Goal: Task Accomplishment & Management: Complete application form

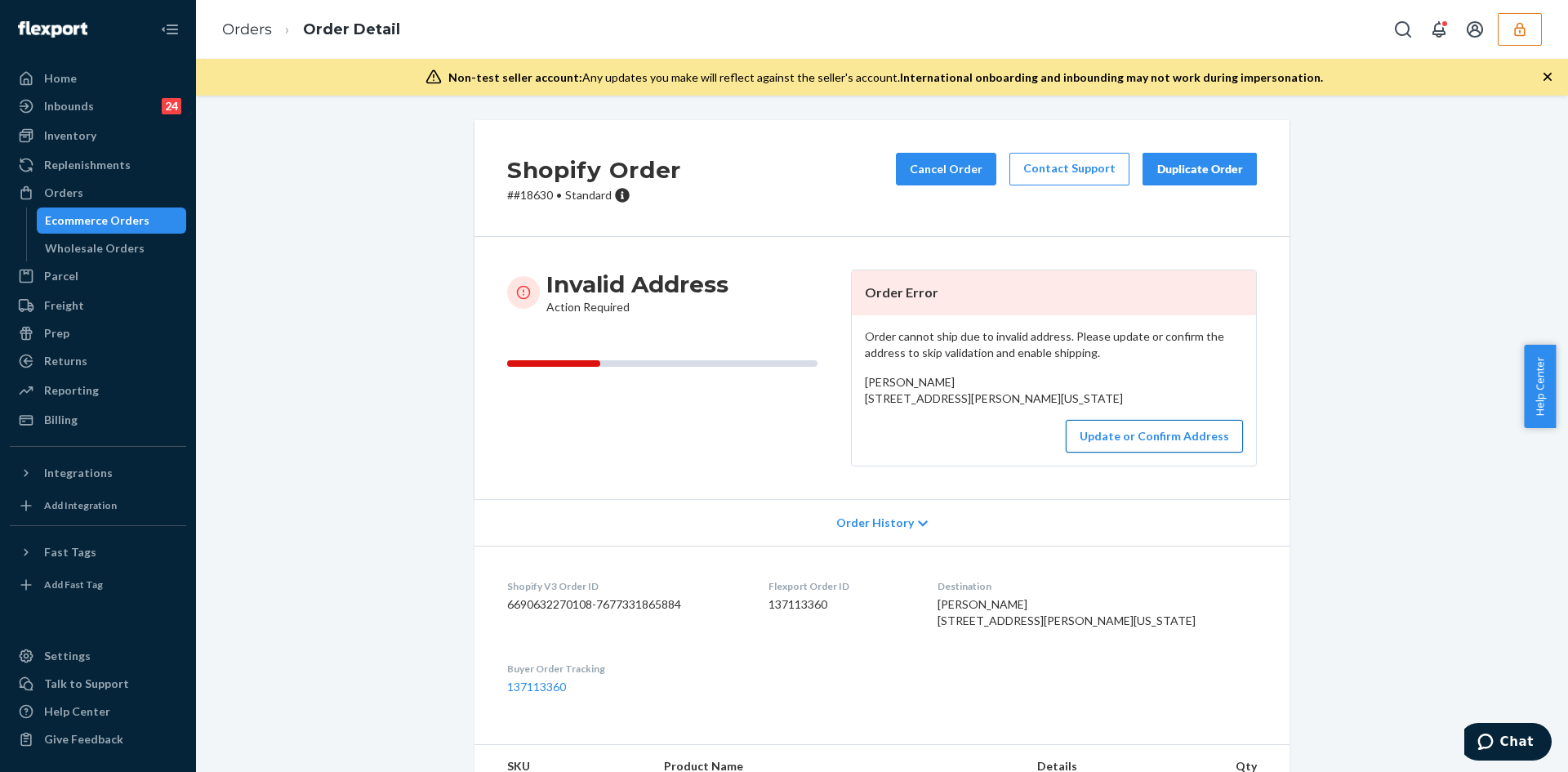
click at [1149, 452] on button "Update or Confirm Address" at bounding box center [1155, 436] width 177 height 32
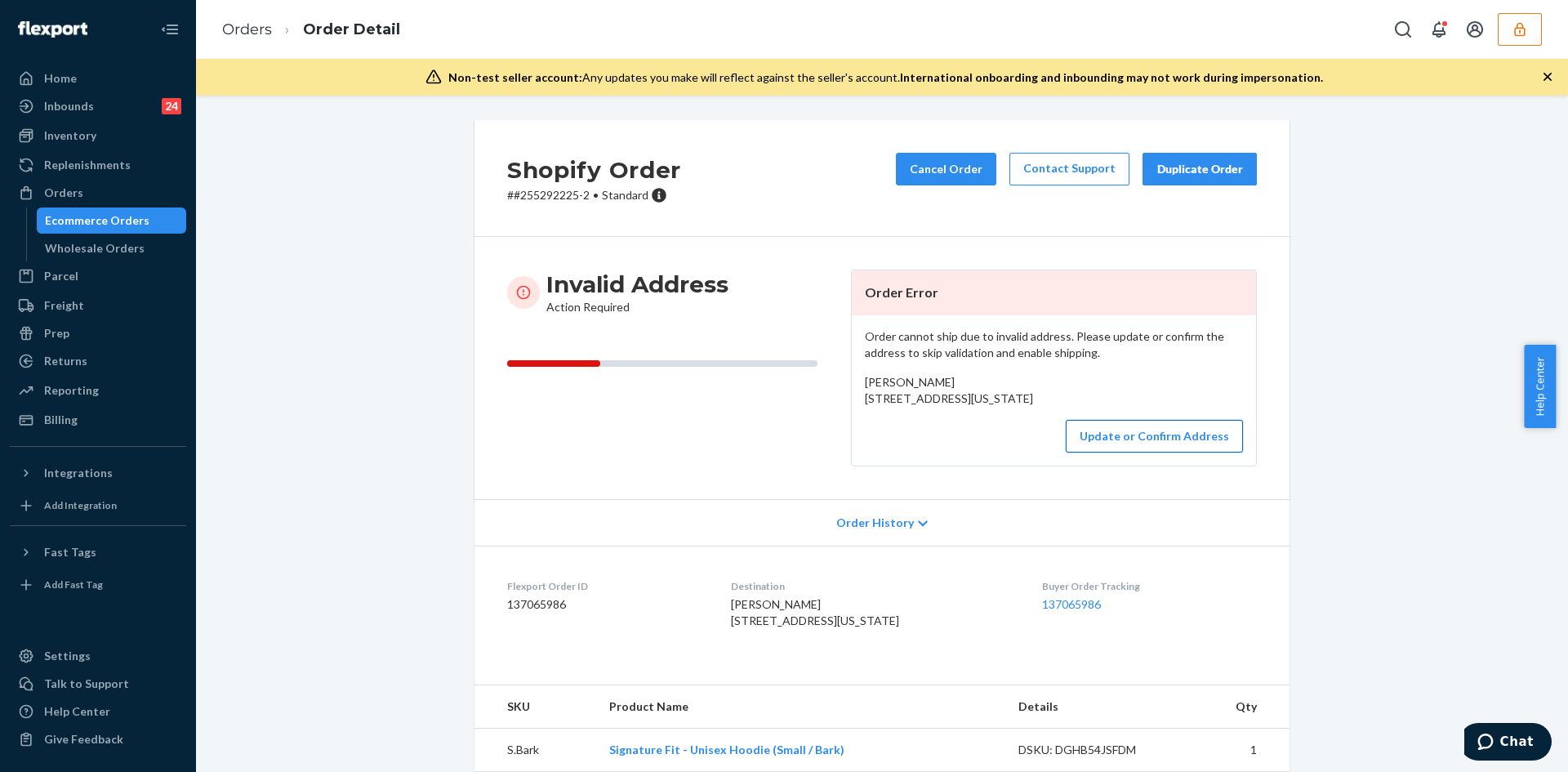
click at [1136, 452] on button "Update or Confirm Address" at bounding box center [1155, 436] width 177 height 32
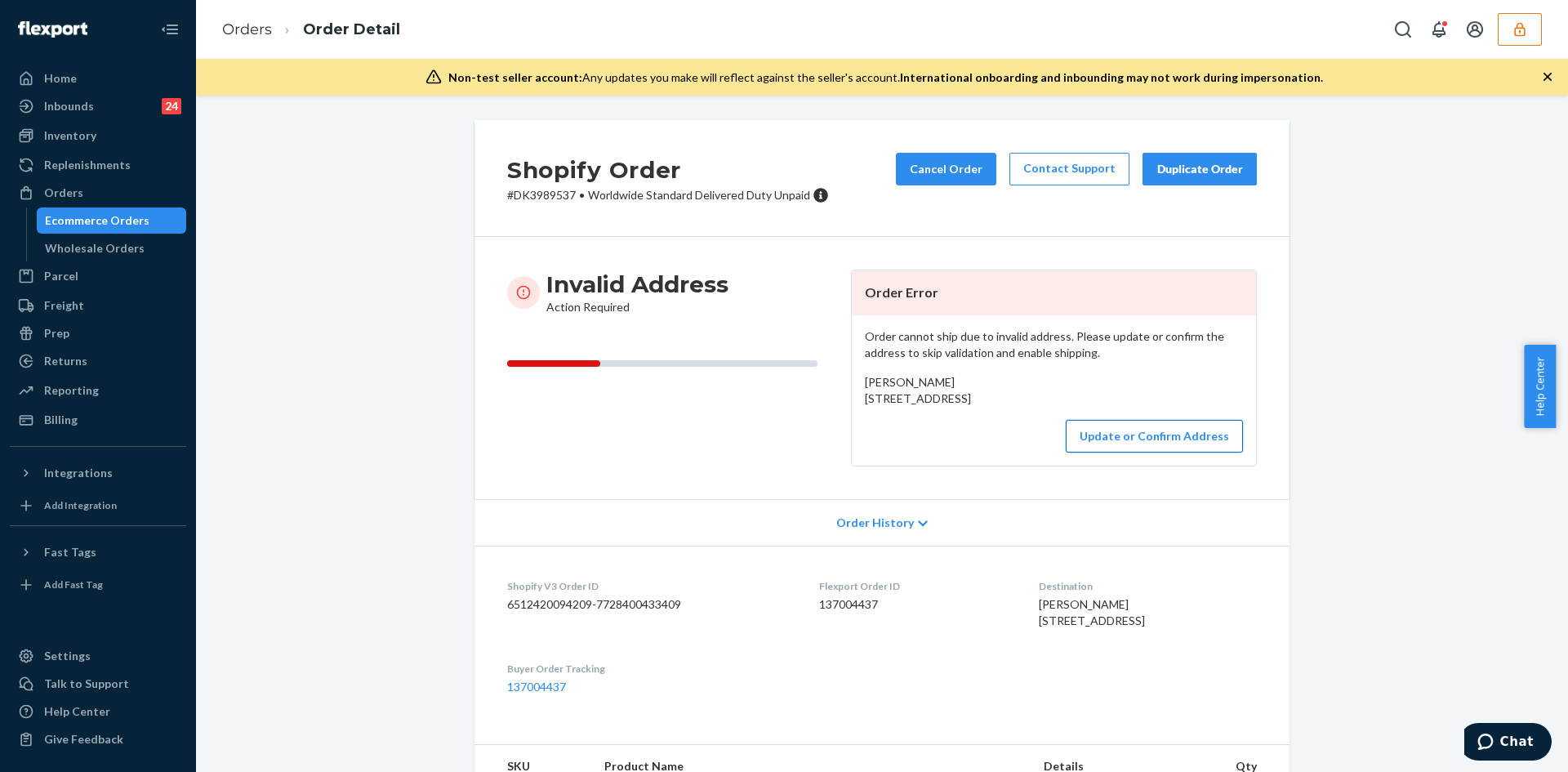
click at [1154, 452] on button "Update or Confirm Address" at bounding box center [1155, 436] width 177 height 32
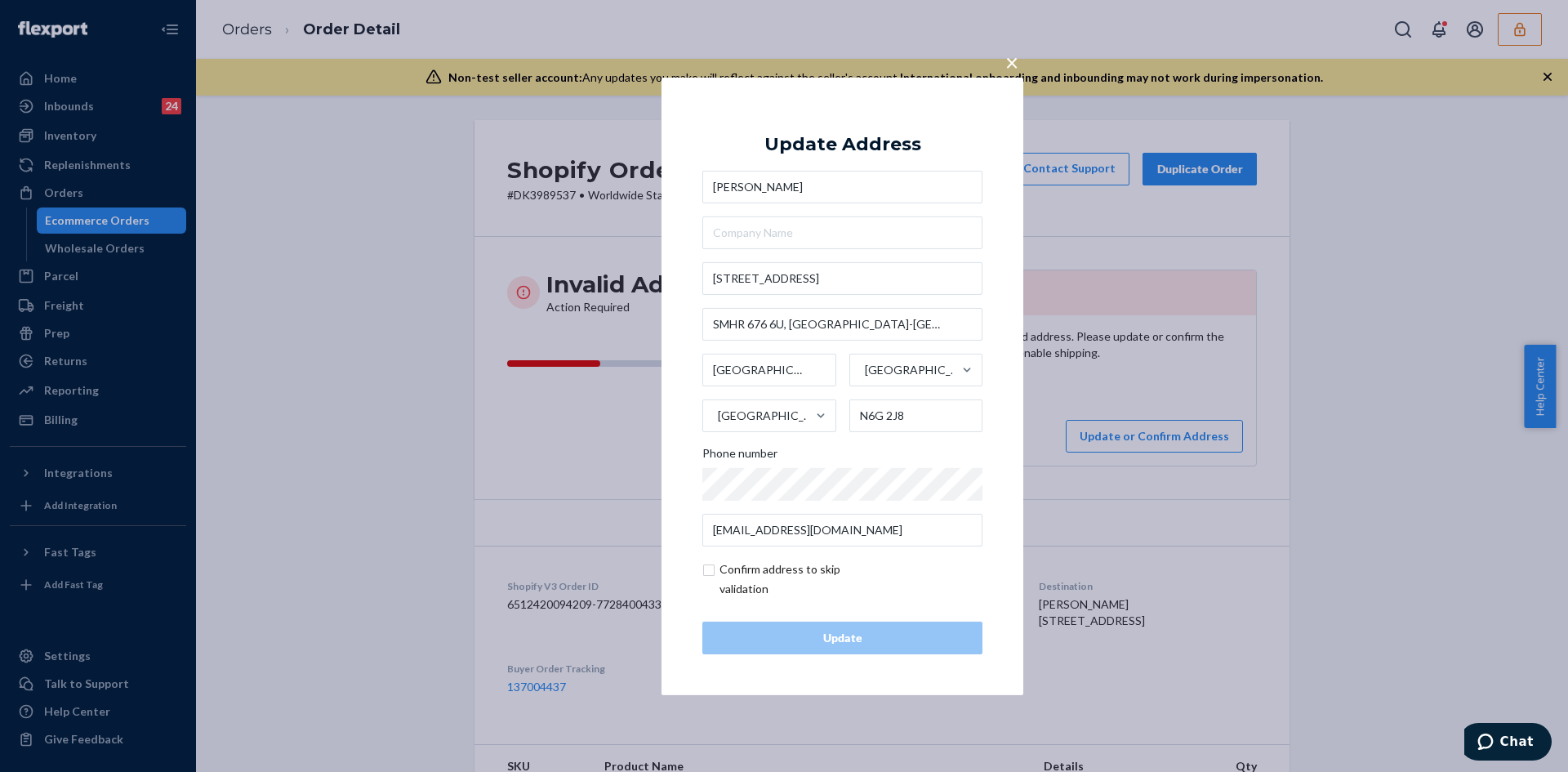
click at [705, 566] on input "checkbox" at bounding box center [797, 579] width 189 height 39
checkbox input "true"
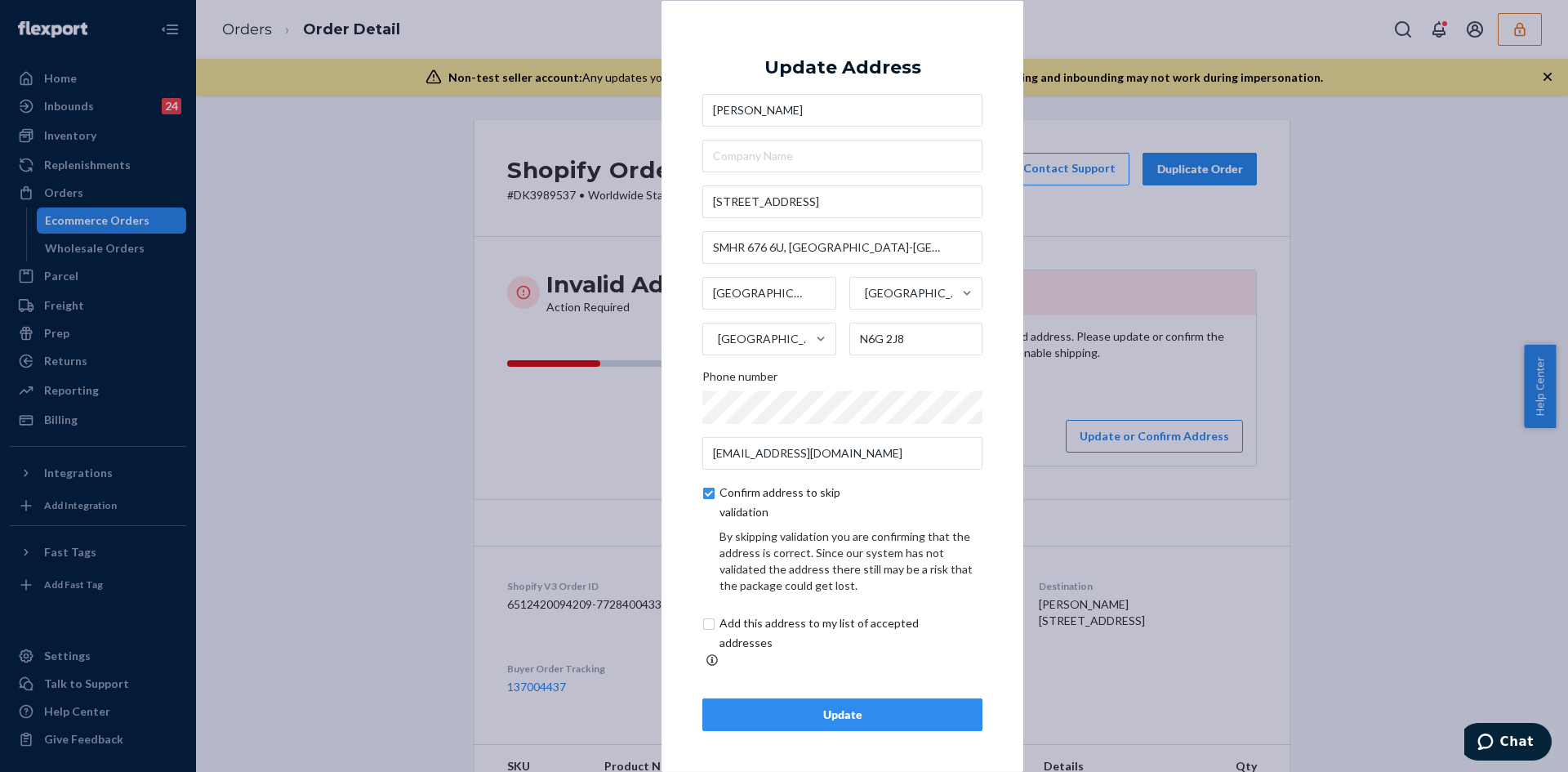
click at [837, 698] on button "Update" at bounding box center [843, 714] width 280 height 32
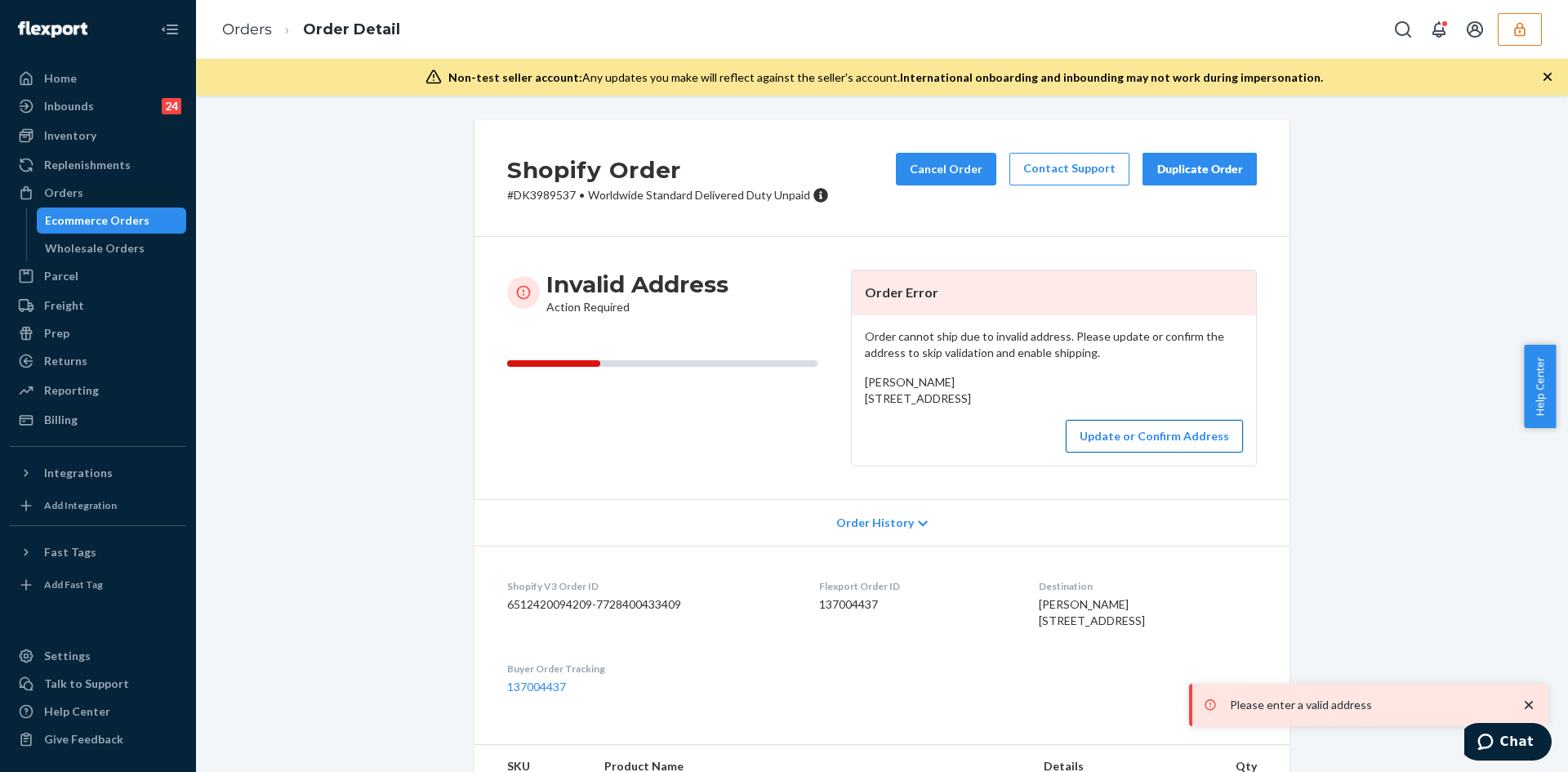
click at [1155, 452] on button "Update or Confirm Address" at bounding box center [1155, 436] width 177 height 32
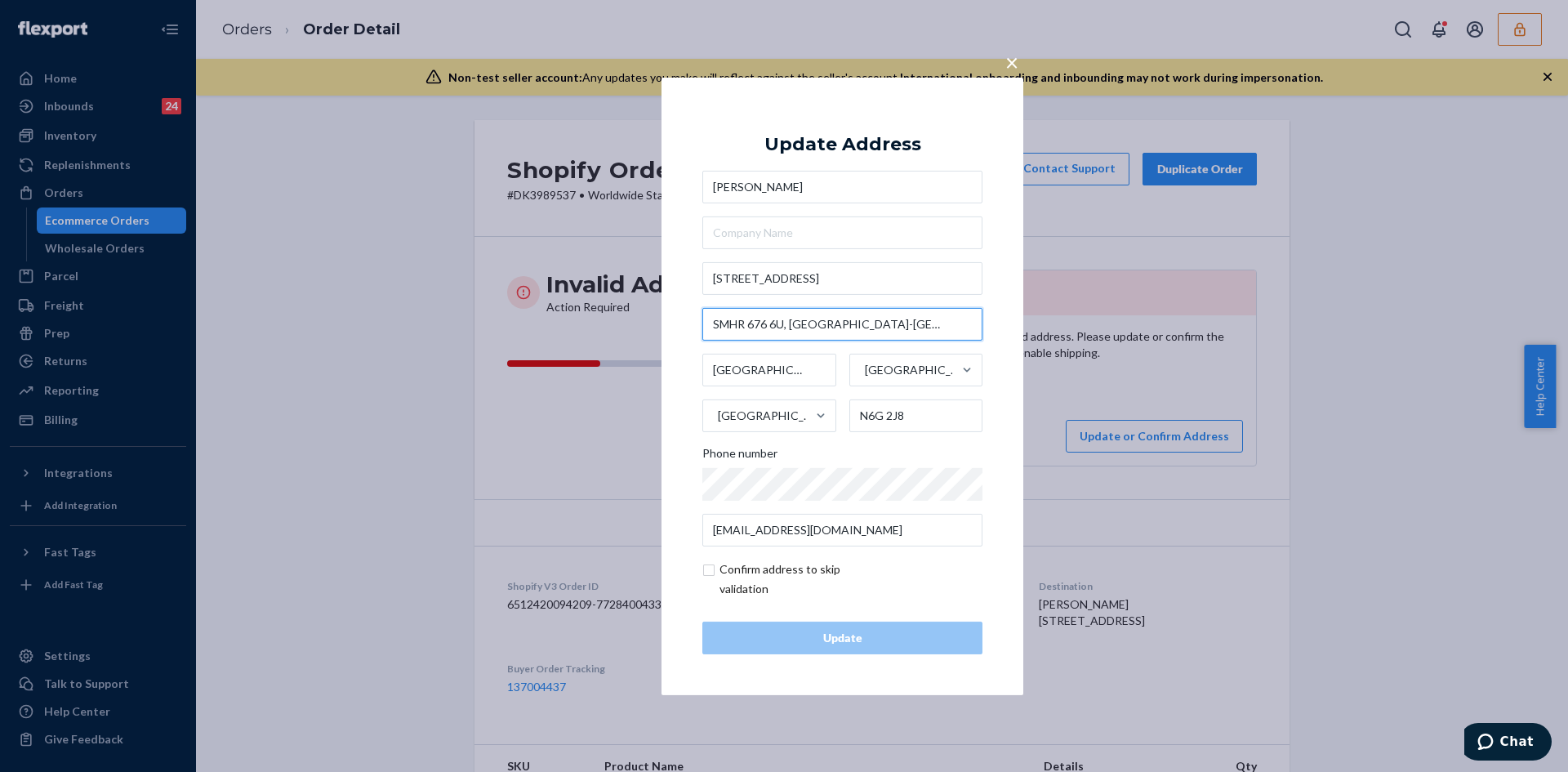
drag, startPoint x: 919, startPoint y: 321, endPoint x: 685, endPoint y: 293, distance: 235.7
click at [685, 293] on div "× Update Address Eva Richmond 289 Windermere Road SMHR 676 6U, Saugeen-Maitland…" at bounding box center [842, 386] width 362 height 618
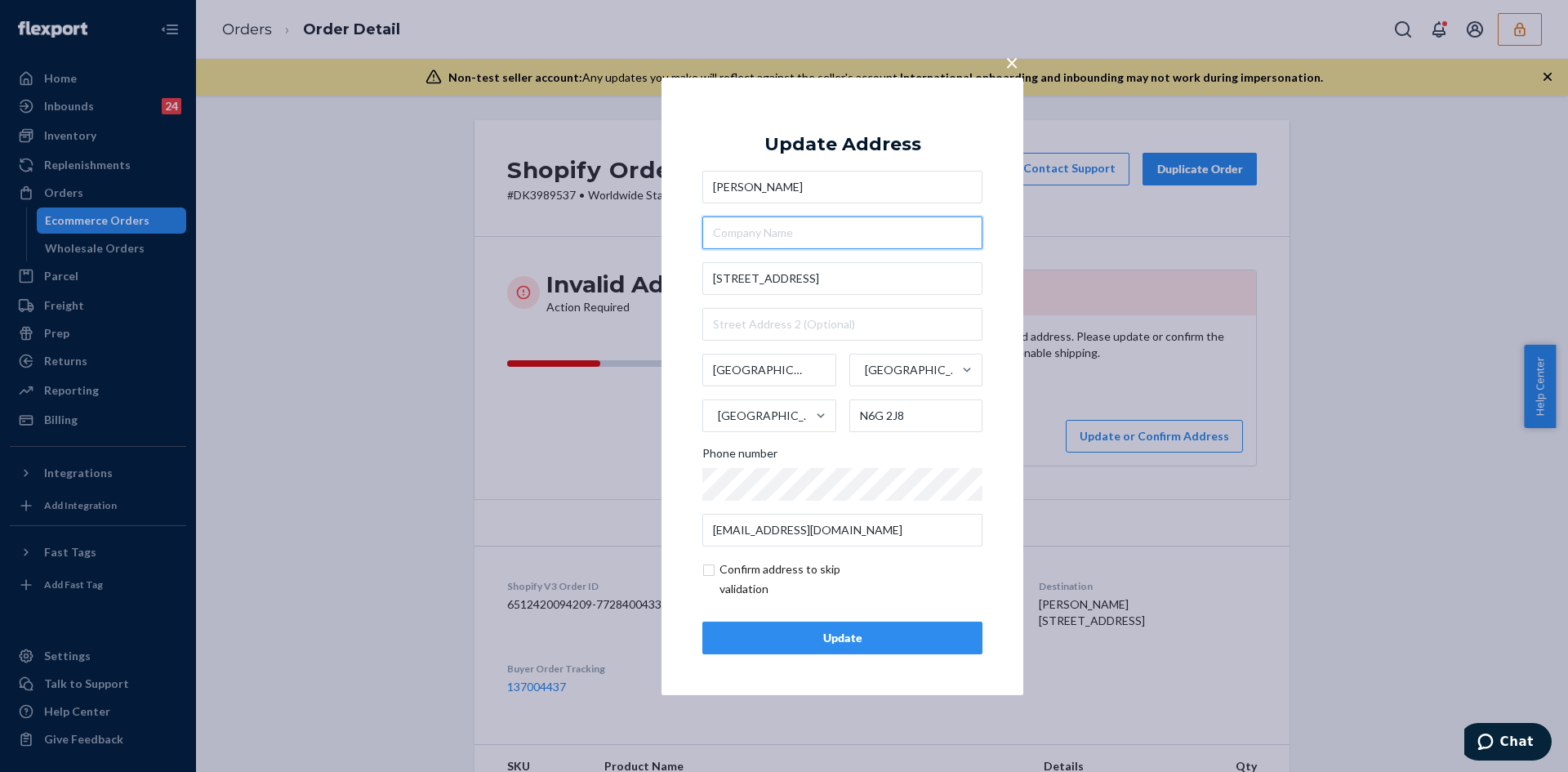
click at [792, 235] on input "text" at bounding box center [843, 232] width 280 height 32
paste input "SMHR 676 6U, Saugeen-Maitland Hall"
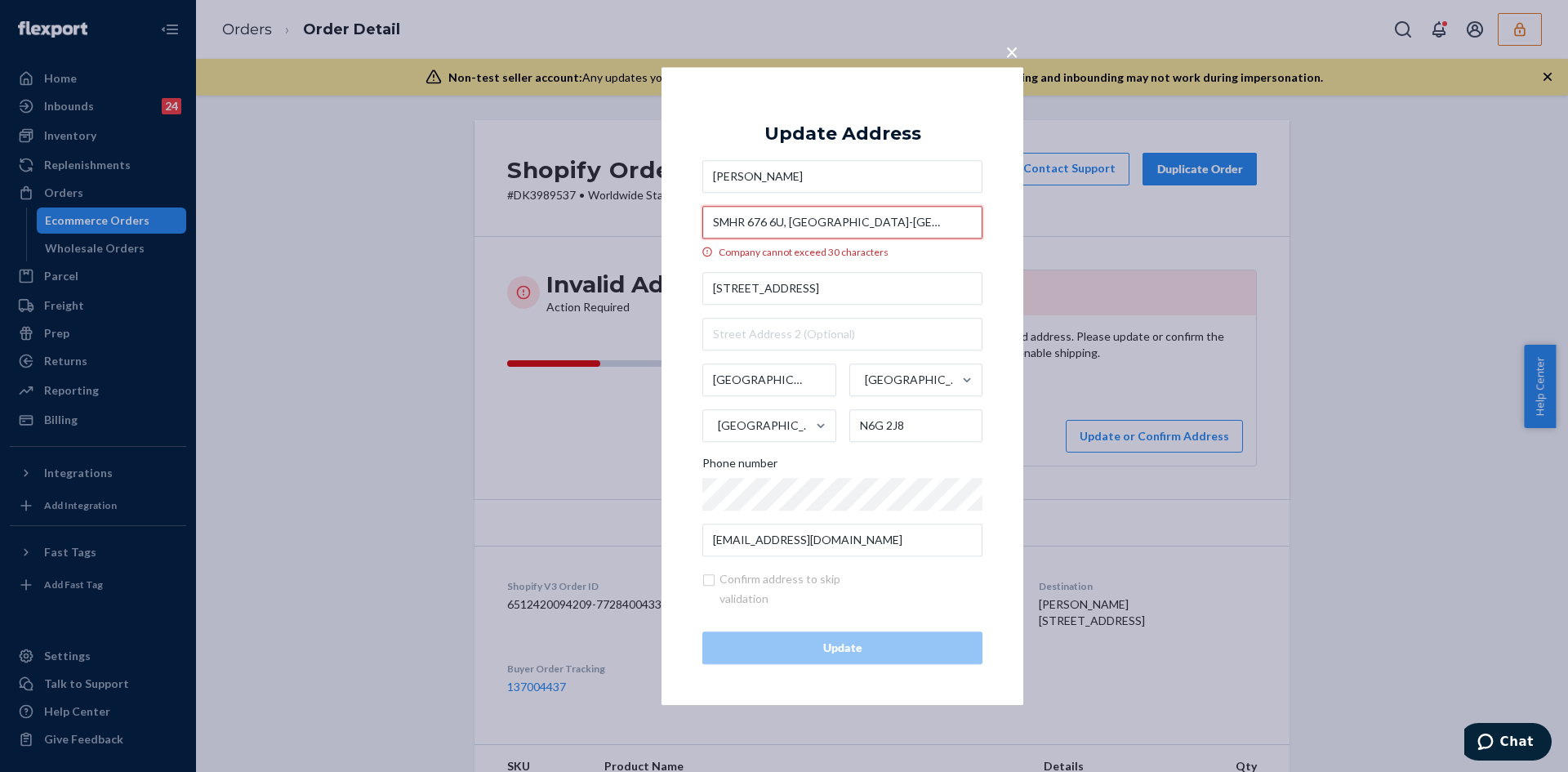
type input "SMHR 676 6U, Saugeen-Maitland Hall"
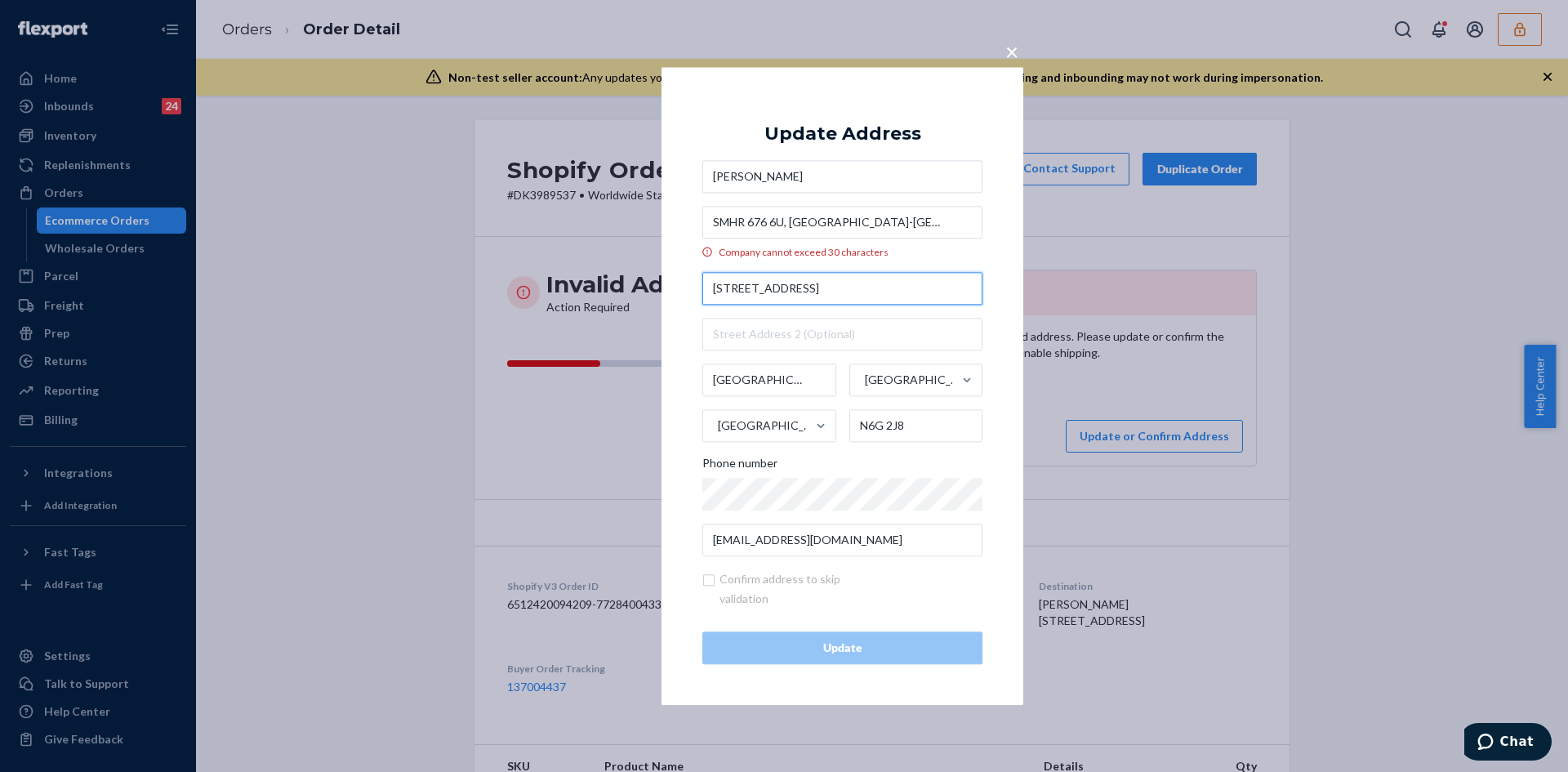
click at [782, 299] on input "289 Windermere Road" at bounding box center [843, 287] width 280 height 32
paste input "d, London, ON N6G 2J8, Canada"
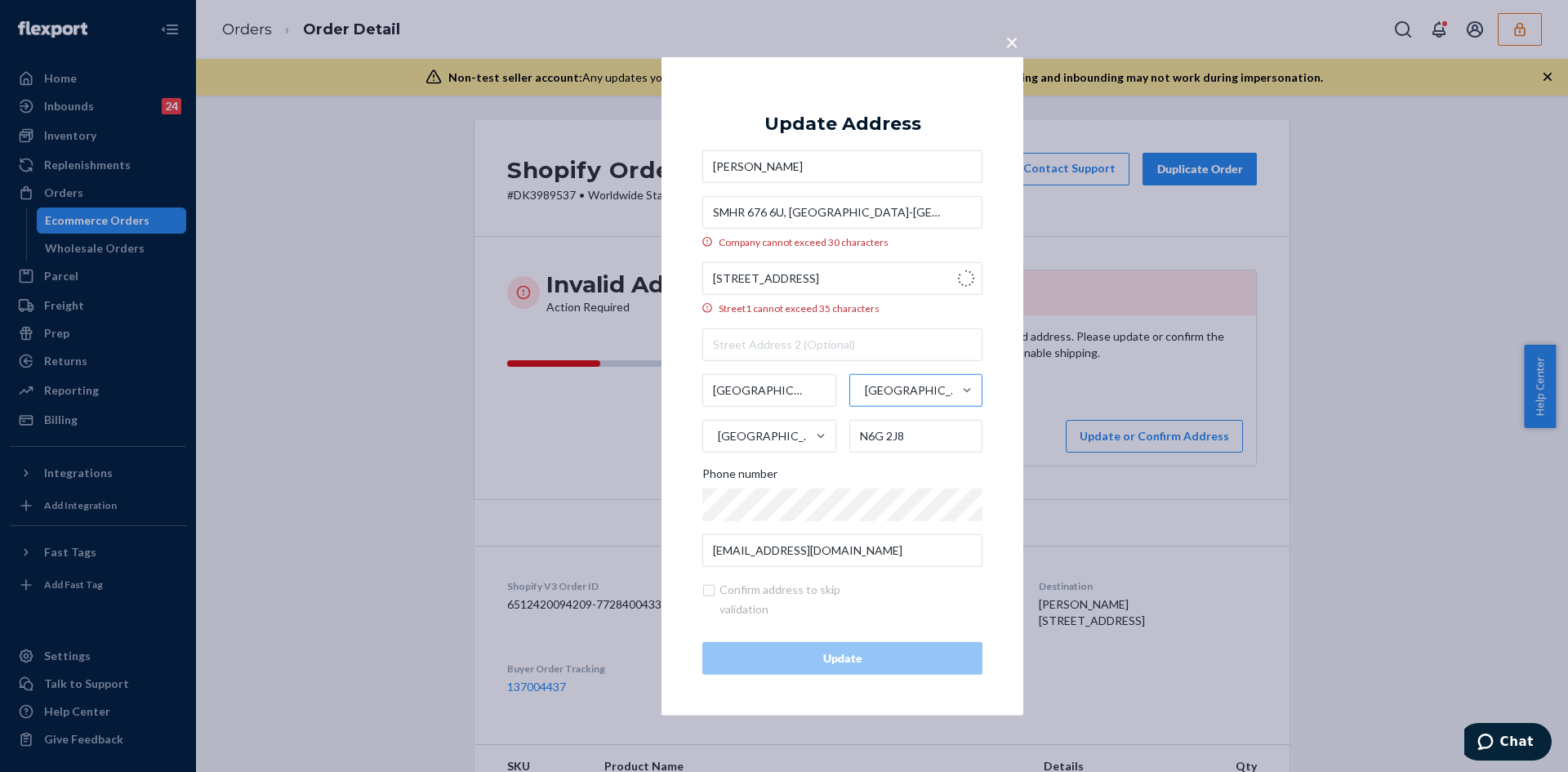
type input "289 Windermere Rd"
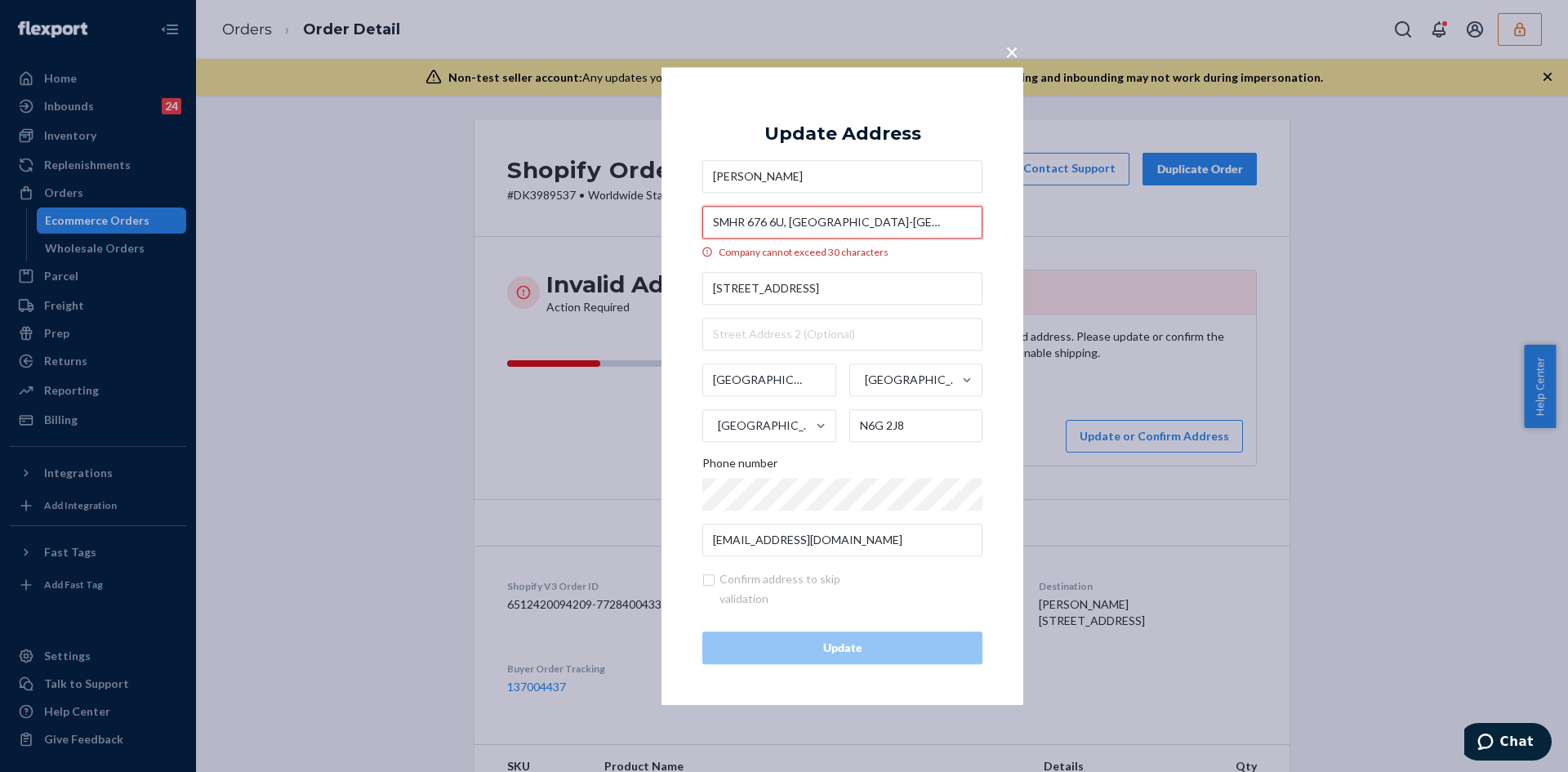
click at [896, 219] on input "SMHR 676 6U, Saugeen-Maitland Hall" at bounding box center [843, 222] width 280 height 32
drag, startPoint x: 915, startPoint y: 225, endPoint x: 713, endPoint y: 226, distance: 202.0
click at [713, 226] on input "SMHR 676 6U, Saugeen-Maitland Hall" at bounding box center [843, 222] width 280 height 32
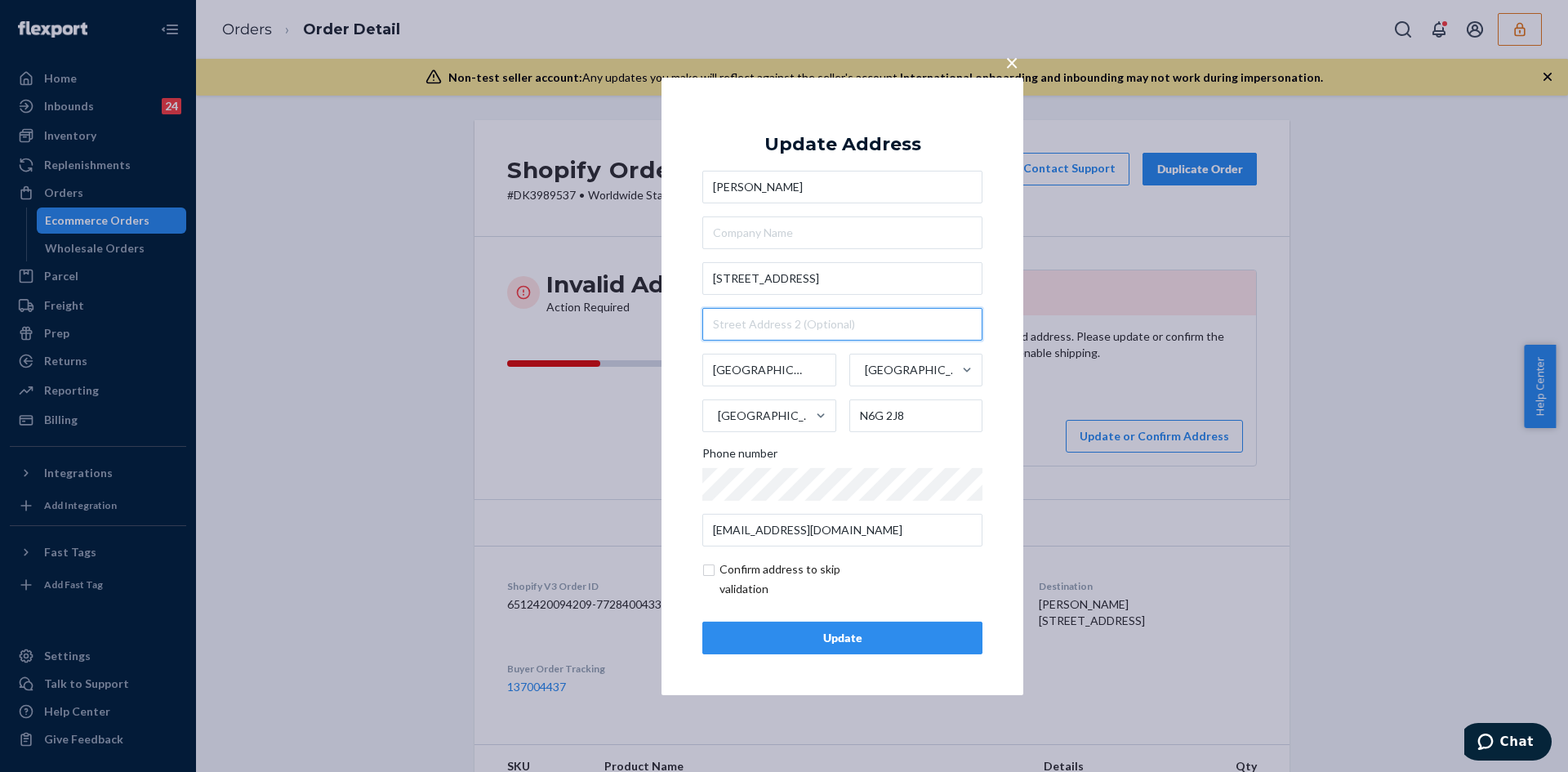
click at [748, 337] on input "text" at bounding box center [843, 323] width 280 height 32
paste input "SMHR 676 6U, Saugeen-Maitland Hall"
type input "SMHR 676 6U, Saugeen-Maitland Hall"
click at [714, 567] on input "checkbox" at bounding box center [797, 579] width 189 height 39
checkbox input "true"
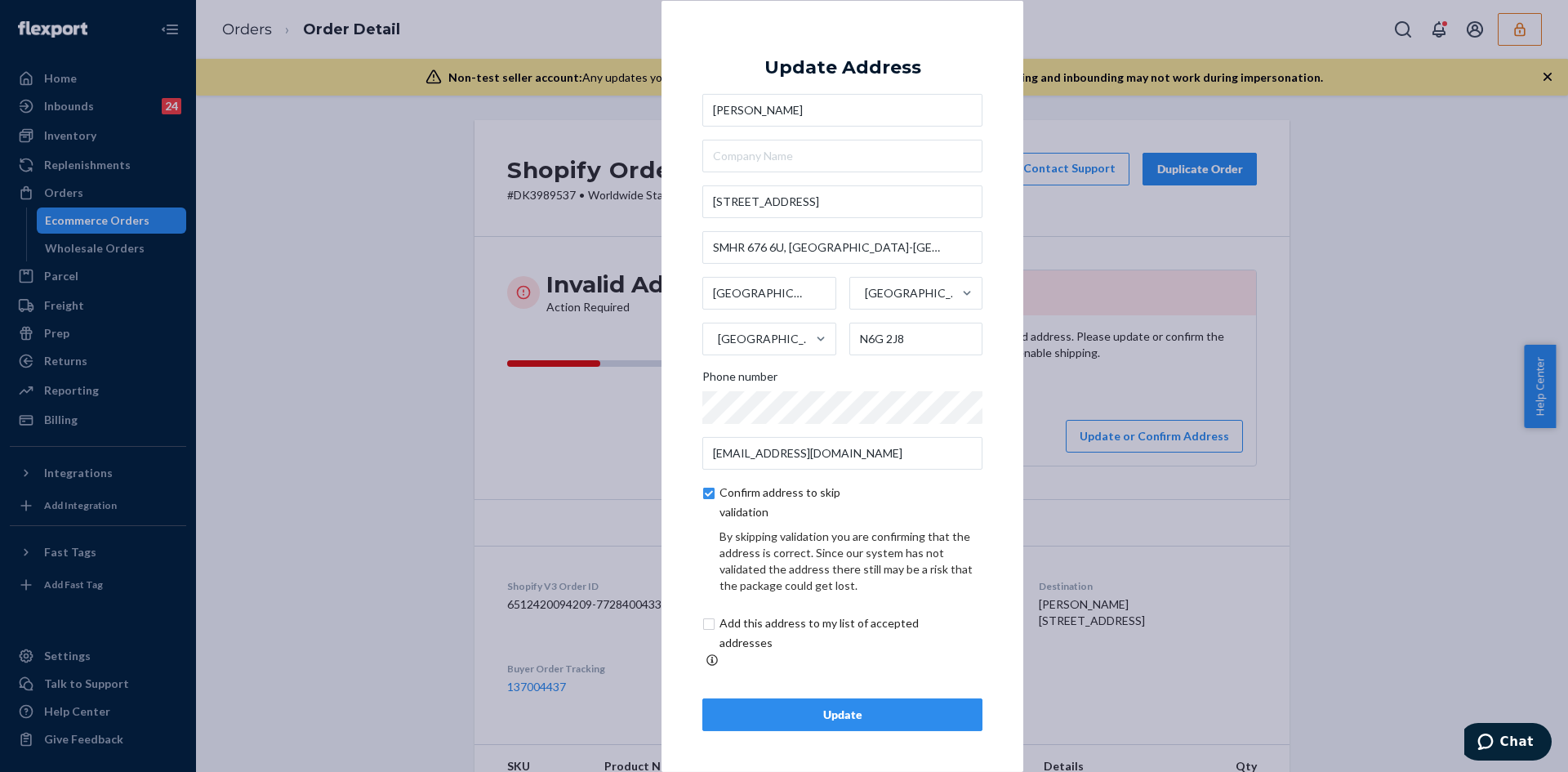
click at [823, 698] on button "Update" at bounding box center [843, 714] width 280 height 32
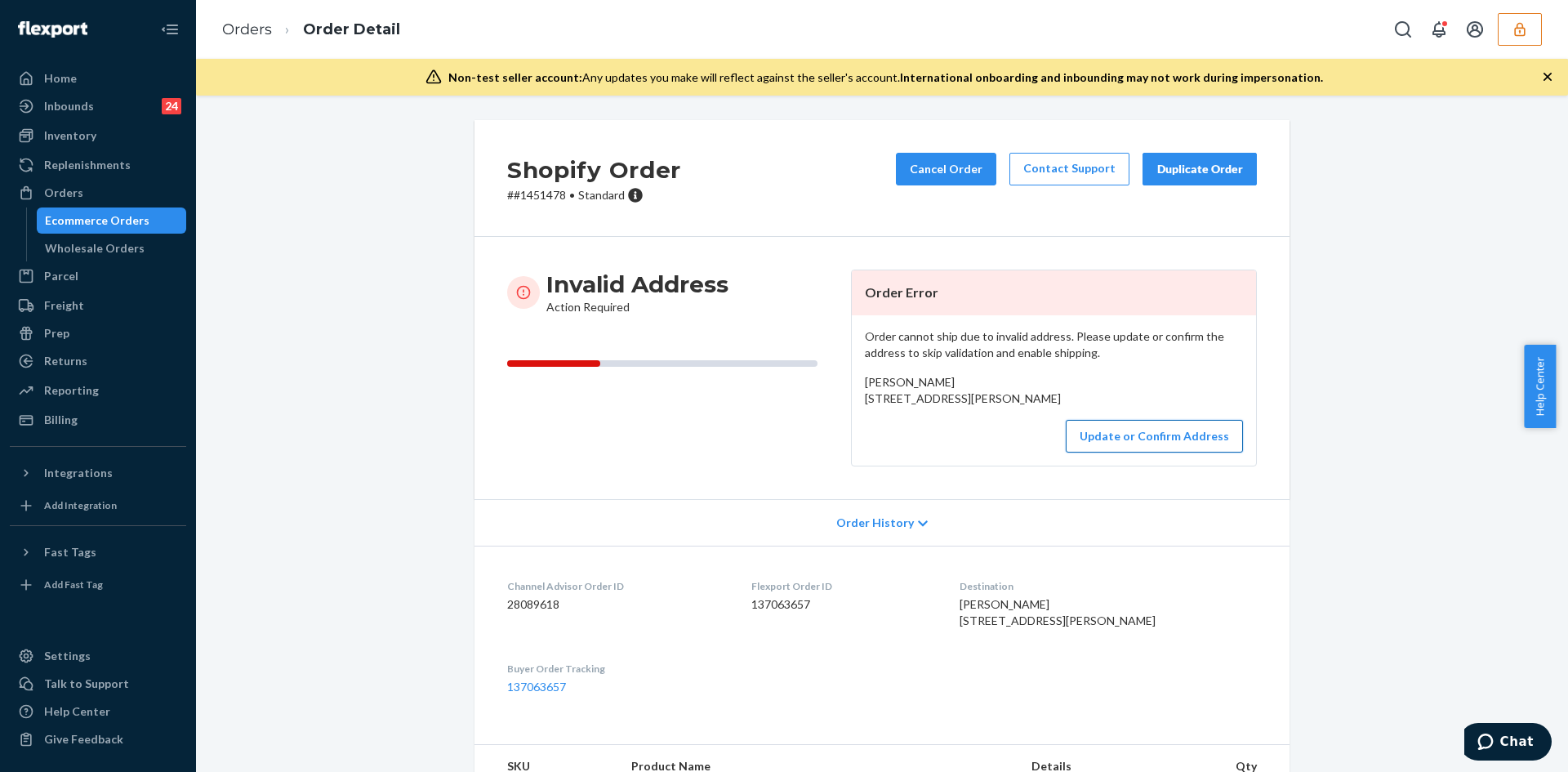
click at [1146, 452] on button "Update or Confirm Address" at bounding box center [1155, 436] width 177 height 32
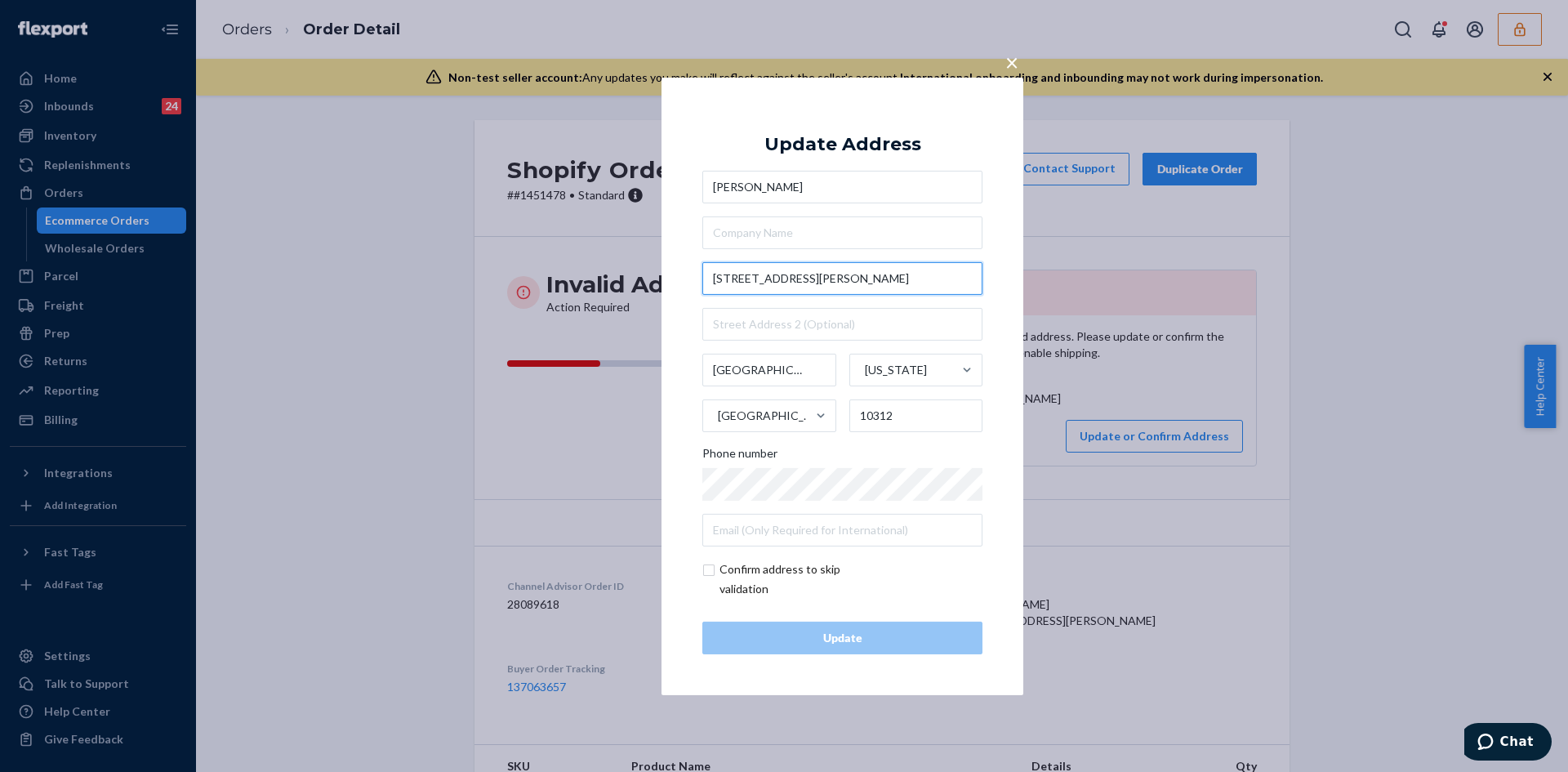
click at [759, 279] on input "36 Downes Ave" at bounding box center [843, 278] width 280 height 32
paste input "Staten Island, NY 10312"
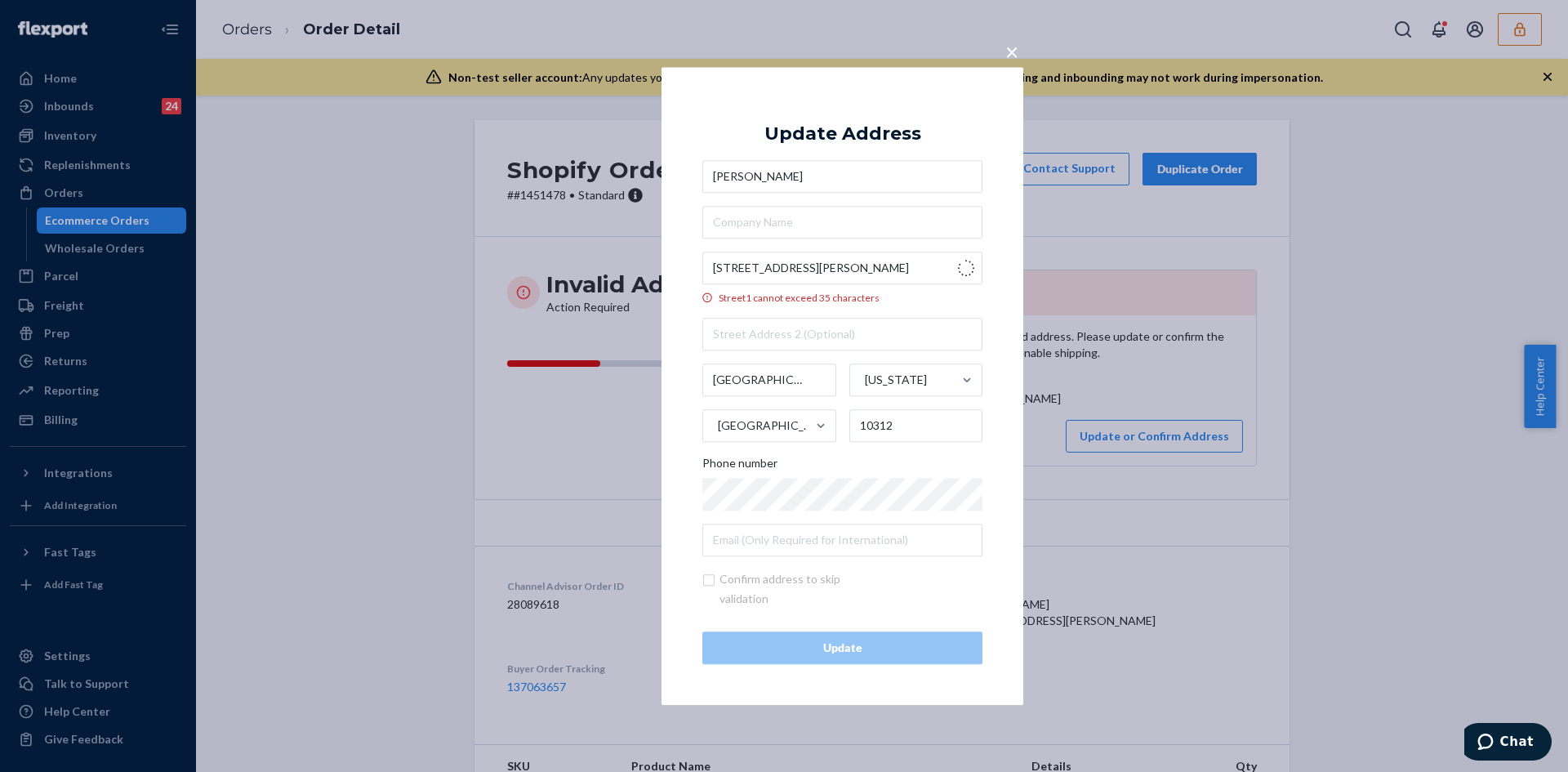
type input "36 Downes Ave"
type input "Staten Island - New York"
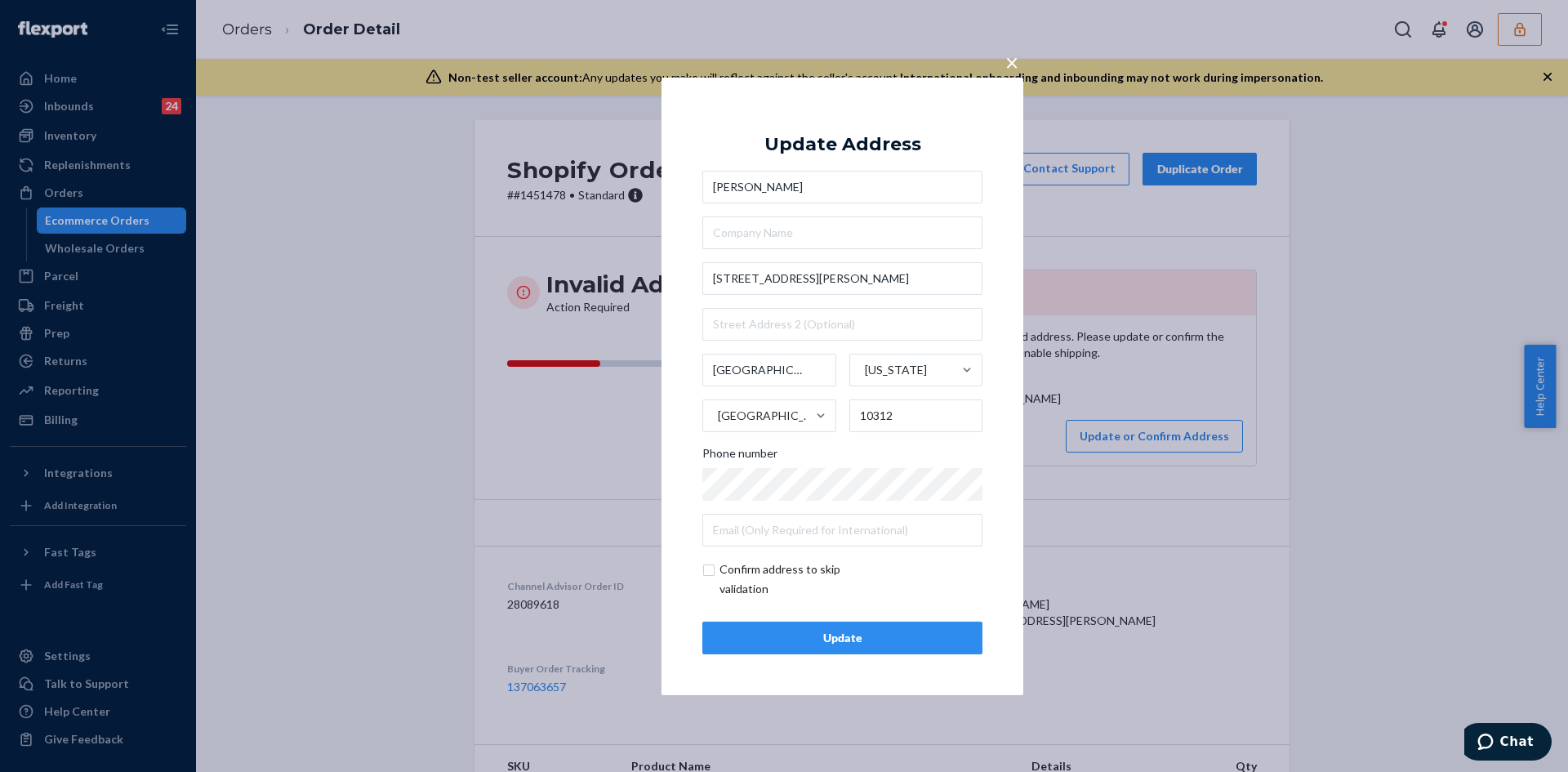
click at [714, 569] on input "checkbox" at bounding box center [797, 579] width 189 height 39
checkbox input "true"
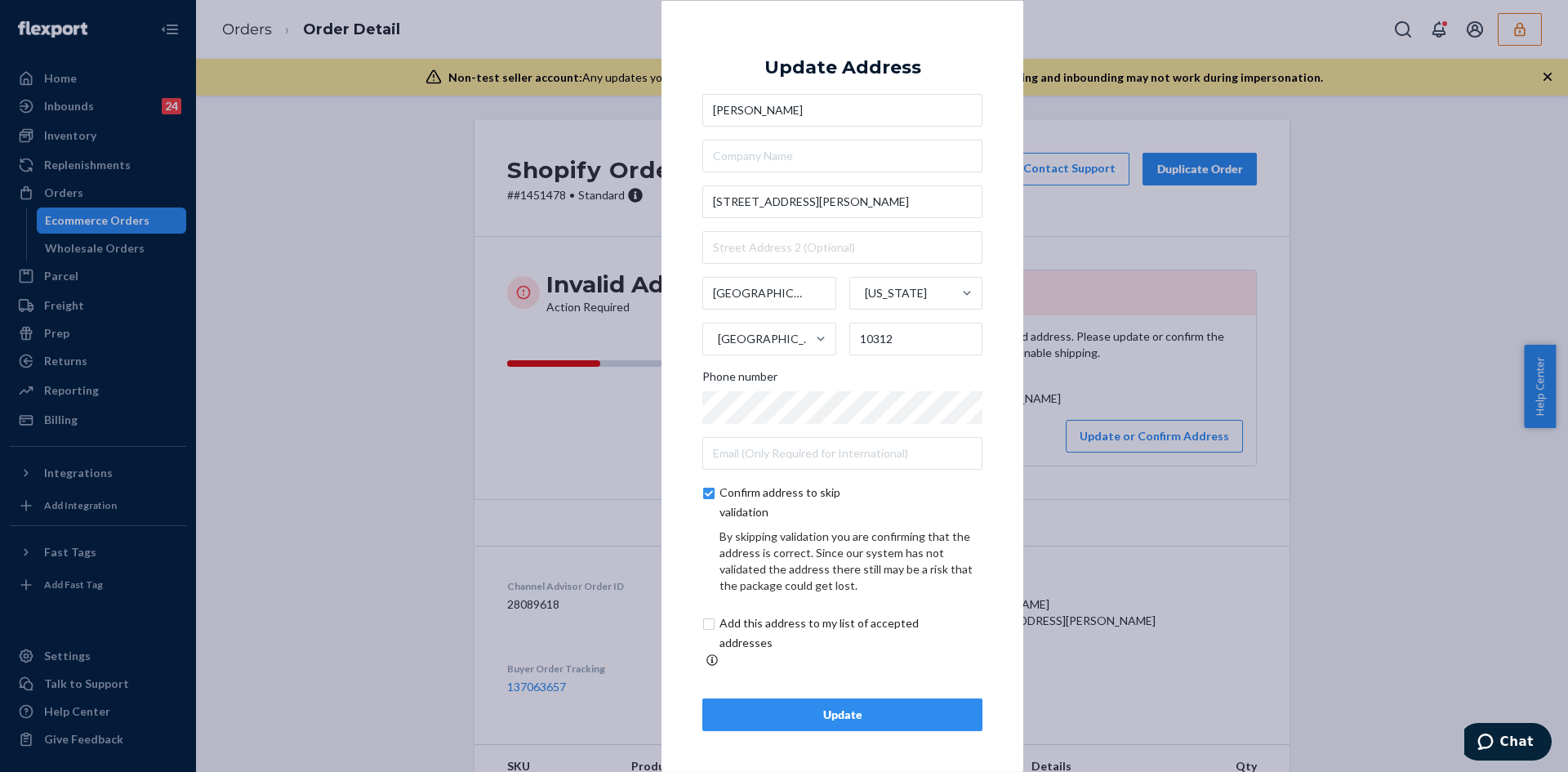
click at [852, 710] on div "Update" at bounding box center [843, 714] width 252 height 17
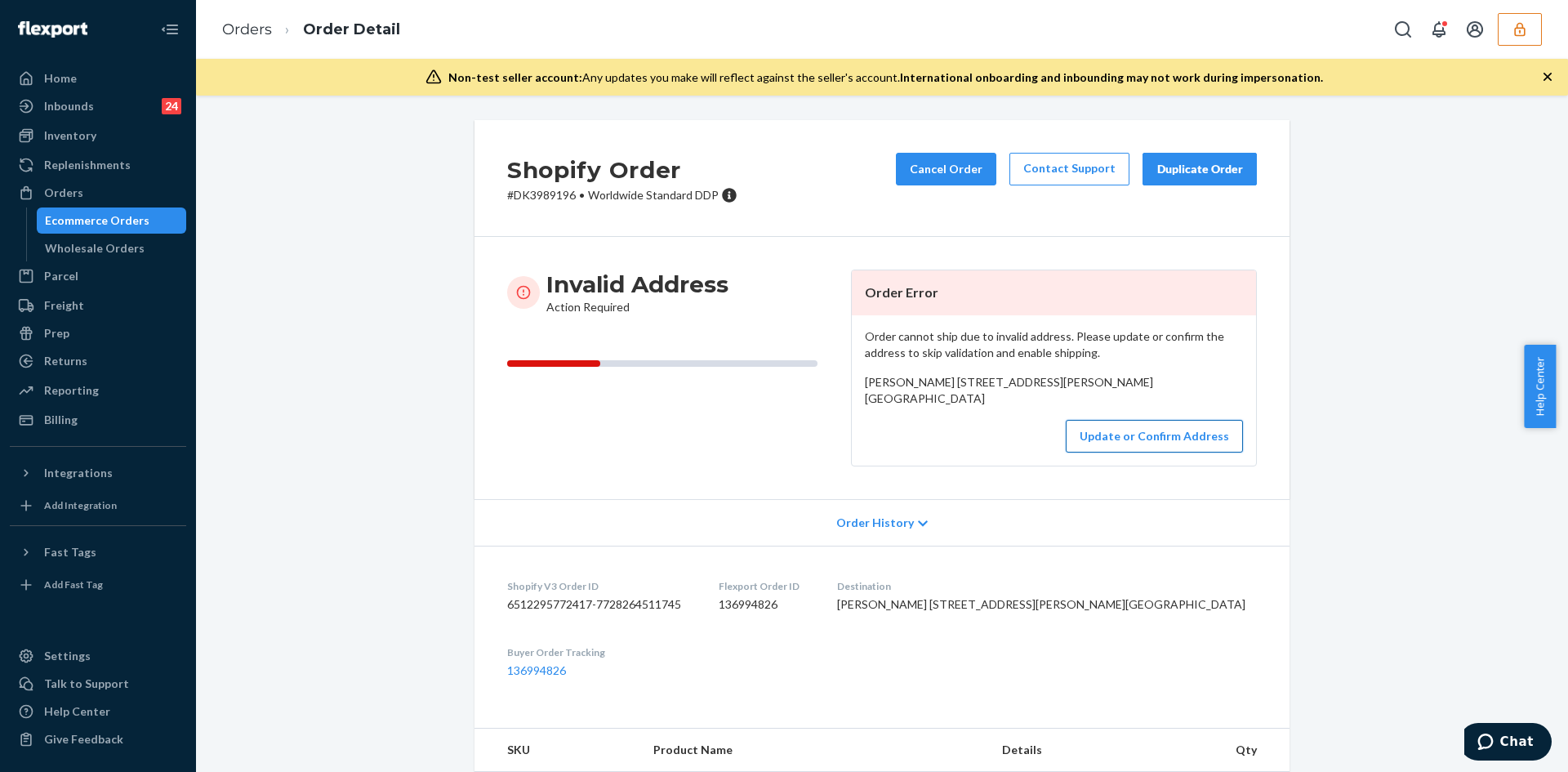
click at [1178, 452] on button "Update or Confirm Address" at bounding box center [1155, 436] width 177 height 32
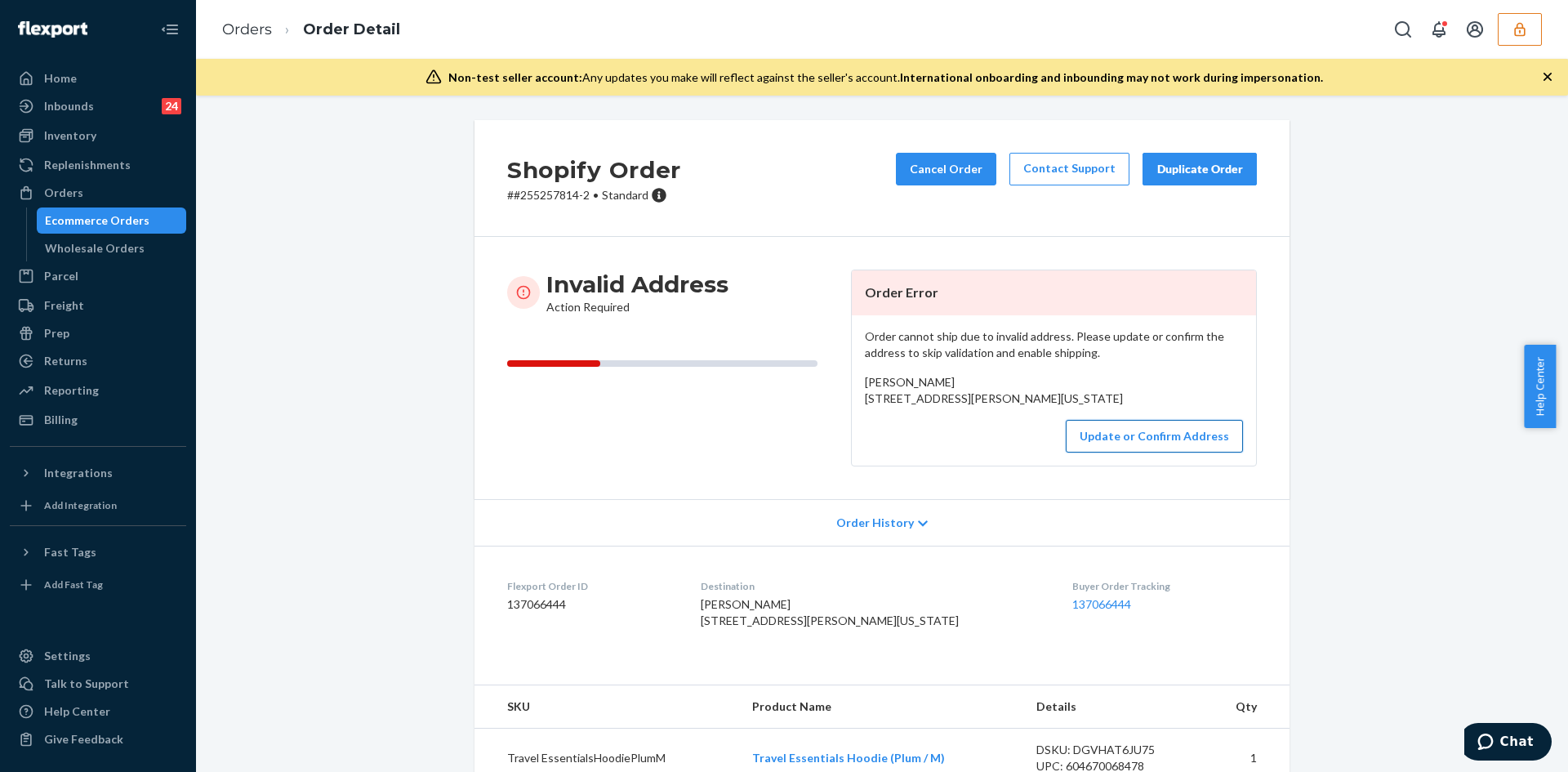
click at [1171, 452] on button "Update or Confirm Address" at bounding box center [1155, 436] width 177 height 32
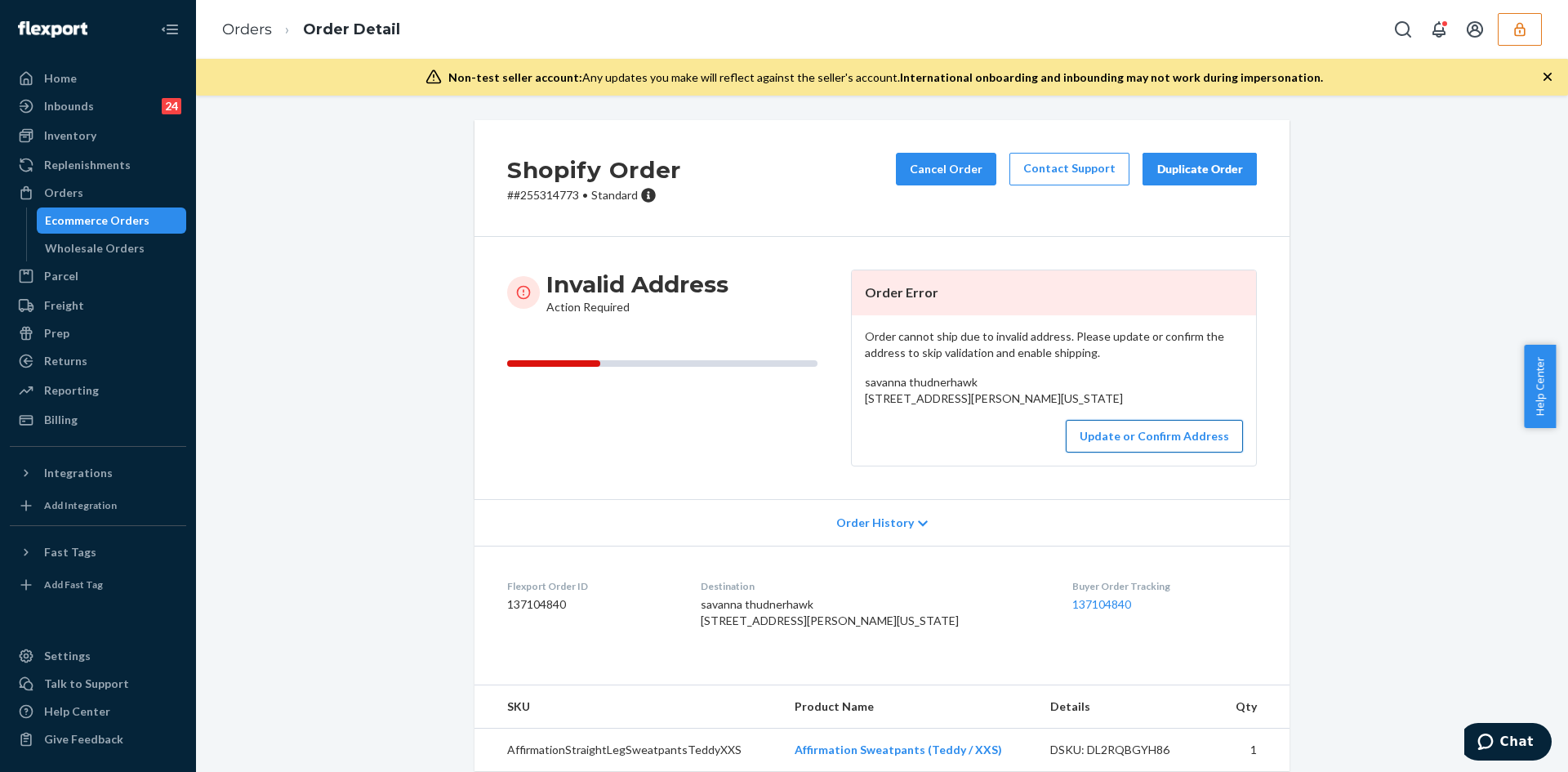
click at [1100, 452] on button "Update or Confirm Address" at bounding box center [1155, 436] width 177 height 32
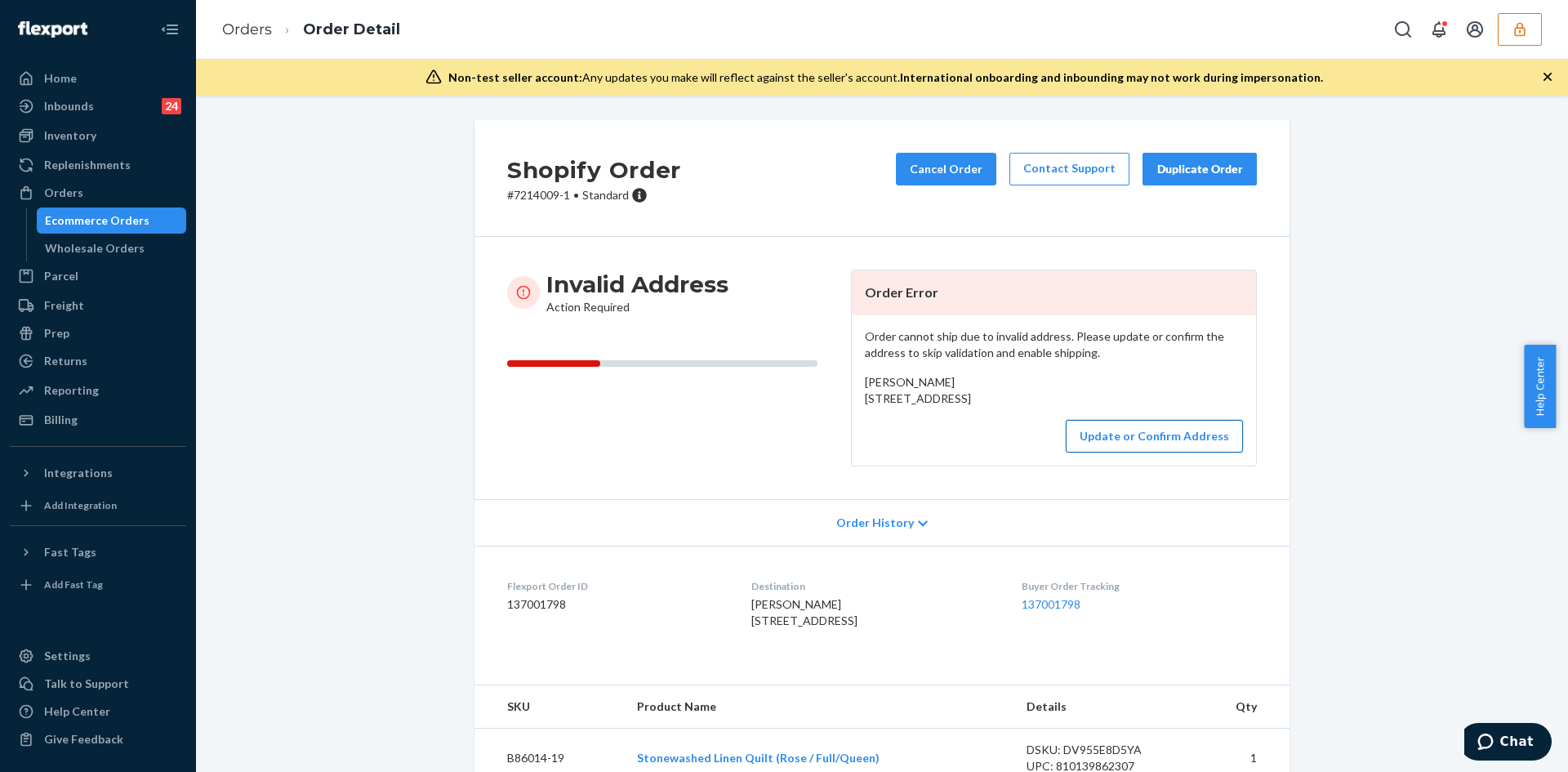
click at [1134, 452] on button "Update or Confirm Address" at bounding box center [1155, 436] width 177 height 32
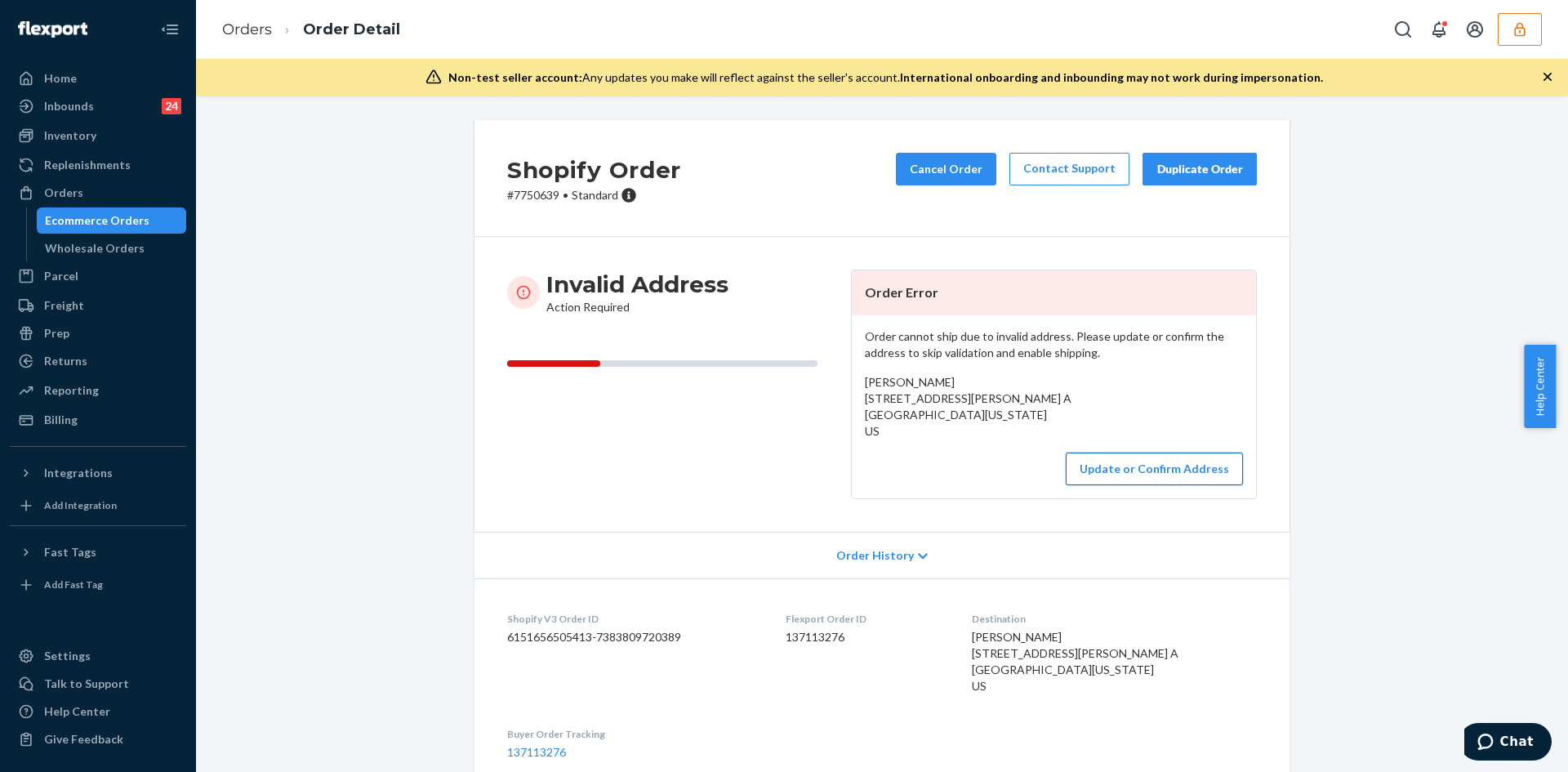
click at [1116, 459] on button "Update or Confirm Address" at bounding box center [1155, 468] width 177 height 32
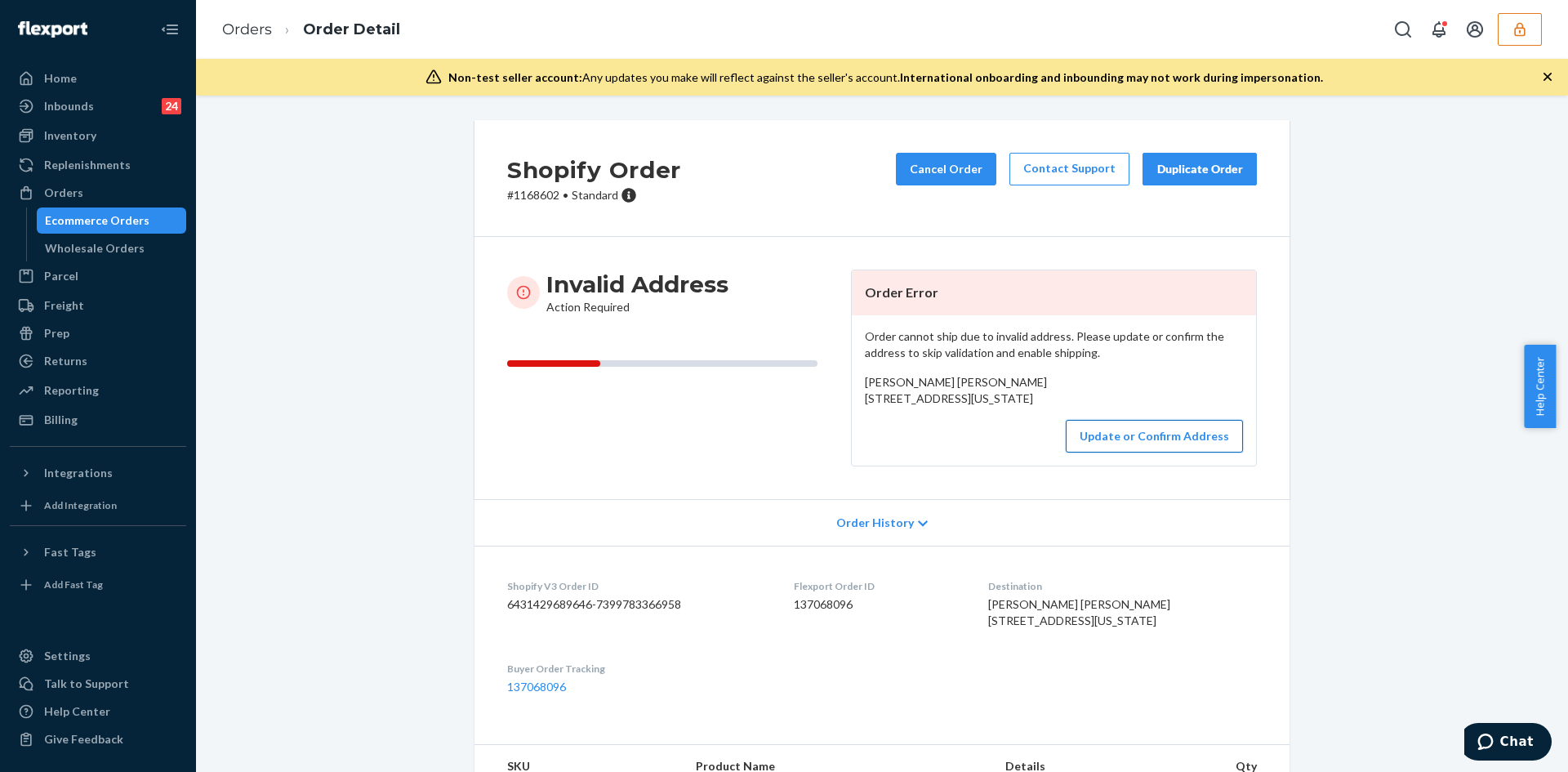
click at [1200, 452] on button "Update or Confirm Address" at bounding box center [1155, 436] width 177 height 32
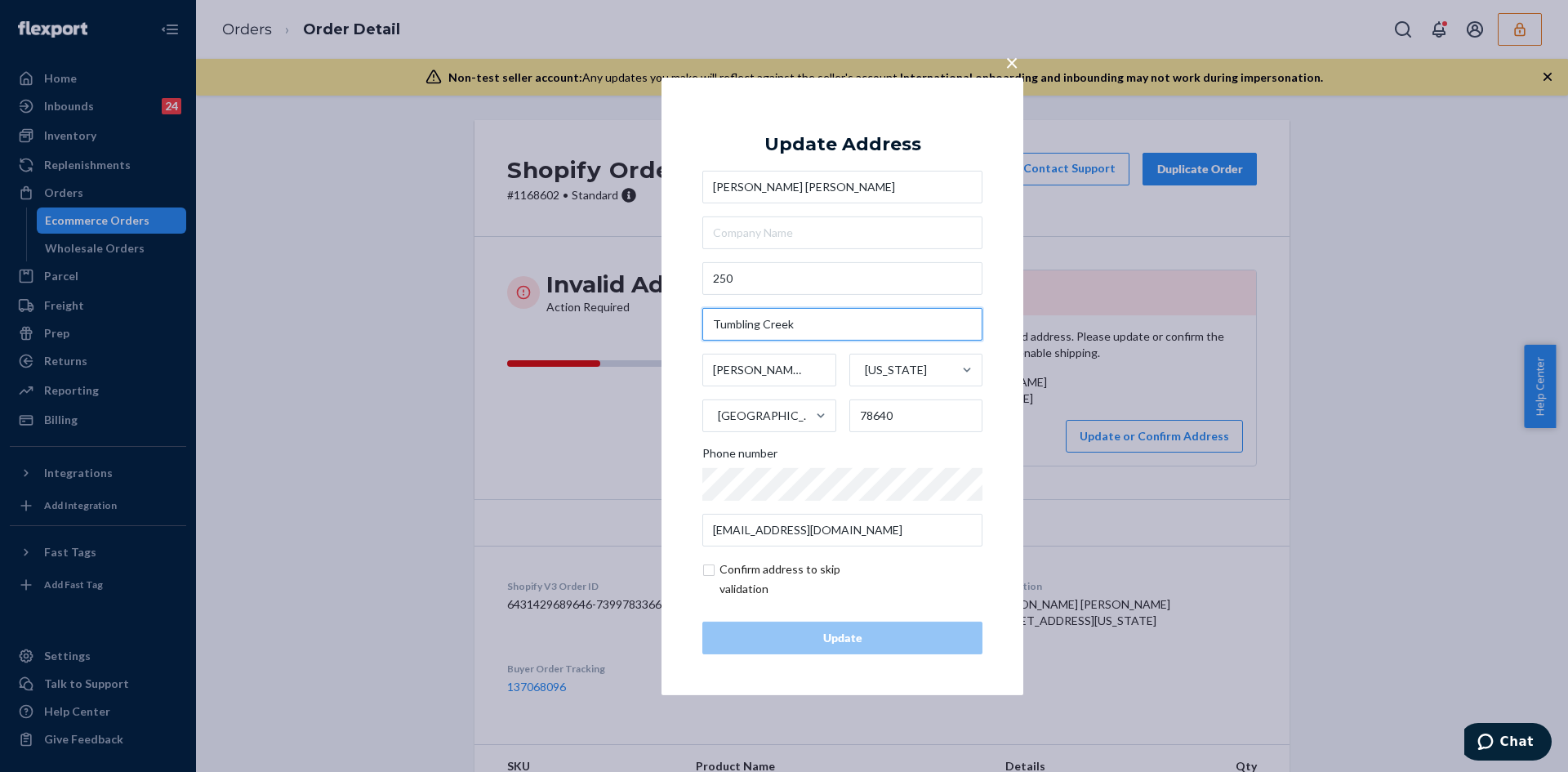
drag, startPoint x: 800, startPoint y: 327, endPoint x: 698, endPoint y: 322, distance: 102.1
click at [698, 322] on div "× Update Address Robert Bela 250 Tumbling Creek Kyle Texas United States 78640 …" at bounding box center [842, 386] width 362 height 618
click at [738, 265] on input "250" at bounding box center [843, 278] width 280 height 32
paste input "Tumbling Creek RunKyle, TX 78640"
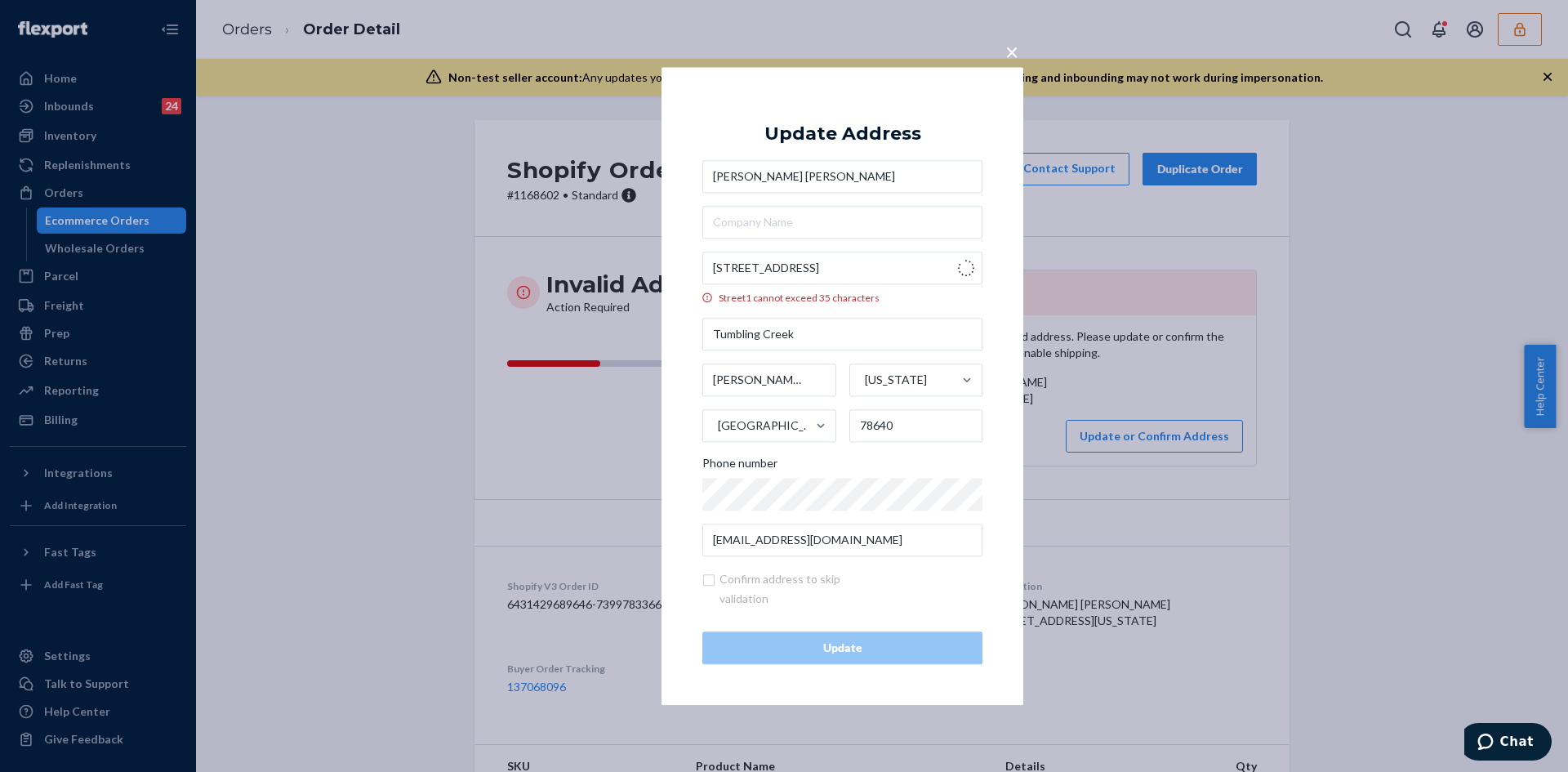
type input "250 Tumbling Creek Run"
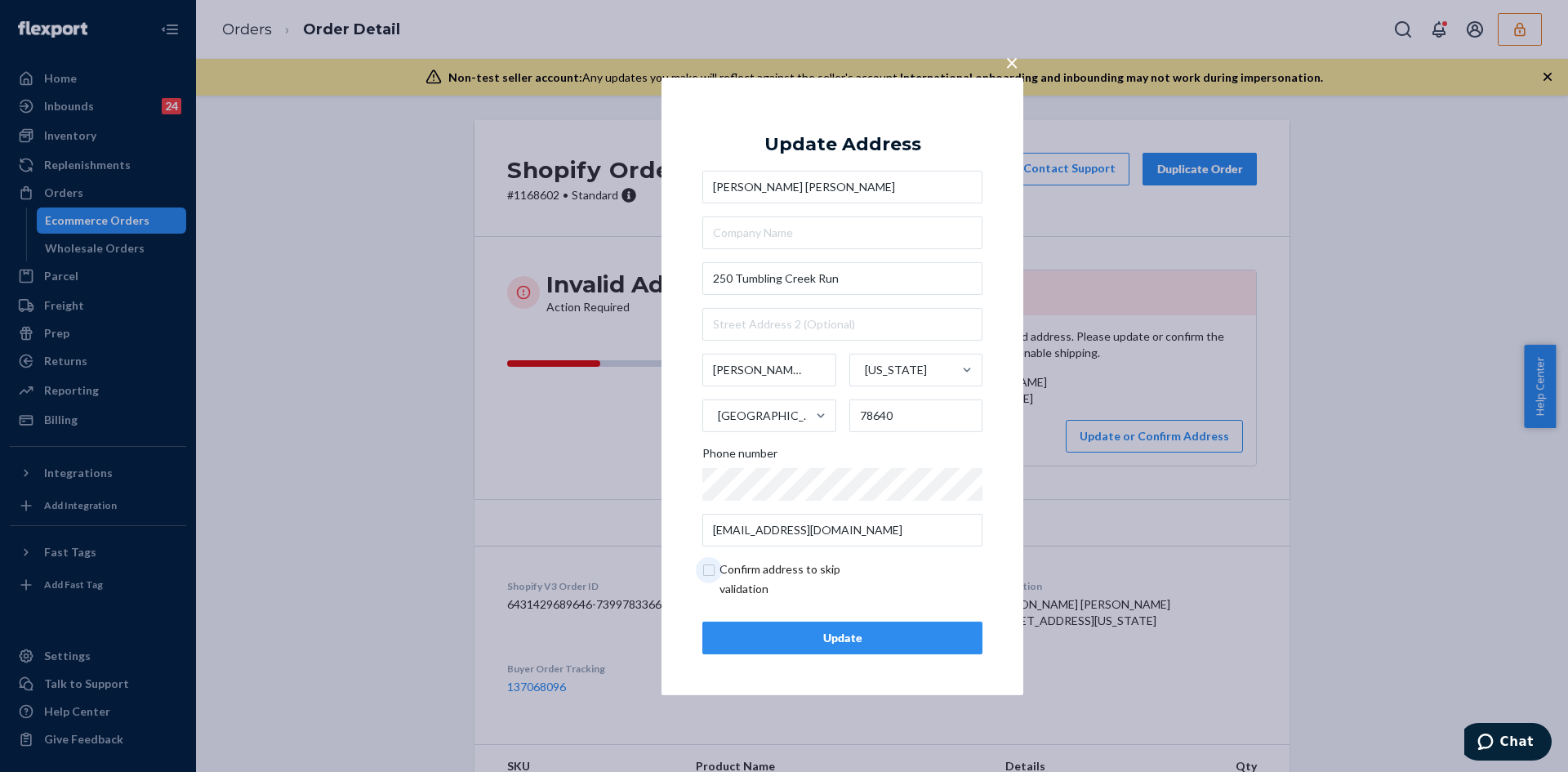
click at [712, 570] on input "checkbox" at bounding box center [797, 579] width 189 height 39
checkbox input "true"
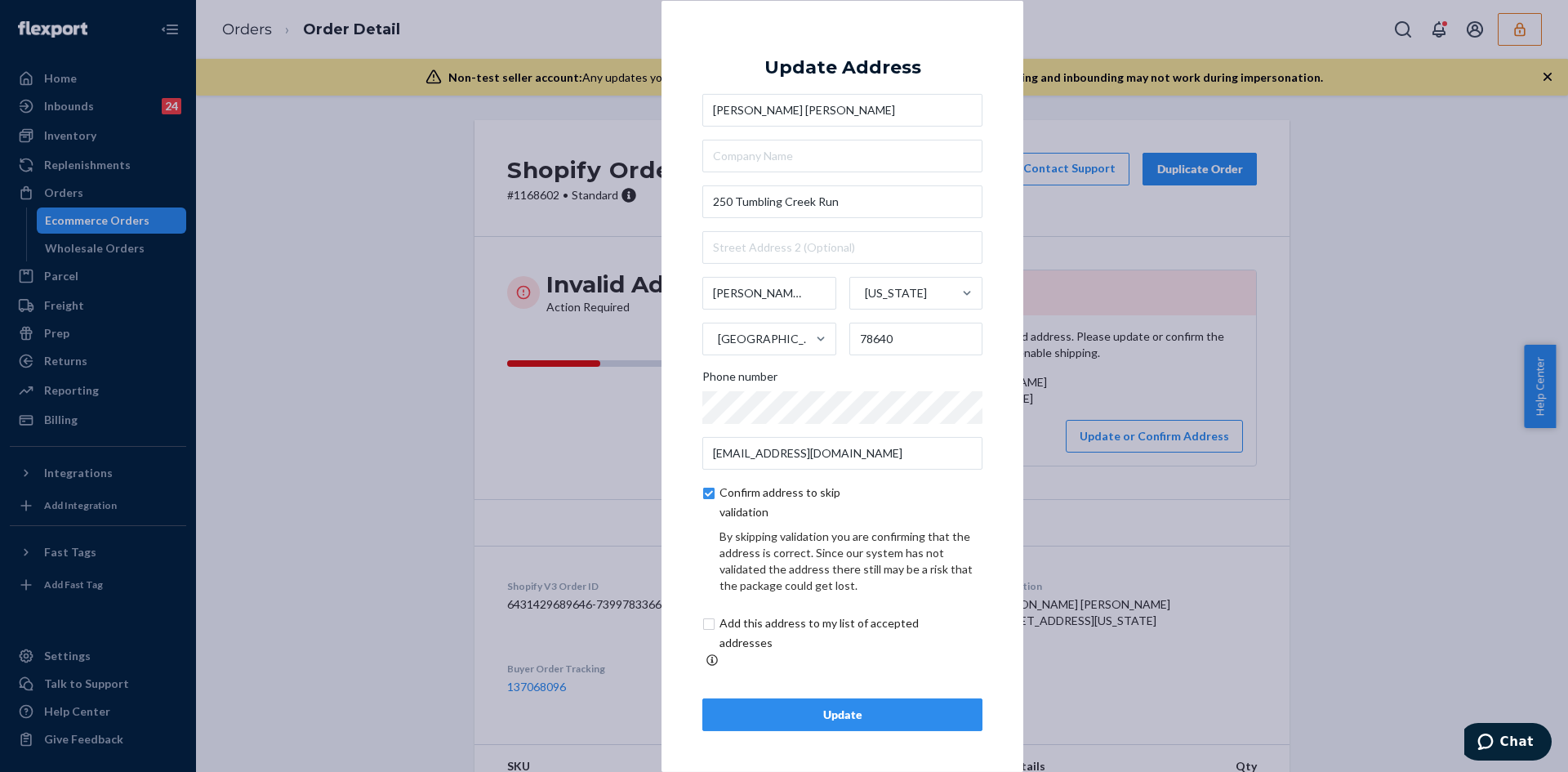
click at [830, 710] on div "Update" at bounding box center [843, 714] width 252 height 17
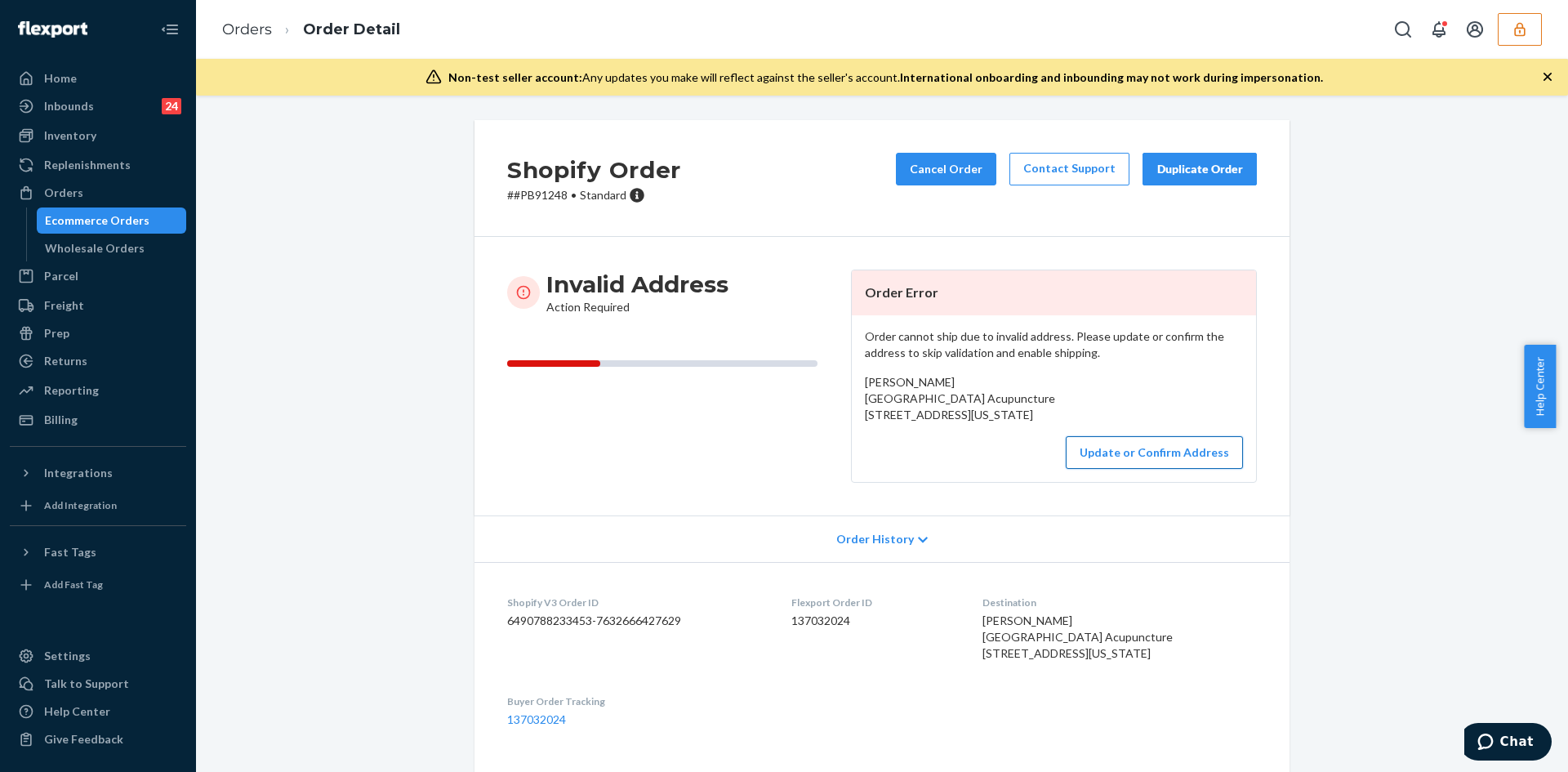
click at [1162, 469] on button "Update or Confirm Address" at bounding box center [1155, 452] width 177 height 32
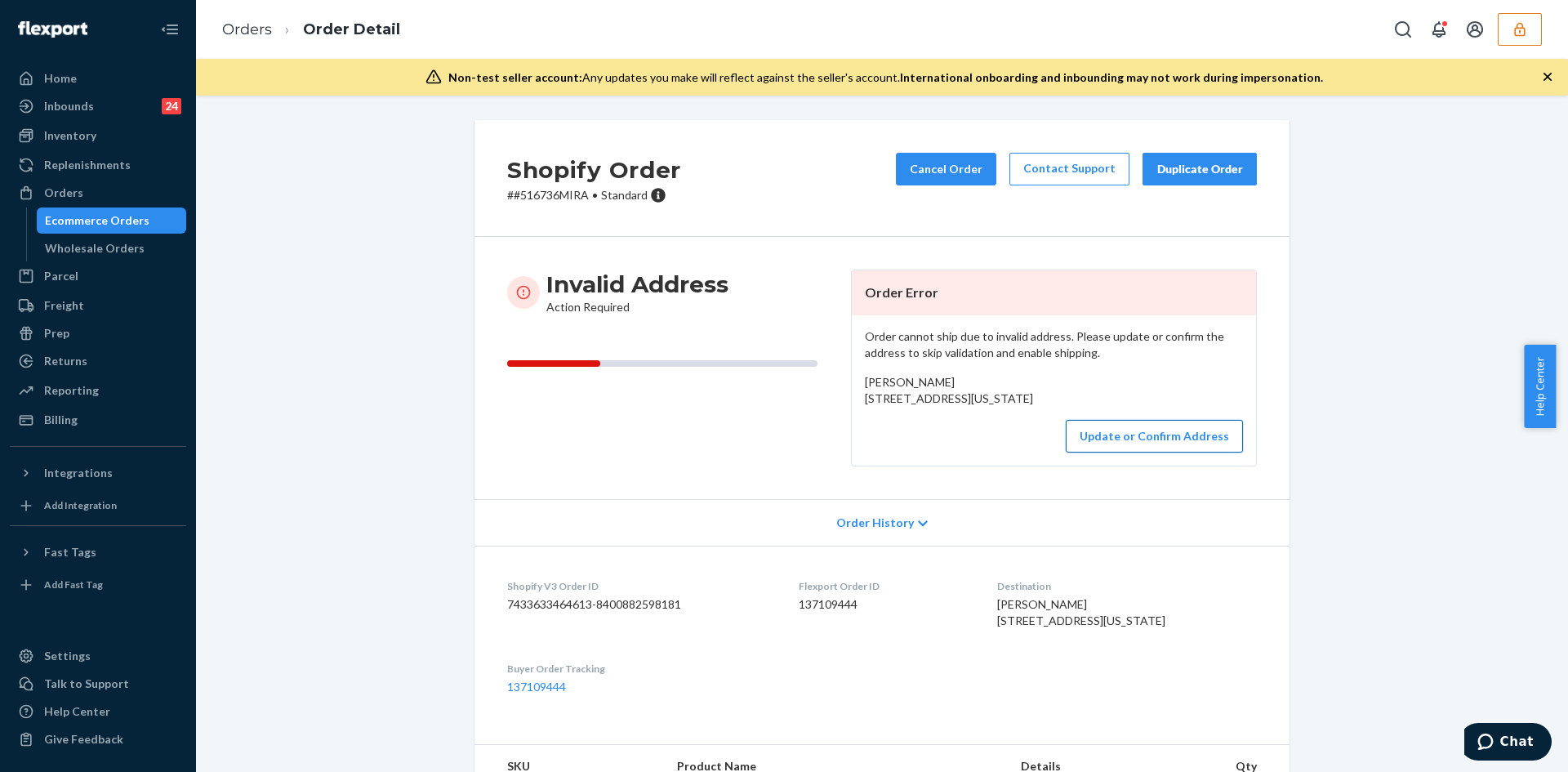
click at [1146, 452] on button "Update or Confirm Address" at bounding box center [1155, 436] width 177 height 32
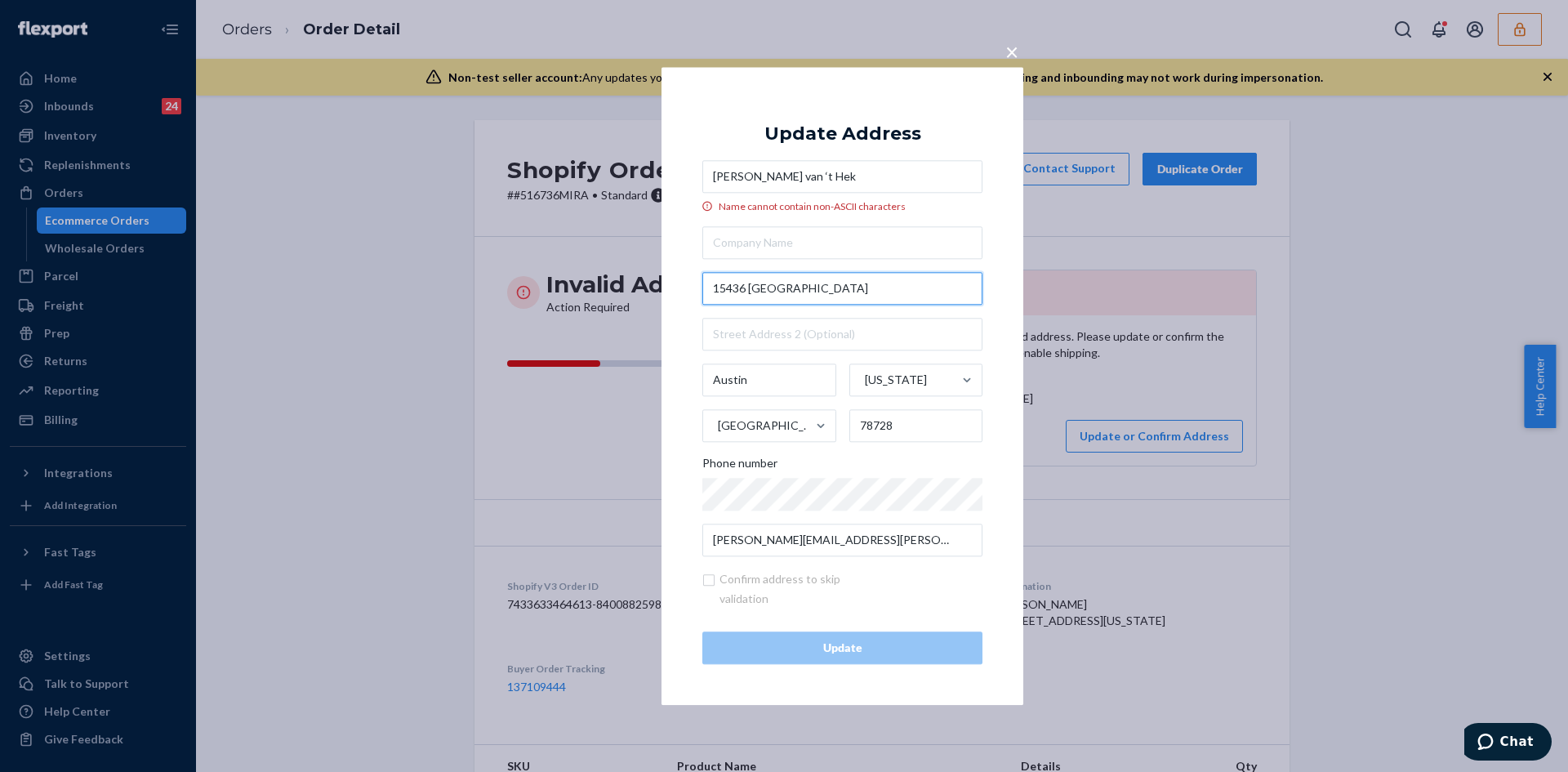
click at [766, 288] on input "15436 Ozone Place" at bounding box center [843, 287] width 280 height 32
paste input "Austin, TX 78728"
type input "15436 Ozone Pl"
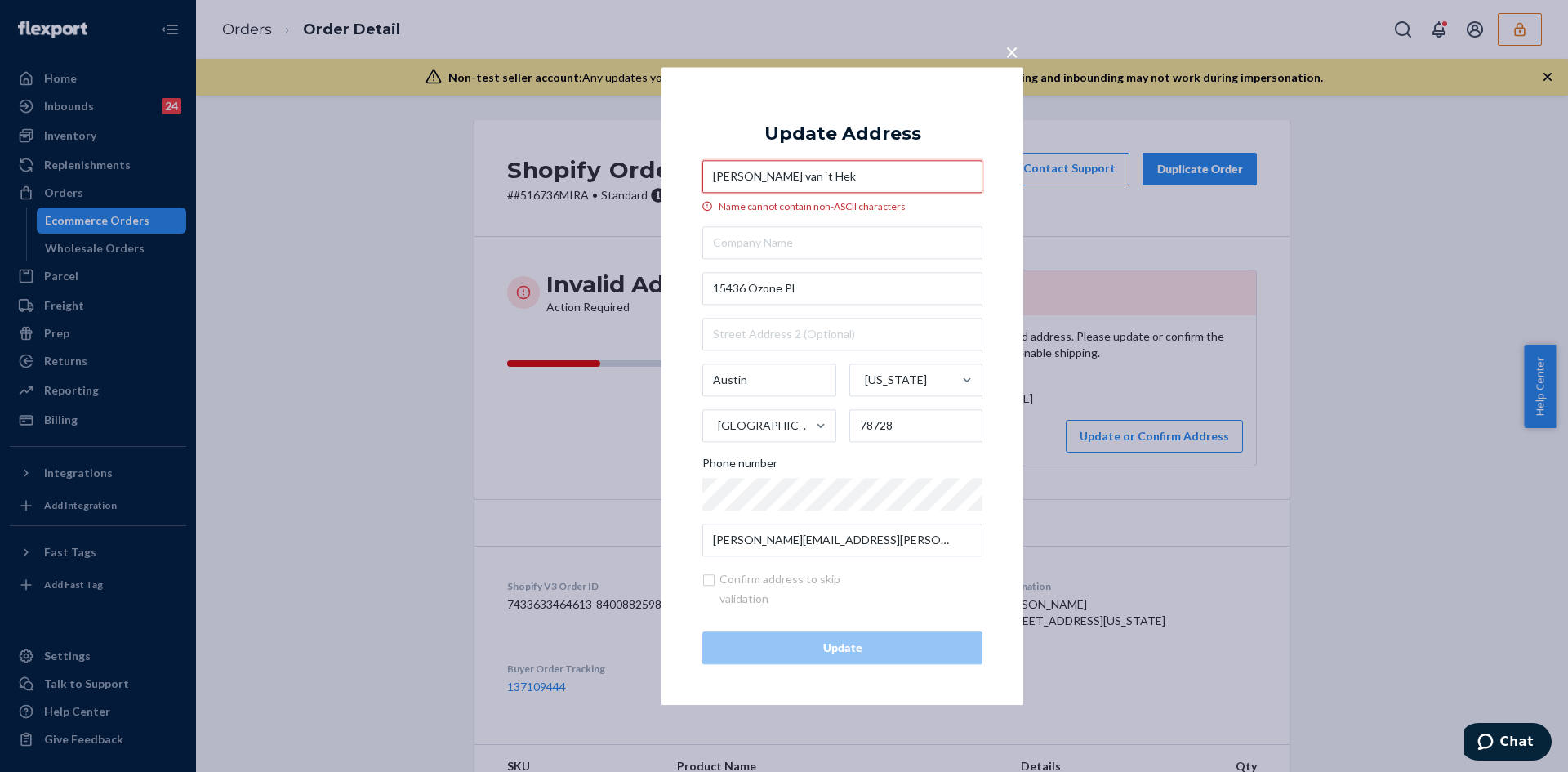
click at [781, 167] on input "Nathalie van ‘t Hek" at bounding box center [843, 176] width 280 height 32
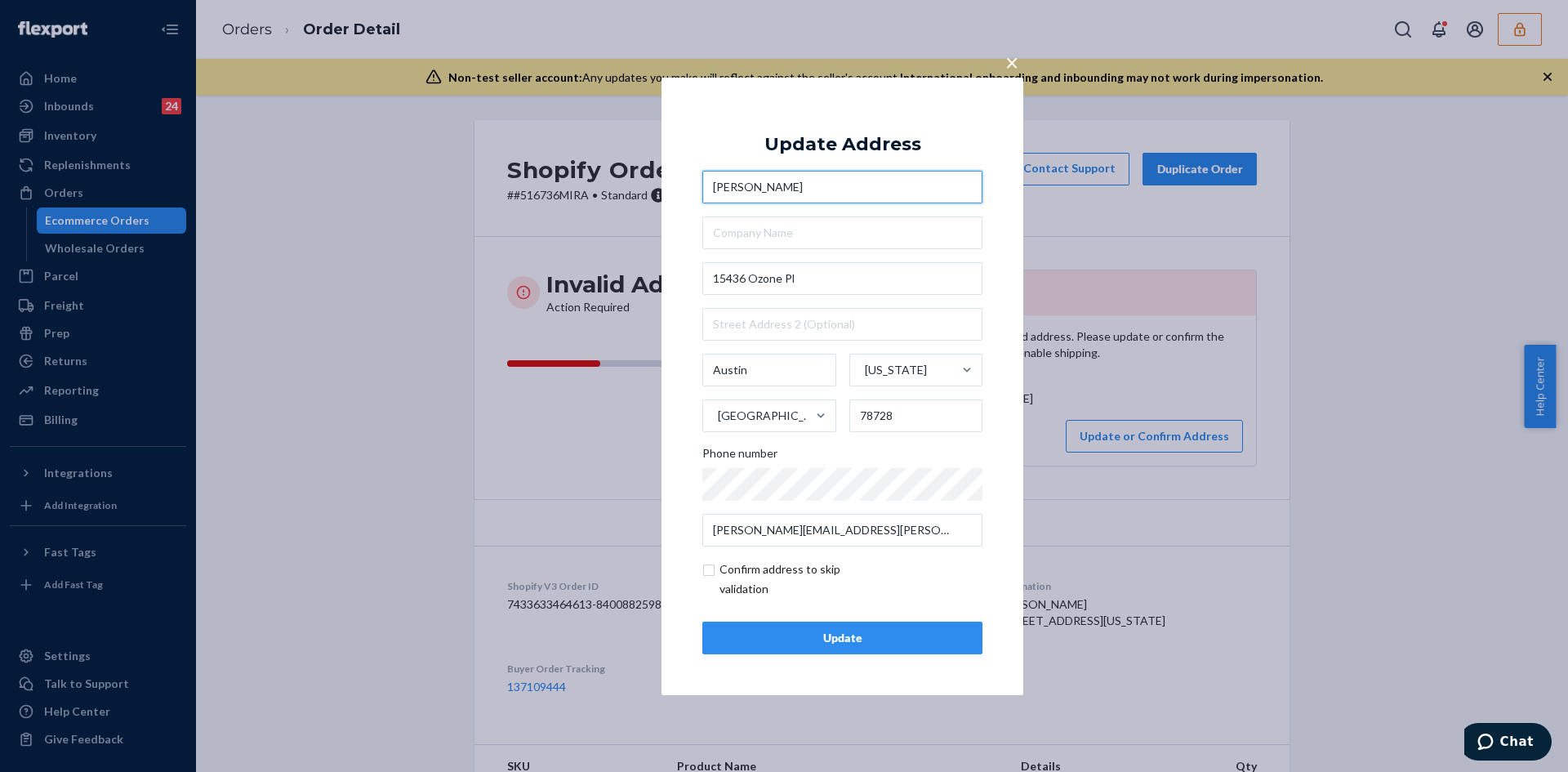
type input "Nathalie van 't Hek"
click at [706, 573] on input "checkbox" at bounding box center [797, 579] width 189 height 39
checkbox input "true"
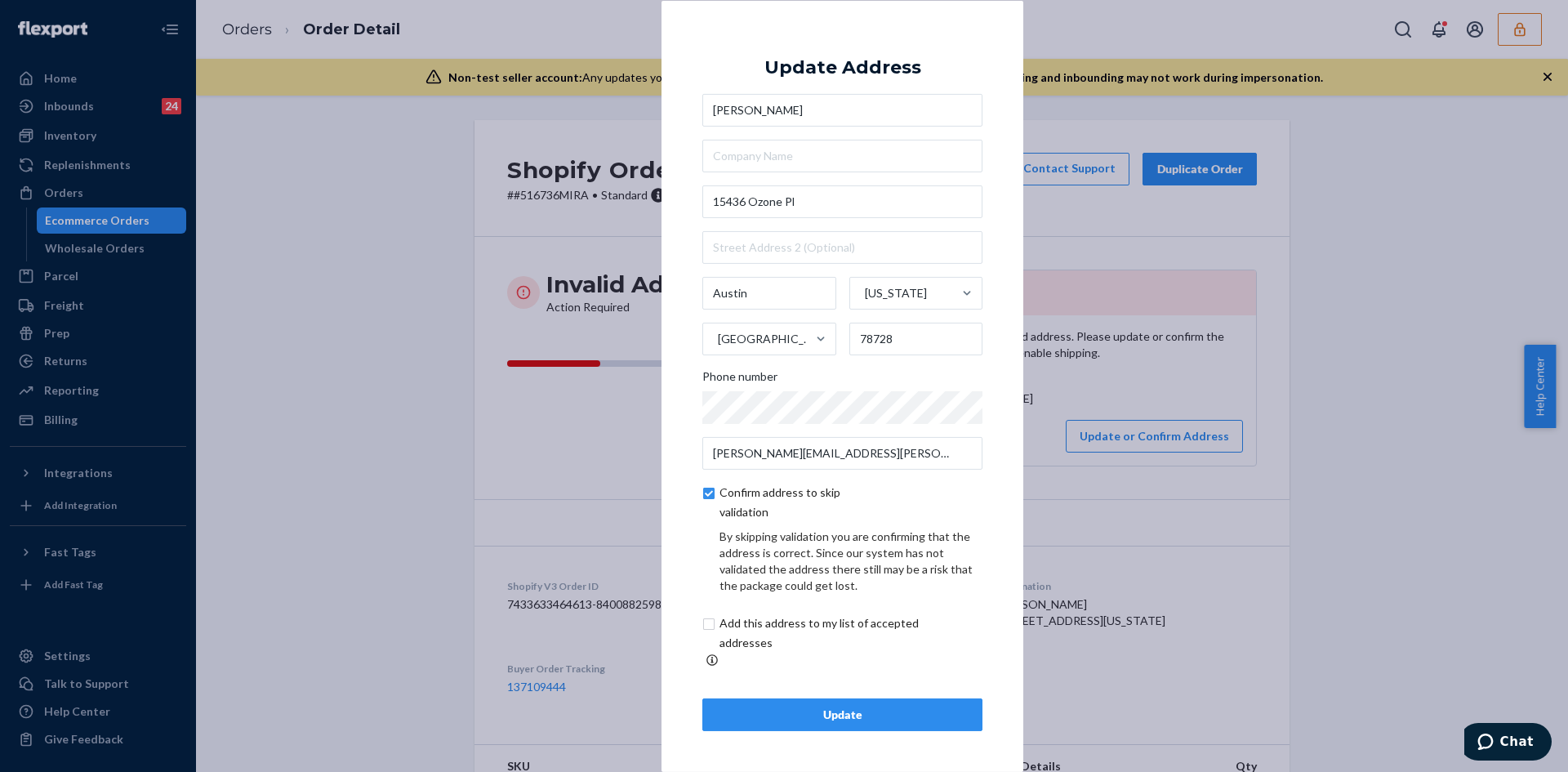
click at [855, 698] on button "Update" at bounding box center [843, 714] width 280 height 32
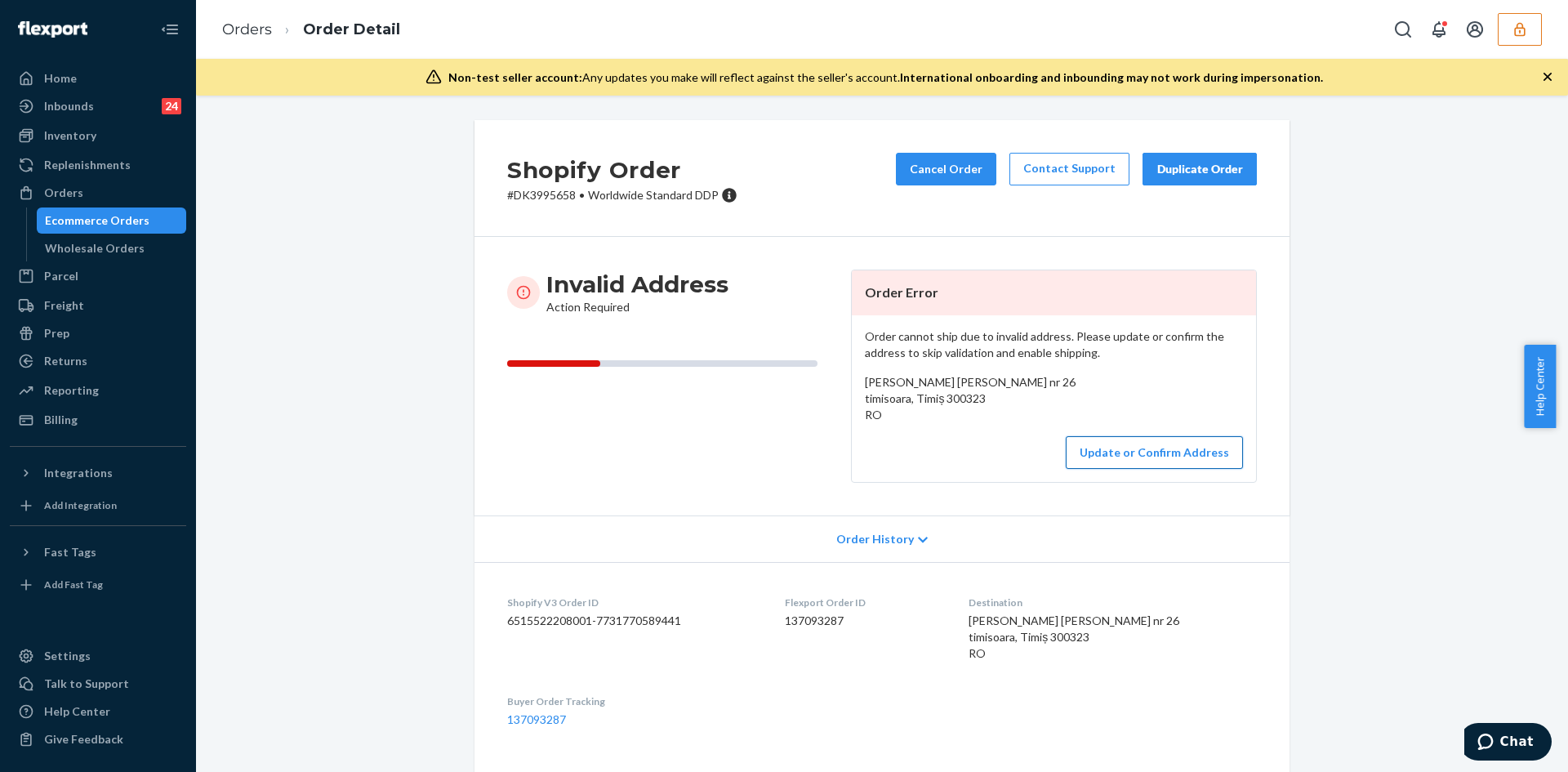
click at [1144, 469] on button "Update or Confirm Address" at bounding box center [1155, 452] width 177 height 32
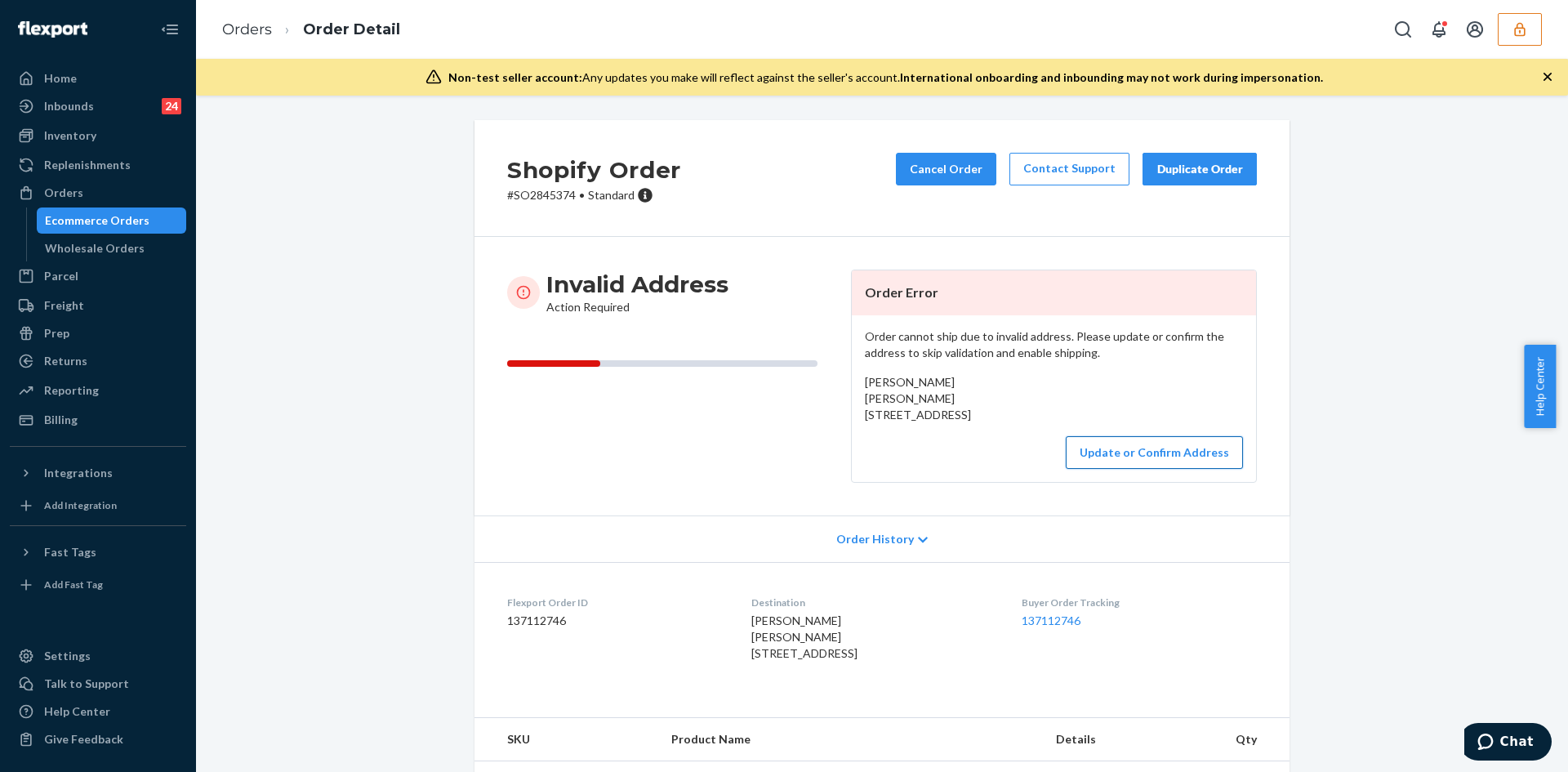
click at [1127, 469] on button "Update or Confirm Address" at bounding box center [1155, 452] width 177 height 32
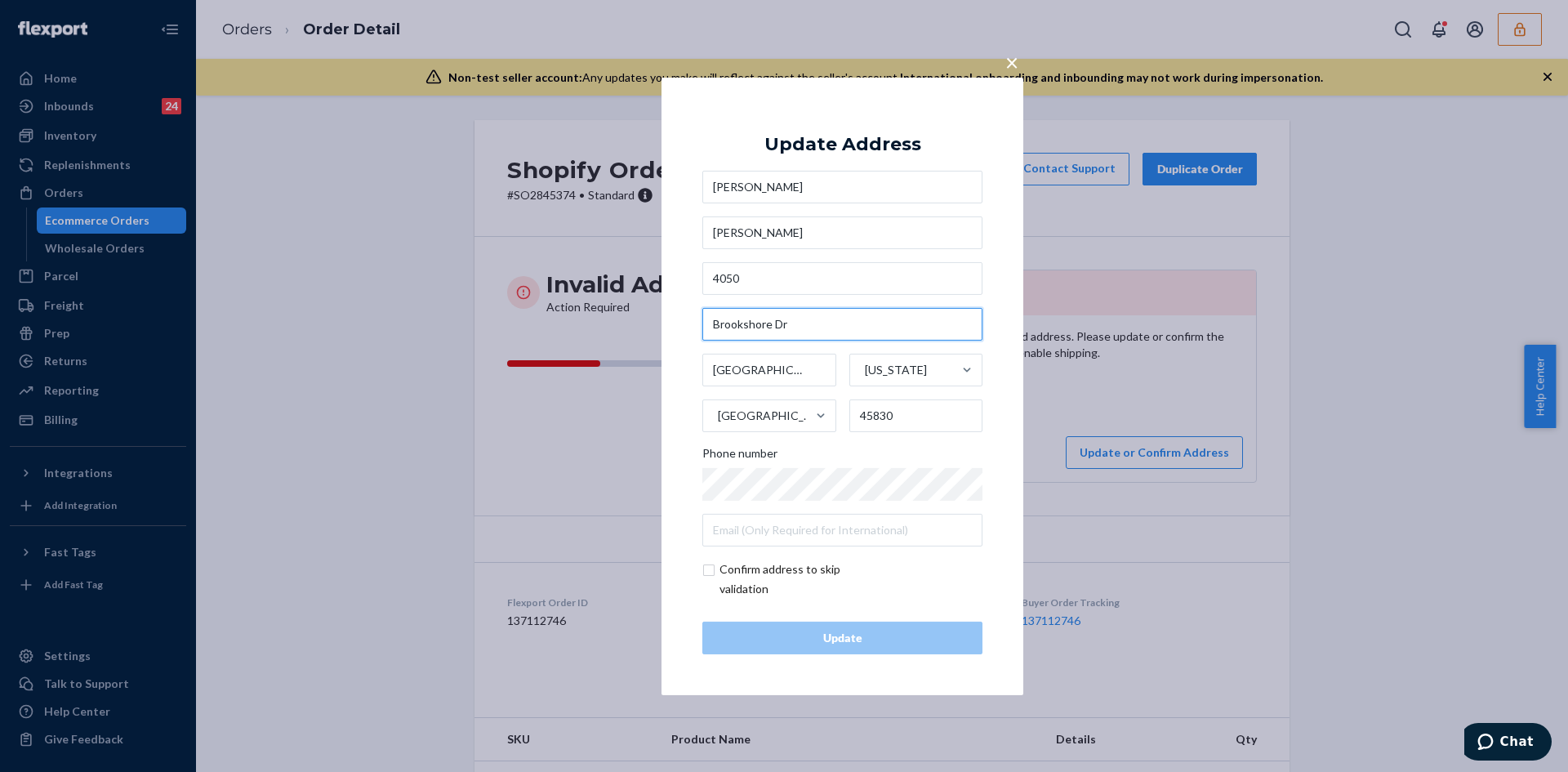
drag, startPoint x: 811, startPoint y: 333, endPoint x: 683, endPoint y: 320, distance: 128.7
click at [683, 320] on div "× Update Address Chassidy Grigsby Chassidy Grigsby 4050 Brookshore Dr Columbus …" at bounding box center [842, 386] width 362 height 618
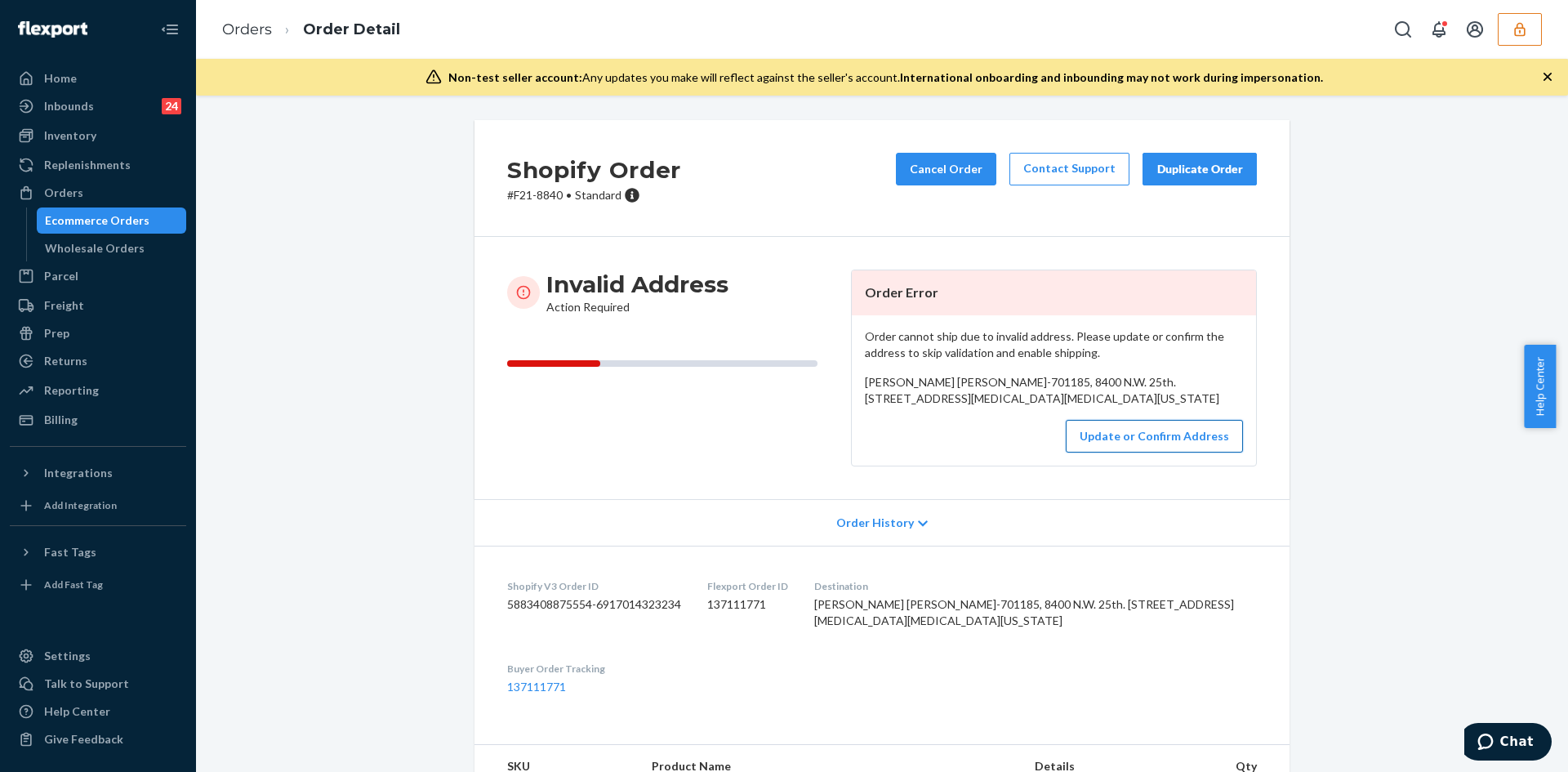
click at [1212, 452] on button "Update or Confirm Address" at bounding box center [1155, 436] width 177 height 32
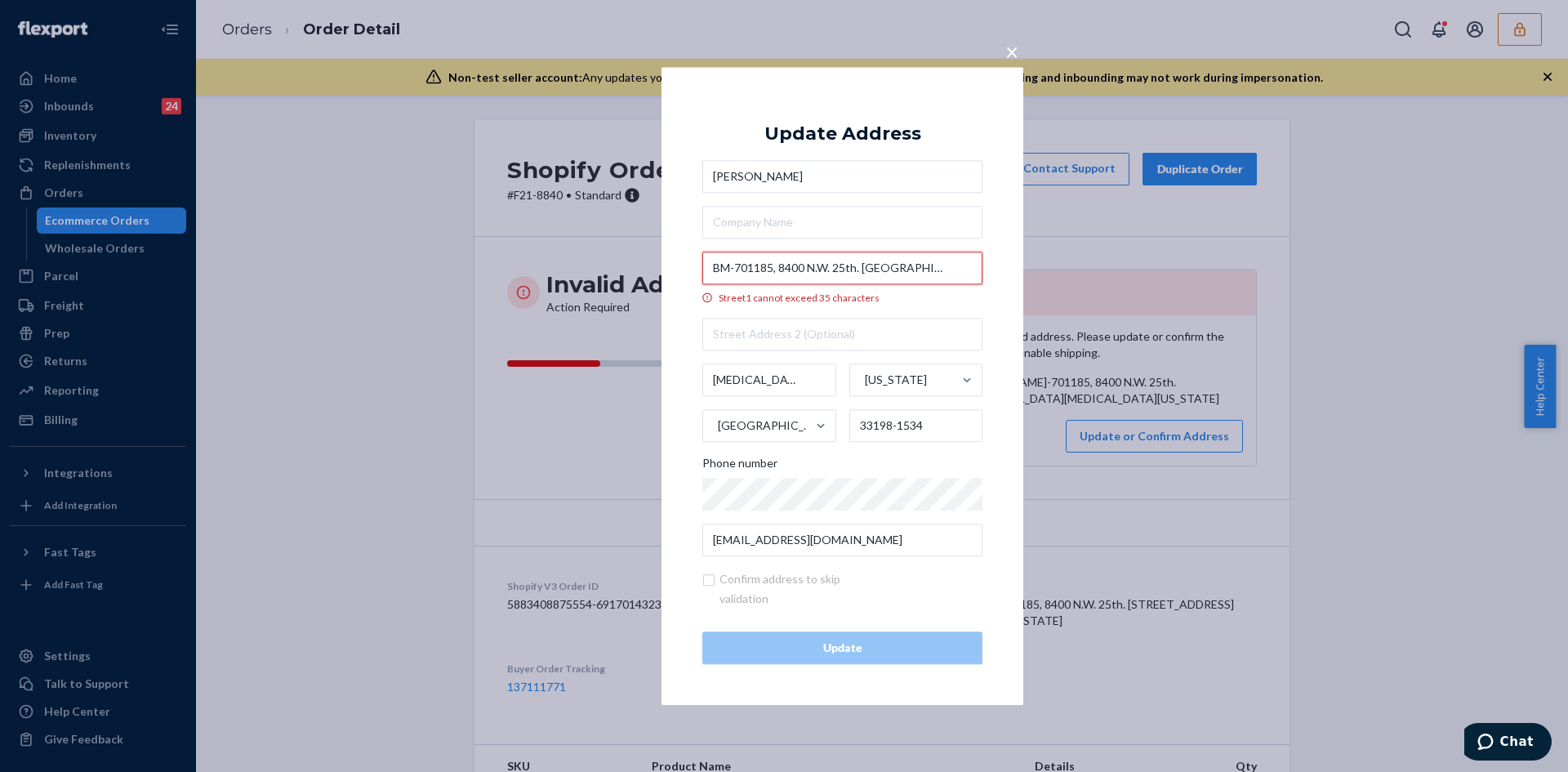
click at [766, 269] on input "BM-701185, 8400 N.W. 25th. Street Suite 100, Doral" at bounding box center [843, 267] width 280 height 32
paste input "8400 NW 25th St Suite 100, Doral, FL 33122"
type input "8400 NW 25th St Suite 100, Doral, FL 33122"
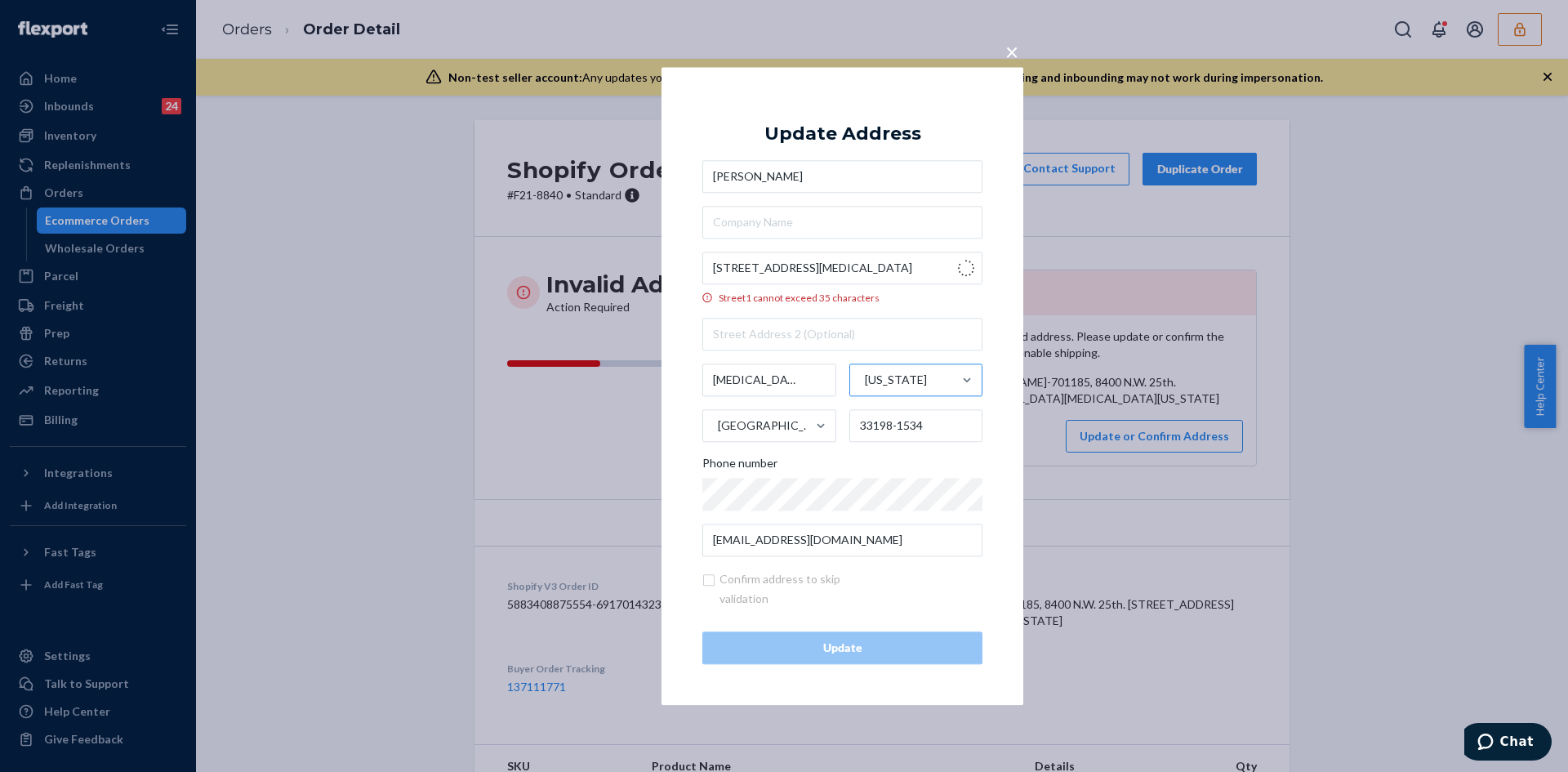
type input "100"
type input "33172"
type input "8400 NW 25th St"
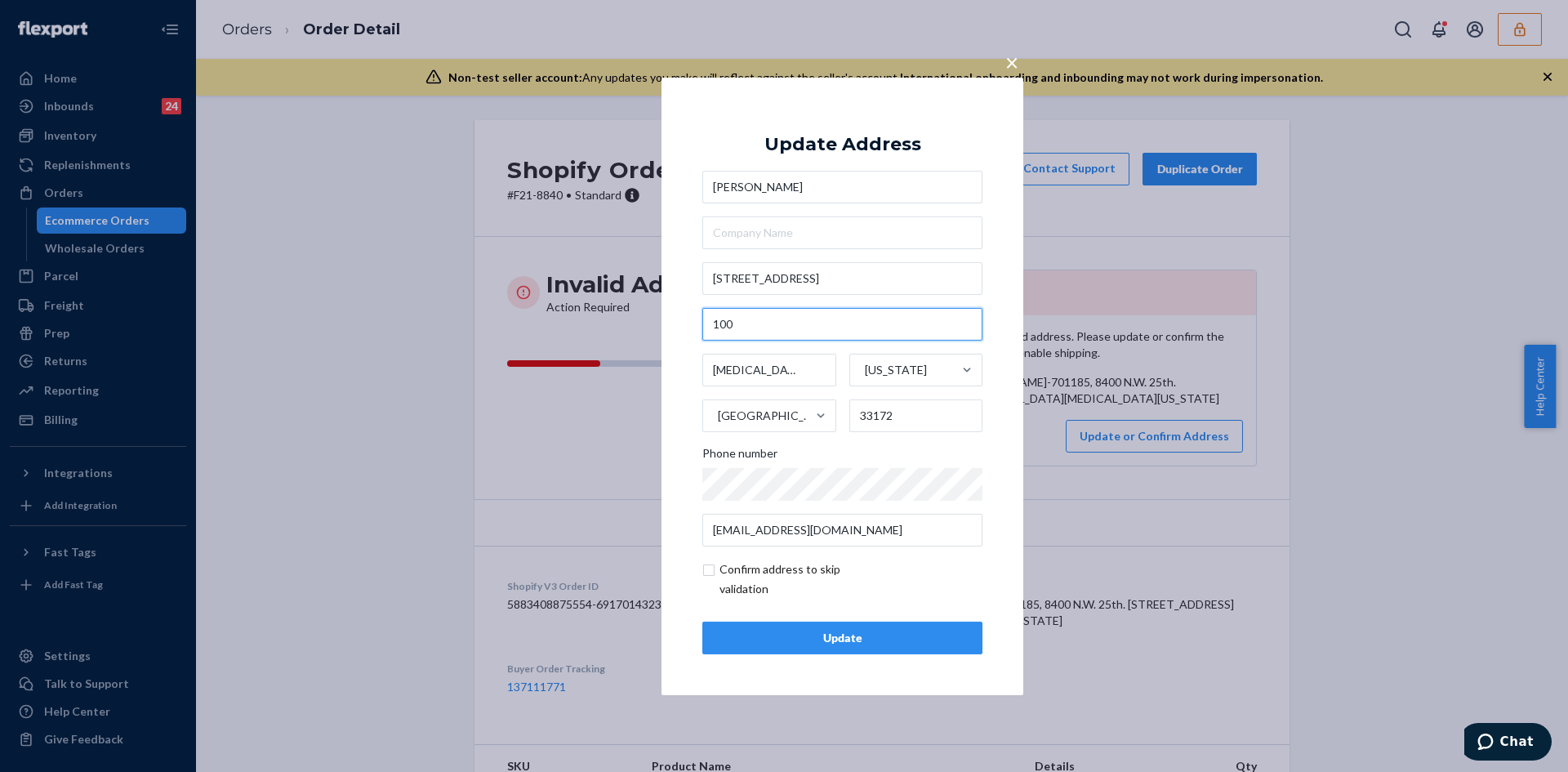
click at [733, 330] on input "100" at bounding box center [843, 323] width 280 height 32
paste input "Suite"
click at [763, 319] on input "Suite 100" at bounding box center [843, 323] width 280 height 32
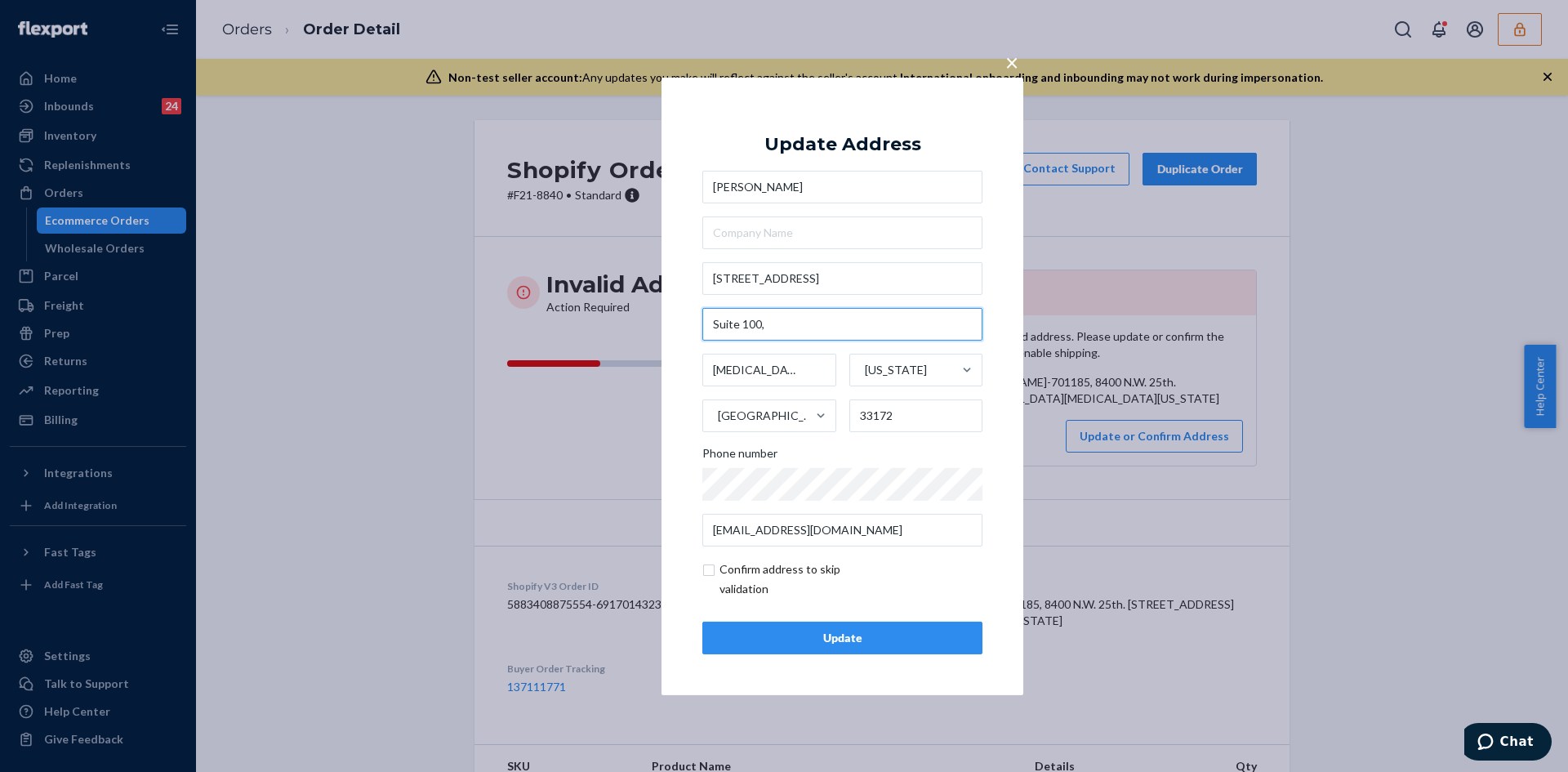
paste input "BM-701185"
type input "Suite 100, BM-701185"
click at [707, 576] on input "checkbox" at bounding box center [797, 579] width 189 height 39
checkbox input "true"
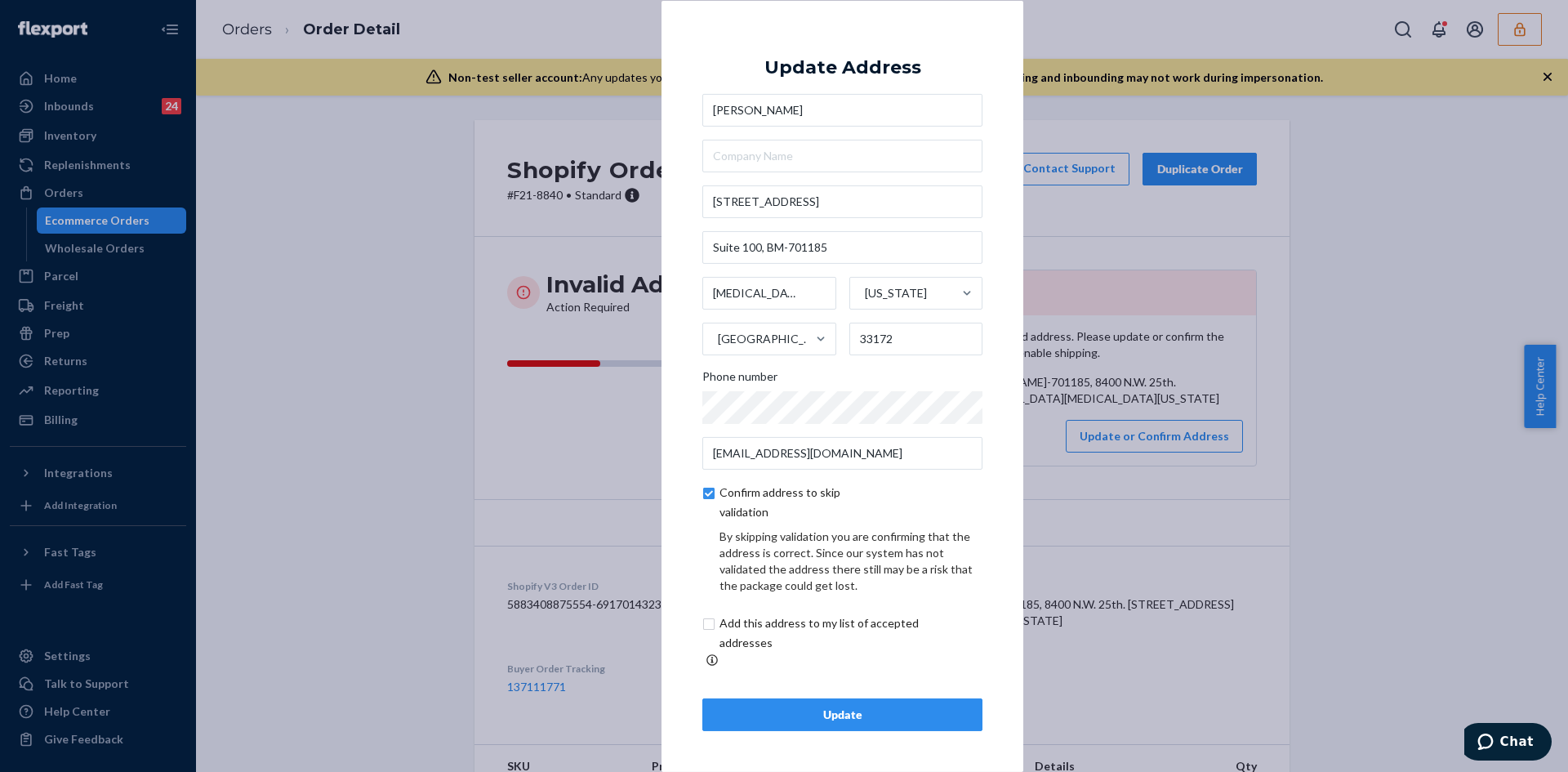
click at [802, 684] on div "Update Address Karina Acosta Morales 8400 NW 25th St Suite 100, BM-701185 Doral…" at bounding box center [843, 386] width 280 height 690
drag, startPoint x: 810, startPoint y: 695, endPoint x: 834, endPoint y: 741, distance: 51.9
click at [811, 698] on button "Update" at bounding box center [843, 714] width 280 height 32
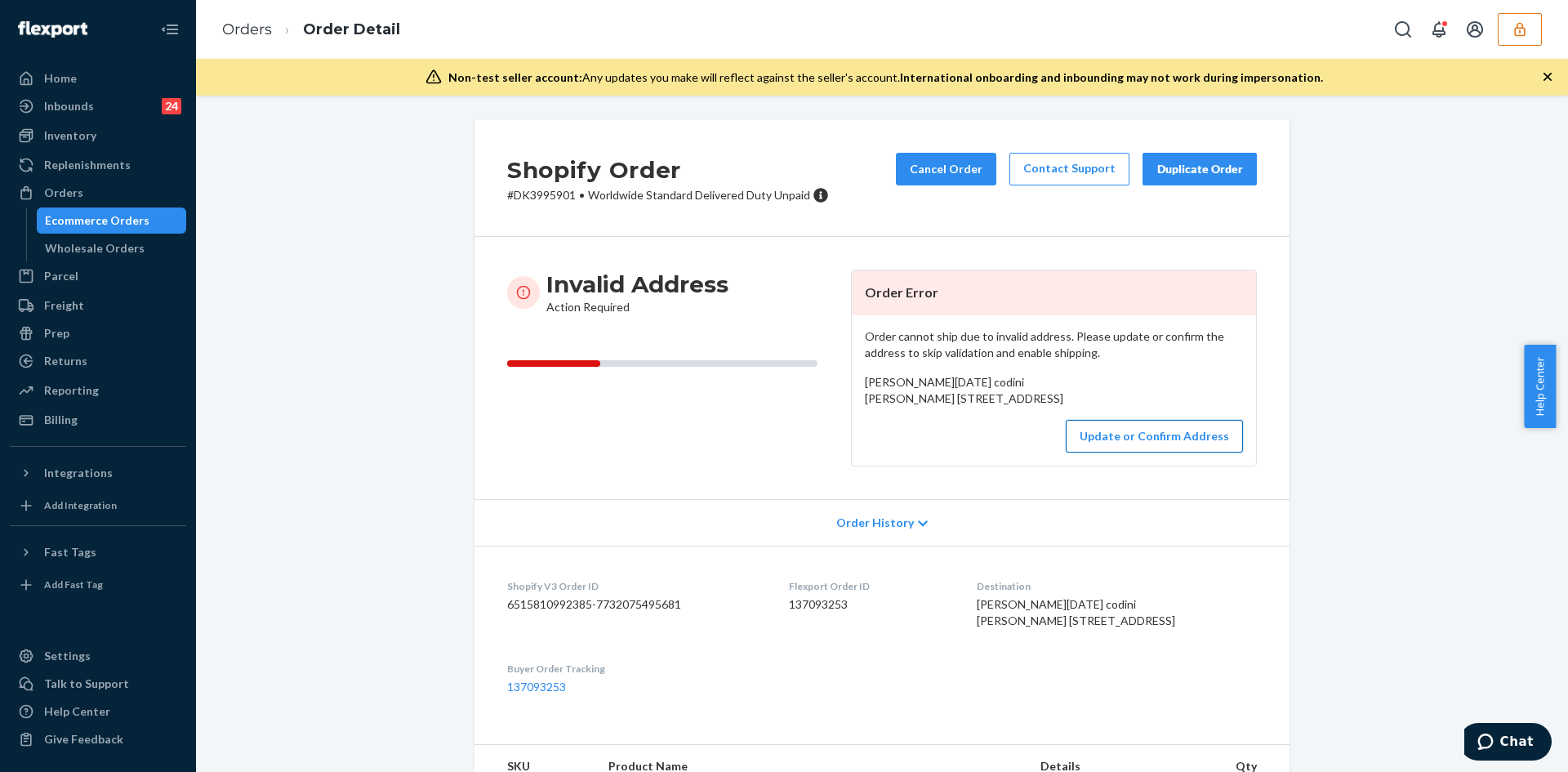
click at [1148, 452] on button "Update or Confirm Address" at bounding box center [1155, 436] width 177 height 32
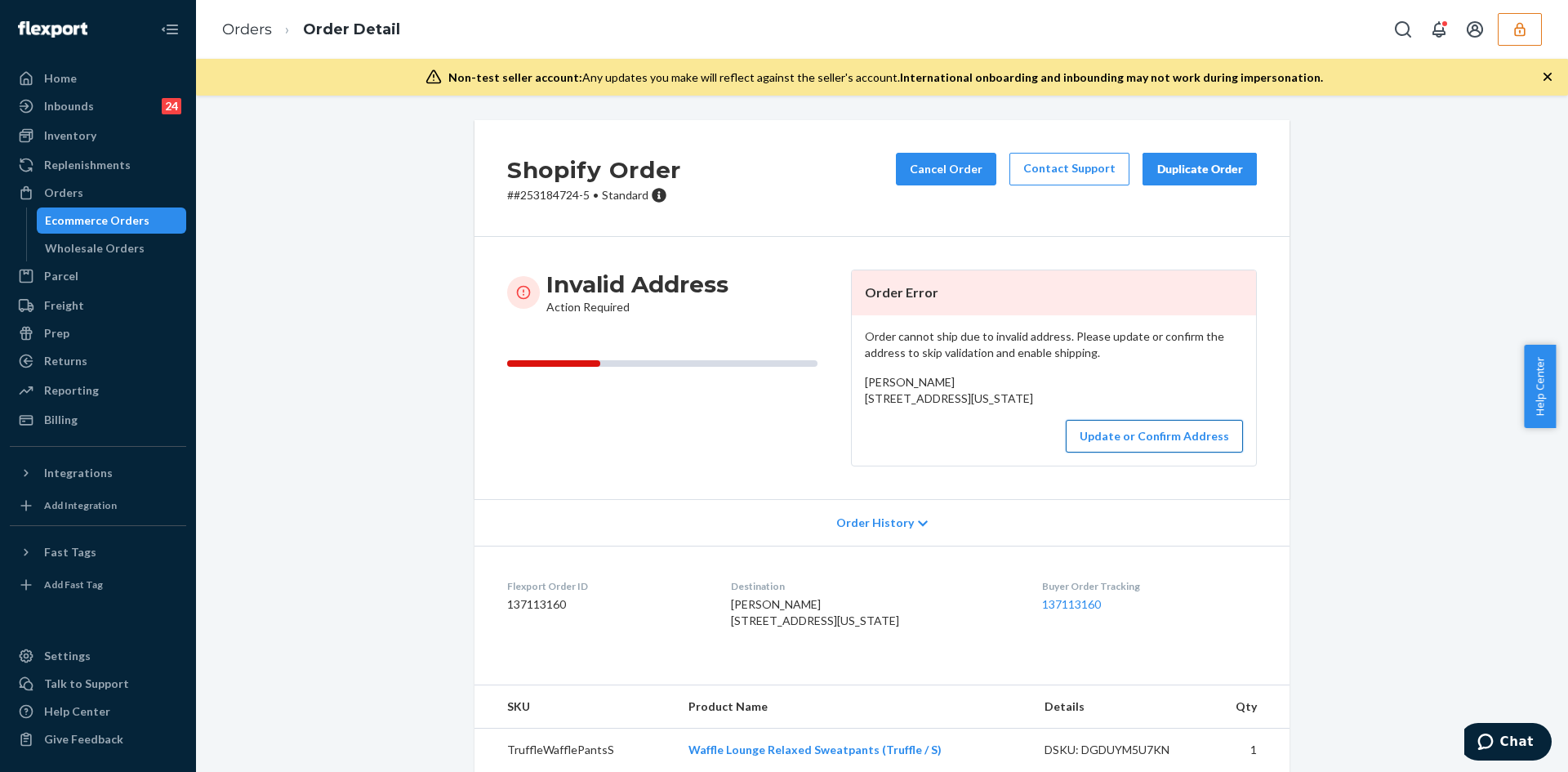
click at [1149, 452] on button "Update or Confirm Address" at bounding box center [1155, 436] width 177 height 32
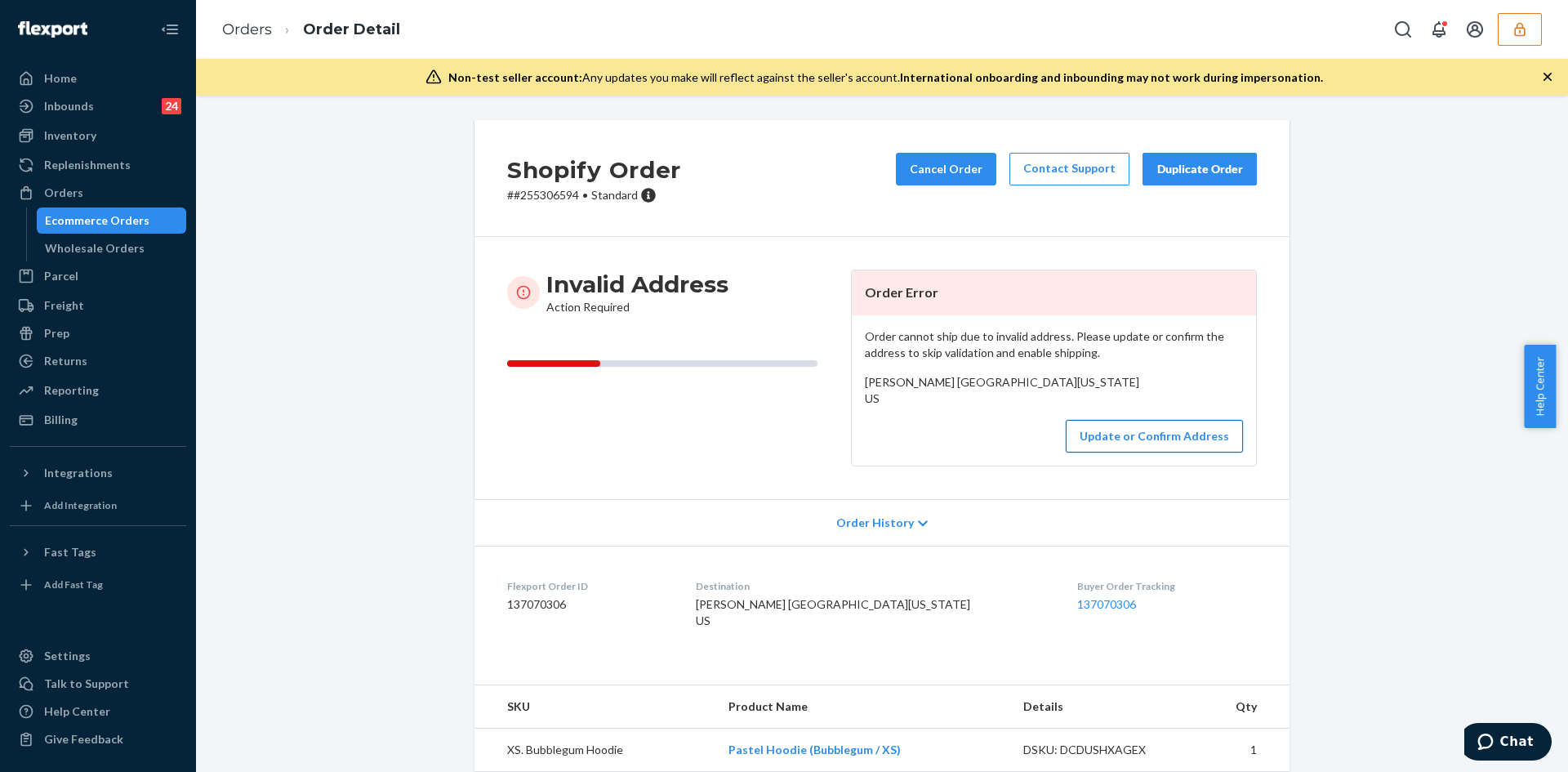
click at [1179, 452] on button "Update or Confirm Address" at bounding box center [1155, 436] width 177 height 32
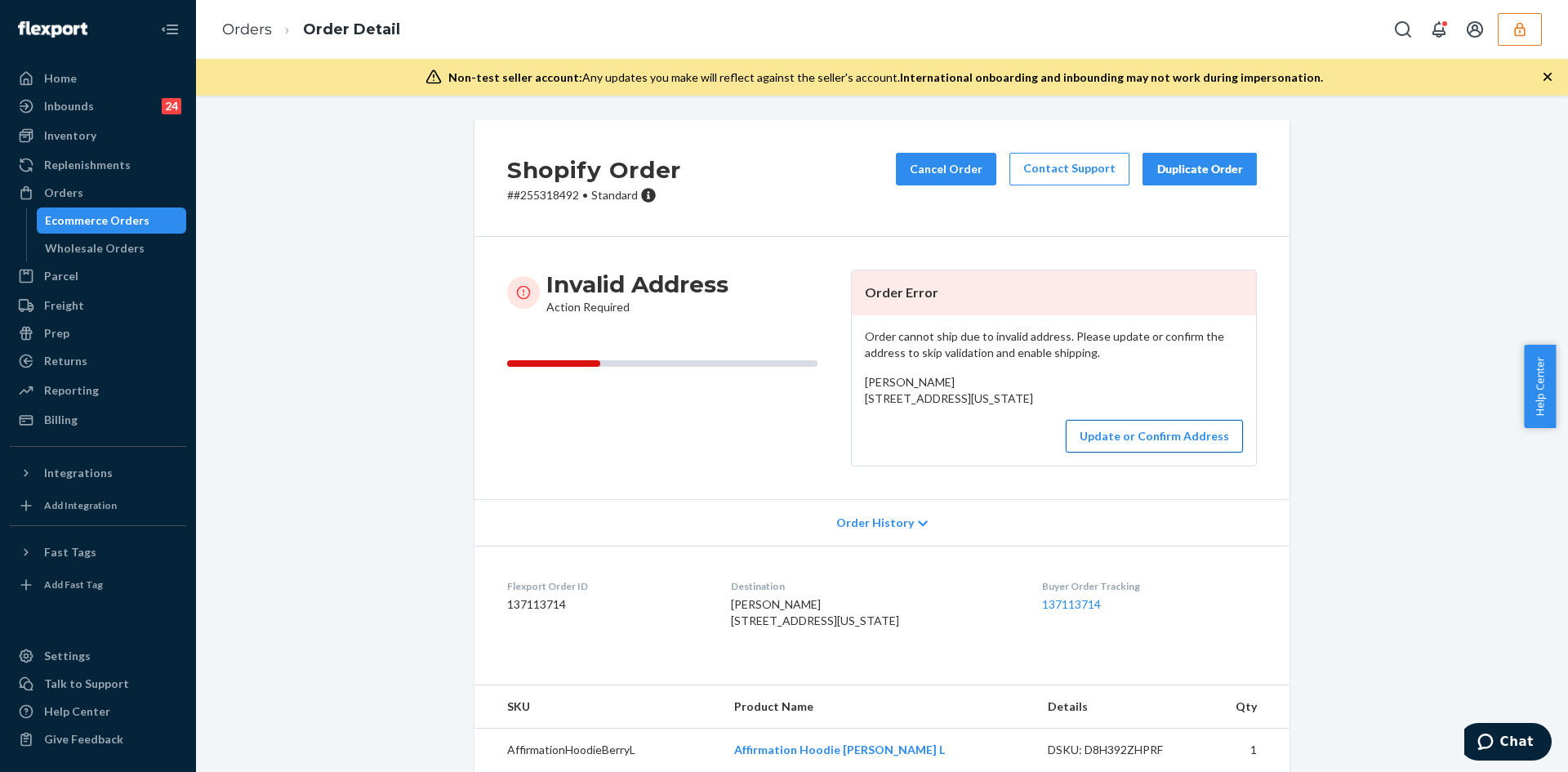
click at [1151, 452] on button "Update or Confirm Address" at bounding box center [1155, 436] width 177 height 32
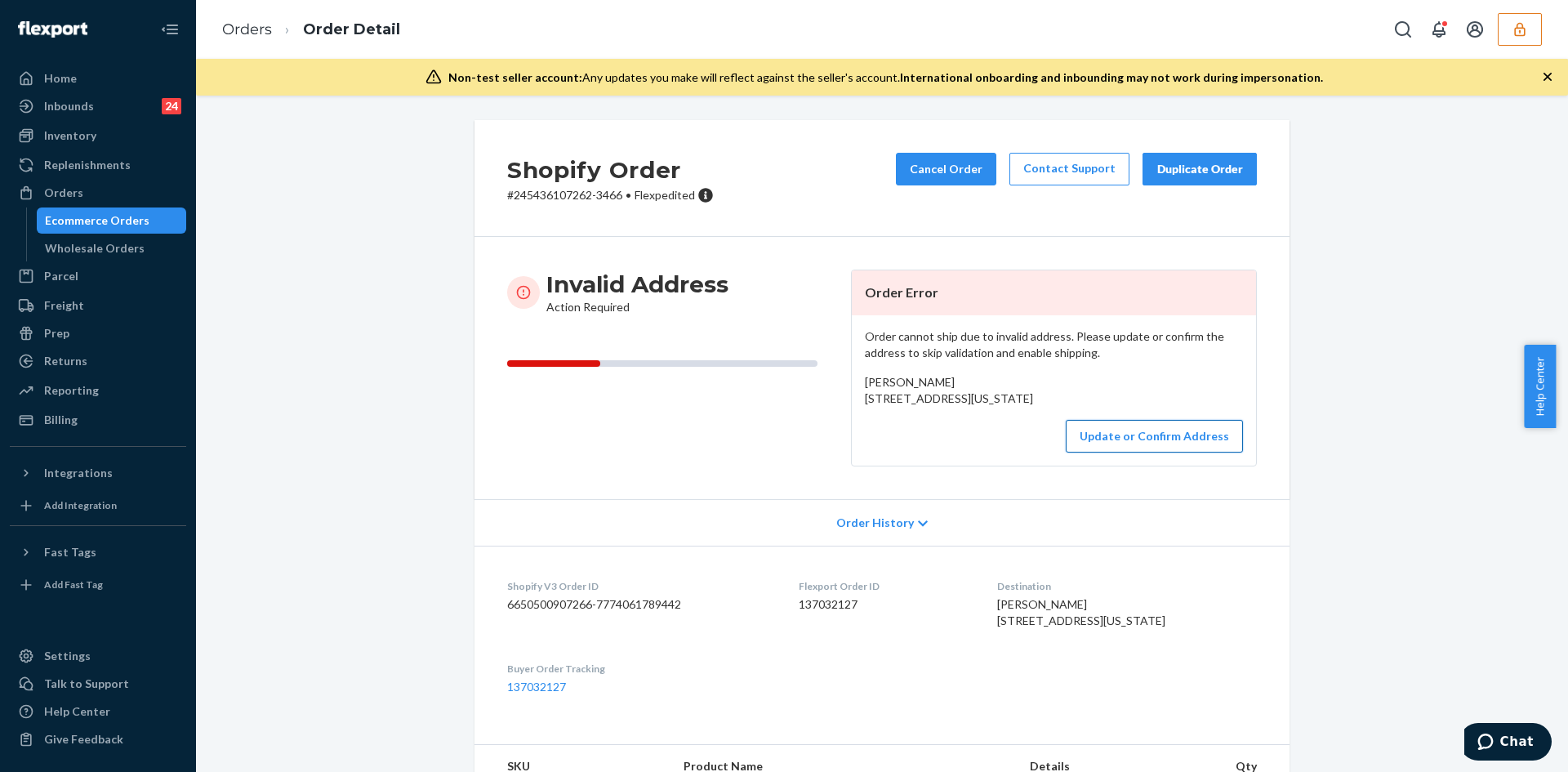
click at [1168, 452] on button "Update or Confirm Address" at bounding box center [1155, 436] width 177 height 32
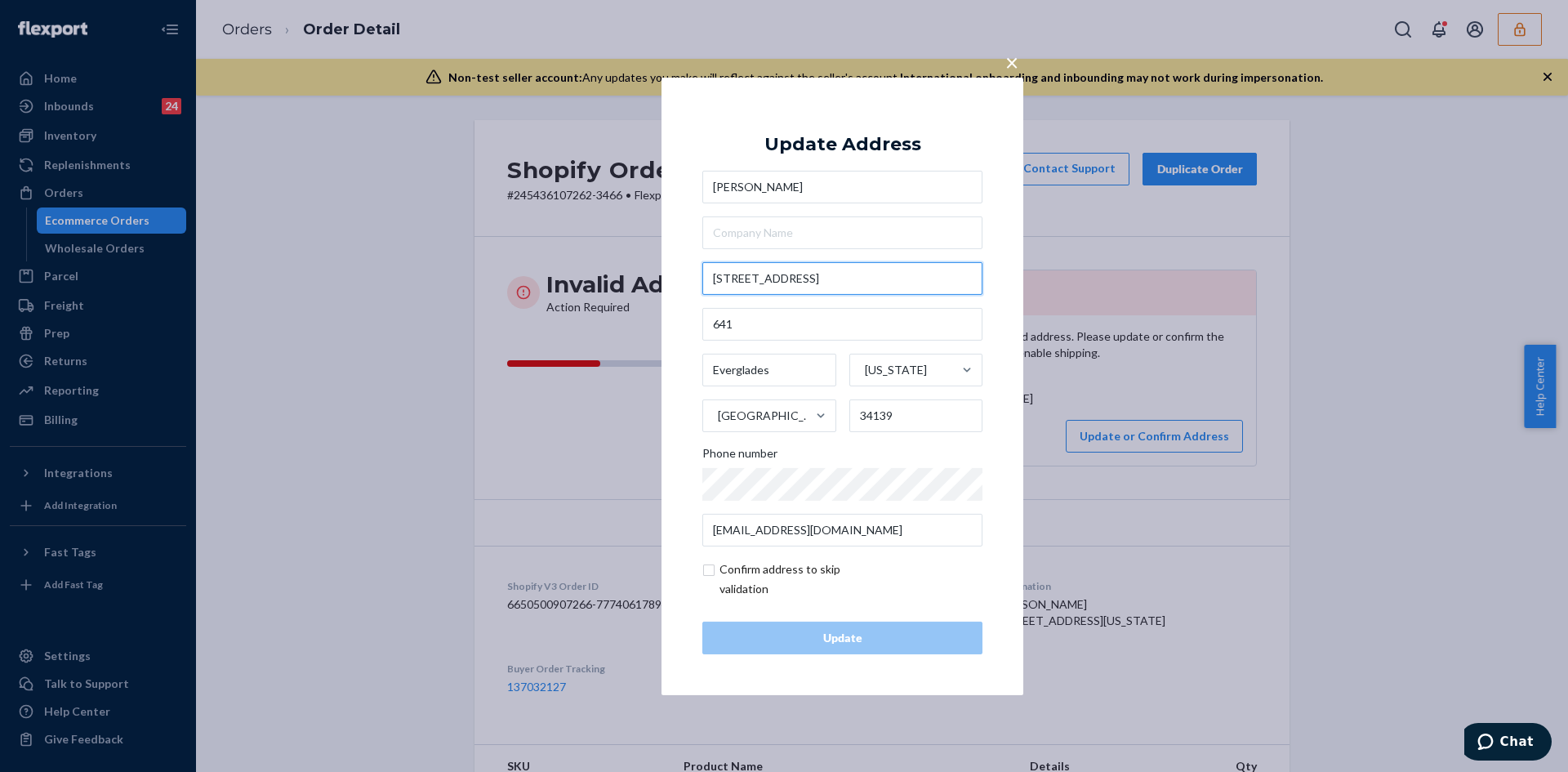
click at [748, 266] on input "16 Egret Lane" at bounding box center [843, 278] width 280 height 32
paste input "nOchopee, FL 34141"
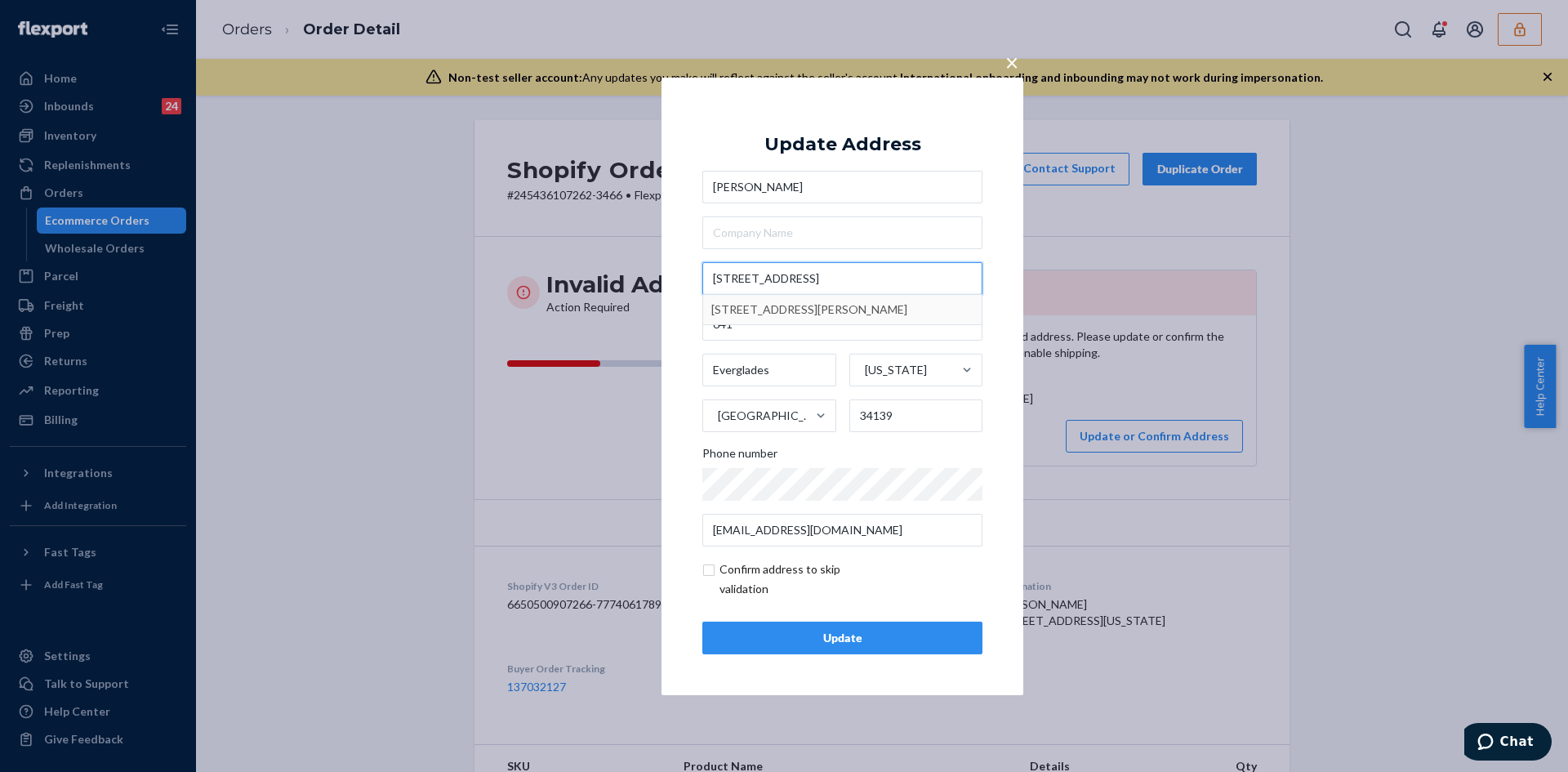
type input "16 Egret LnOchopee, FL 34141"
type input "Ochopee"
type input "34141"
type input "16 Egret Ln"
click at [739, 336] on input "text" at bounding box center [843, 323] width 280 height 32
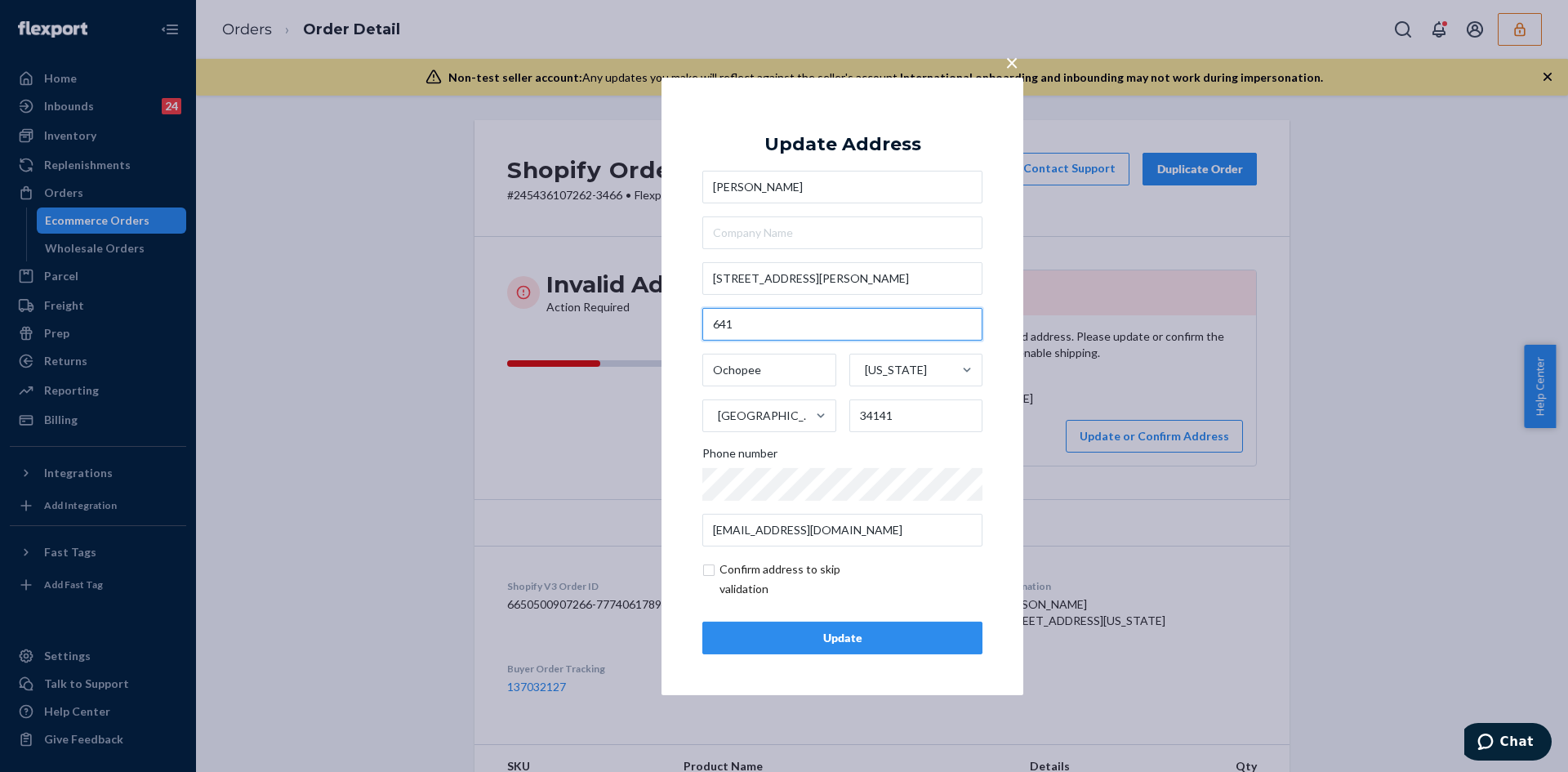
type input "641"
click at [705, 568] on input "checkbox" at bounding box center [797, 579] width 189 height 39
checkbox input "true"
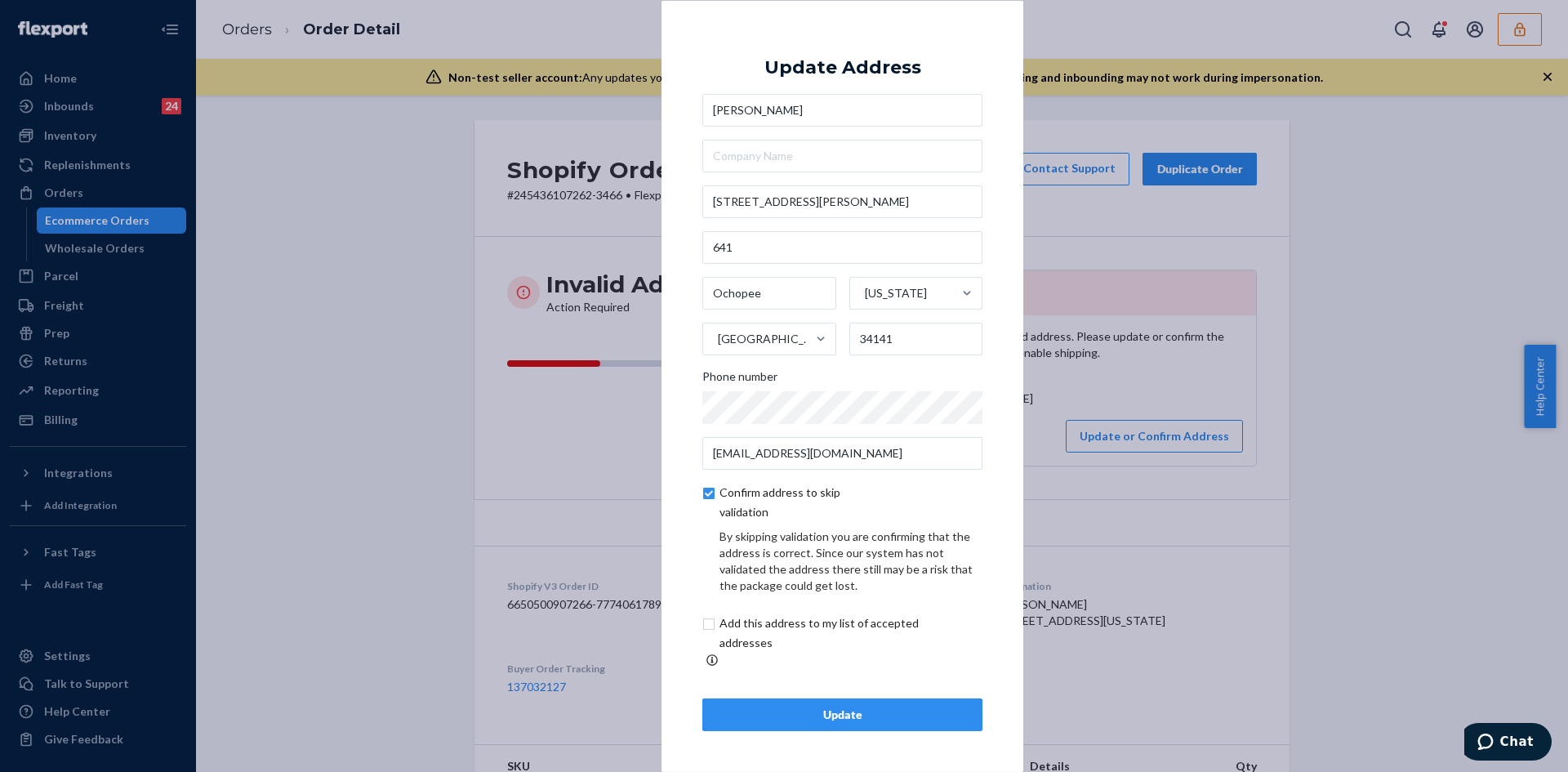
click at [819, 706] on div "Update" at bounding box center [843, 714] width 252 height 17
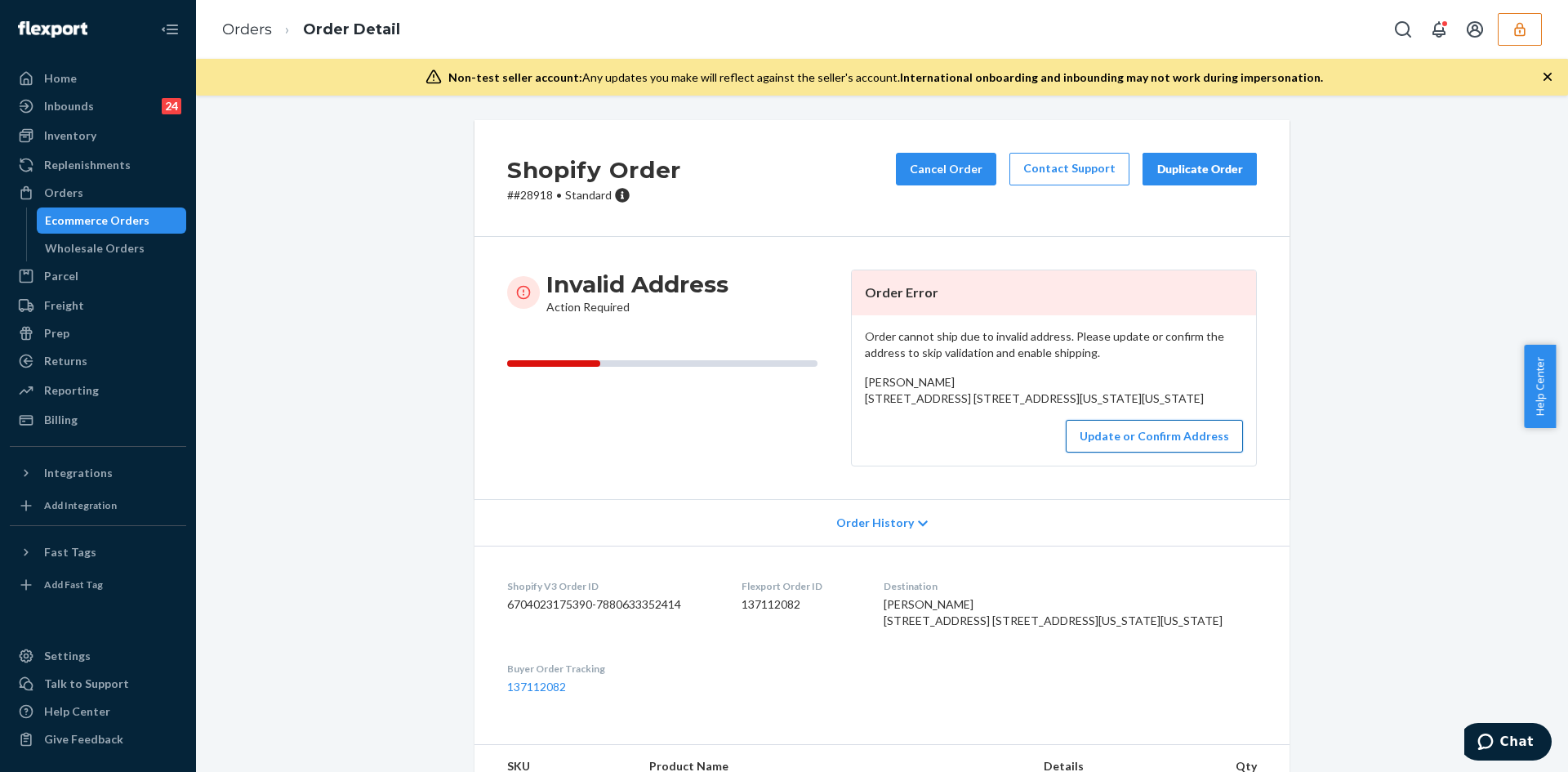
click at [1133, 452] on button "Update or Confirm Address" at bounding box center [1155, 436] width 177 height 32
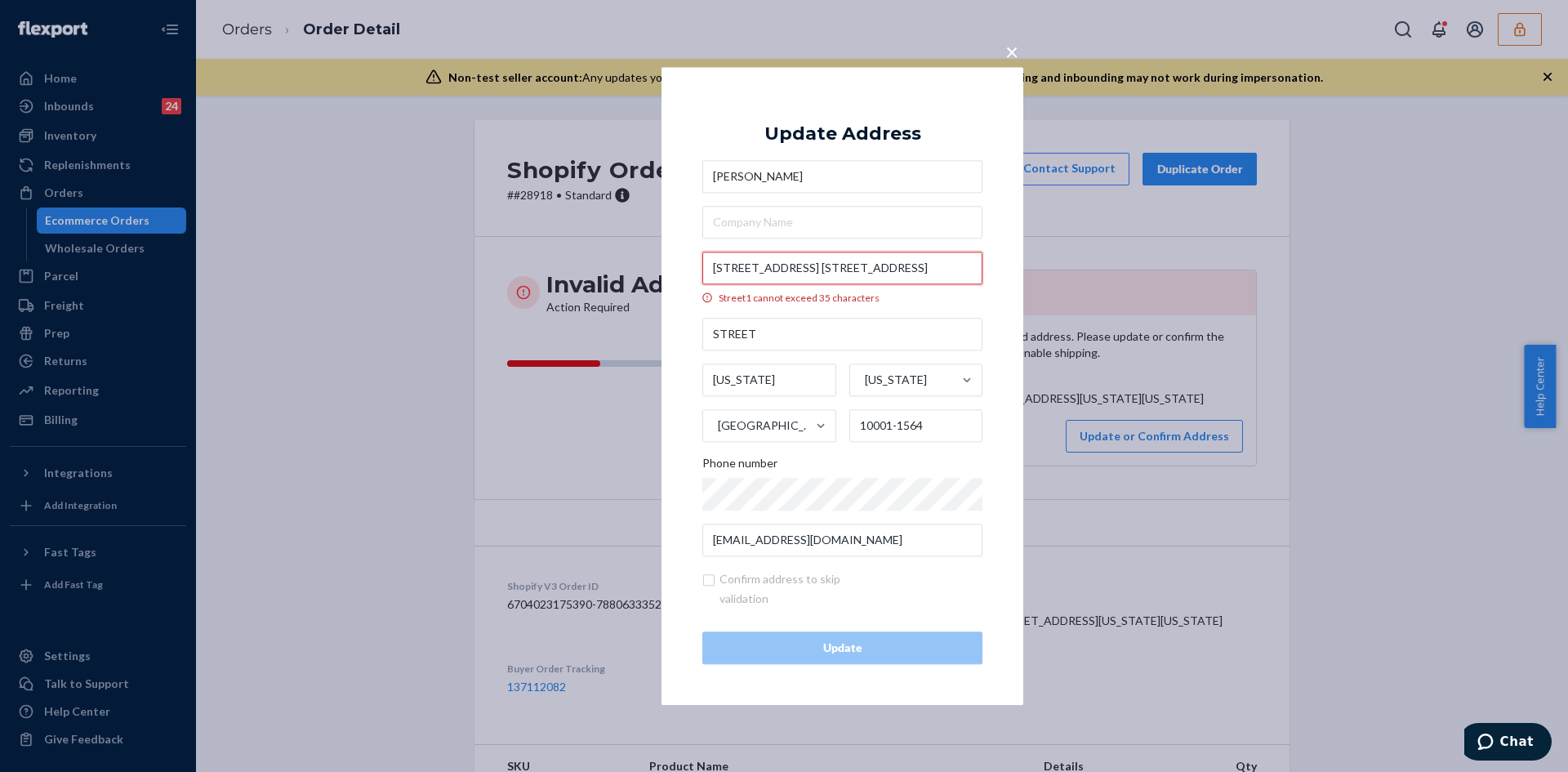
click at [778, 272] on input "445 W 35TH ST, APT 11K 445 WEST 35TH" at bounding box center [843, 267] width 280 height 32
paste input "th StNew York, NY 10001"
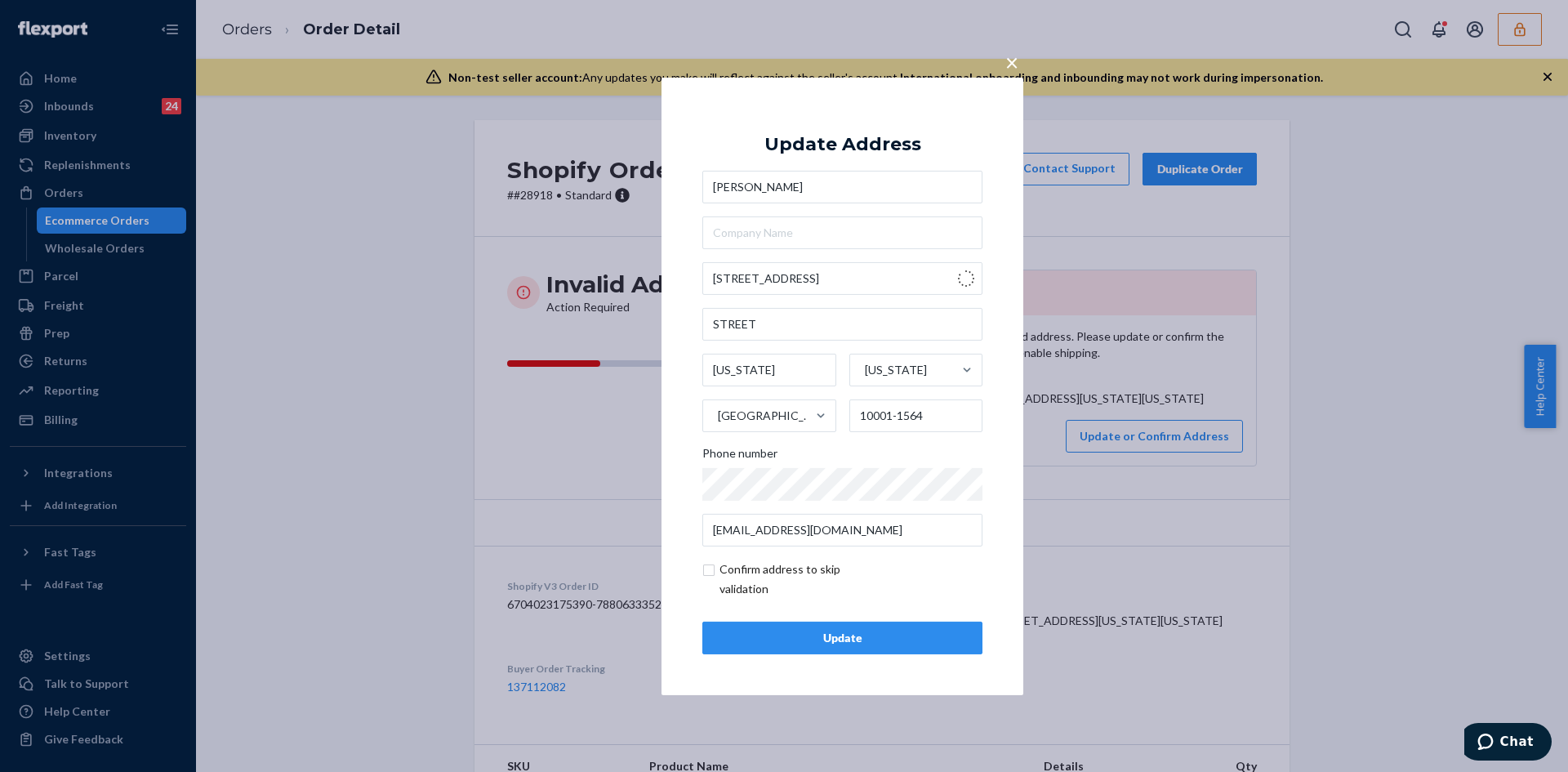
type input "445 W 35th St"
type input "Manhattan - New York"
type input "10001"
click at [748, 327] on input "text" at bounding box center [843, 323] width 280 height 32
paste input "APT 11K"
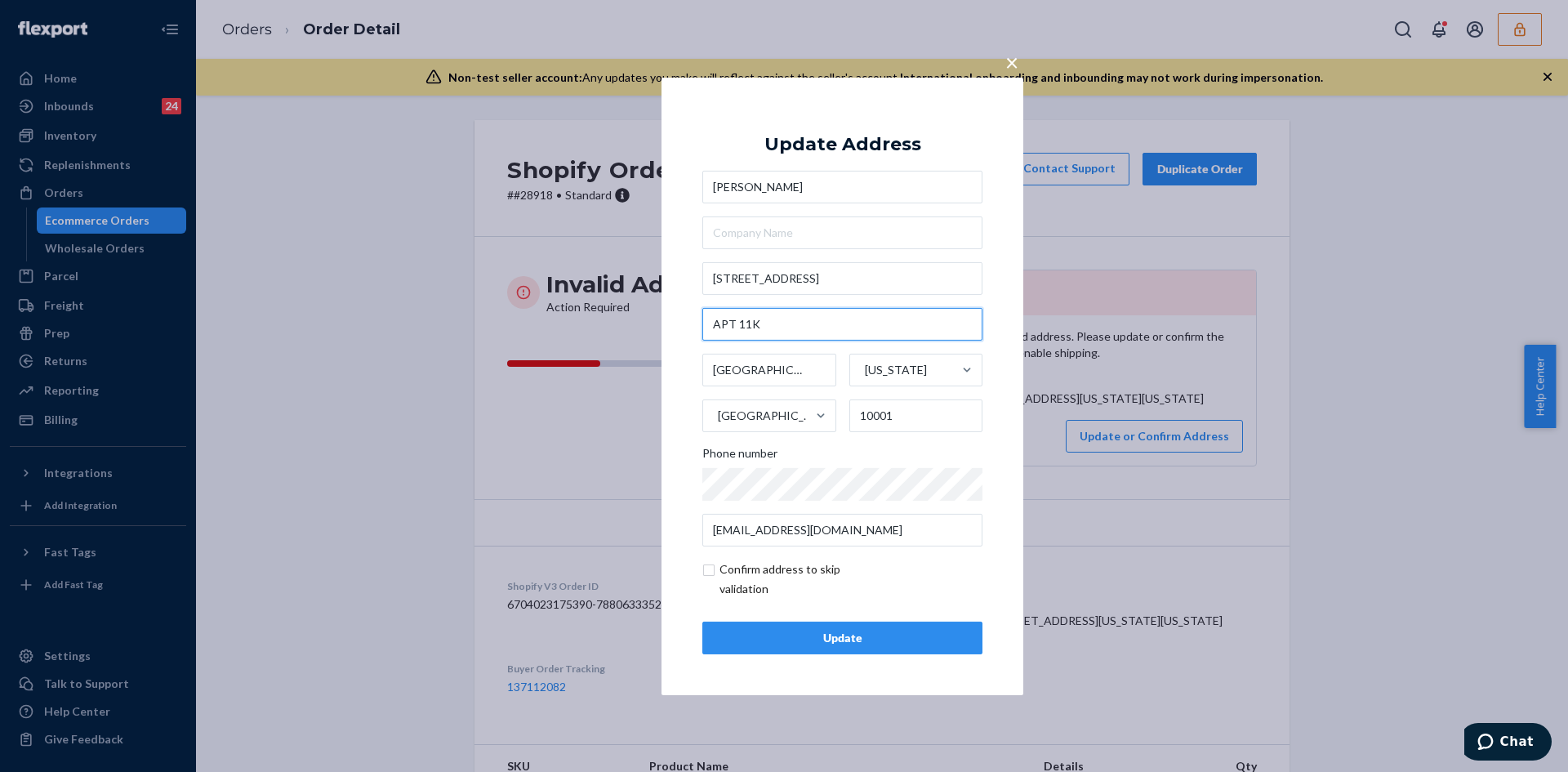
type input "APT 11K"
click at [702, 571] on div "× Update Address Francesca Massey 445 W 35th St APT 11K Manhattan - New York Ne…" at bounding box center [842, 386] width 362 height 618
click at [717, 571] on input "checkbox" at bounding box center [797, 579] width 189 height 39
checkbox input "true"
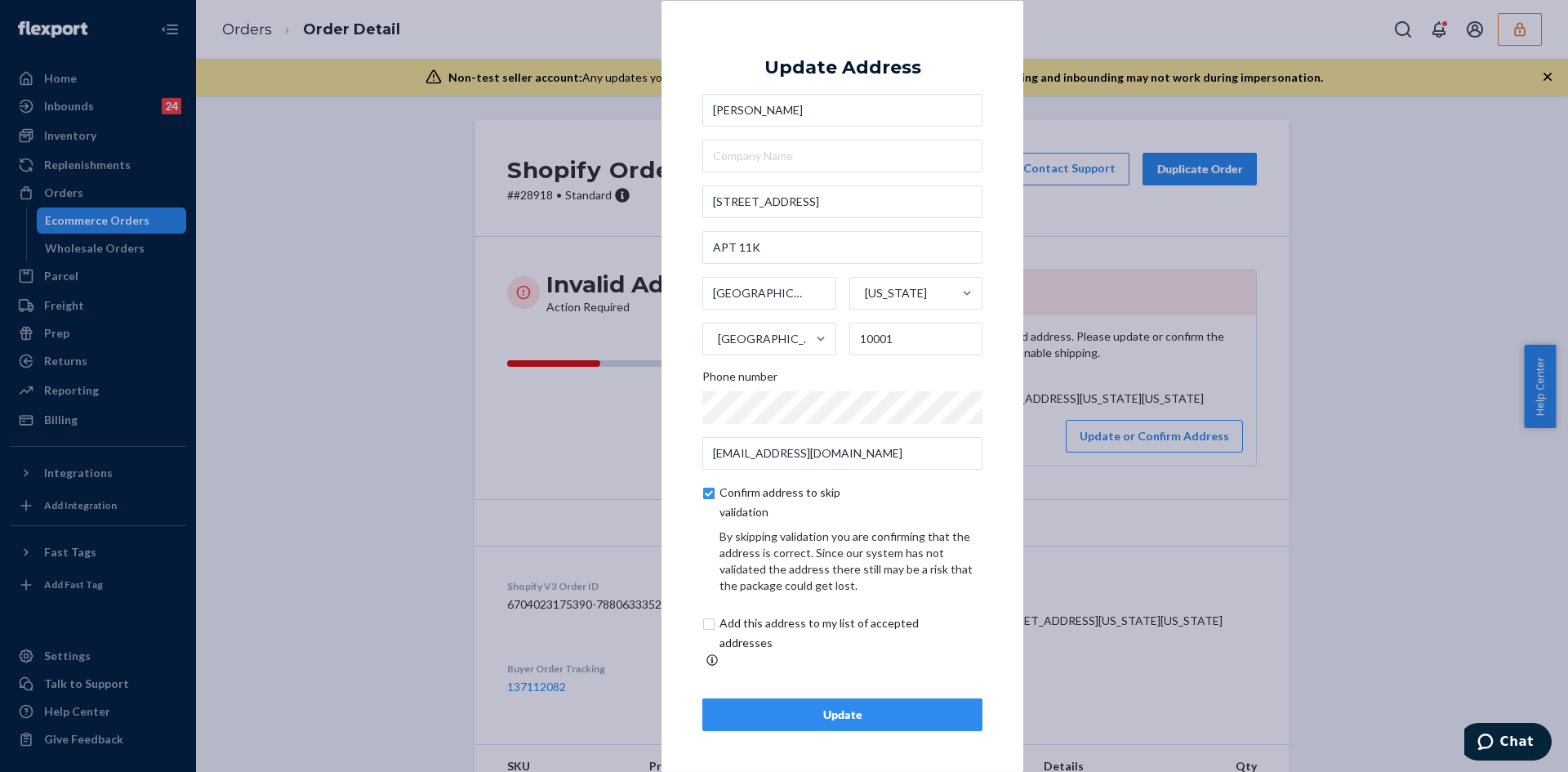
click at [845, 698] on button "Update" at bounding box center [843, 714] width 280 height 32
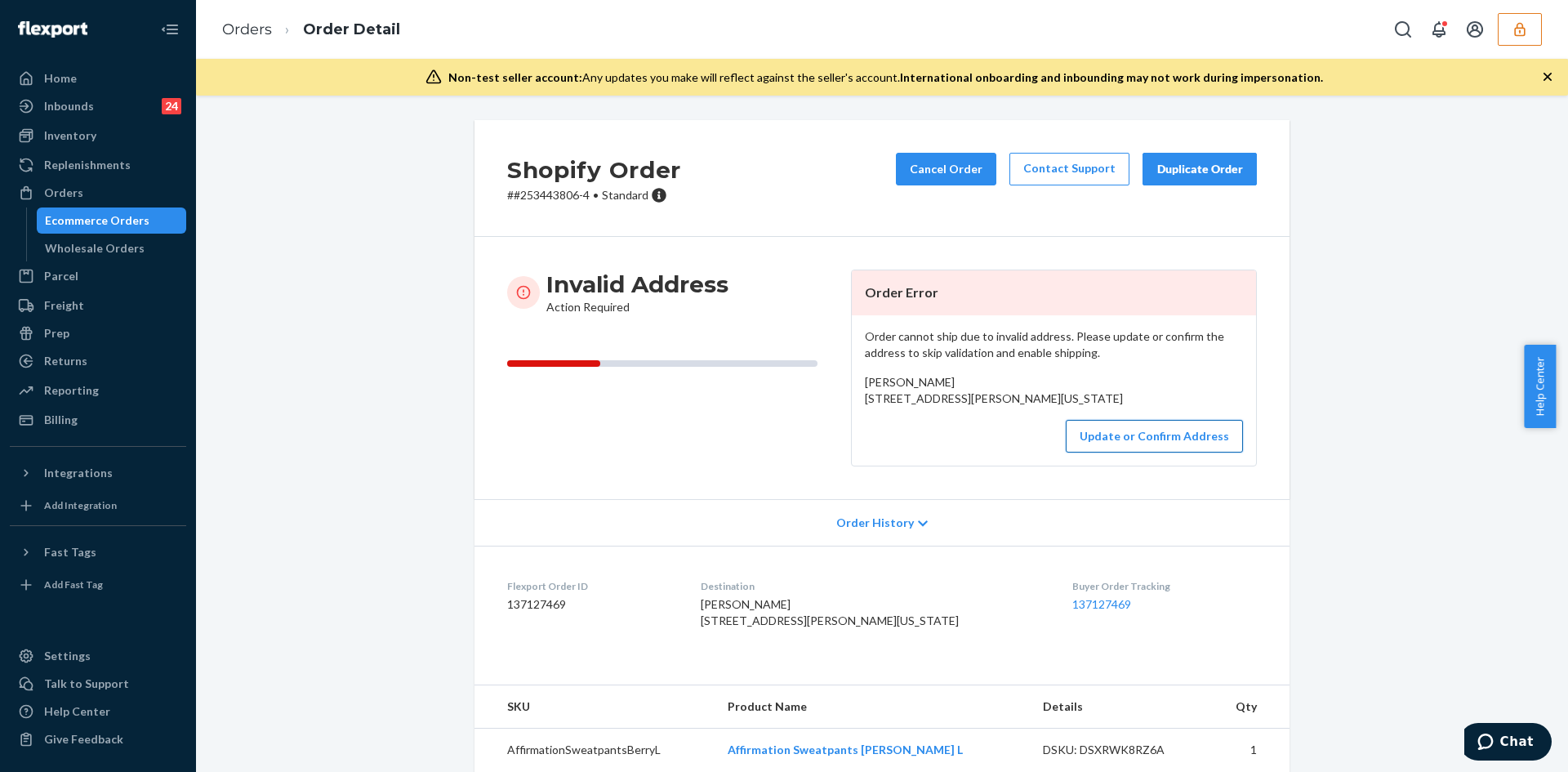
click at [1152, 452] on button "Update or Confirm Address" at bounding box center [1155, 436] width 177 height 32
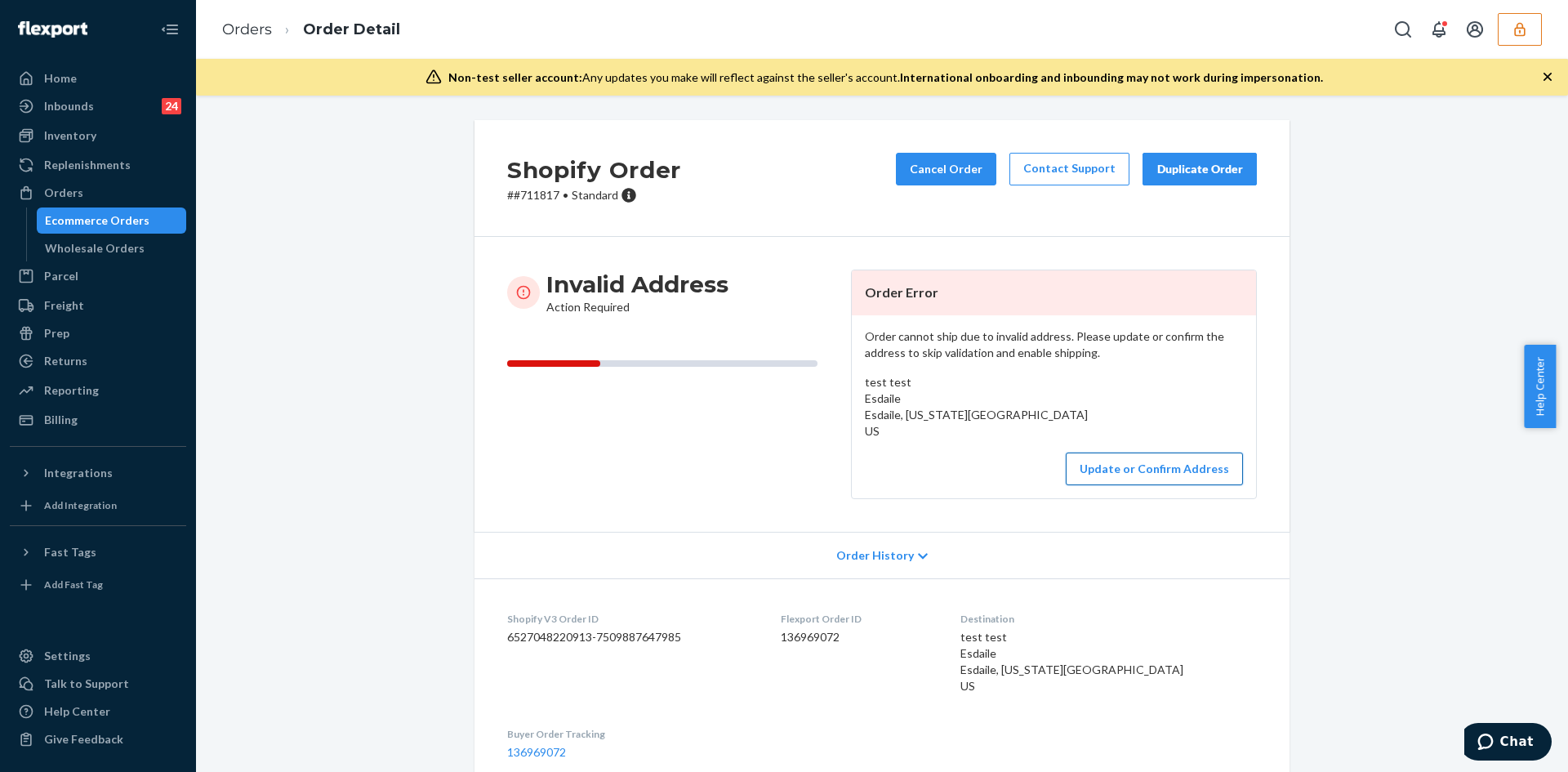
click at [1111, 460] on button "Update or Confirm Address" at bounding box center [1155, 468] width 177 height 32
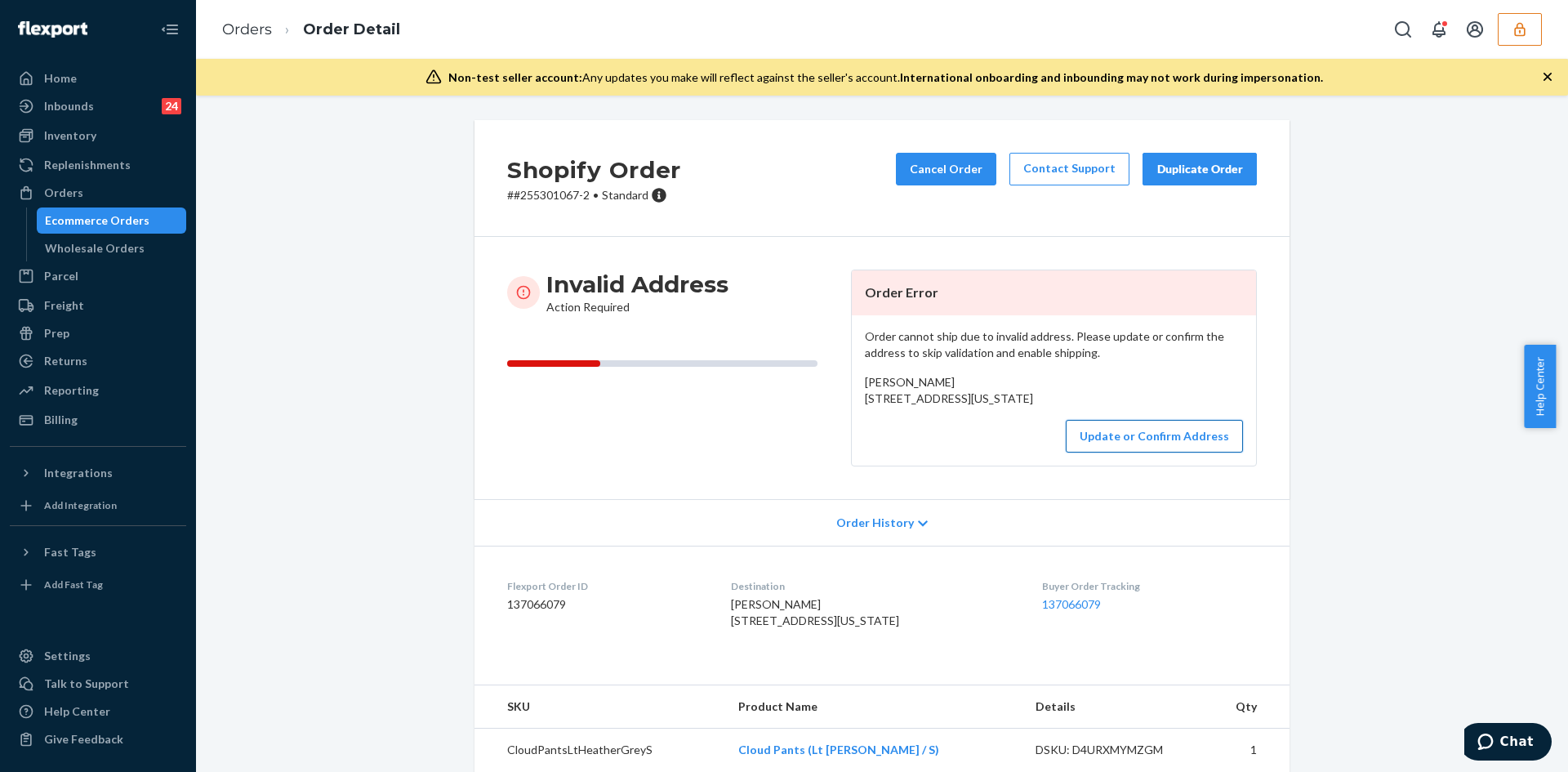
click at [1149, 452] on button "Update or Confirm Address" at bounding box center [1155, 436] width 177 height 32
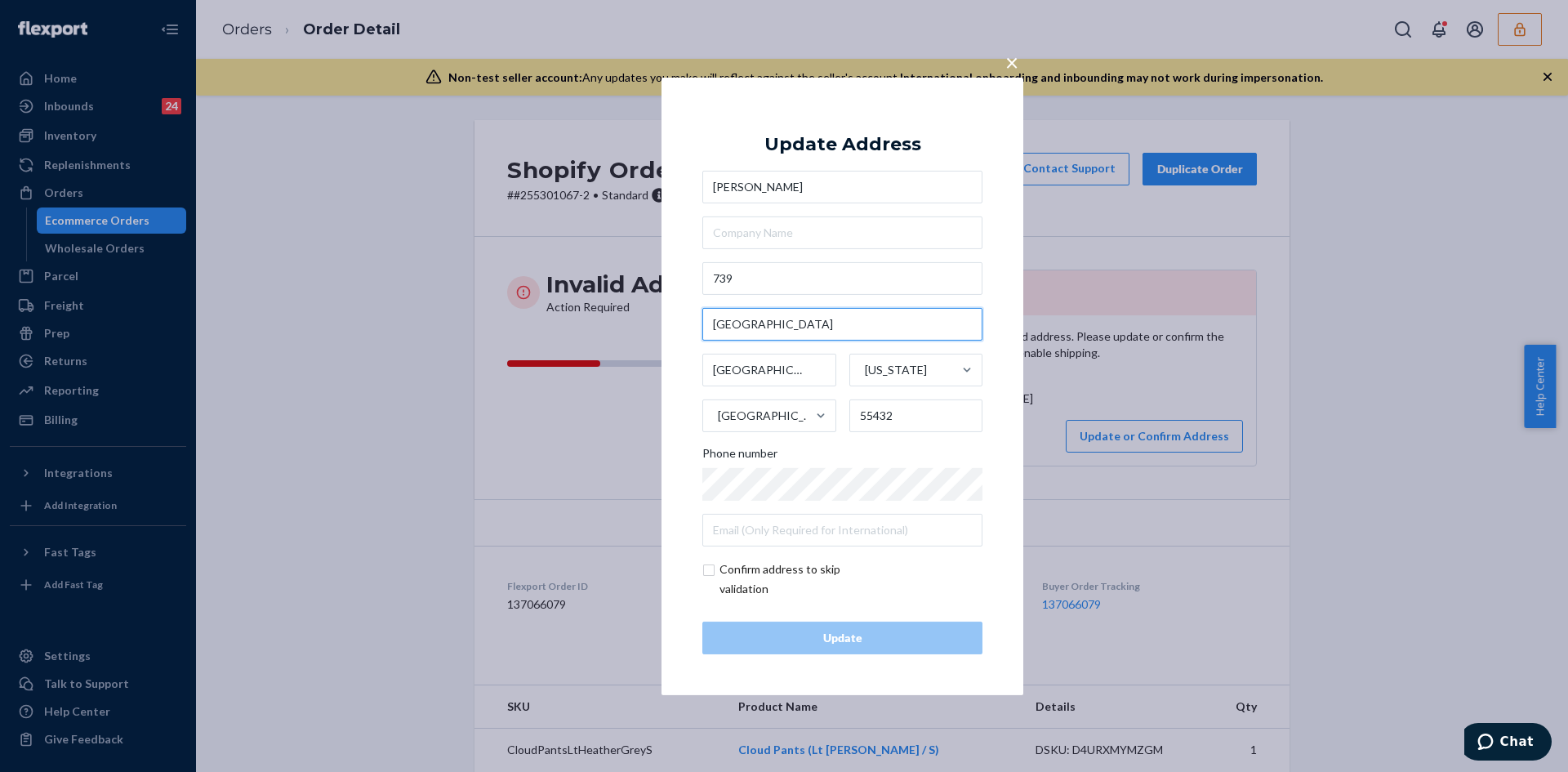
drag, startPoint x: 788, startPoint y: 314, endPoint x: 698, endPoint y: 319, distance: 90.1
click at [698, 319] on div "× Update Address Alex Aase 739 Maple St NE Spring Lake Park Minnesota United St…" at bounding box center [842, 386] width 362 height 618
click at [790, 260] on div "Alex Aase 739 Maple St NE Spring Lake Park Minnesota United States 55432 Phone …" at bounding box center [843, 358] width 280 height 376
click at [781, 272] on input "739" at bounding box center [843, 278] width 280 height 32
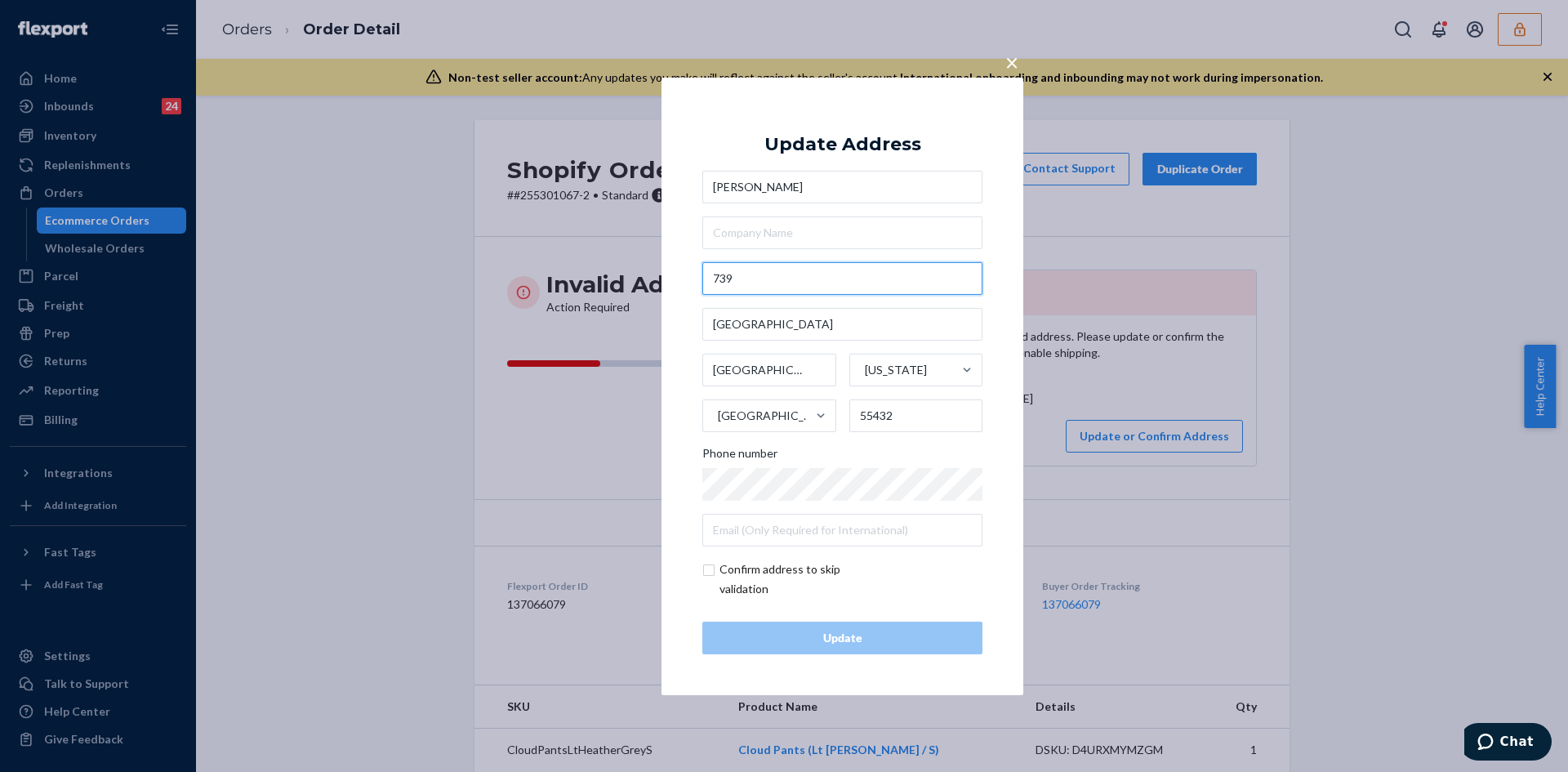
click at [781, 272] on input "739" at bounding box center [843, 278] width 280 height 32
paste input "Maple St NEMinneapolis, MN 55432"
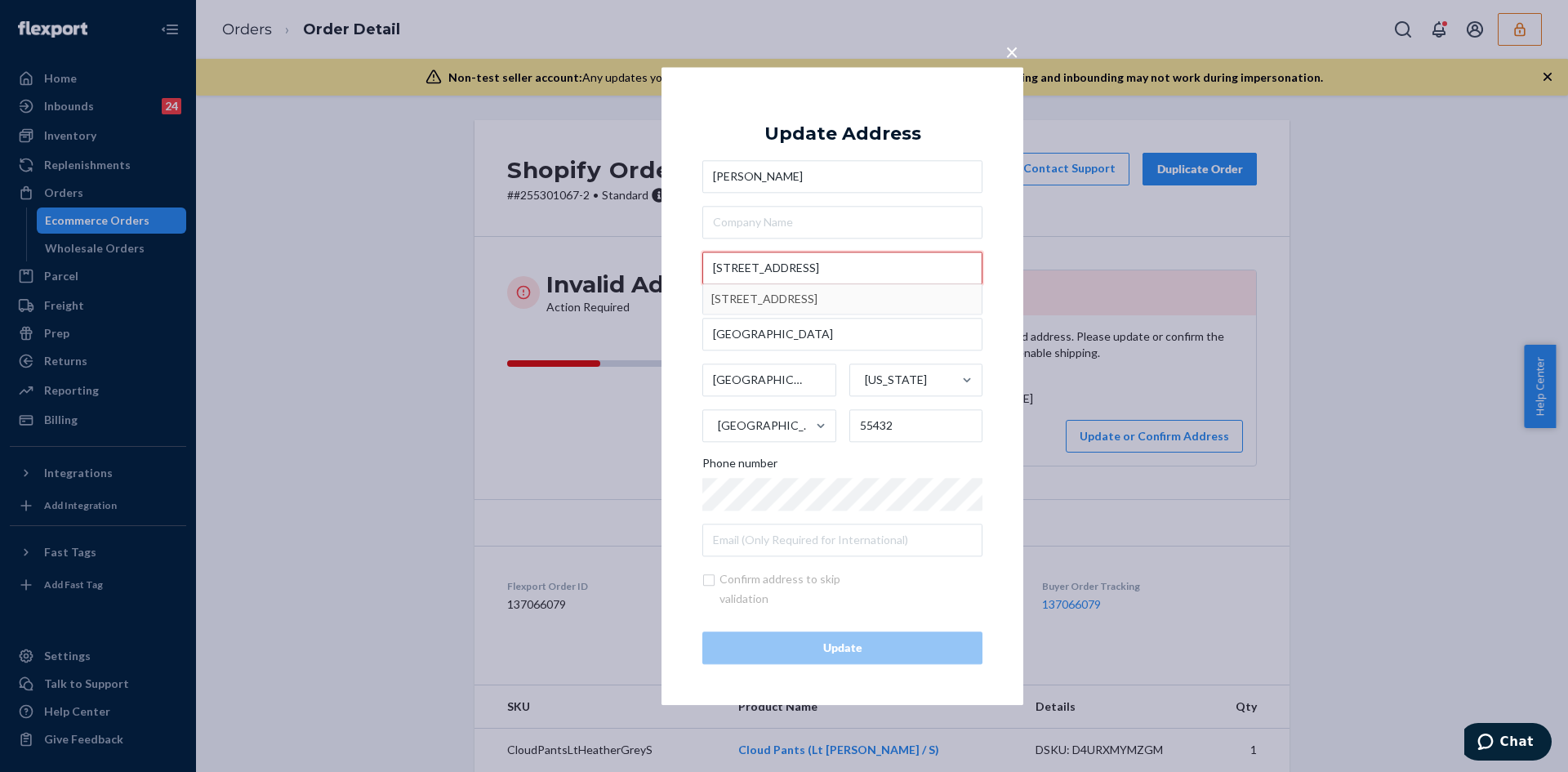
type input "739 Maple St NEMinneapolis, MN 55432"
type input "Minneapolis"
type input "739 Maple St NE"
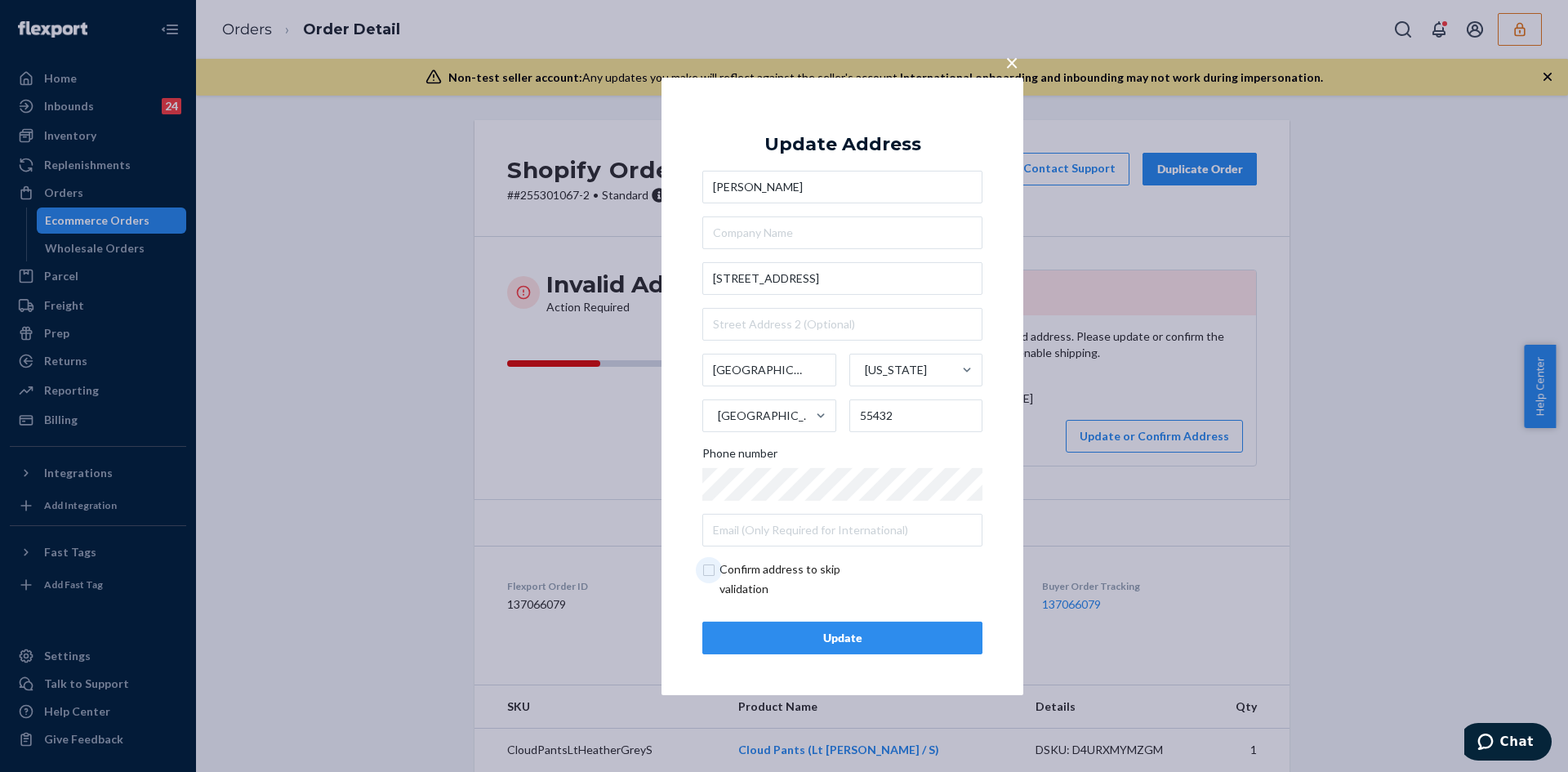
click at [712, 563] on input "checkbox" at bounding box center [797, 579] width 189 height 39
checkbox input "true"
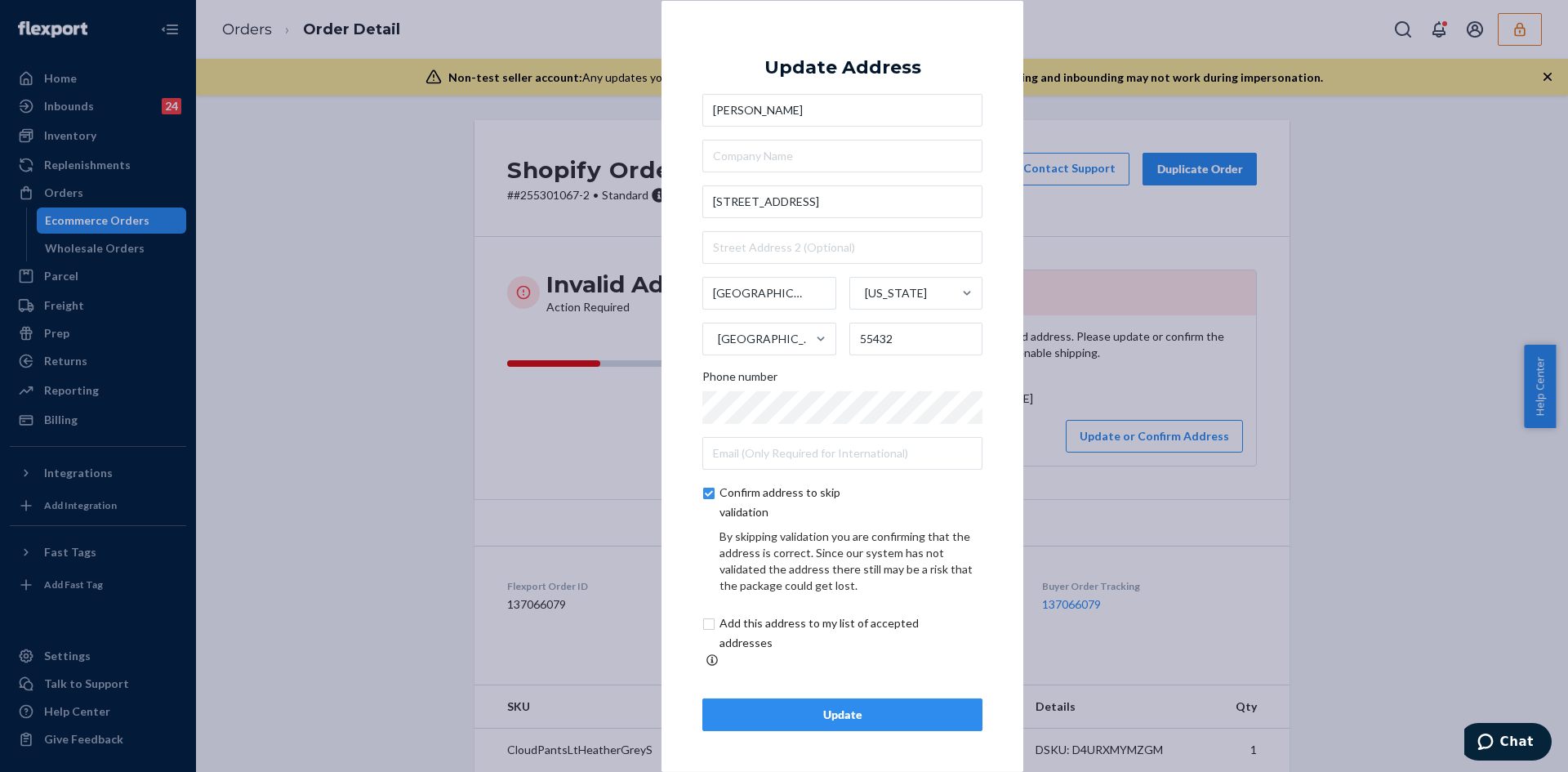
click at [789, 689] on div "Update Address Alex Aase 739 Maple St NE Minneapolis Minnesota United States 55…" at bounding box center [843, 386] width 280 height 690
click at [789, 698] on button "Update" at bounding box center [843, 714] width 280 height 32
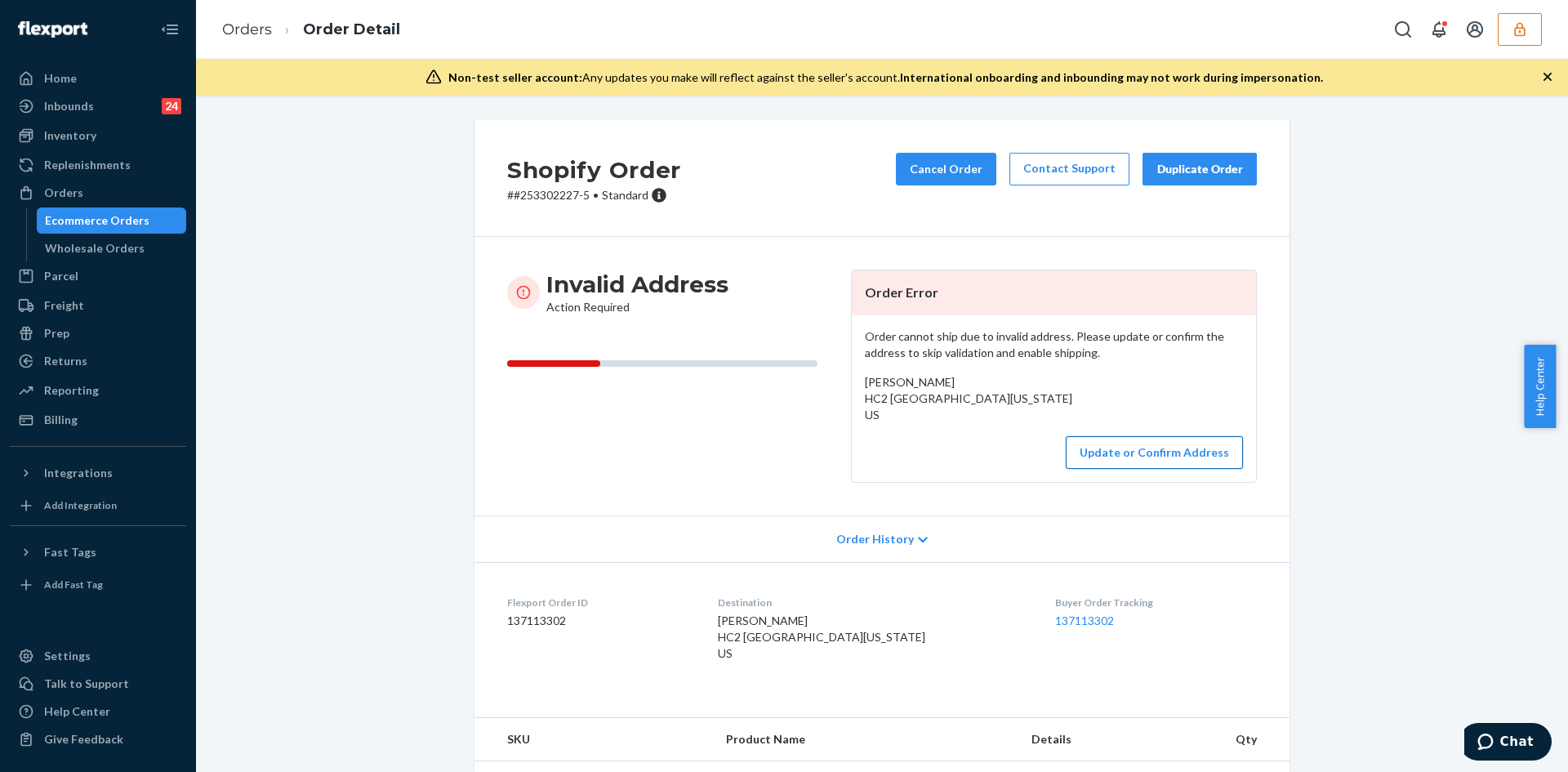
click at [1118, 457] on button "Update or Confirm Address" at bounding box center [1155, 452] width 177 height 32
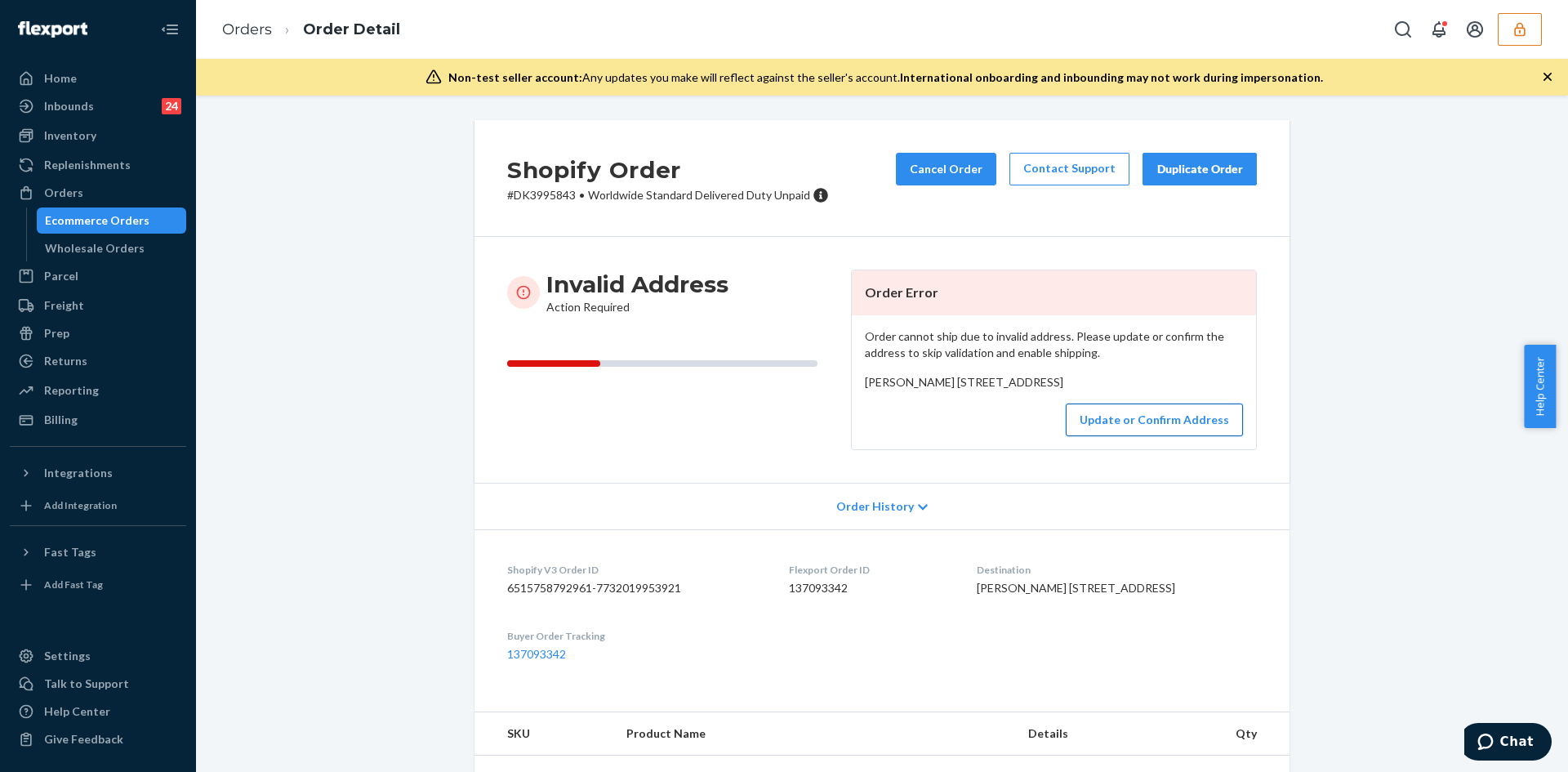
click at [1112, 436] on button "Update or Confirm Address" at bounding box center [1155, 420] width 177 height 32
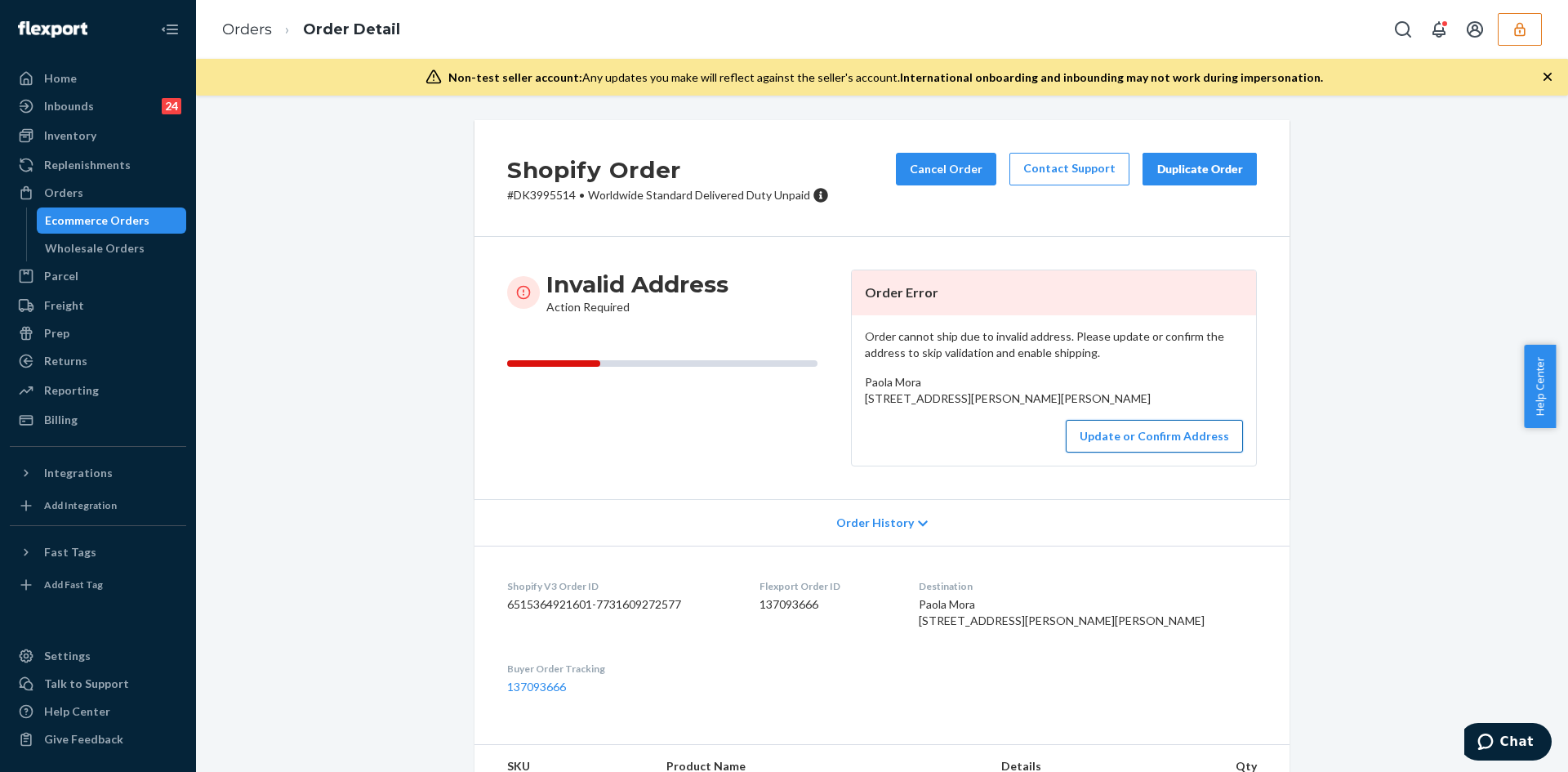
click at [1141, 452] on button "Update or Confirm Address" at bounding box center [1155, 436] width 177 height 32
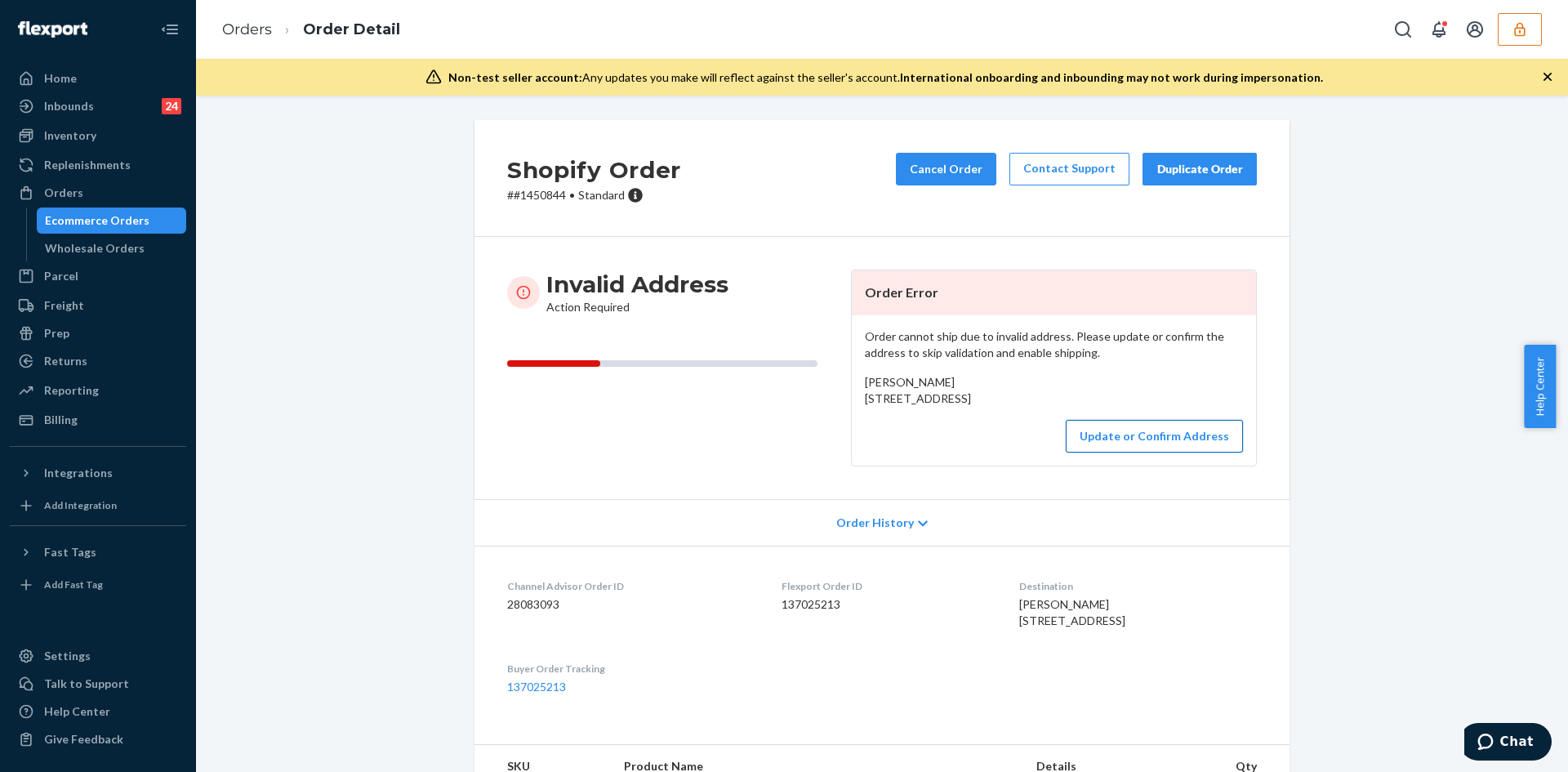
click at [1115, 452] on button "Update or Confirm Address" at bounding box center [1155, 436] width 177 height 32
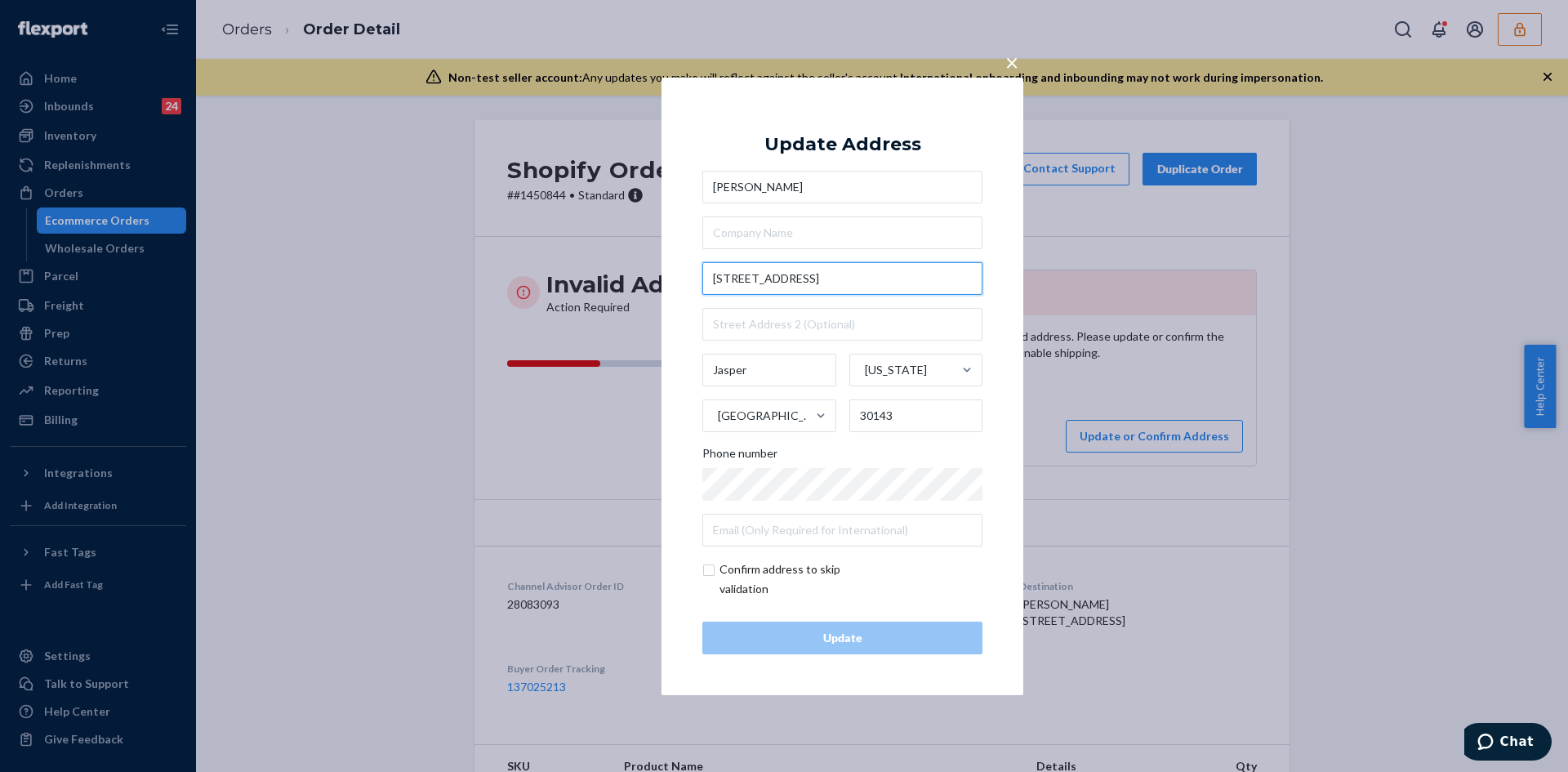
click at [767, 290] on input "[STREET_ADDRESS]" at bounding box center [843, 278] width 280 height 32
click at [767, 290] on input "34 Wolfscratch Village Circle" at bounding box center [843, 278] width 280 height 32
paste input "lg CirMarble Hill, GA 30148"
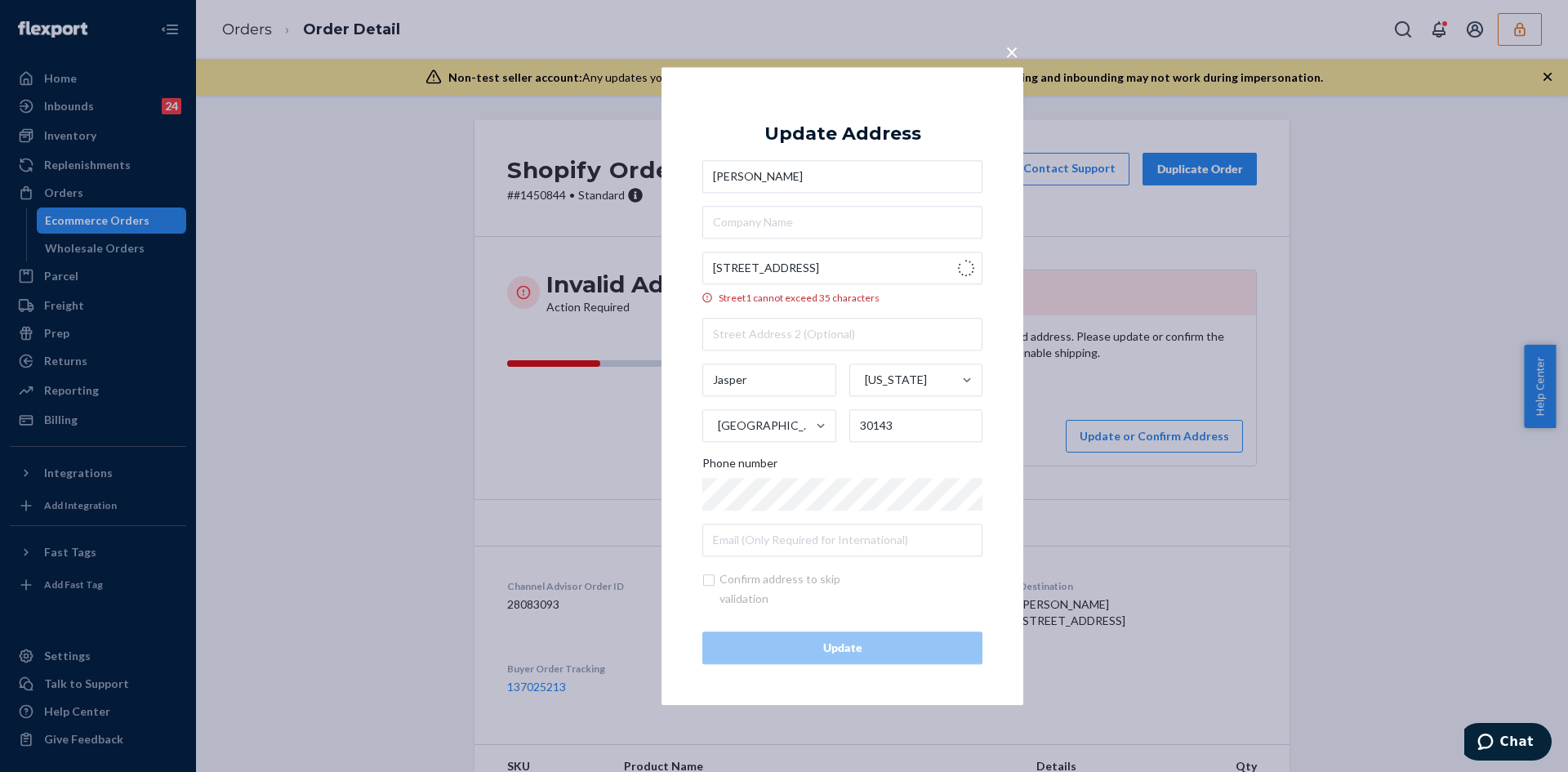
type input "34 Wolfscratch Vlg Cir"
type input "Marble Hill"
type input "30148"
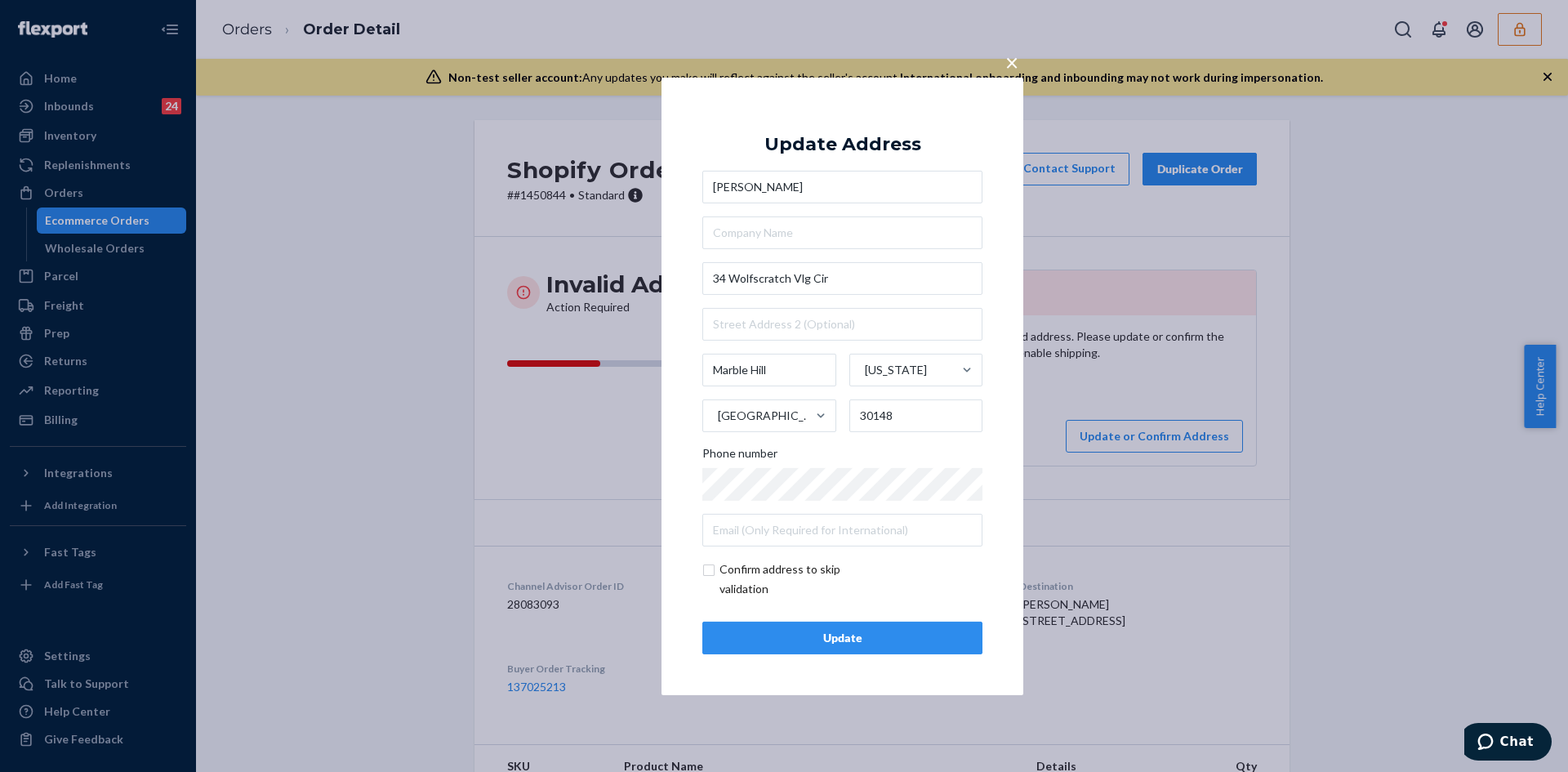
click at [697, 570] on div "× Update Address Beth Hayes 34 Wolfscratch Vlg Cir Marble Hill Georgia United S…" at bounding box center [842, 386] width 362 height 618
click at [706, 572] on input "checkbox" at bounding box center [797, 579] width 189 height 39
checkbox input "true"
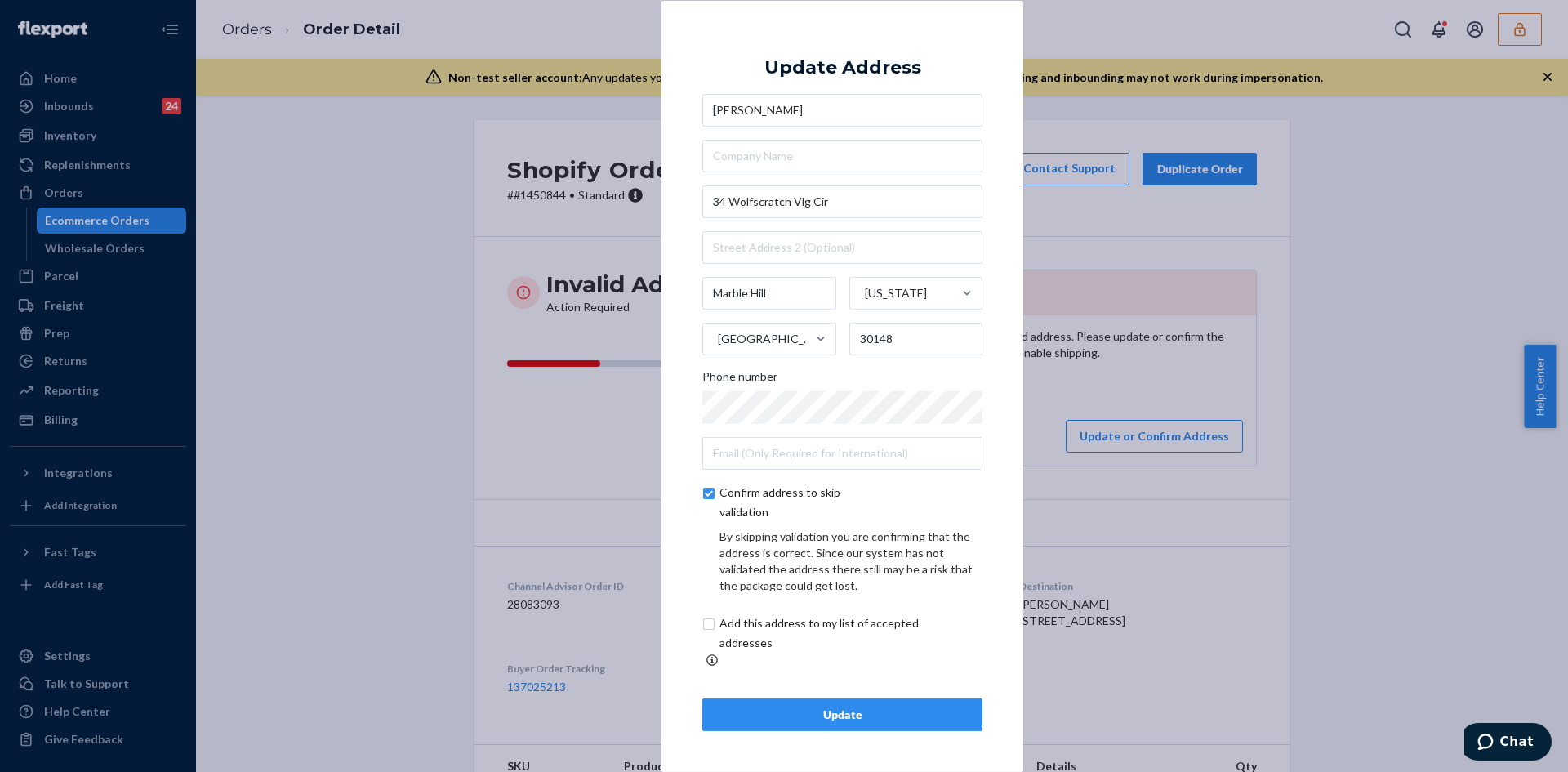
click at [807, 710] on div "Update" at bounding box center [843, 714] width 252 height 17
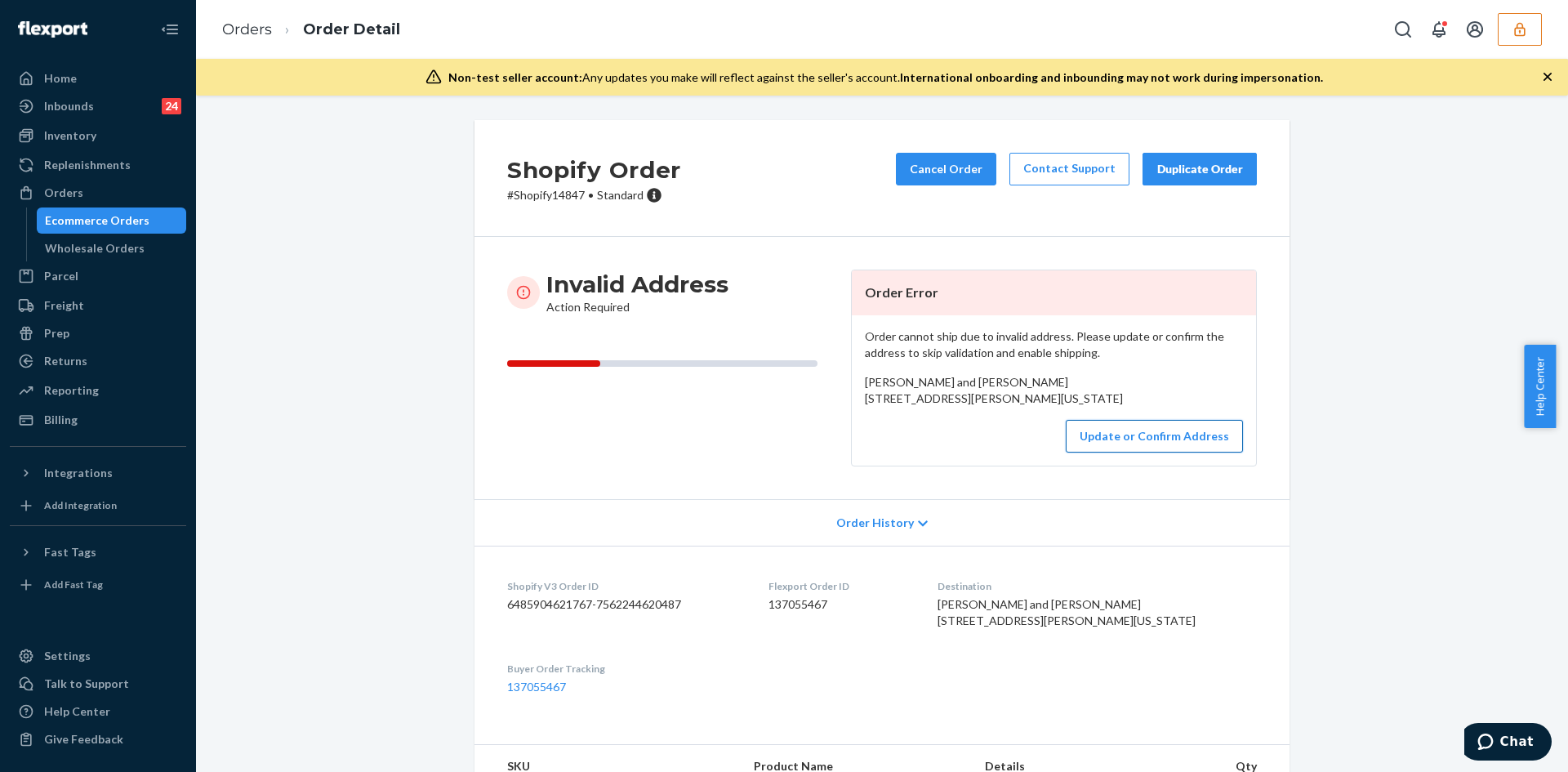
click at [1123, 452] on button "Update or Confirm Address" at bounding box center [1155, 436] width 177 height 32
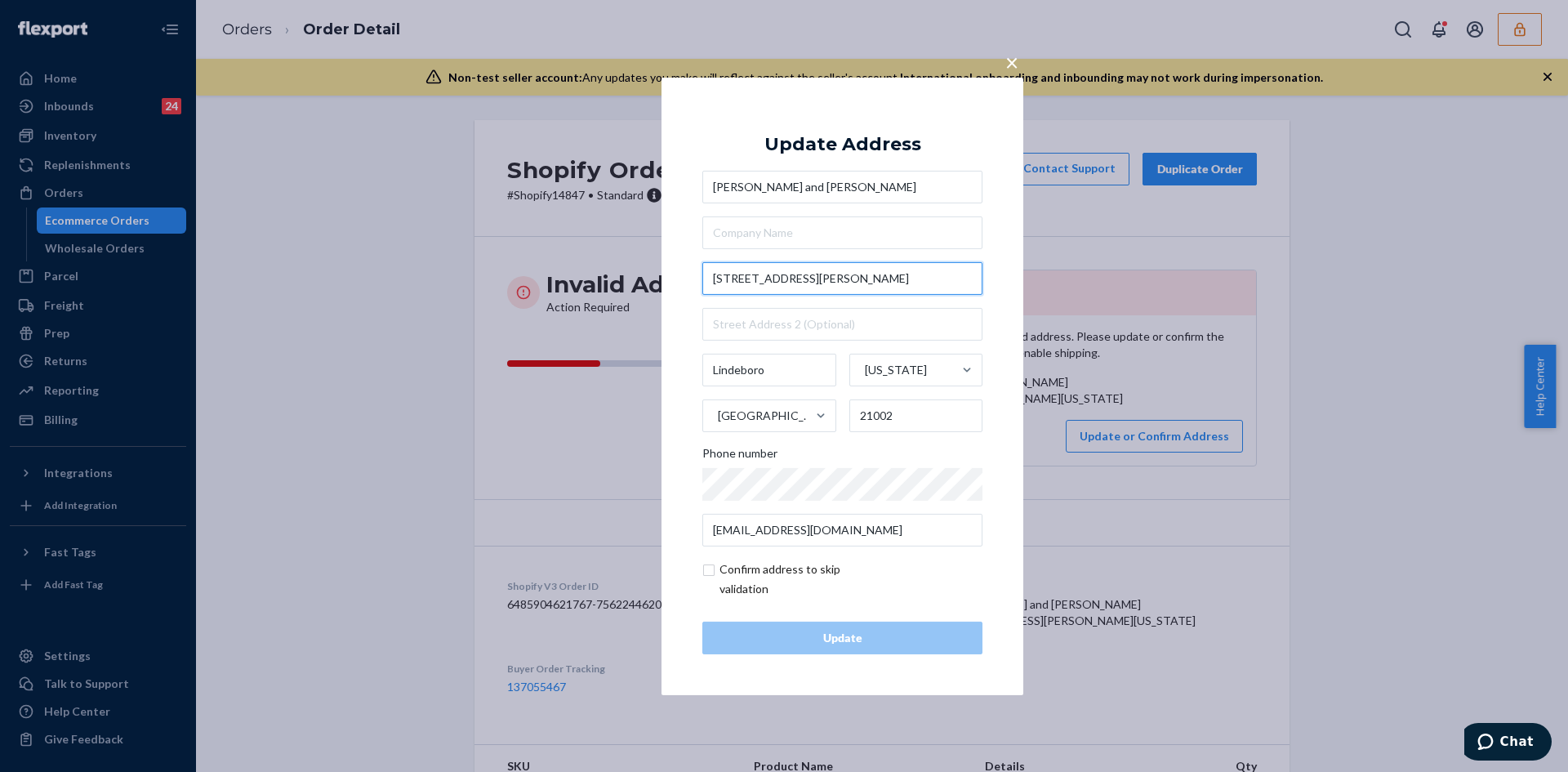
click at [769, 285] on input "5238 Carrol Warehimi Rd" at bounding box center [843, 278] width 280 height 32
paste input "l Warehime RdMillers, MD 21102"
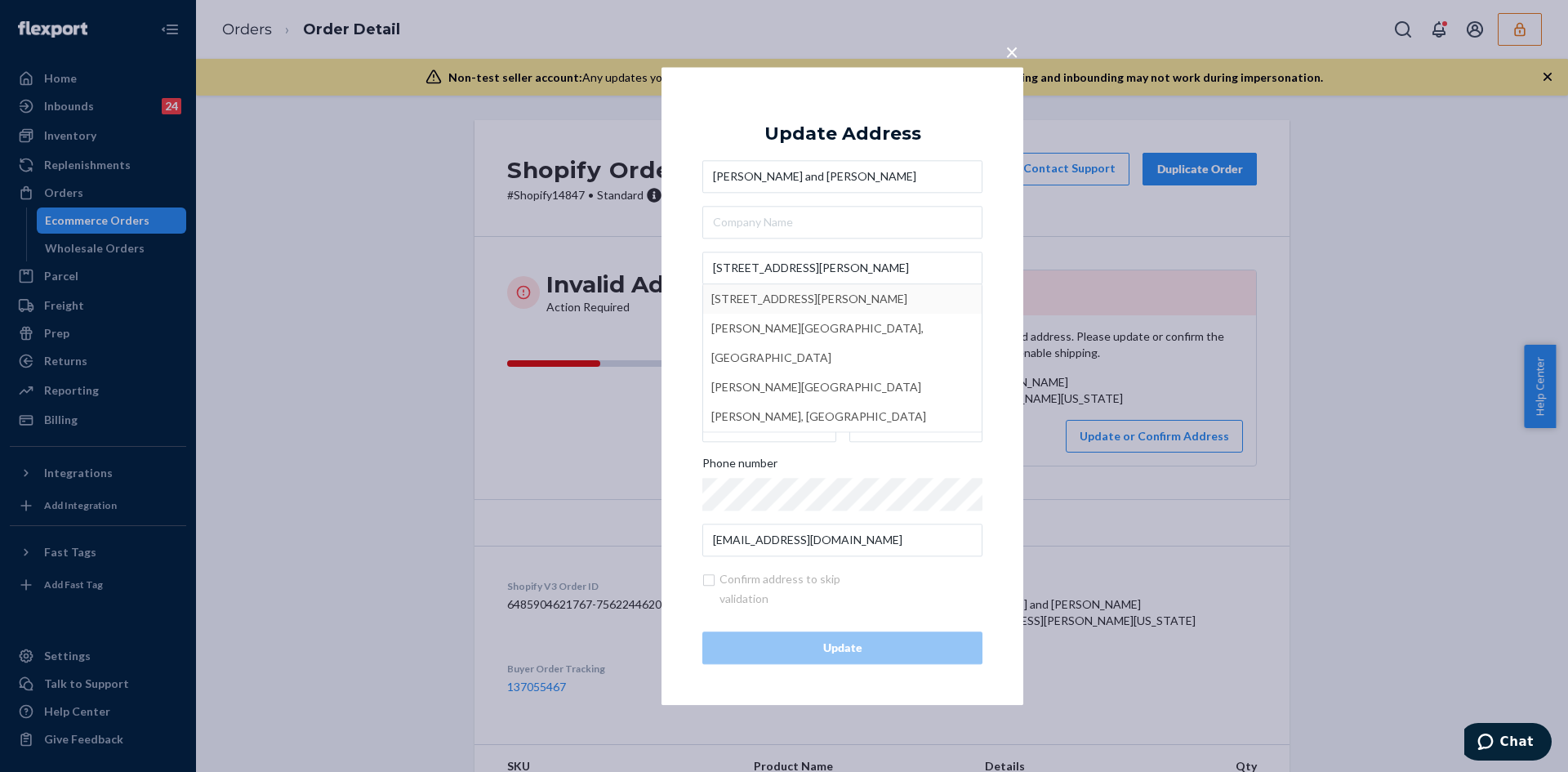
type input "5238 Carroll Warehime Rd"
type input "Millers"
type input "21102"
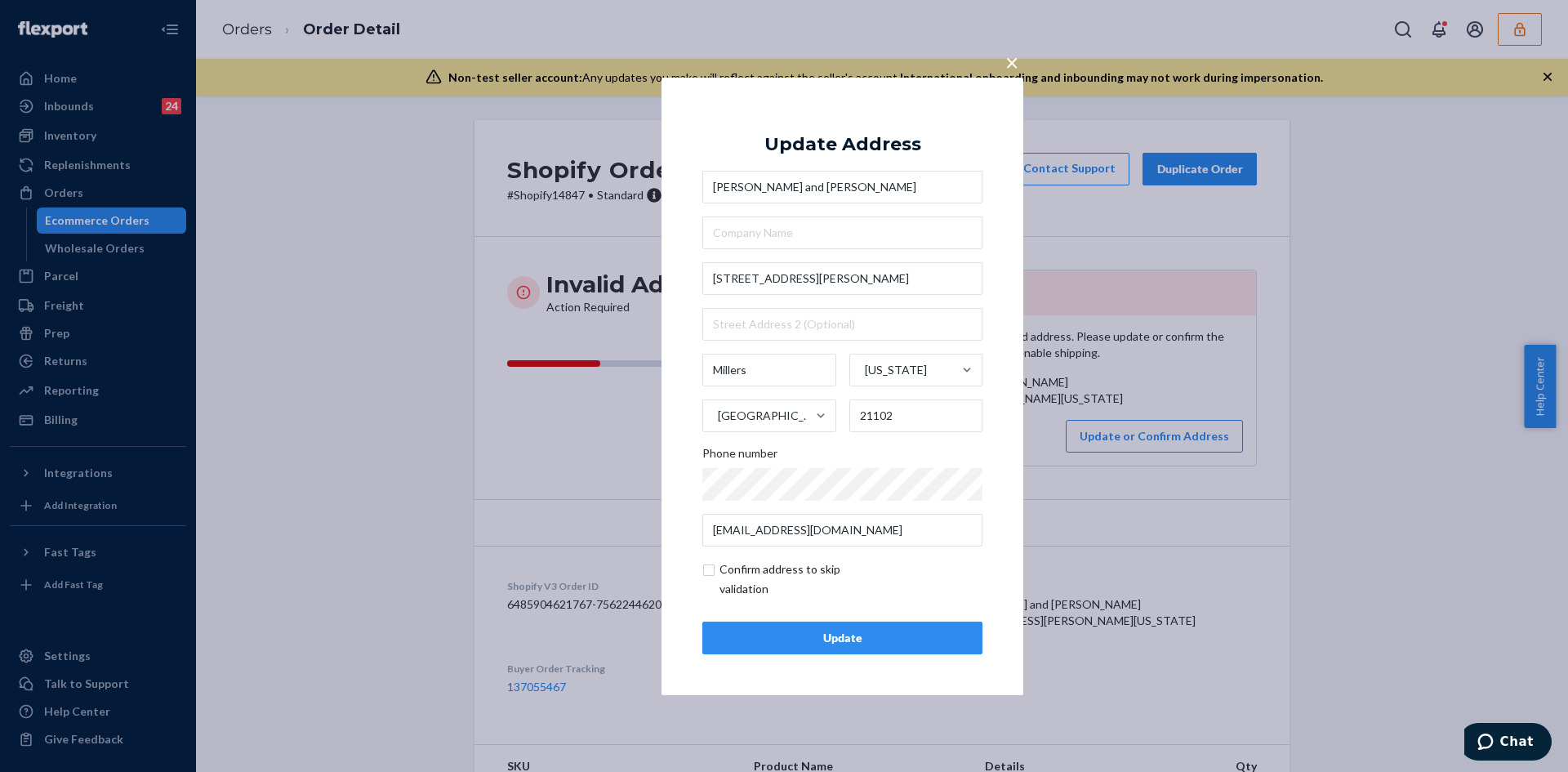
click at [707, 576] on input "checkbox" at bounding box center [797, 579] width 189 height 39
checkbox input "true"
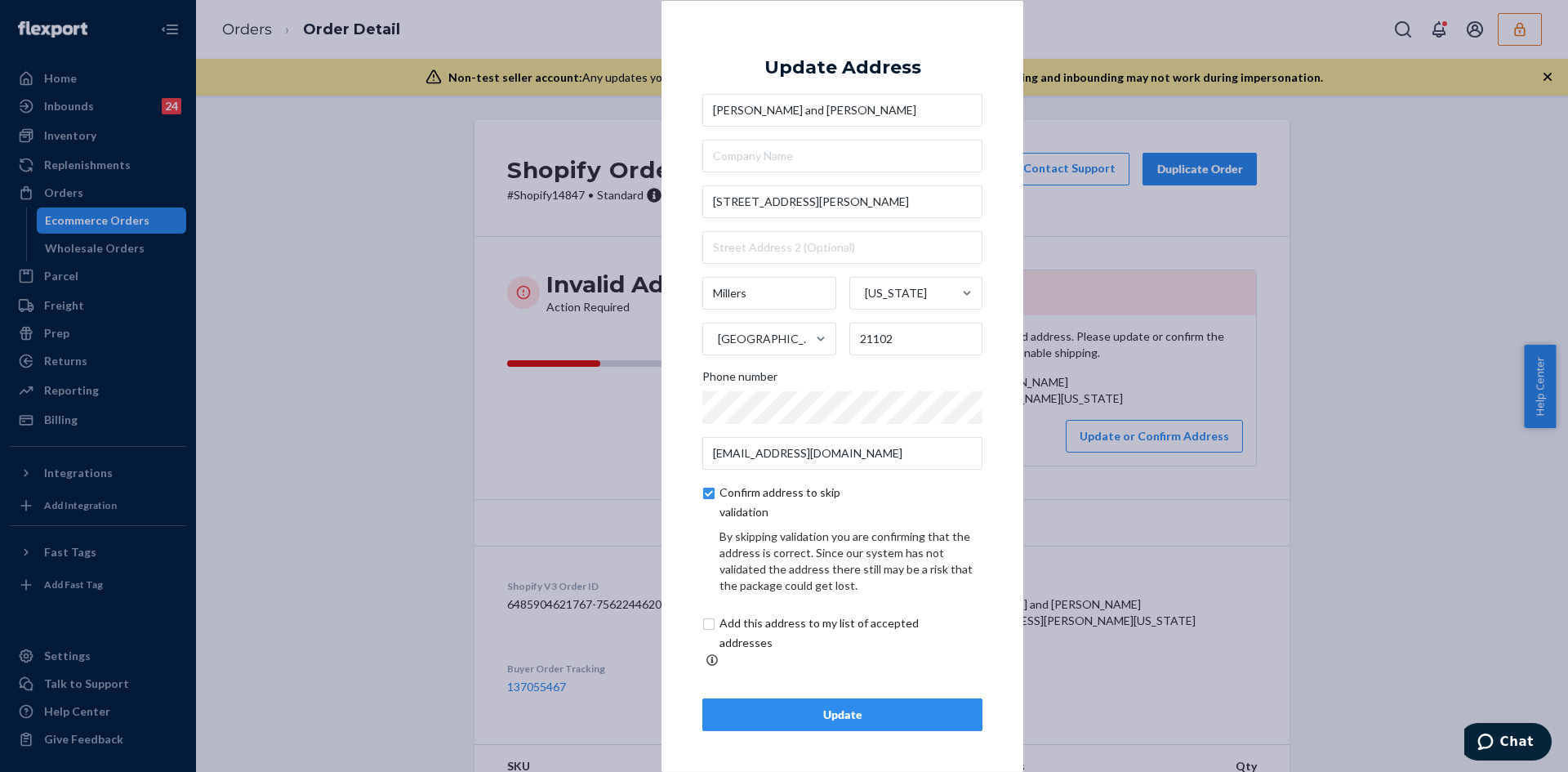
click at [832, 698] on button "Update" at bounding box center [843, 714] width 280 height 32
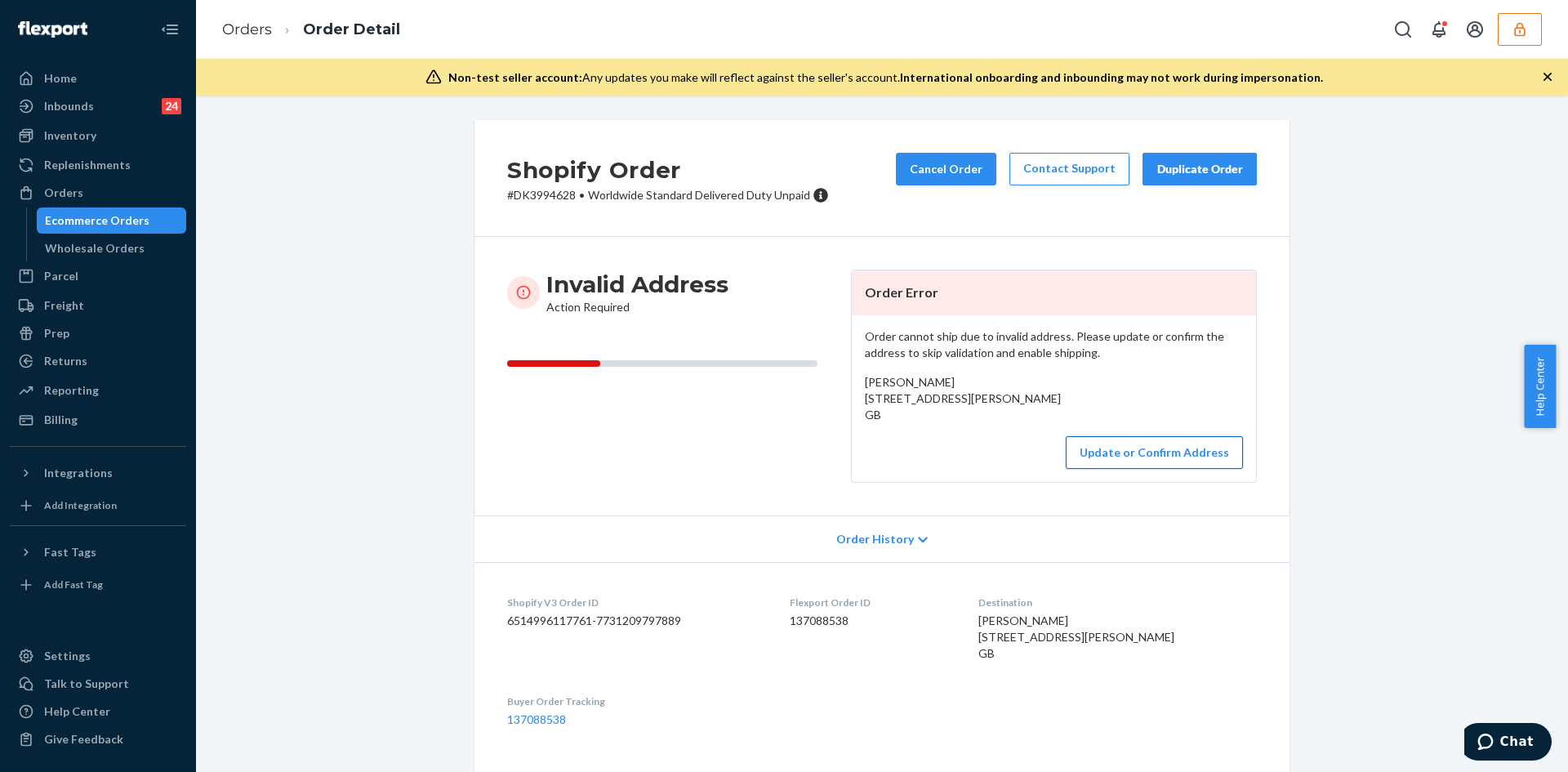
click at [1117, 469] on button "Update or Confirm Address" at bounding box center [1155, 452] width 177 height 32
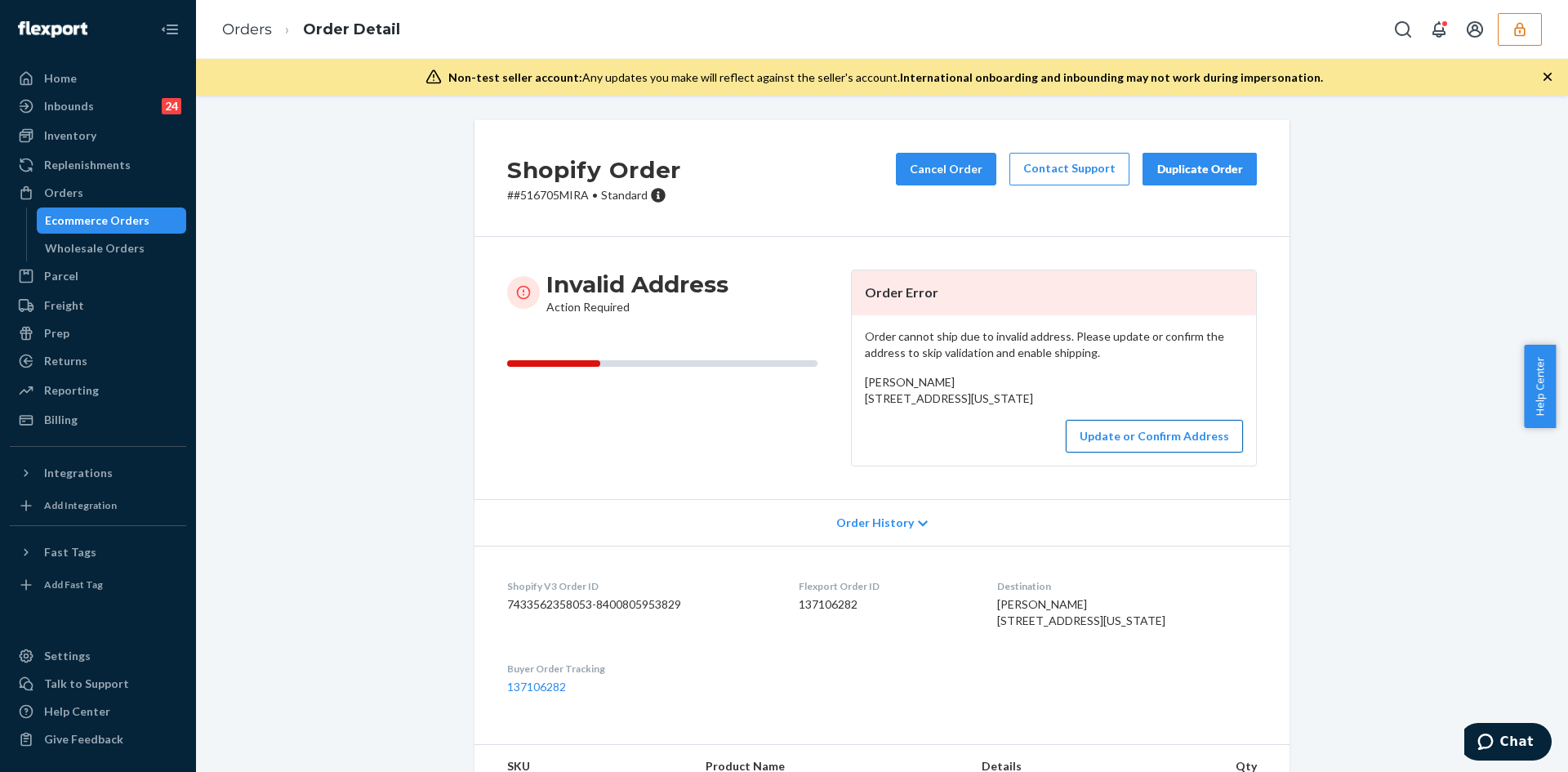
click at [1179, 452] on button "Update or Confirm Address" at bounding box center [1155, 436] width 177 height 32
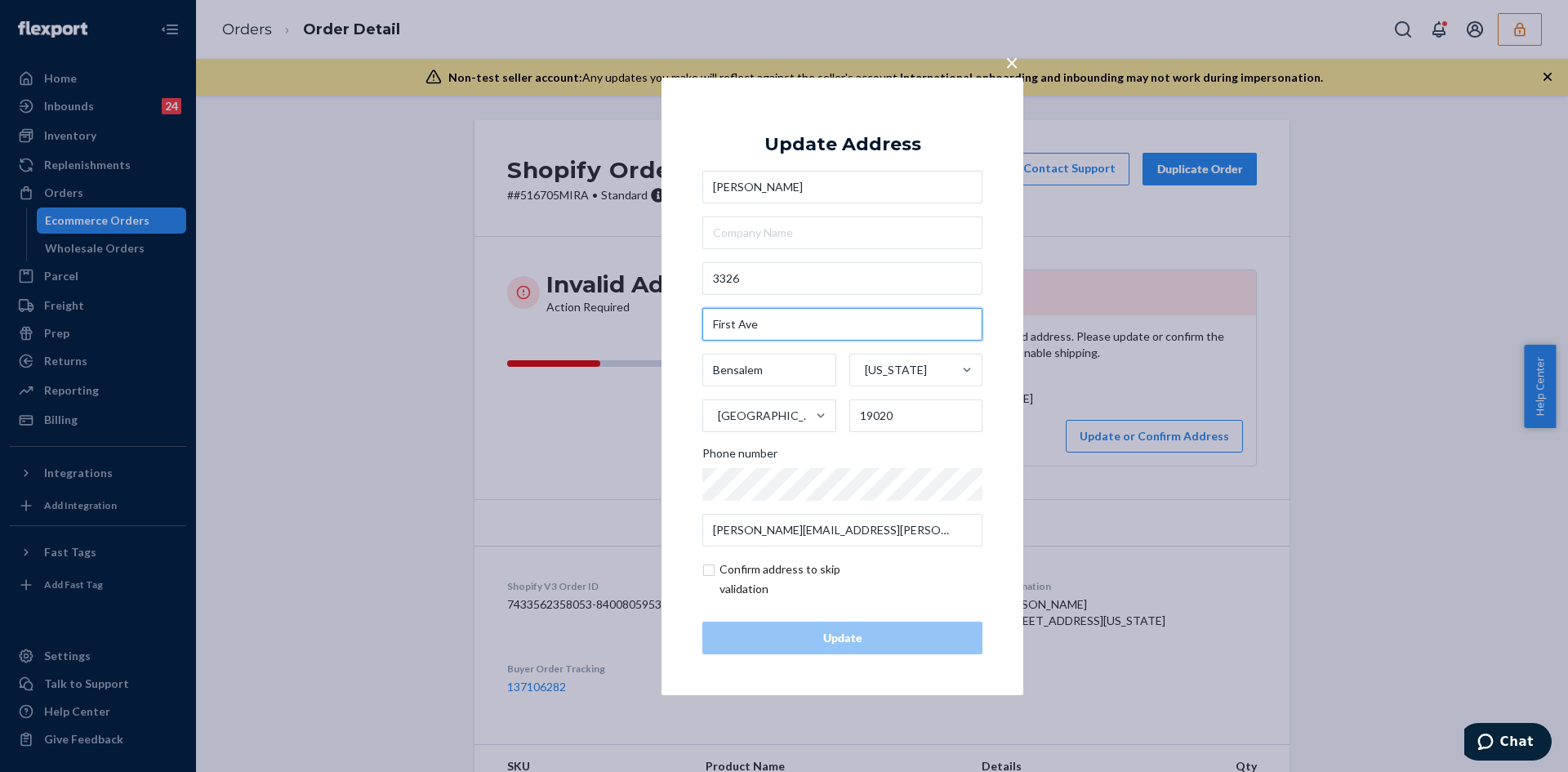
drag, startPoint x: 780, startPoint y: 329, endPoint x: 683, endPoint y: 318, distance: 97.6
click at [683, 318] on div "× Update Address Jeanine Friel 3326 First Ave Bensalem Pennsylvania United Stat…" at bounding box center [842, 386] width 362 height 618
click at [733, 286] on input "3326" at bounding box center [843, 278] width 280 height 32
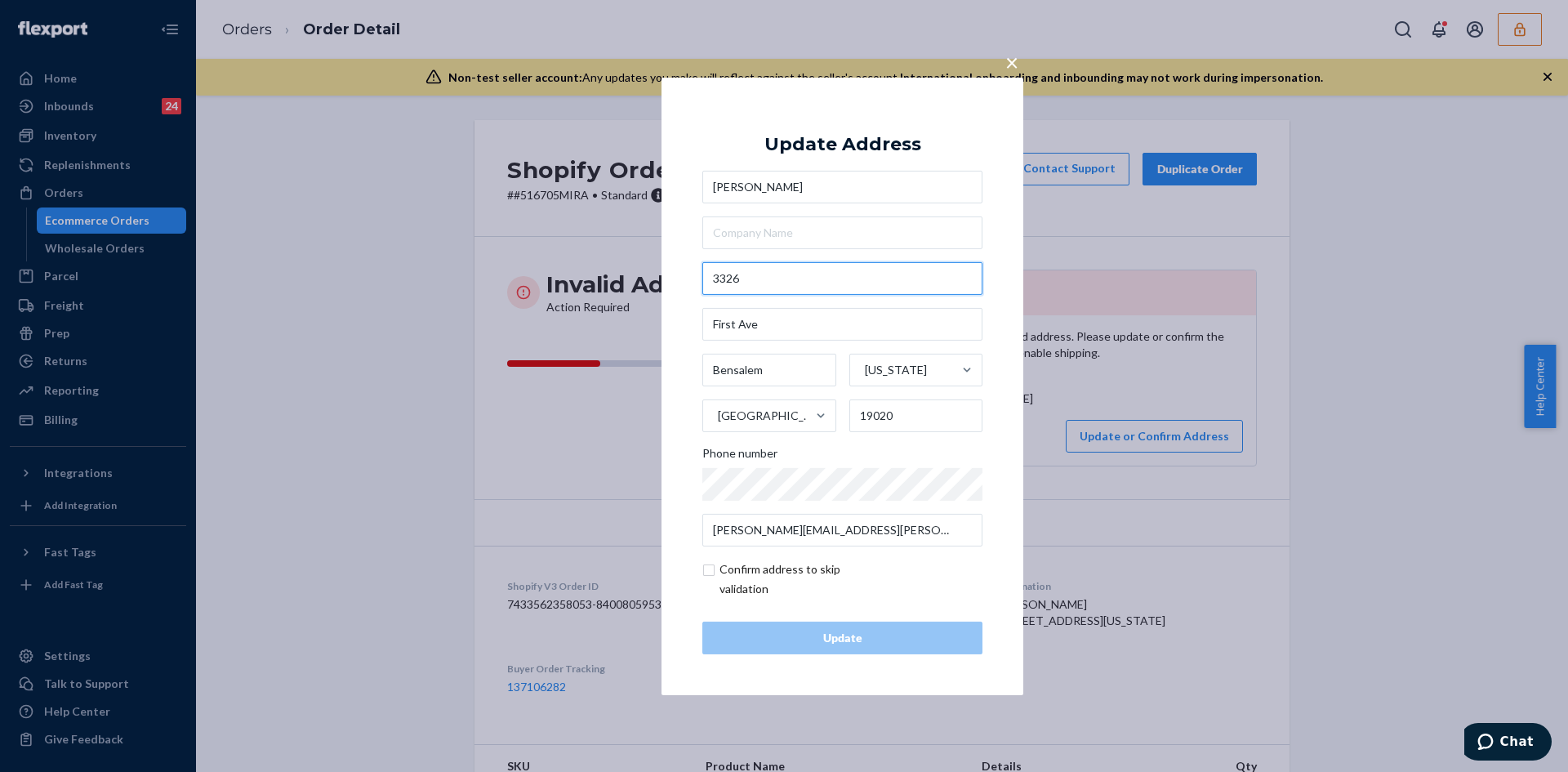
paste input "1st AveBensalem, PA 19020"
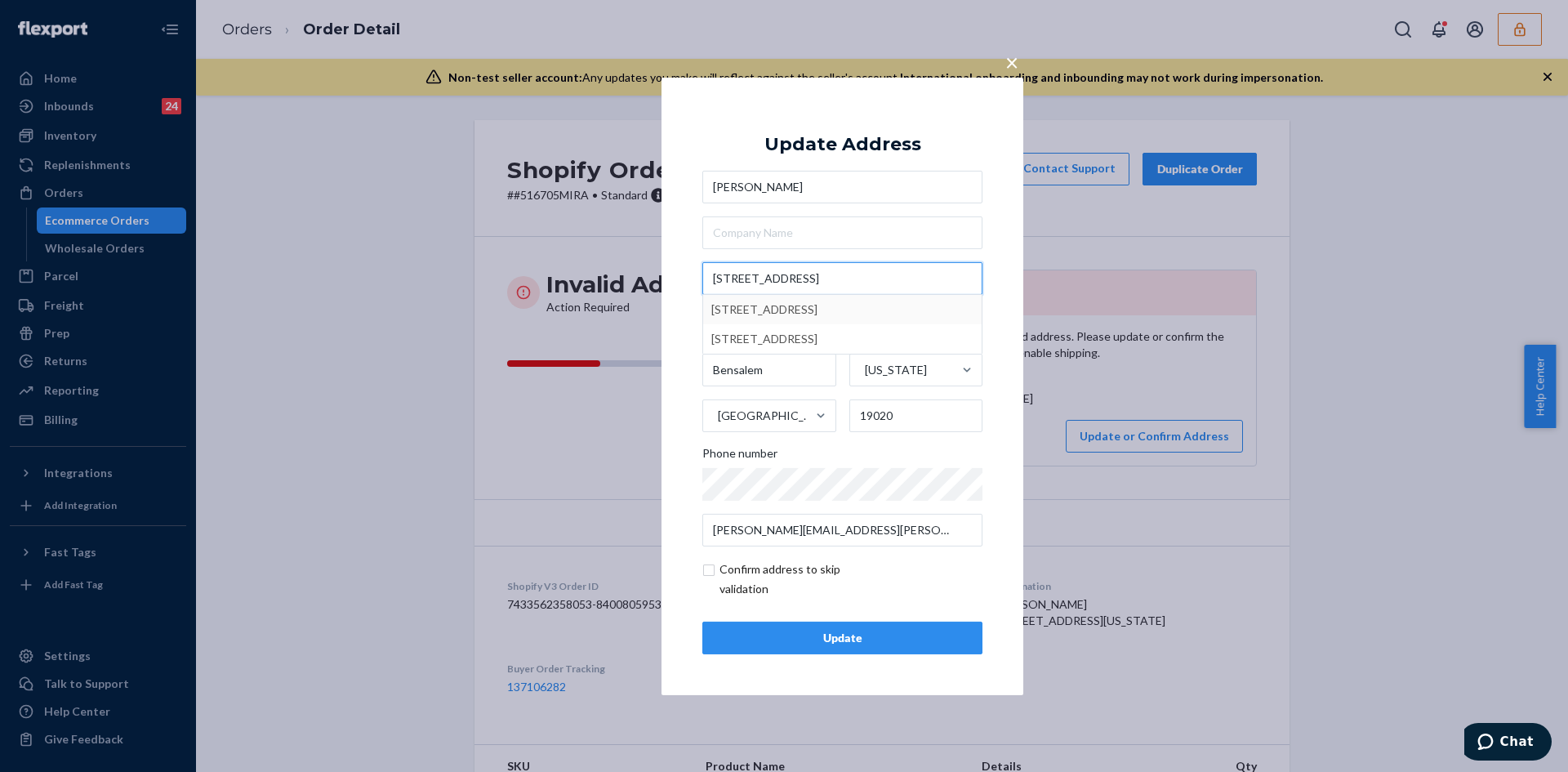
type input "3326 1st AveBensalem, PA 19020"
type input "Pennsylvania"
type input "3326 1st Ave"
click at [713, 566] on input "checkbox" at bounding box center [797, 579] width 189 height 39
checkbox input "true"
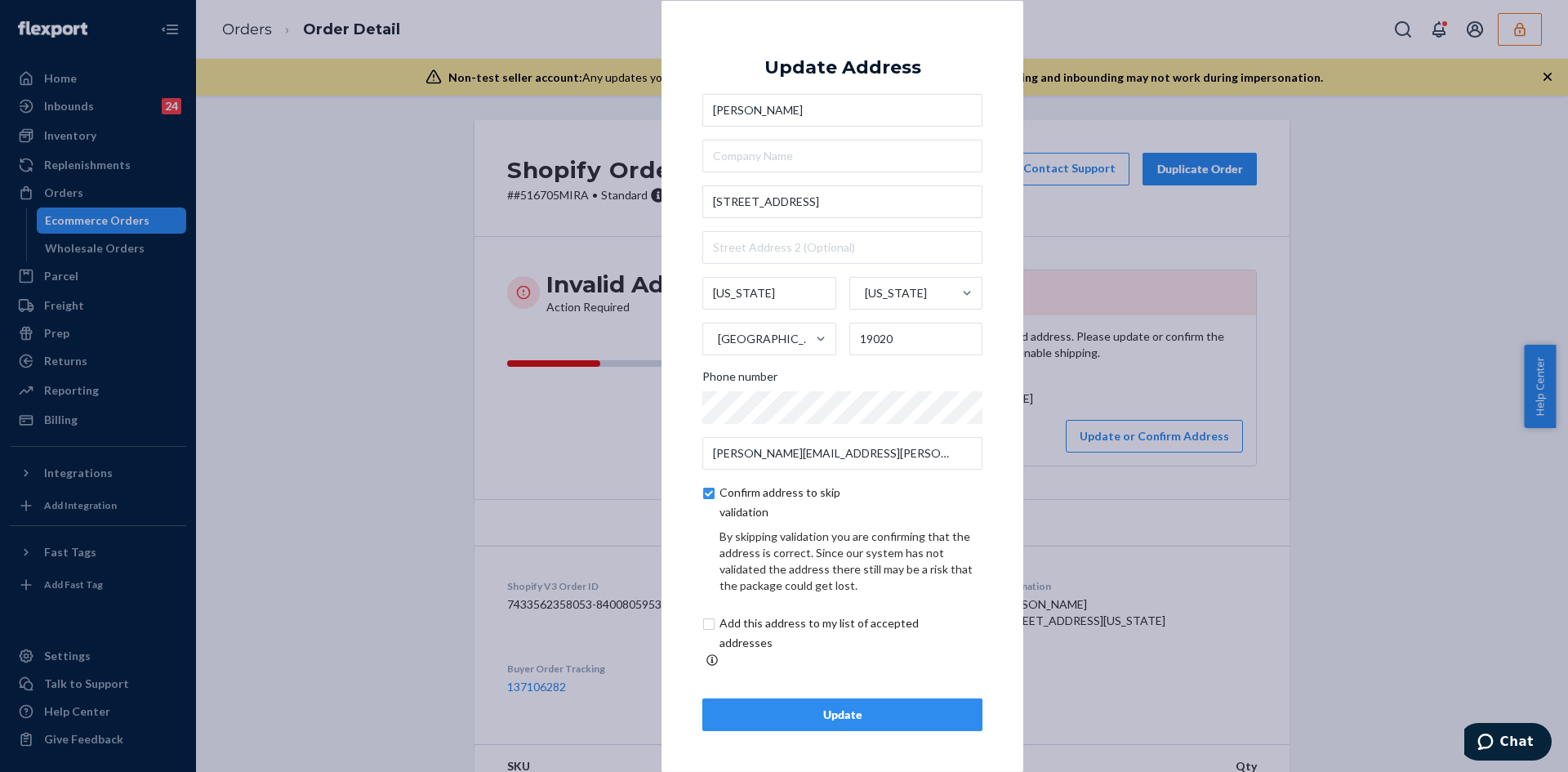
click at [894, 728] on div "× Update Address Jeanine Friel 3326 1st Ave Pennsylvania Pennsylvania United St…" at bounding box center [842, 386] width 362 height 771
click at [889, 717] on button "Update" at bounding box center [843, 714] width 280 height 32
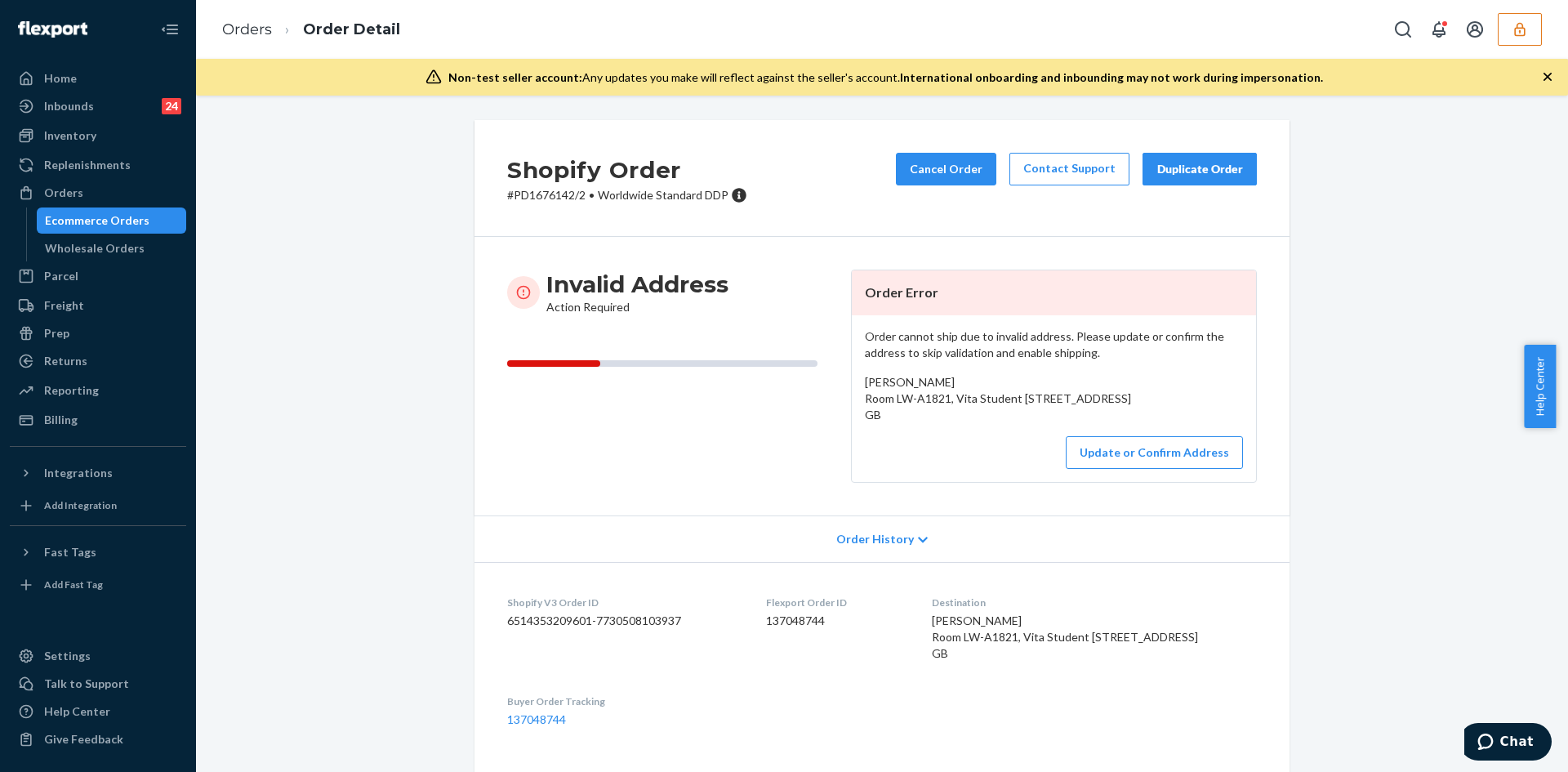
click at [1175, 482] on div "Order cannot ship due to invalid address. Please update or confirm the address …" at bounding box center [1053, 399] width 404 height 166
click at [1175, 469] on button "Update or Confirm Address" at bounding box center [1155, 452] width 177 height 32
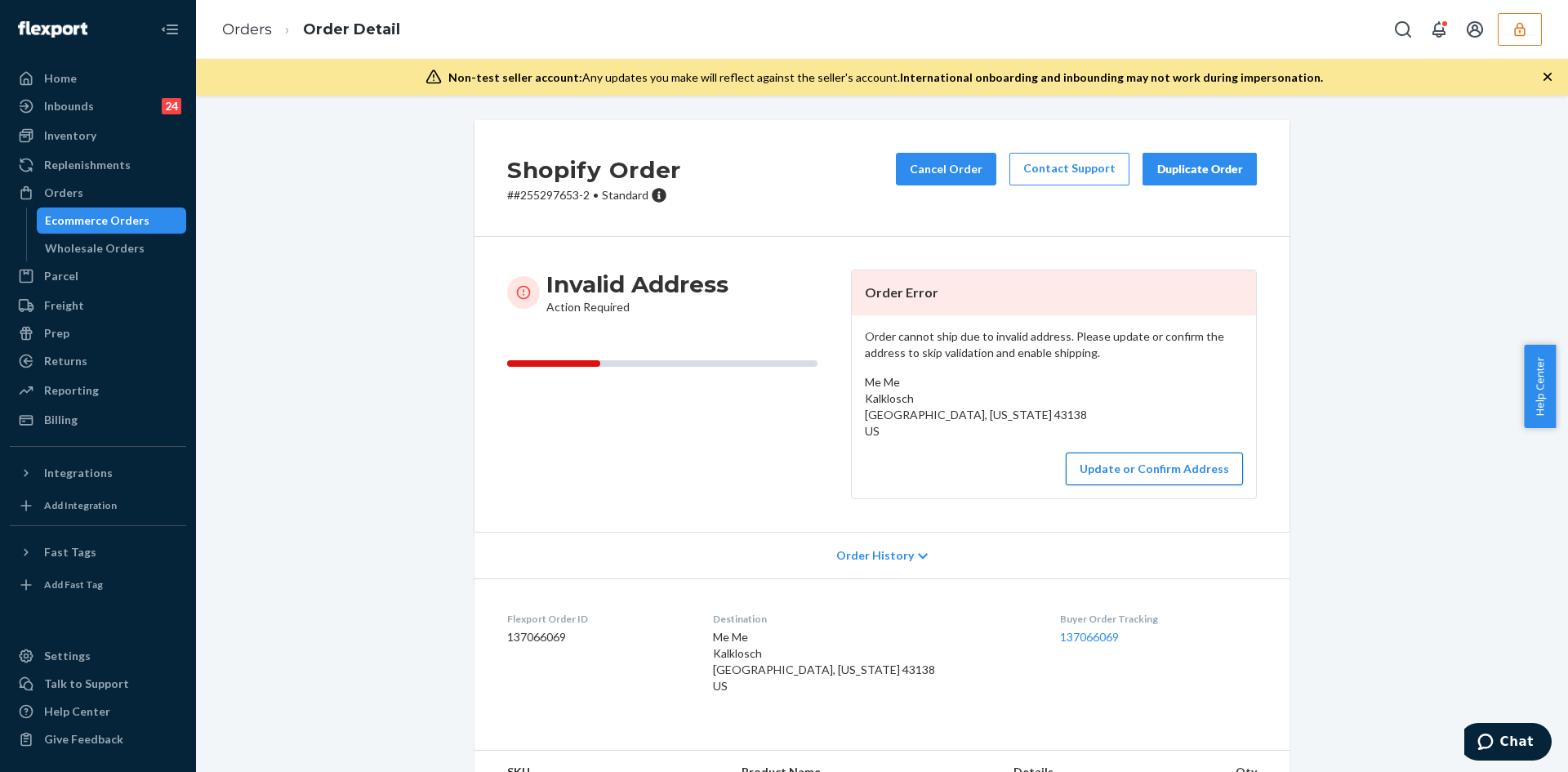
click at [1162, 472] on button "Update or Confirm Address" at bounding box center [1155, 468] width 177 height 32
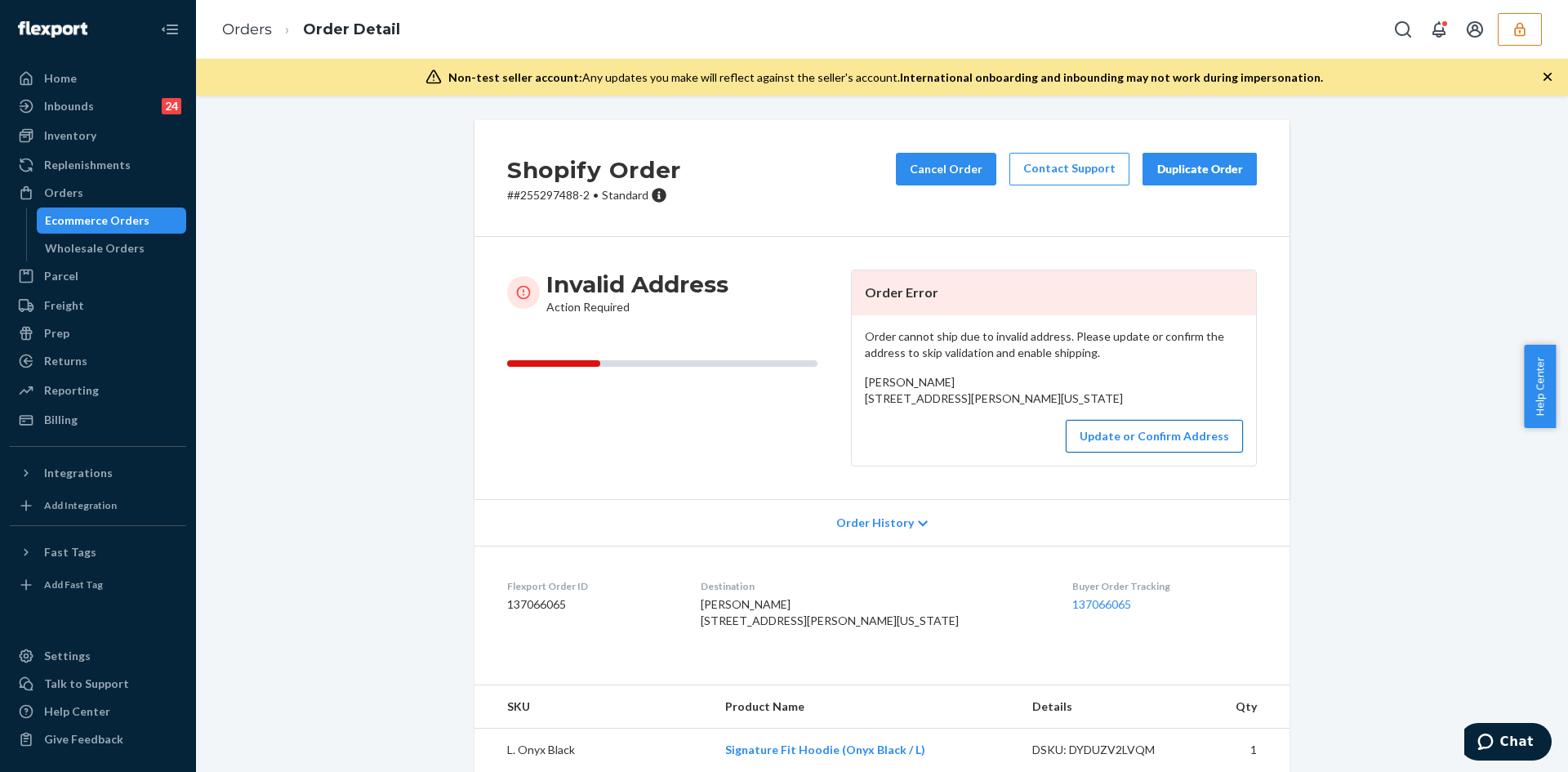
click at [1147, 452] on button "Update or Confirm Address" at bounding box center [1155, 436] width 177 height 32
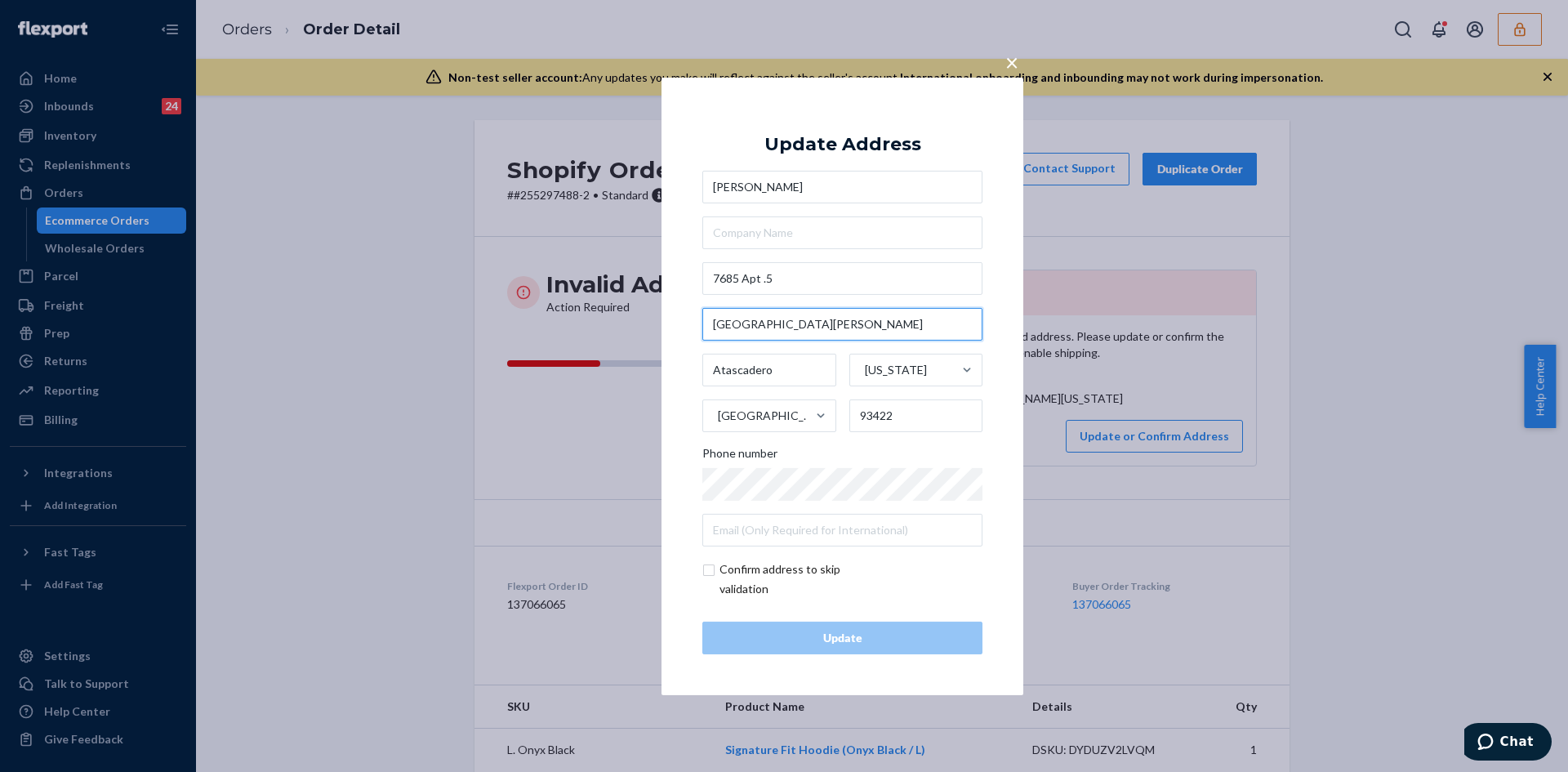
drag, startPoint x: 816, startPoint y: 322, endPoint x: 711, endPoint y: 313, distance: 105.4
click at [711, 313] on input "[GEOGRAPHIC_DATA][PERSON_NAME]" at bounding box center [843, 323] width 280 height 32
click at [783, 290] on input "7685 Apt .5" at bounding box center [843, 278] width 280 height 32
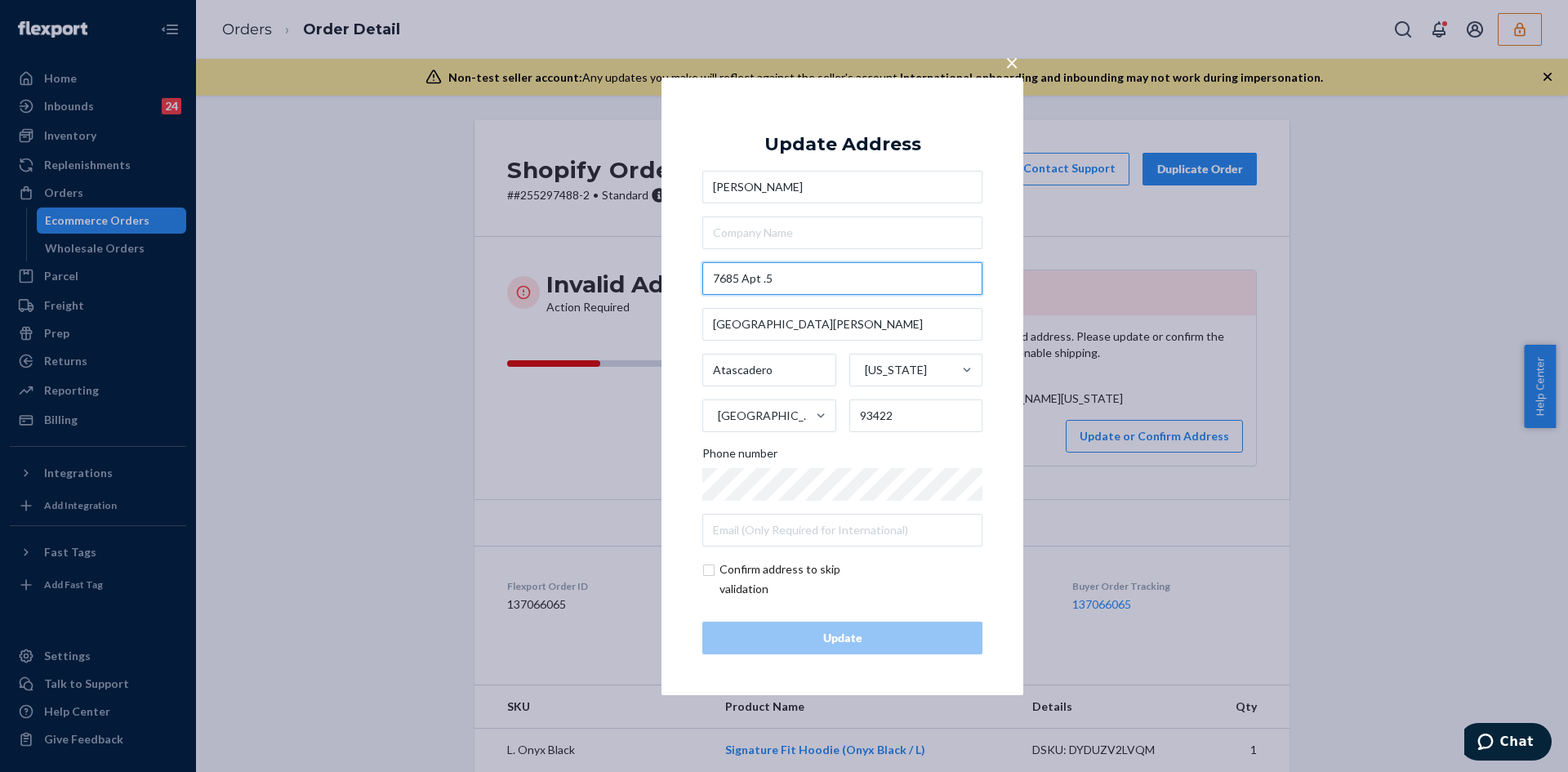
paste input "[GEOGRAPHIC_DATA][PERSON_NAME]"
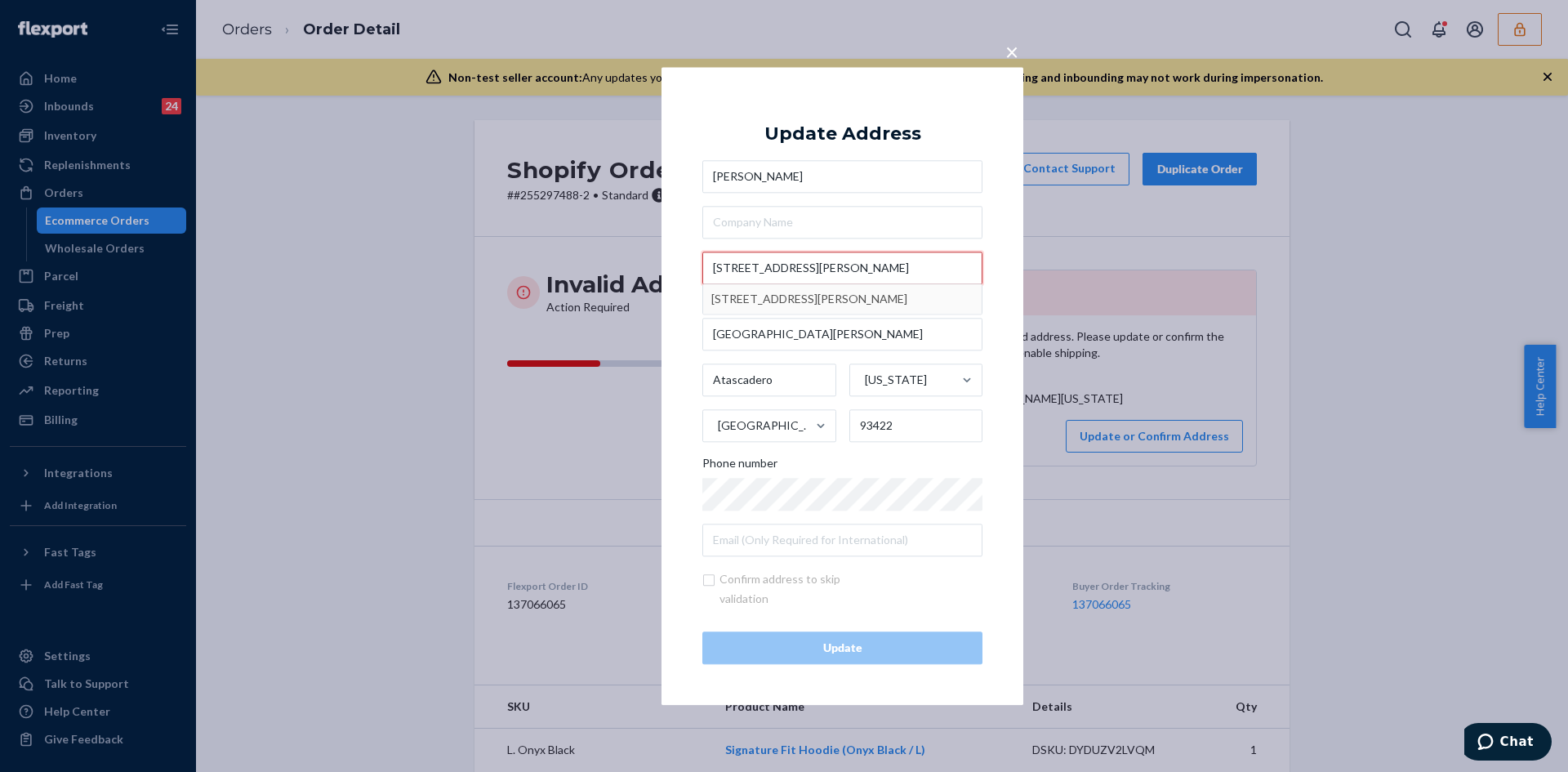
type input "[STREET_ADDRESS][PERSON_NAME]"
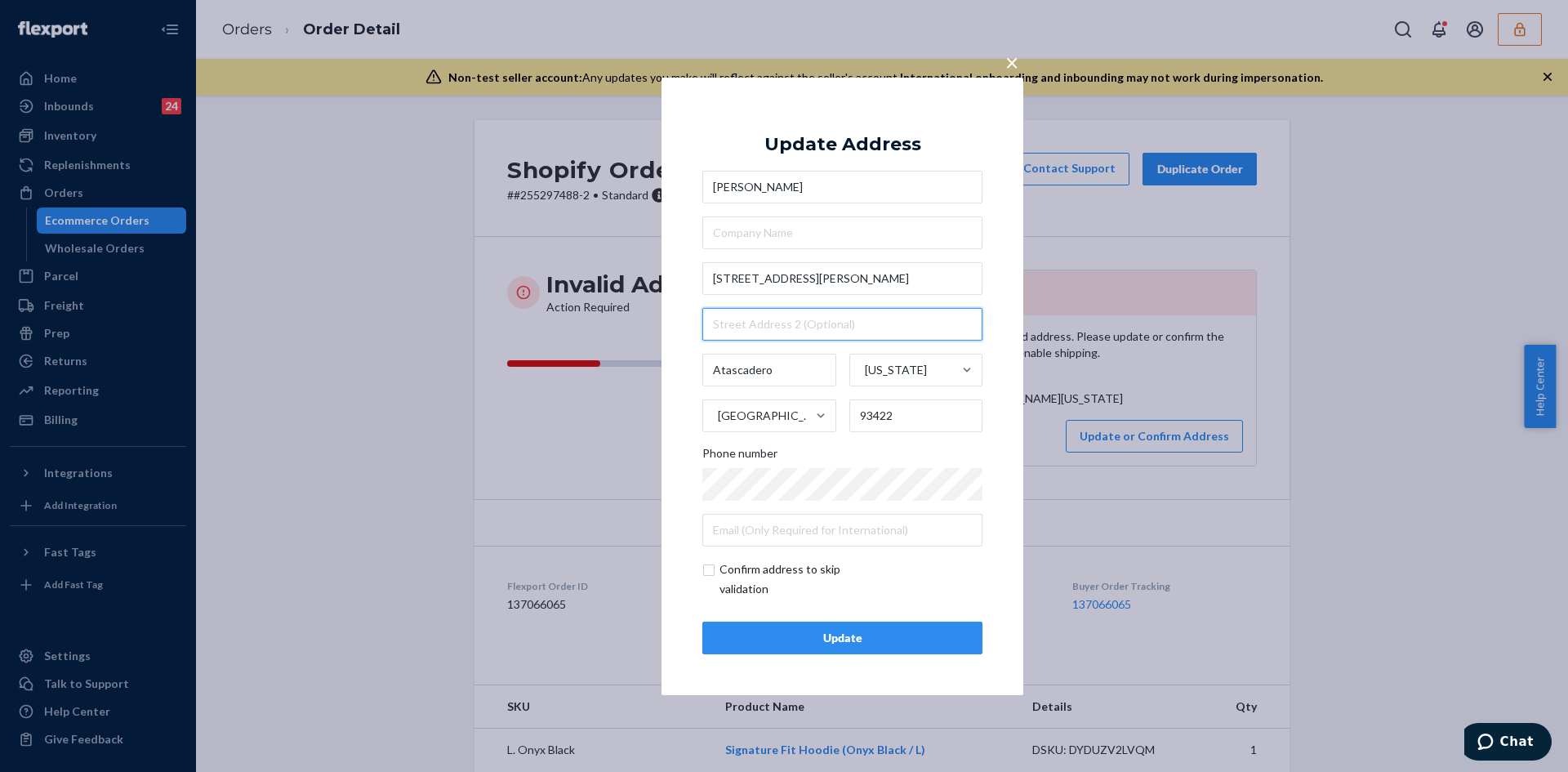
click at [720, 332] on input "text" at bounding box center [843, 323] width 280 height 32
type input "Apt 5"
click at [710, 570] on input "checkbox" at bounding box center [797, 579] width 189 height 39
checkbox input "true"
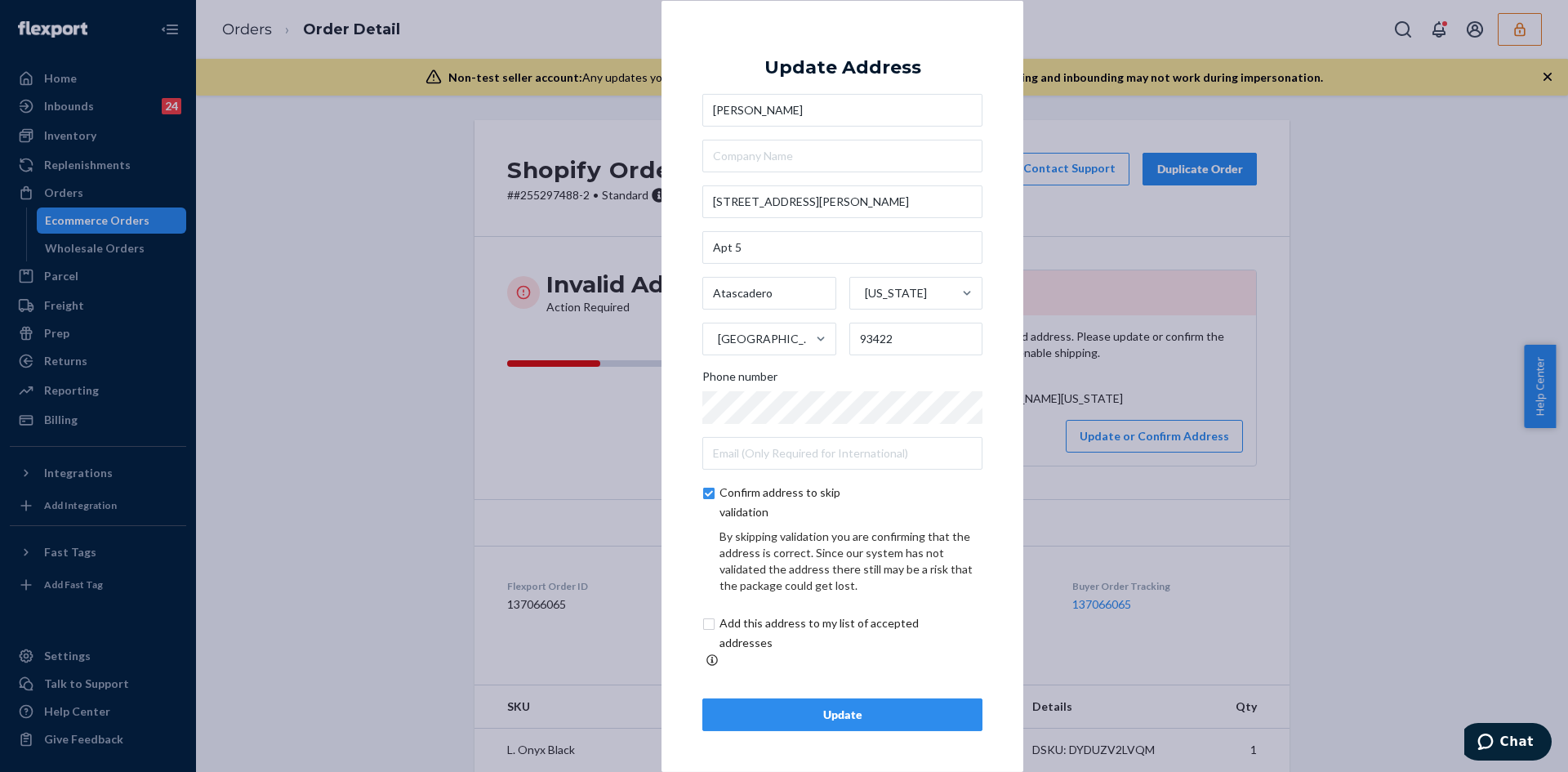
click at [807, 706] on div "Update" at bounding box center [843, 714] width 252 height 17
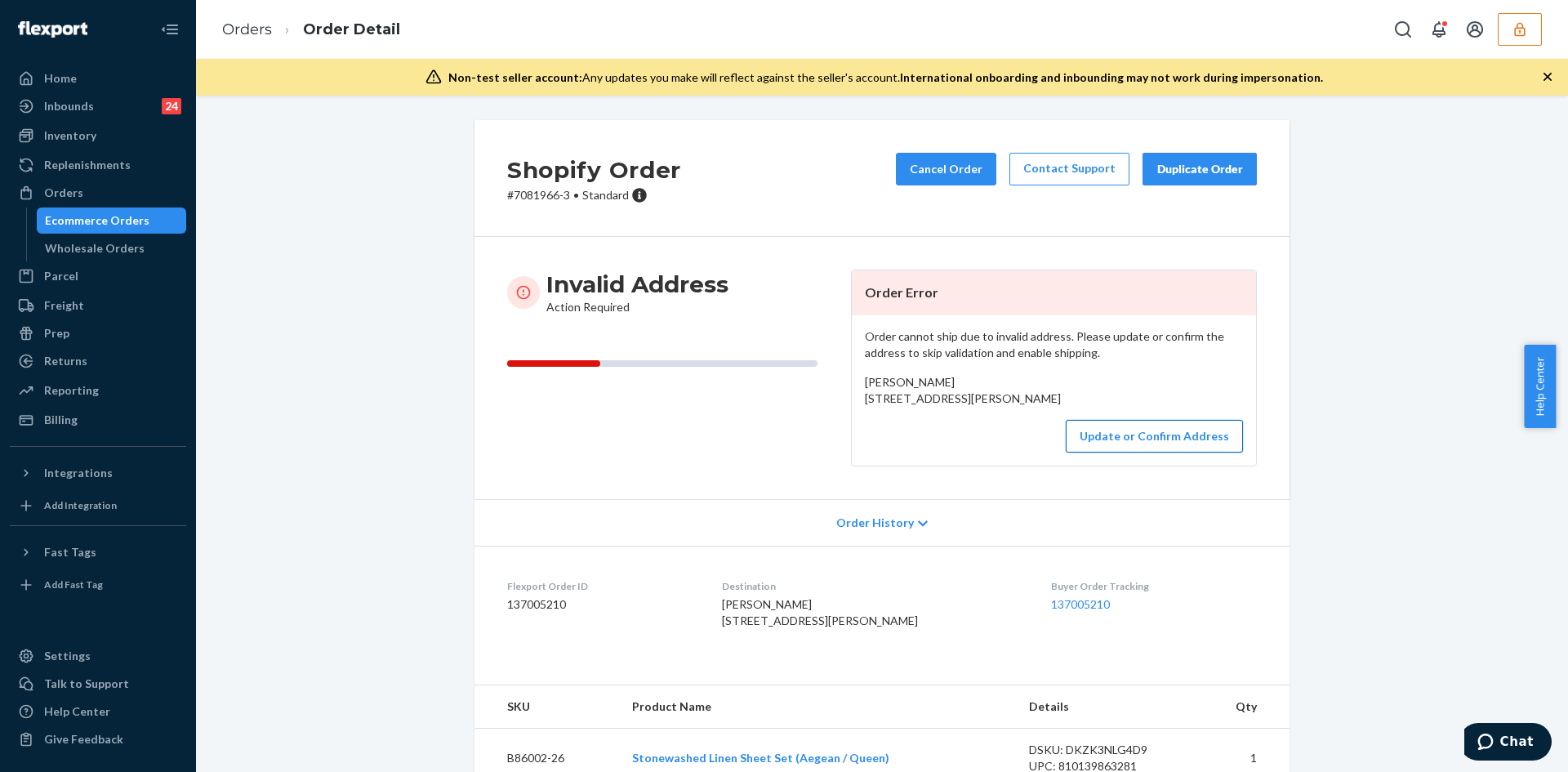
click at [1141, 452] on button "Update or Confirm Address" at bounding box center [1155, 436] width 177 height 32
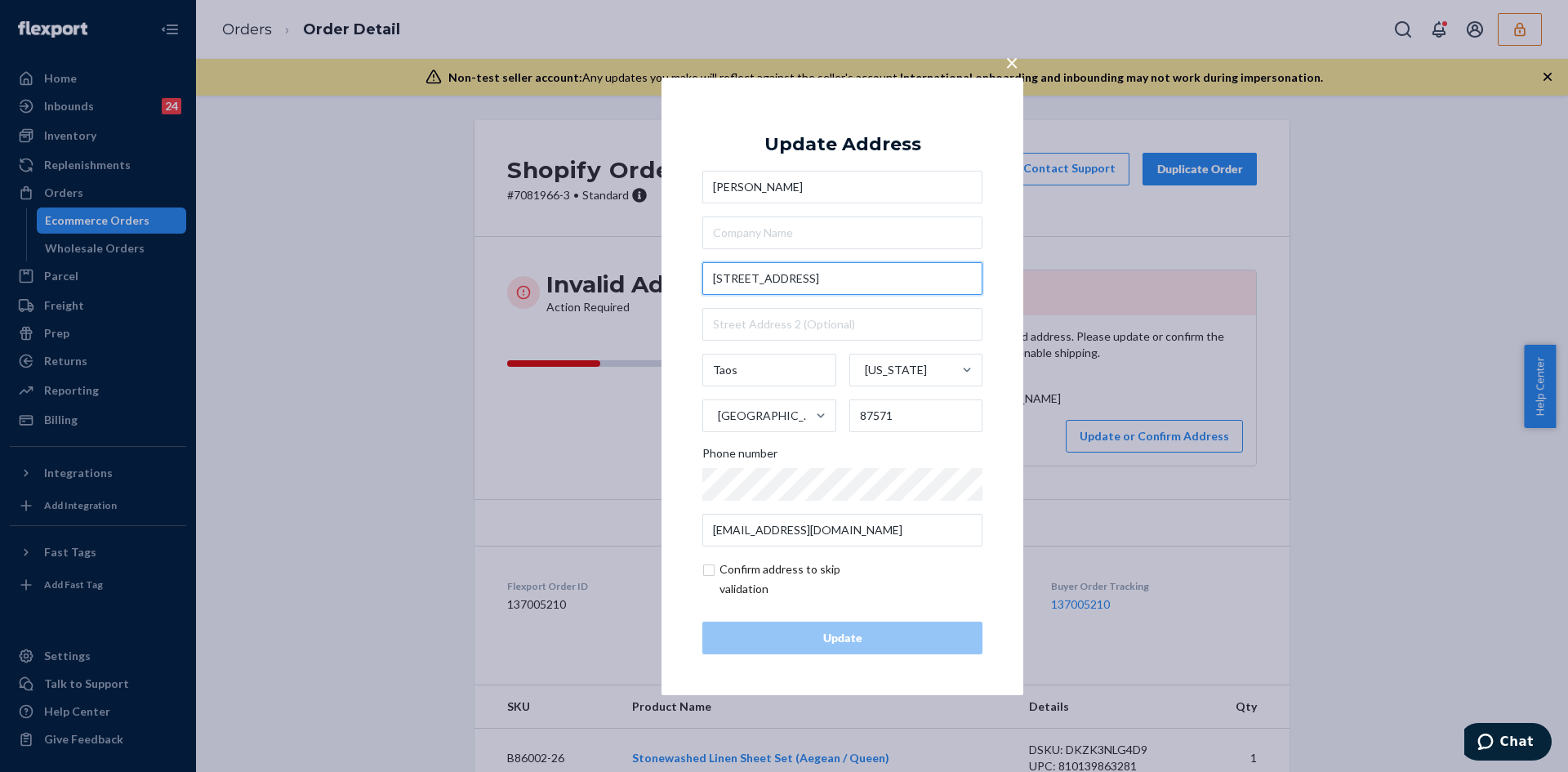
click at [757, 282] on input "57 Cielo Dulce Rd" at bounding box center [843, 278] width 280 height 32
paste input "Taos, NM 87571"
type input "57 Cielo Dulce RdTaos, NM 87571"
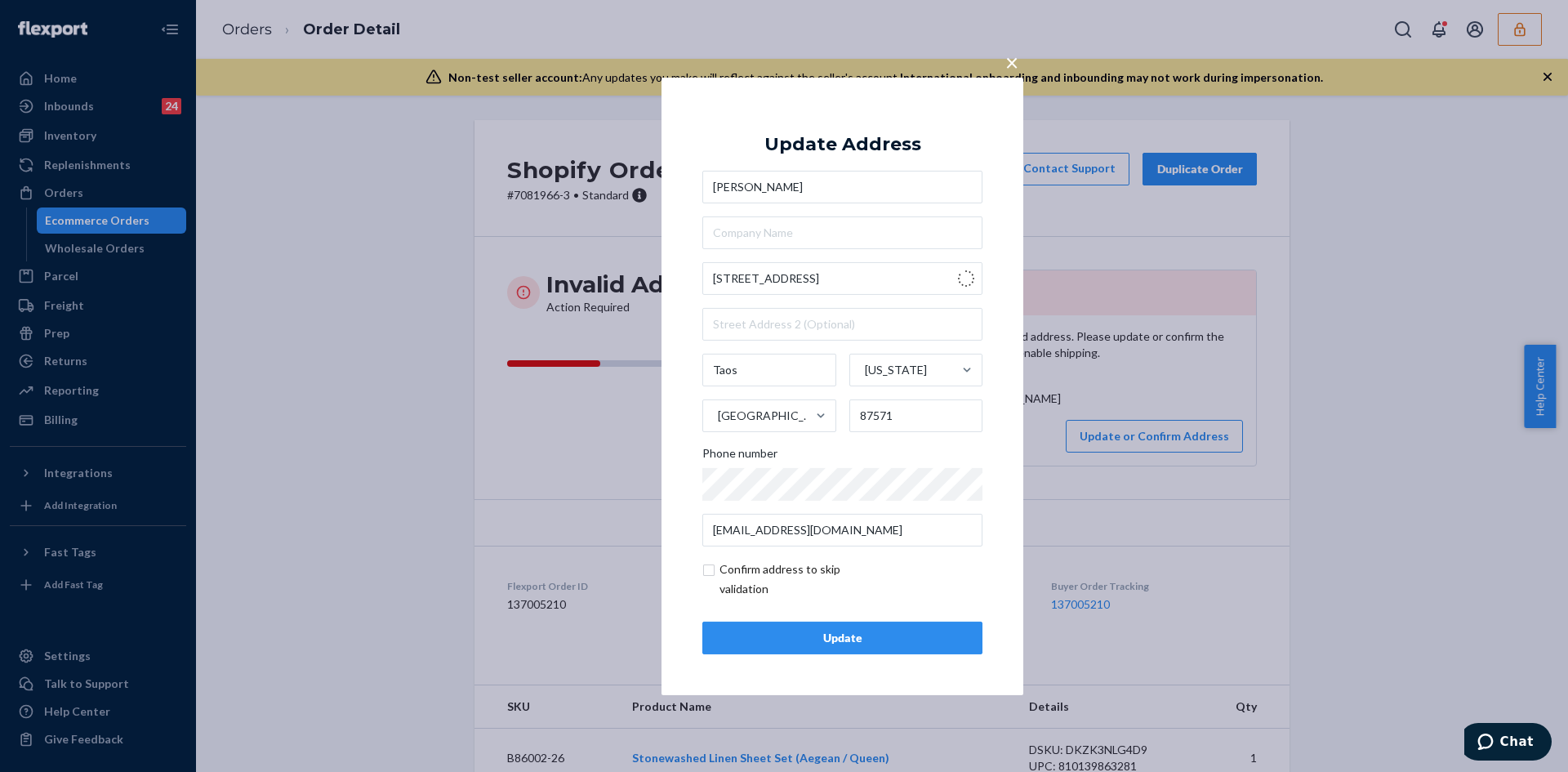
type input "El Prado"
type input "87529"
type input "57 Cielo Dulce Rd"
click at [745, 329] on input "text" at bounding box center [843, 323] width 280 height 32
drag, startPoint x: 768, startPoint y: 370, endPoint x: 709, endPoint y: 368, distance: 59.0
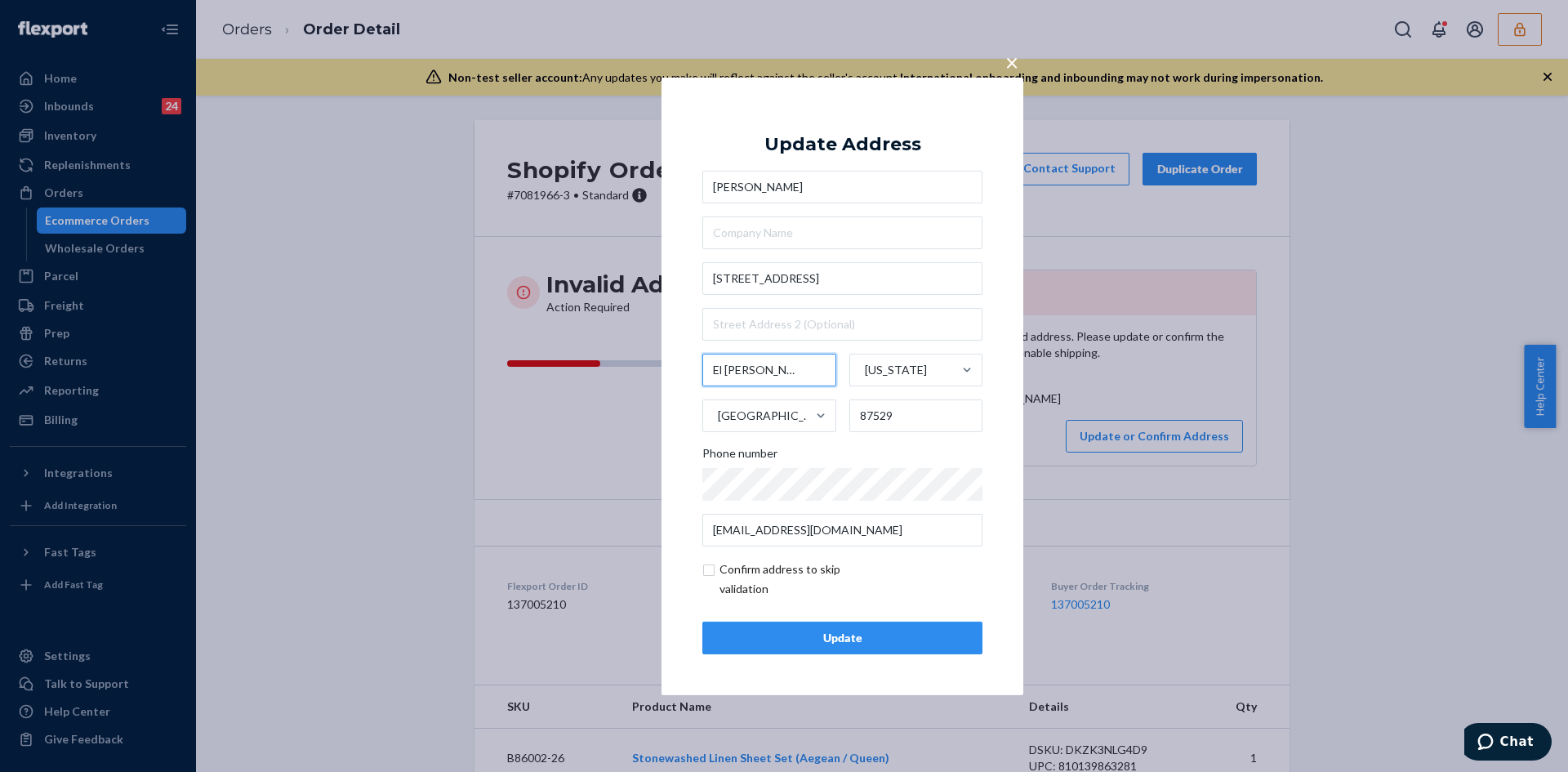
click at [709, 368] on input "El Prado" at bounding box center [769, 370] width 134 height 32
paste input "Taos"
type input "Taos"
click at [709, 573] on input "checkbox" at bounding box center [797, 579] width 189 height 39
checkbox input "true"
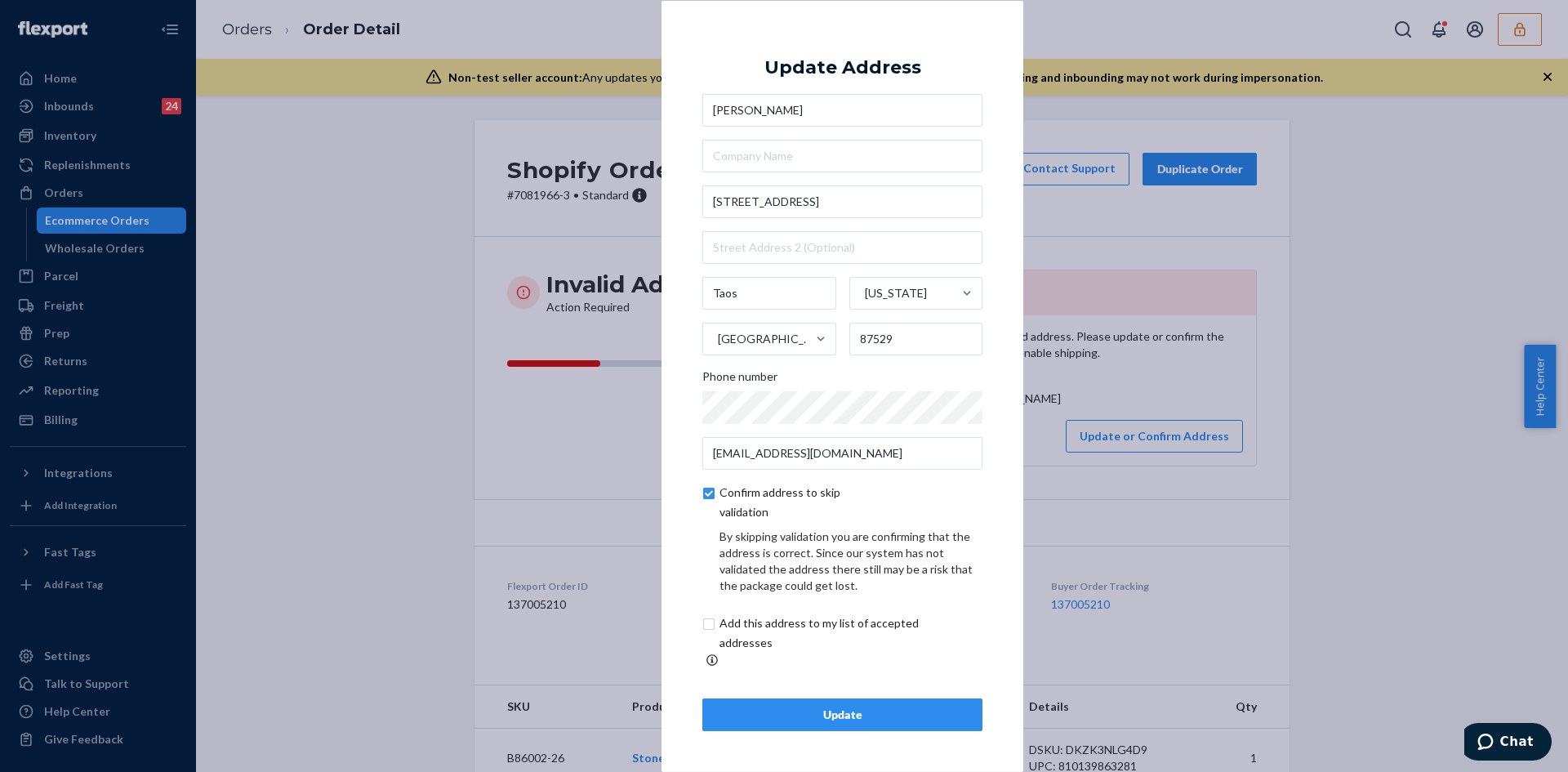
click at [791, 706] on div "Update" at bounding box center [843, 714] width 252 height 17
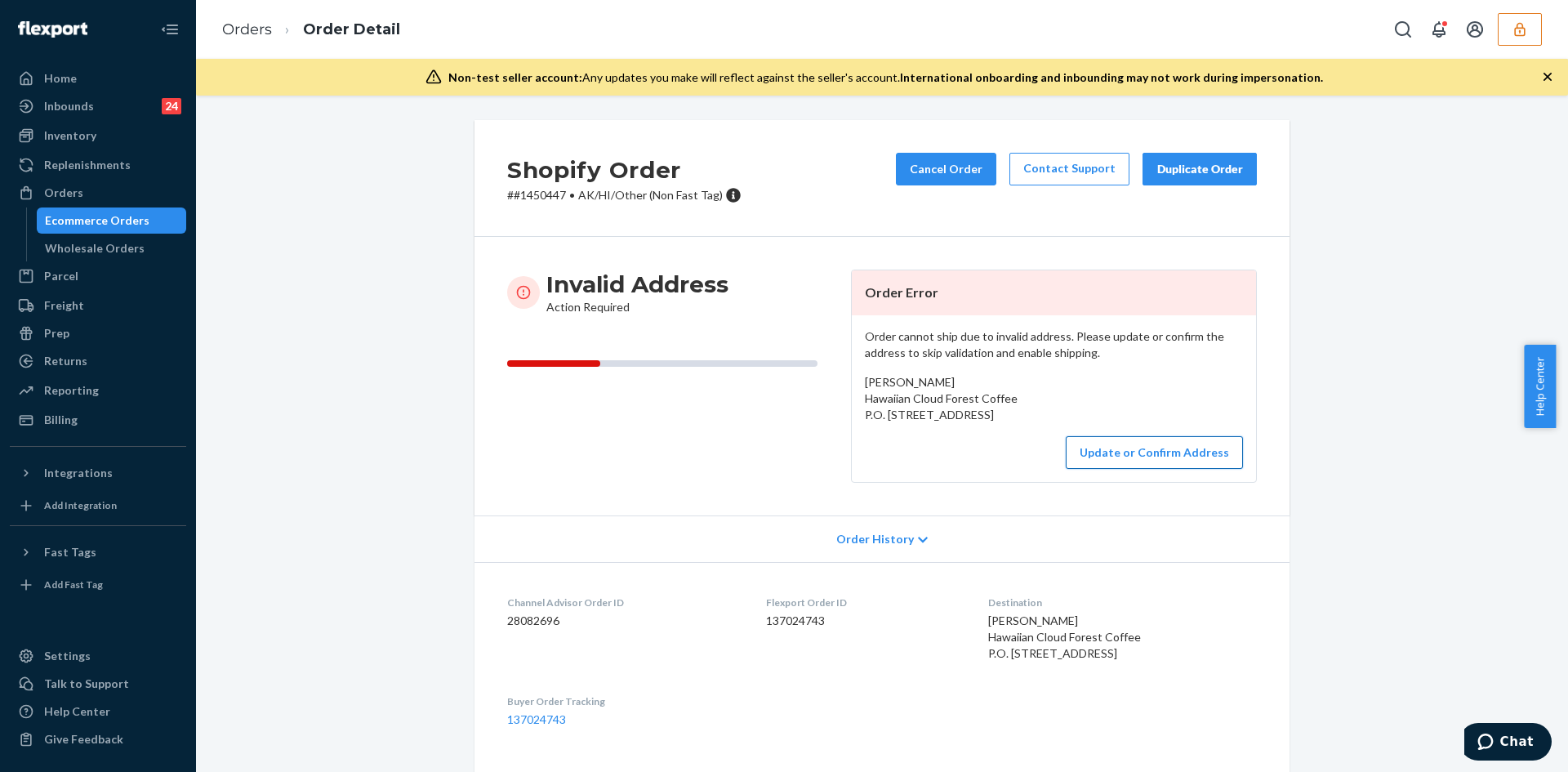
click at [1149, 469] on button "Update or Confirm Address" at bounding box center [1155, 452] width 177 height 32
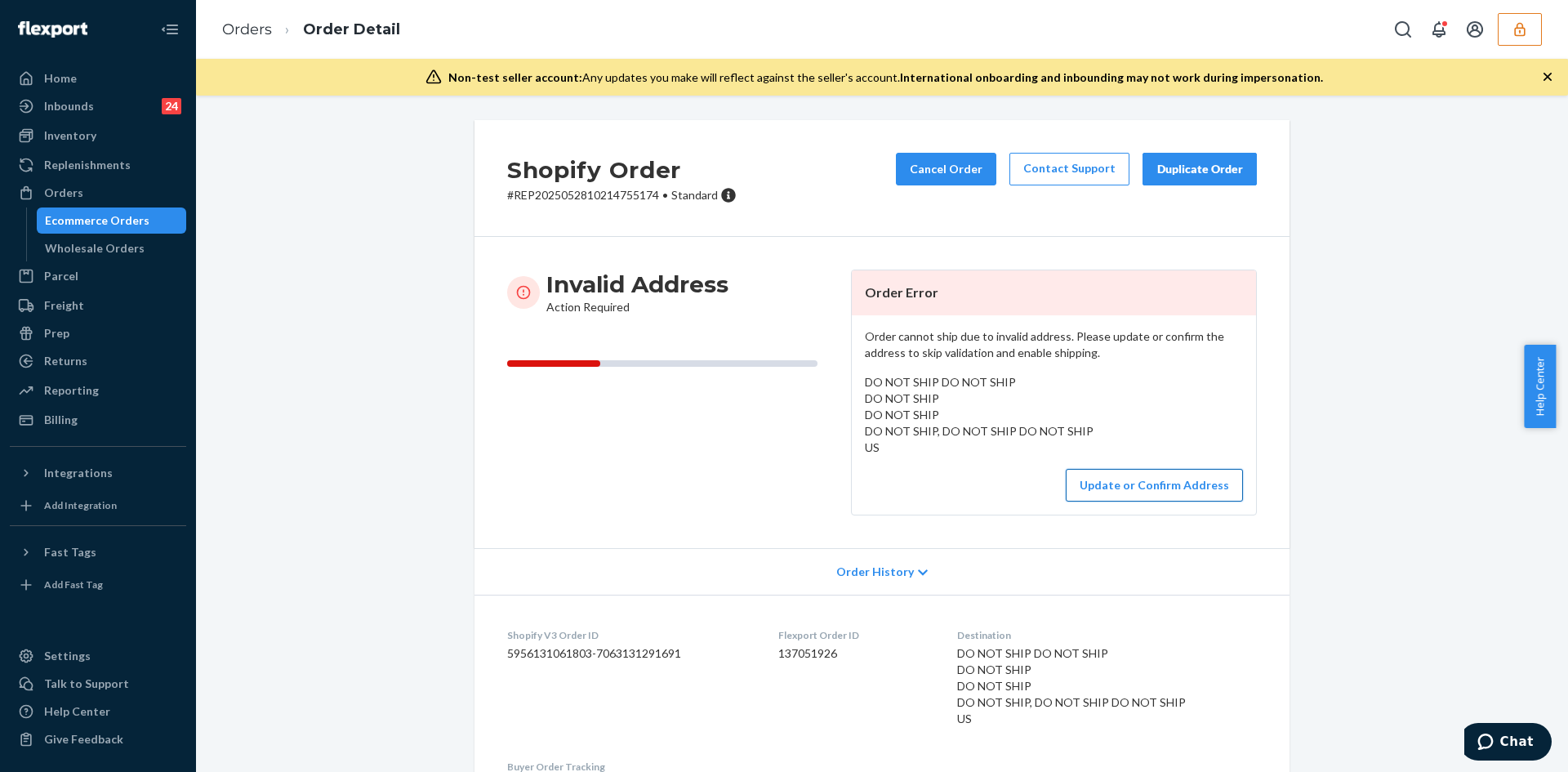
click at [1097, 483] on button "Update or Confirm Address" at bounding box center [1155, 485] width 177 height 32
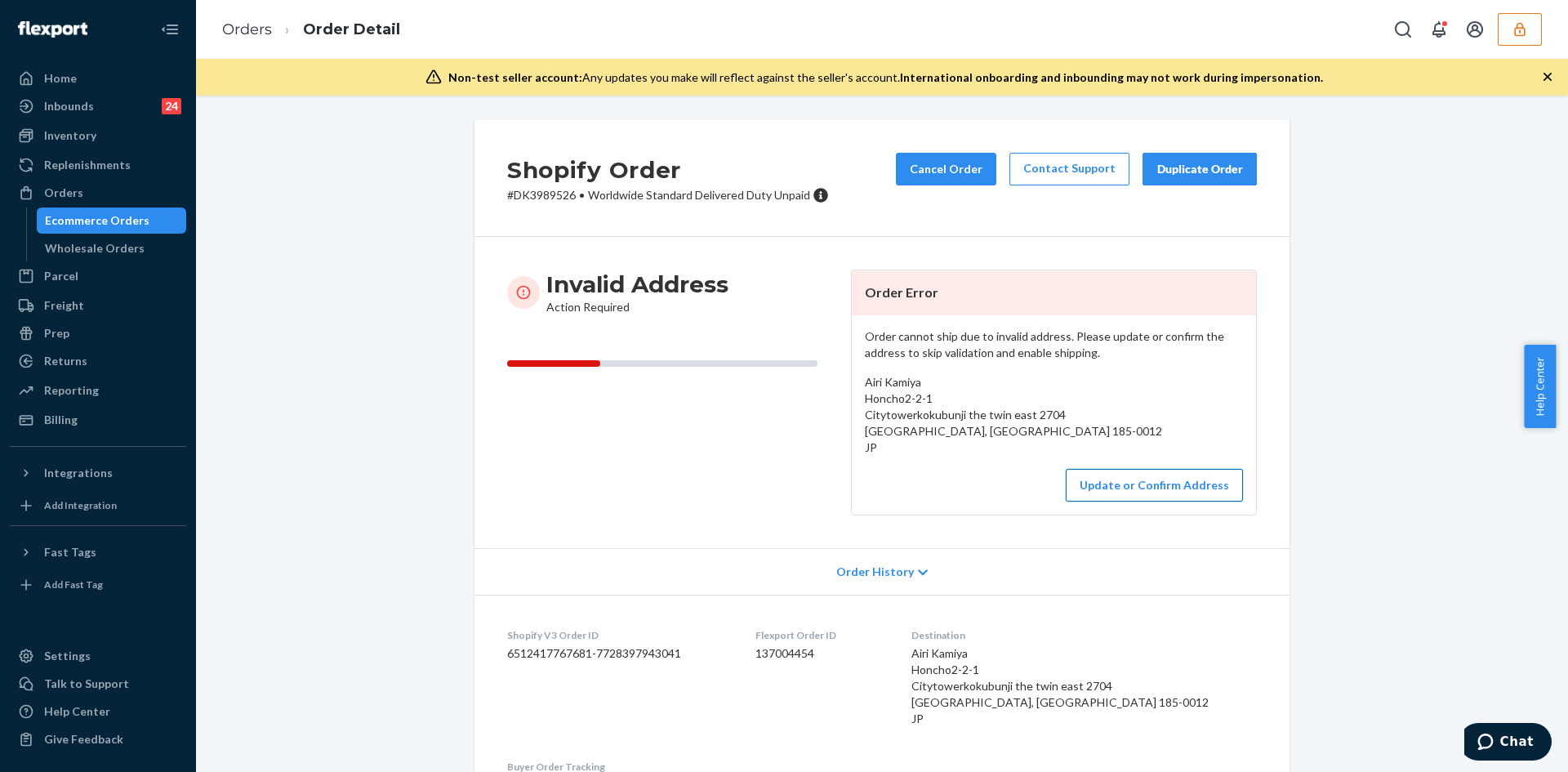
click at [1109, 470] on button "Update or Confirm Address" at bounding box center [1155, 485] width 177 height 32
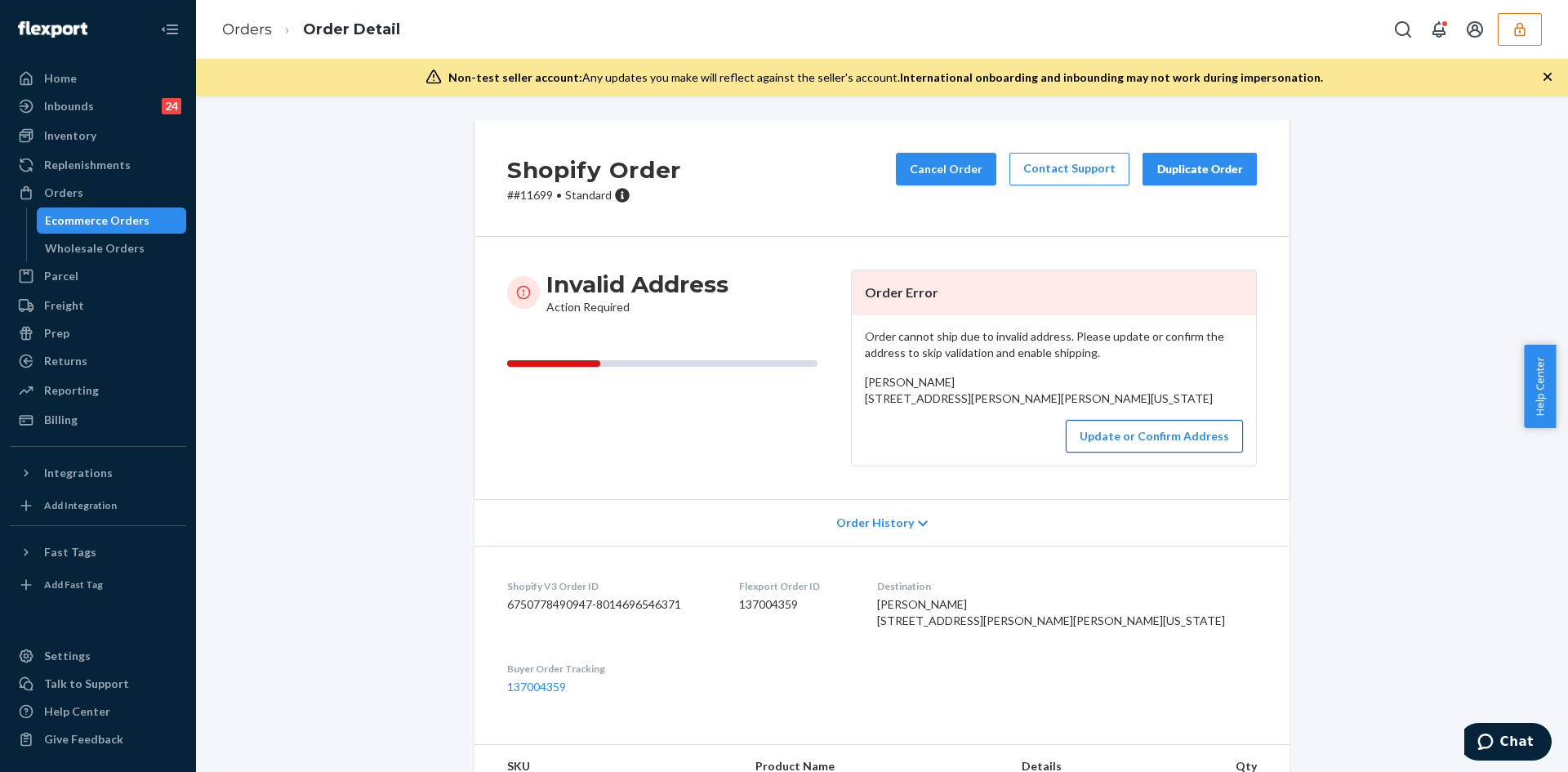
click at [1134, 452] on button "Update or Confirm Address" at bounding box center [1155, 436] width 177 height 32
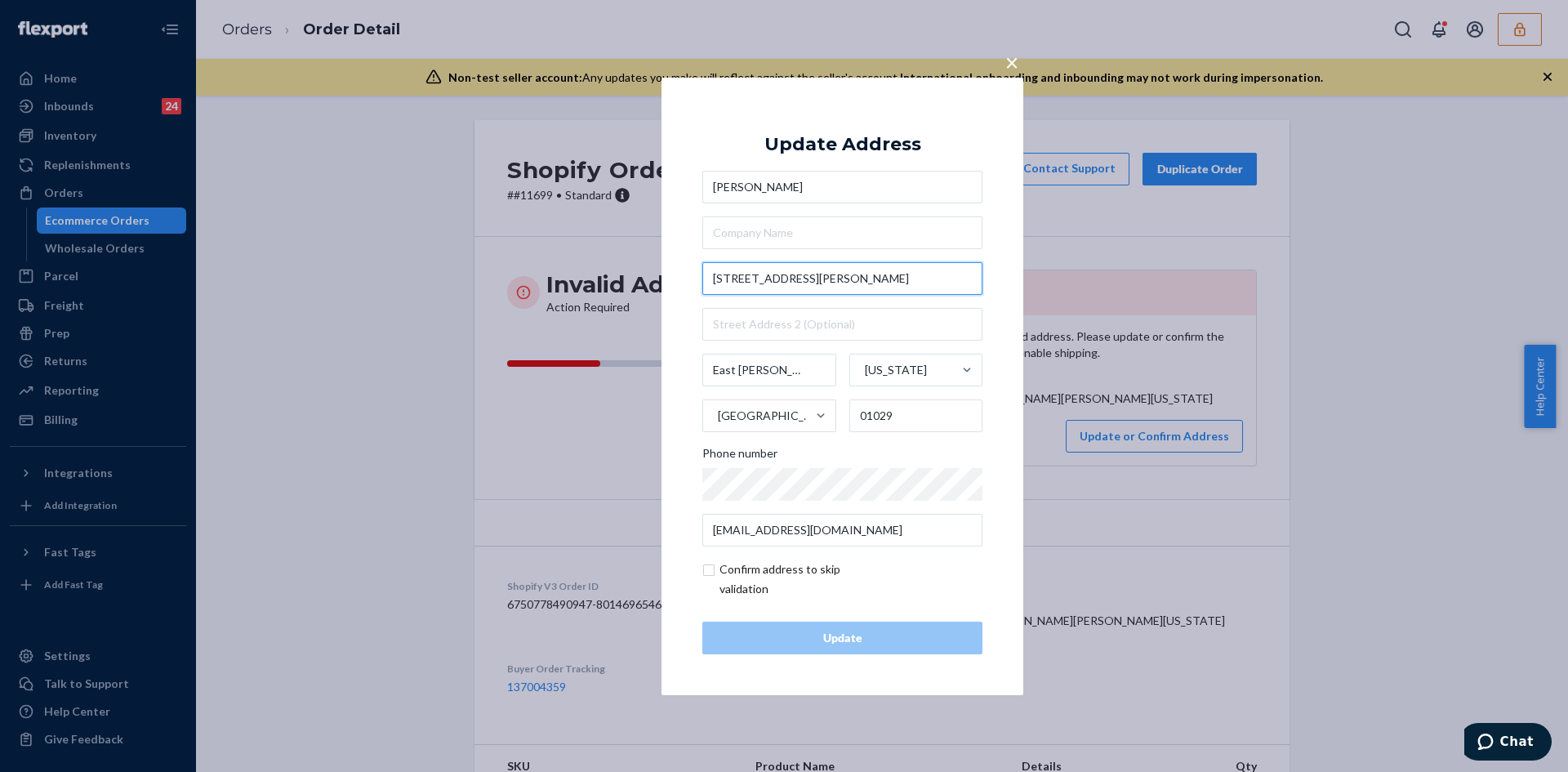
click at [773, 277] on input "[STREET_ADDRESS][PERSON_NAME]" at bounding box center [843, 278] width 280 height 32
paste input "[GEOGRAPHIC_DATA][PERSON_NAME]"
type input "[STREET_ADDRESS][PERSON_NAME]"
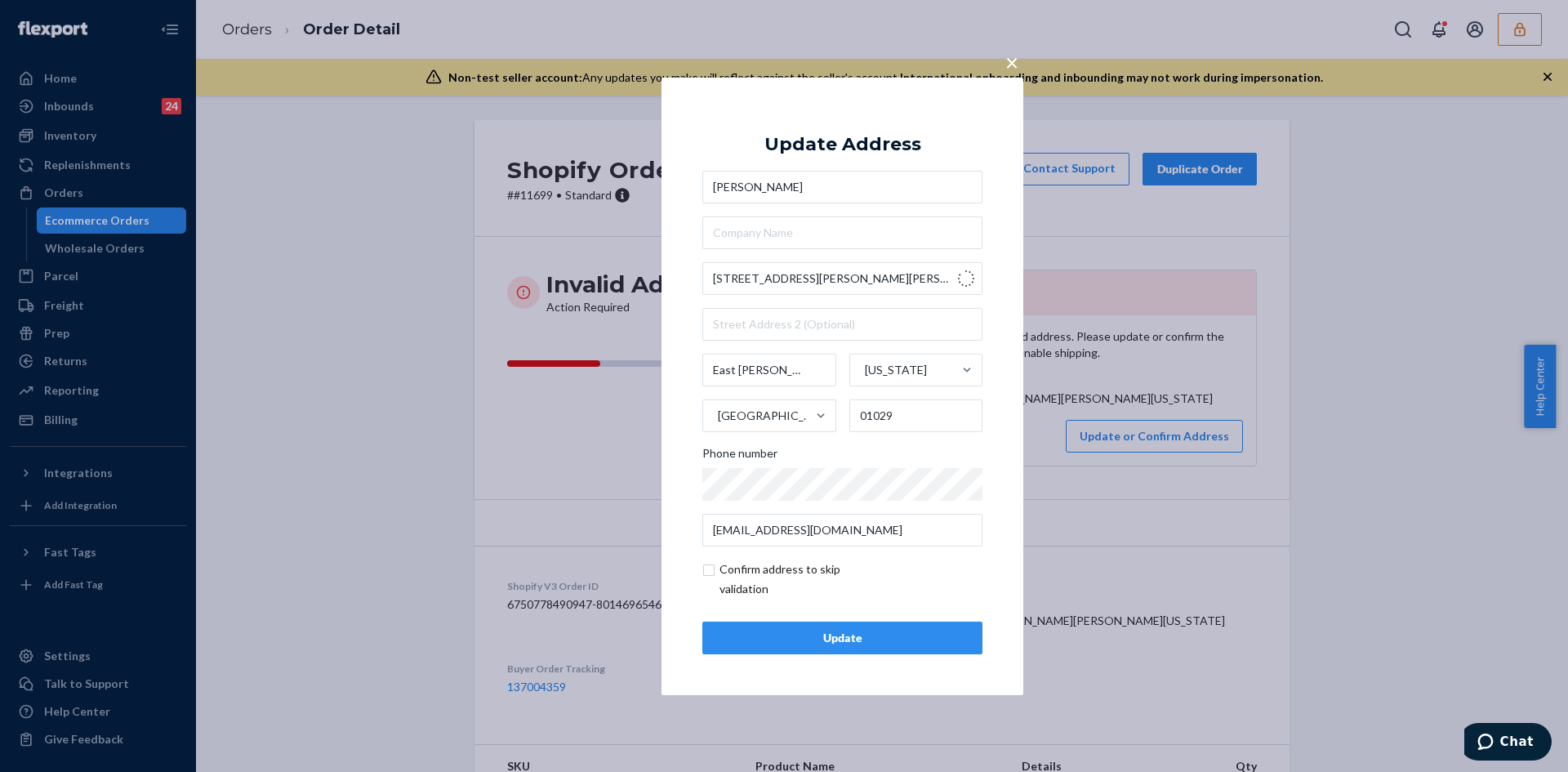
type input "[PERSON_NAME]"
type input "01253"
click at [752, 358] on input "[PERSON_NAME]" at bounding box center [769, 370] width 134 height 32
click at [752, 358] on input "Otis" at bounding box center [769, 370] width 134 height 32
paste input "East"
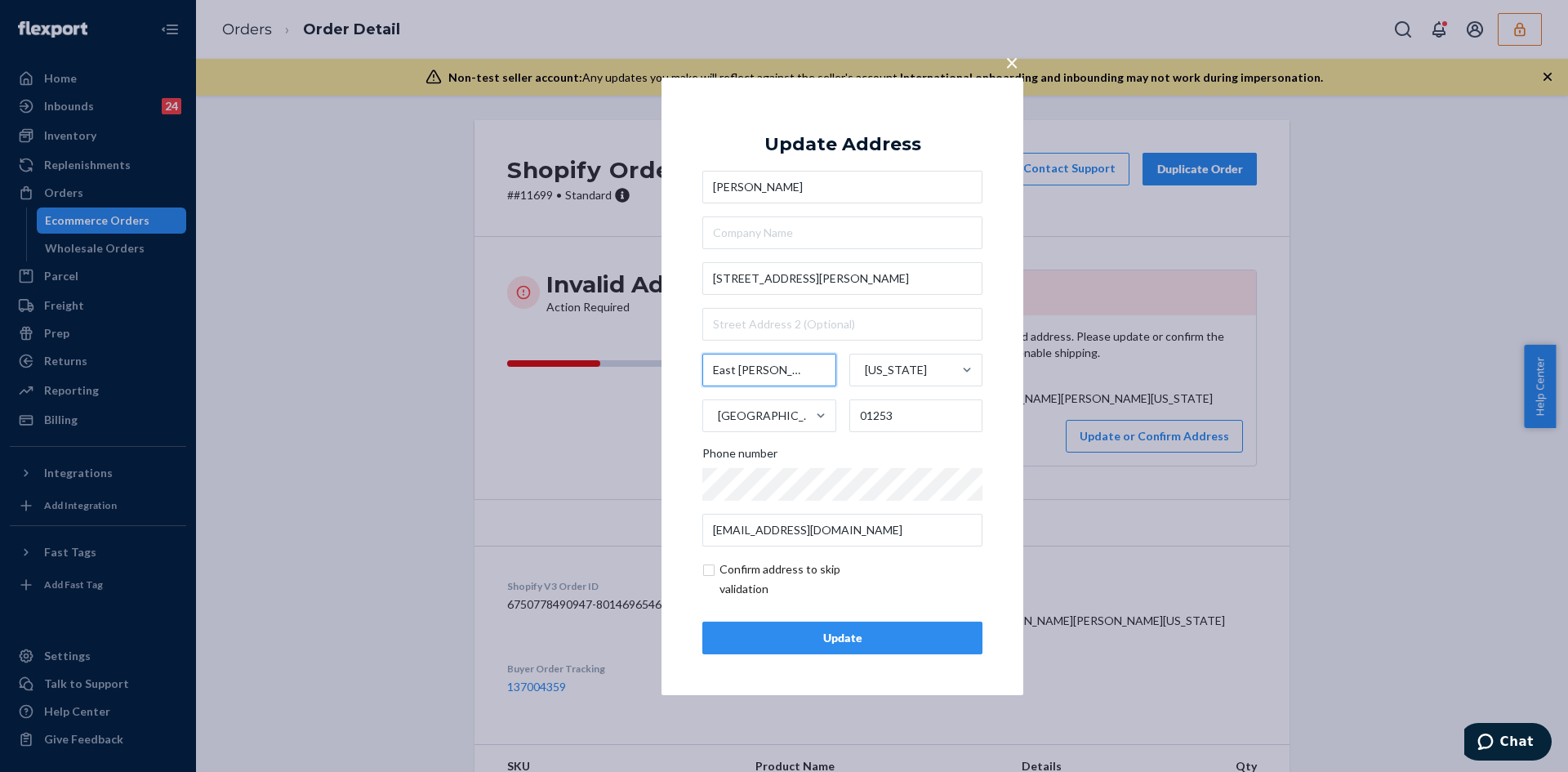
type input "East Otis"
click at [708, 573] on input "checkbox" at bounding box center [797, 579] width 189 height 39
checkbox input "true"
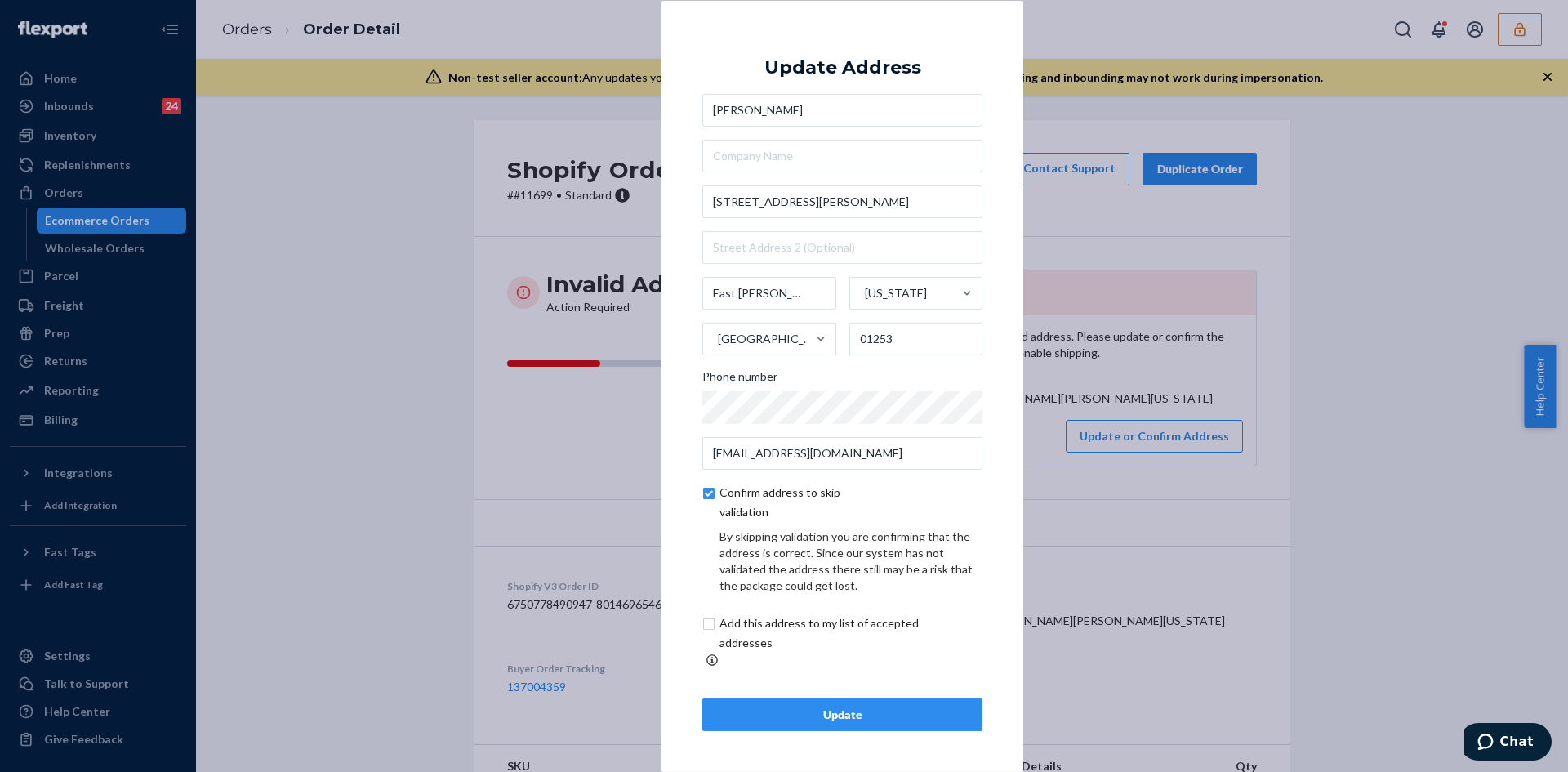
click at [851, 717] on button "Update" at bounding box center [843, 714] width 280 height 32
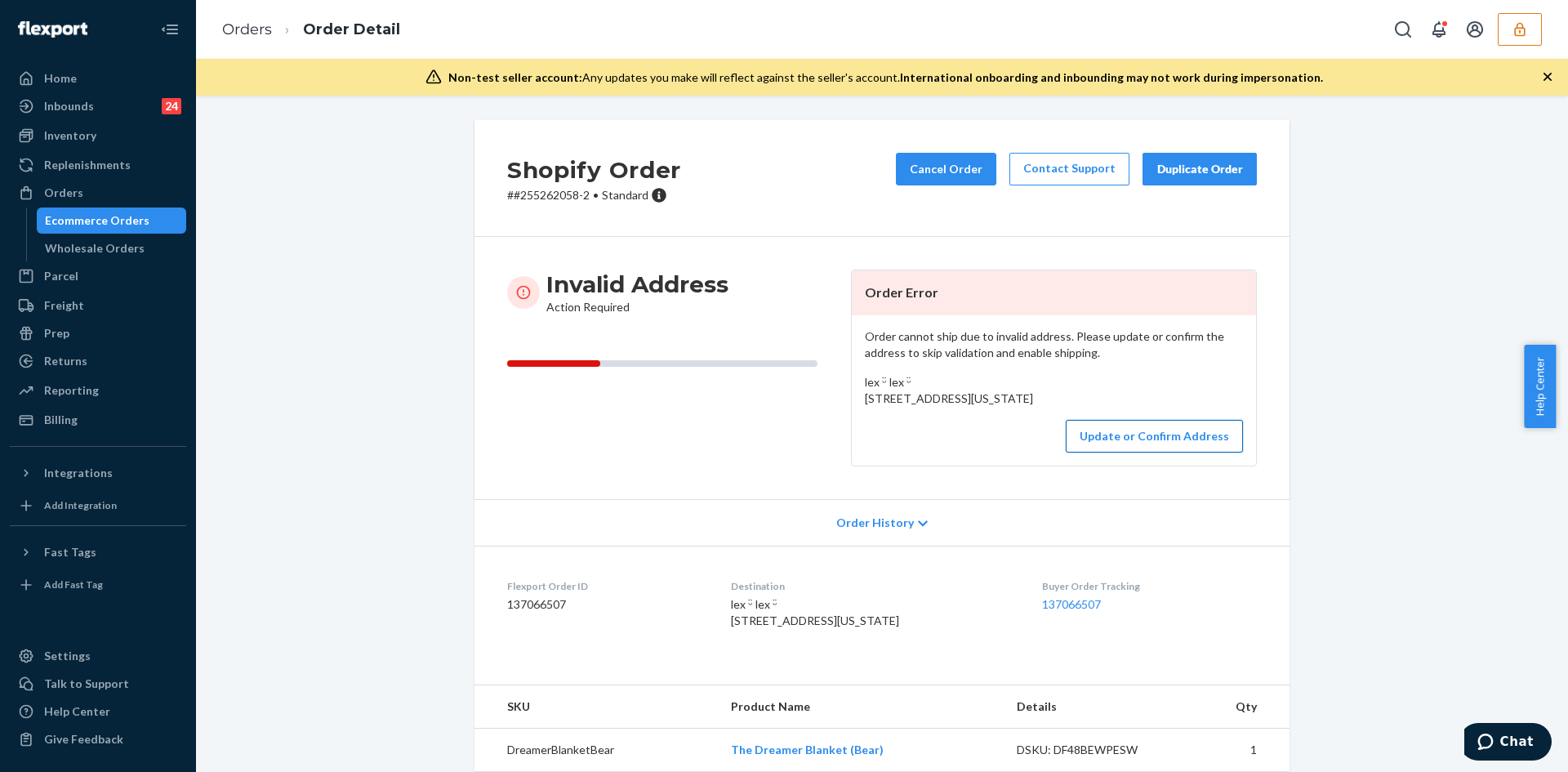
click at [1174, 452] on button "Update or Confirm Address" at bounding box center [1155, 436] width 177 height 32
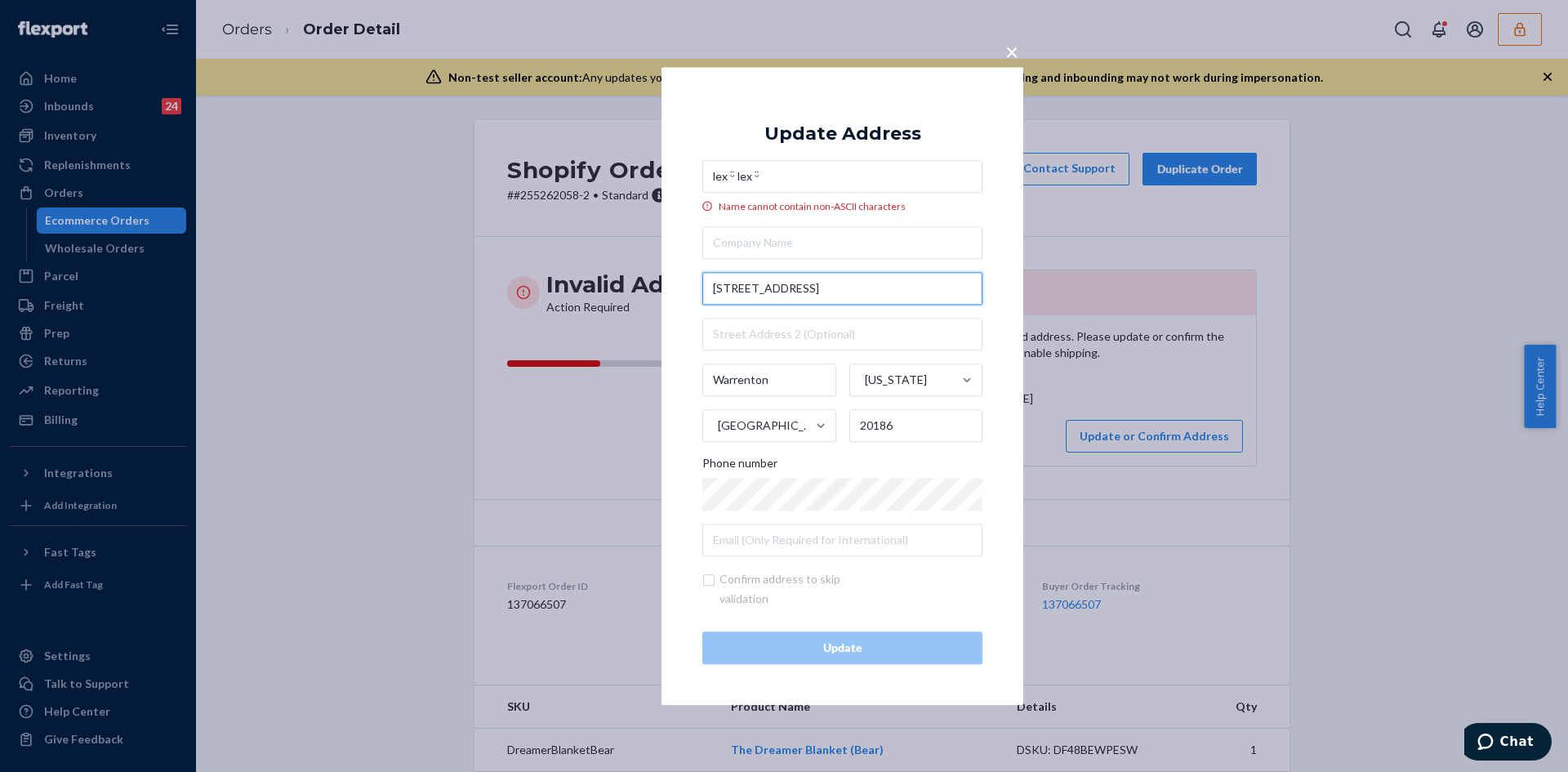
click at [731, 275] on input "[STREET_ADDRESS]" at bounding box center [843, 287] width 280 height 32
click at [738, 285] on input "[STREET_ADDRESS]" at bounding box center [843, 287] width 280 height 32
click at [737, 287] on input "[STREET_ADDRESS]" at bounding box center [843, 287] width 280 height 32
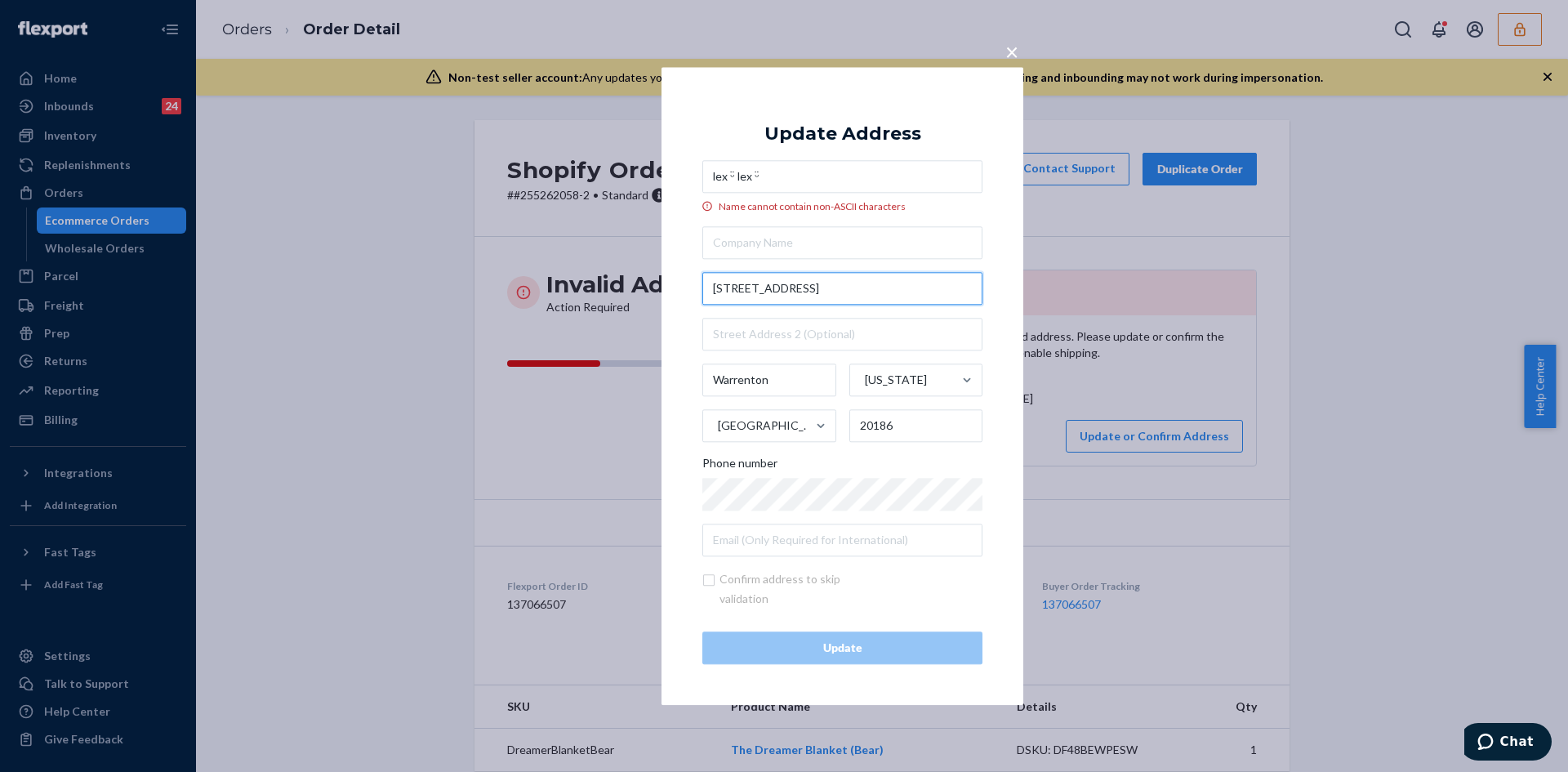
click at [737, 287] on input "[STREET_ADDRESS]" at bounding box center [843, 287] width 280 height 32
paste input "[GEOGRAPHIC_DATA], [GEOGRAPHIC_DATA] 20186"
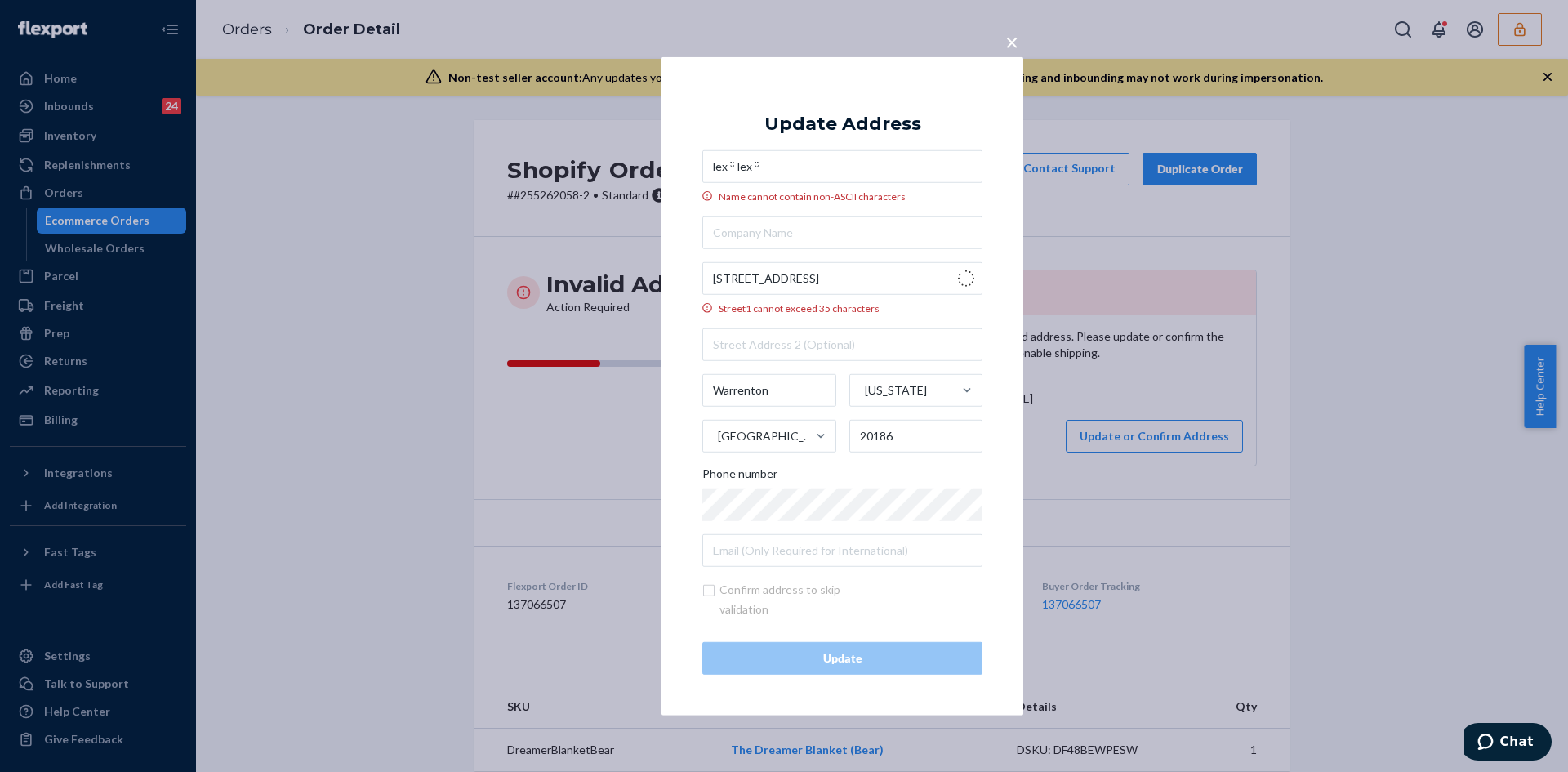
type input "[STREET_ADDRESS]"
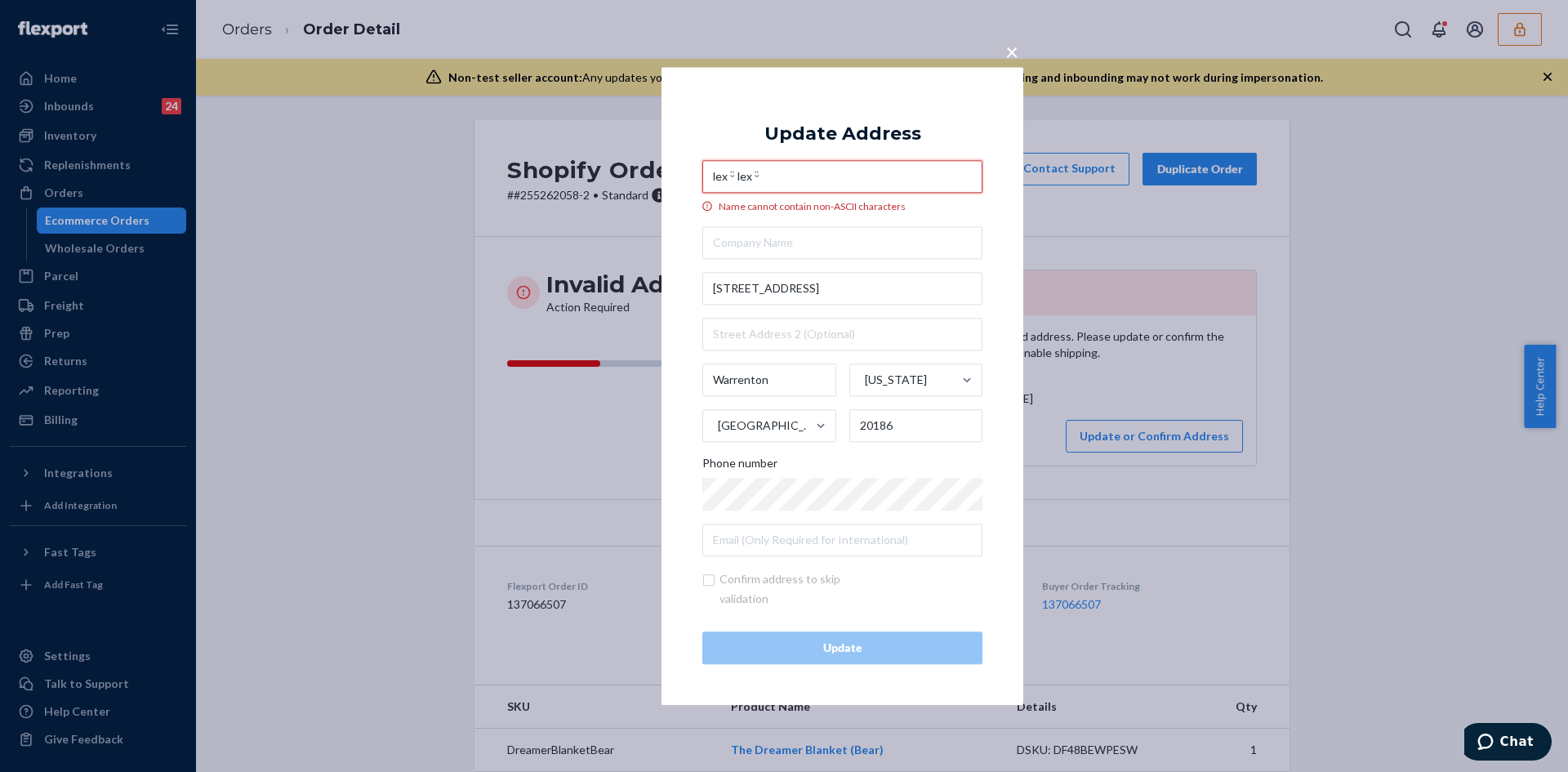
click at [732, 175] on input "lex ᵕ̈ lex ᵕ̈" at bounding box center [843, 176] width 280 height 32
drag, startPoint x: 766, startPoint y: 180, endPoint x: 731, endPoint y: 175, distance: 35.4
click at [731, 175] on input "lex ᵕ̈ lex ᵕ̈" at bounding box center [843, 176] width 280 height 32
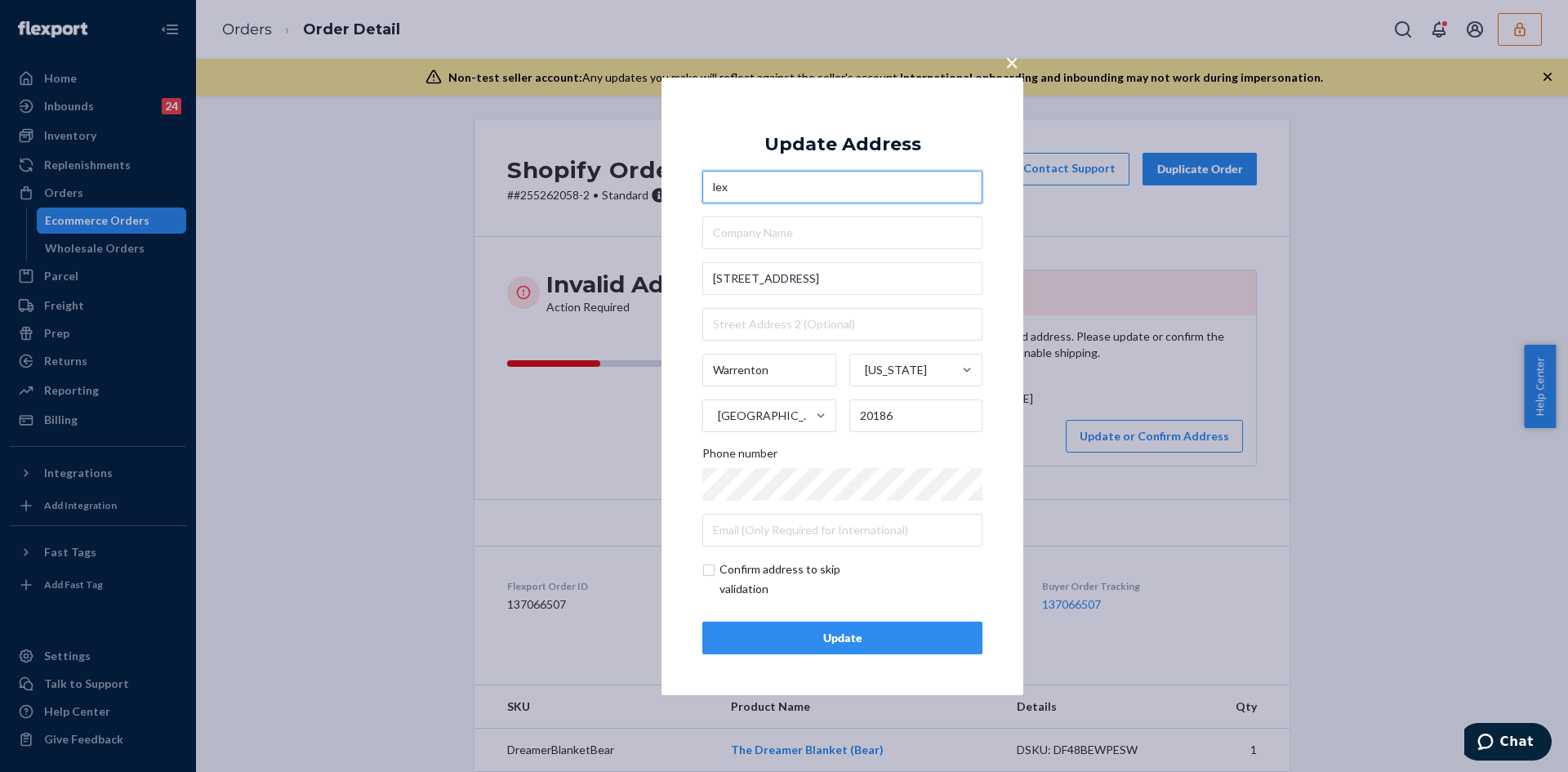
click at [718, 187] on input "lex" at bounding box center [843, 187] width 280 height 32
click at [823, 194] on input "Lex" at bounding box center [843, 187] width 280 height 32
type input "Lex"
click at [714, 570] on input "checkbox" at bounding box center [797, 579] width 189 height 39
checkbox input "true"
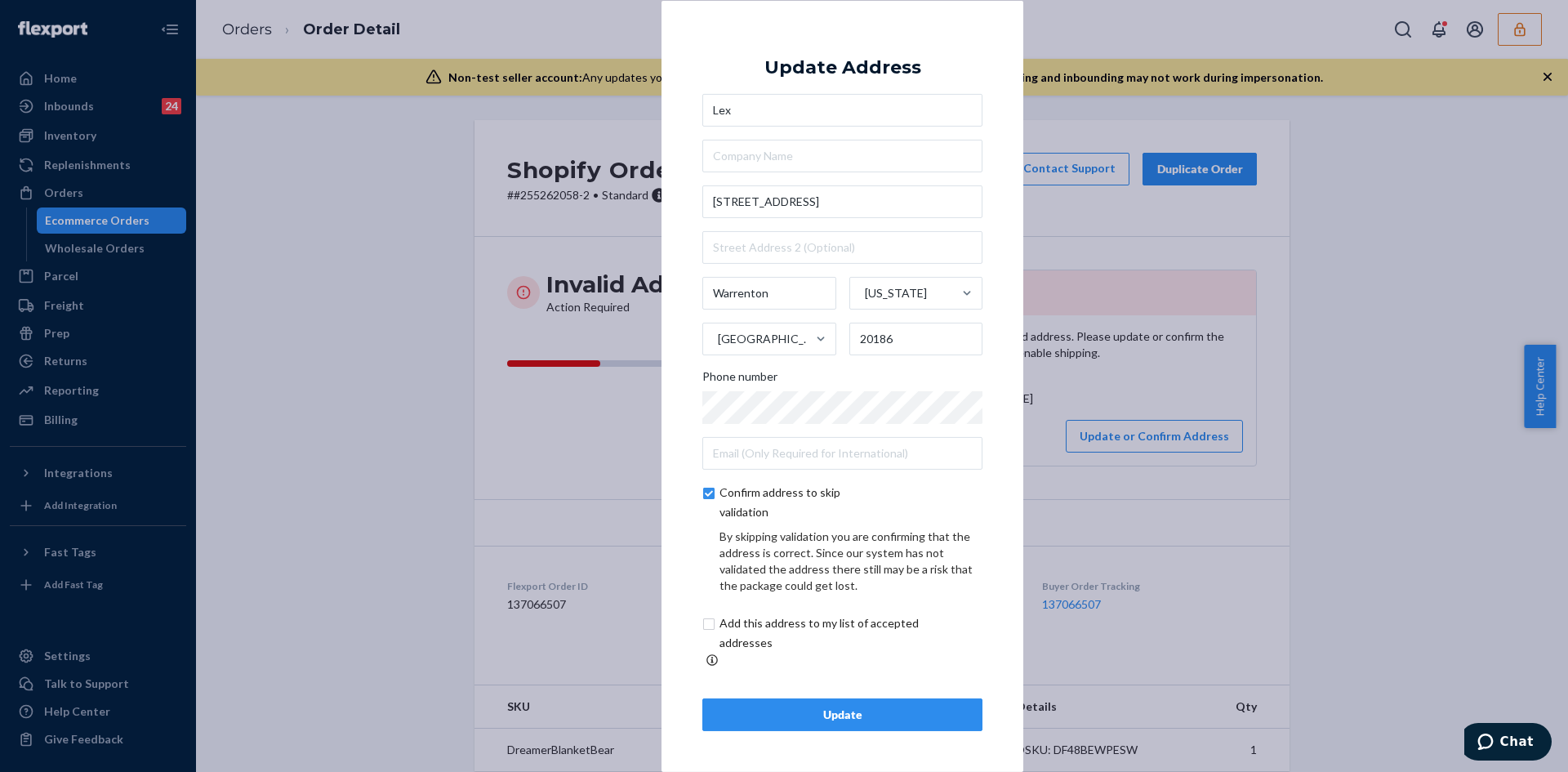
click at [872, 698] on button "Update" at bounding box center [843, 714] width 280 height 32
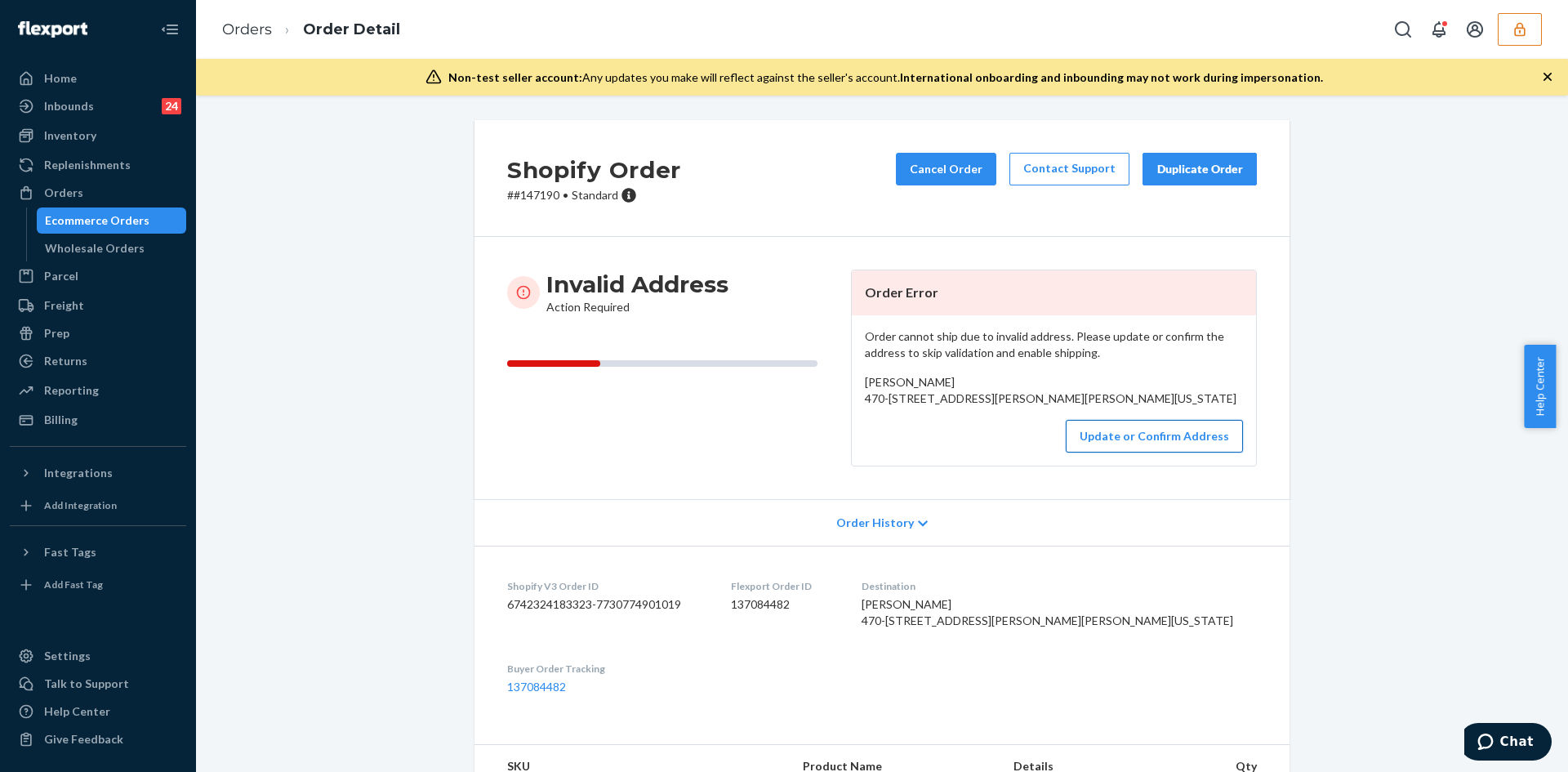
click at [1124, 452] on button "Update or Confirm Address" at bounding box center [1155, 436] width 177 height 32
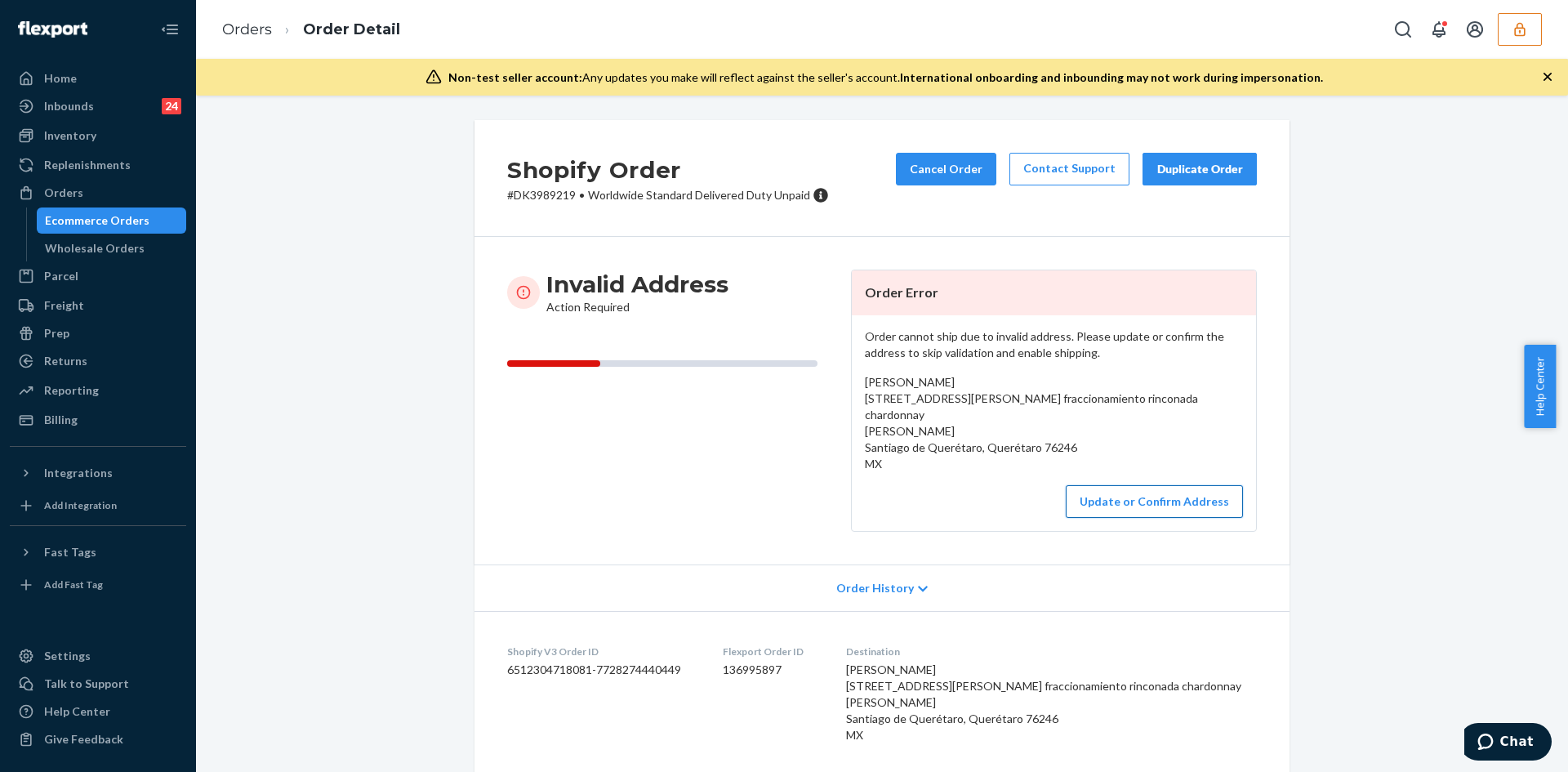
click at [1114, 505] on button "Update or Confirm Address" at bounding box center [1155, 501] width 177 height 32
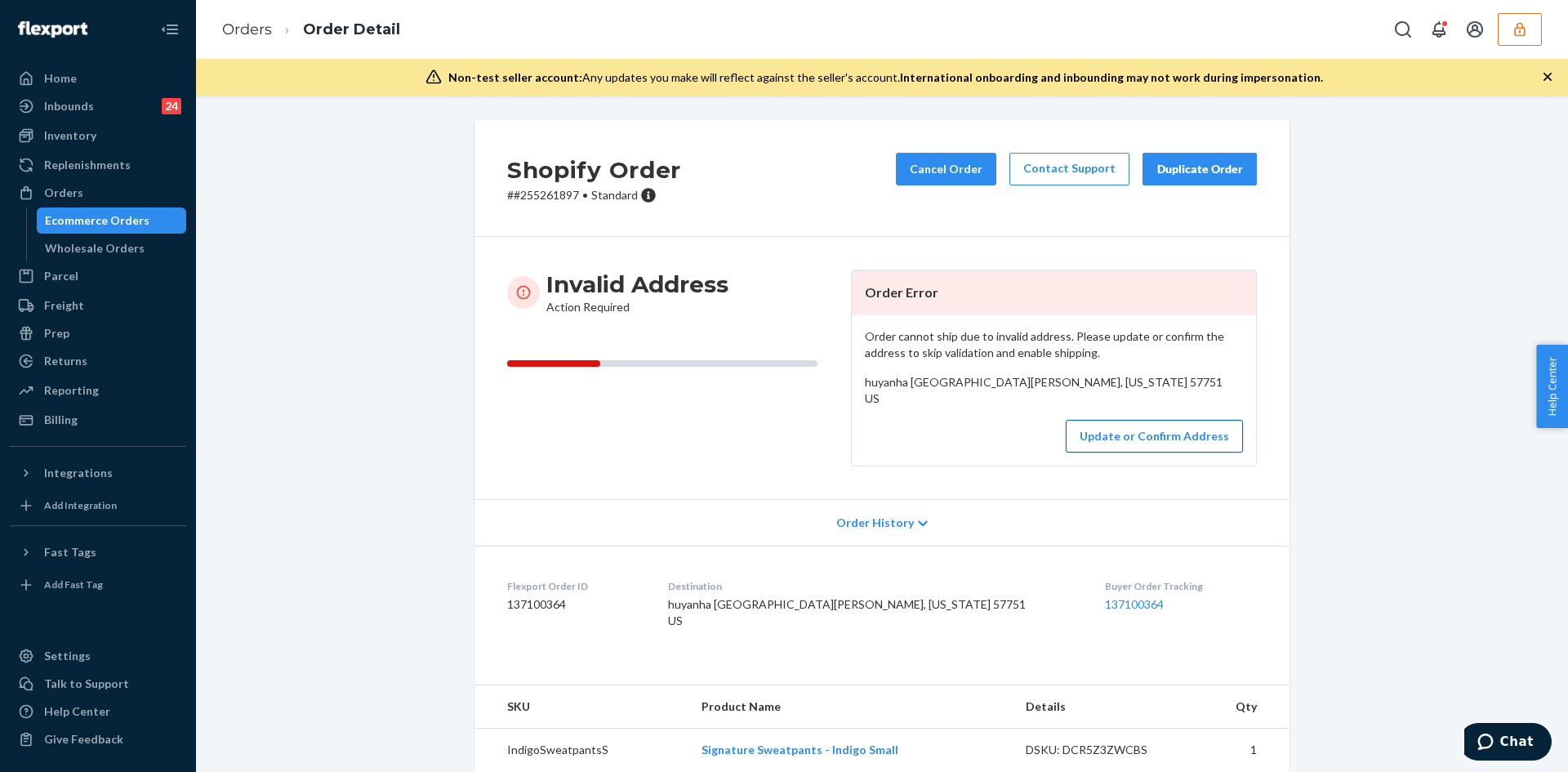
click at [1137, 452] on button "Update or Confirm Address" at bounding box center [1155, 436] width 177 height 32
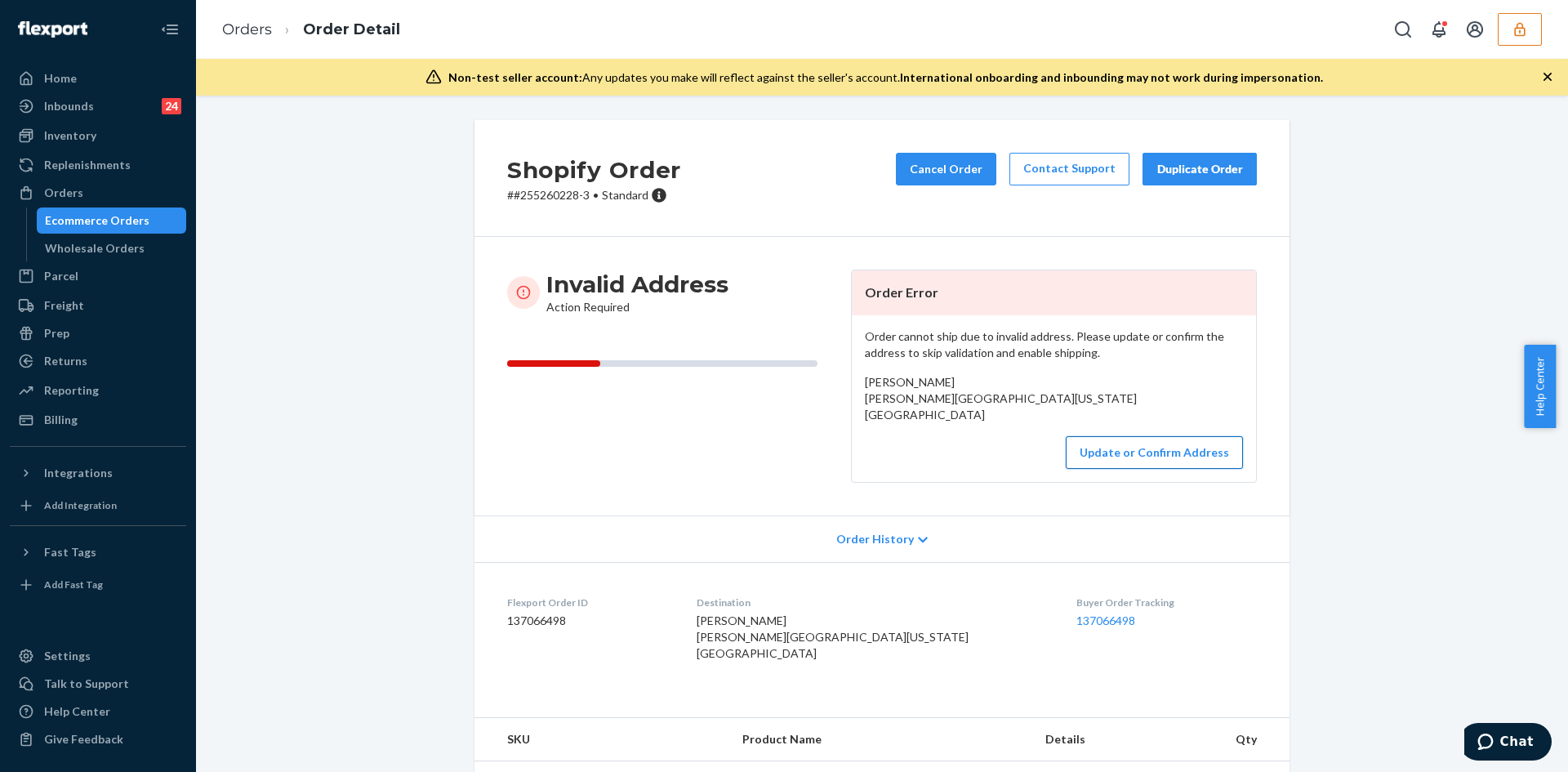
click at [1132, 469] on button "Update or Confirm Address" at bounding box center [1155, 452] width 177 height 32
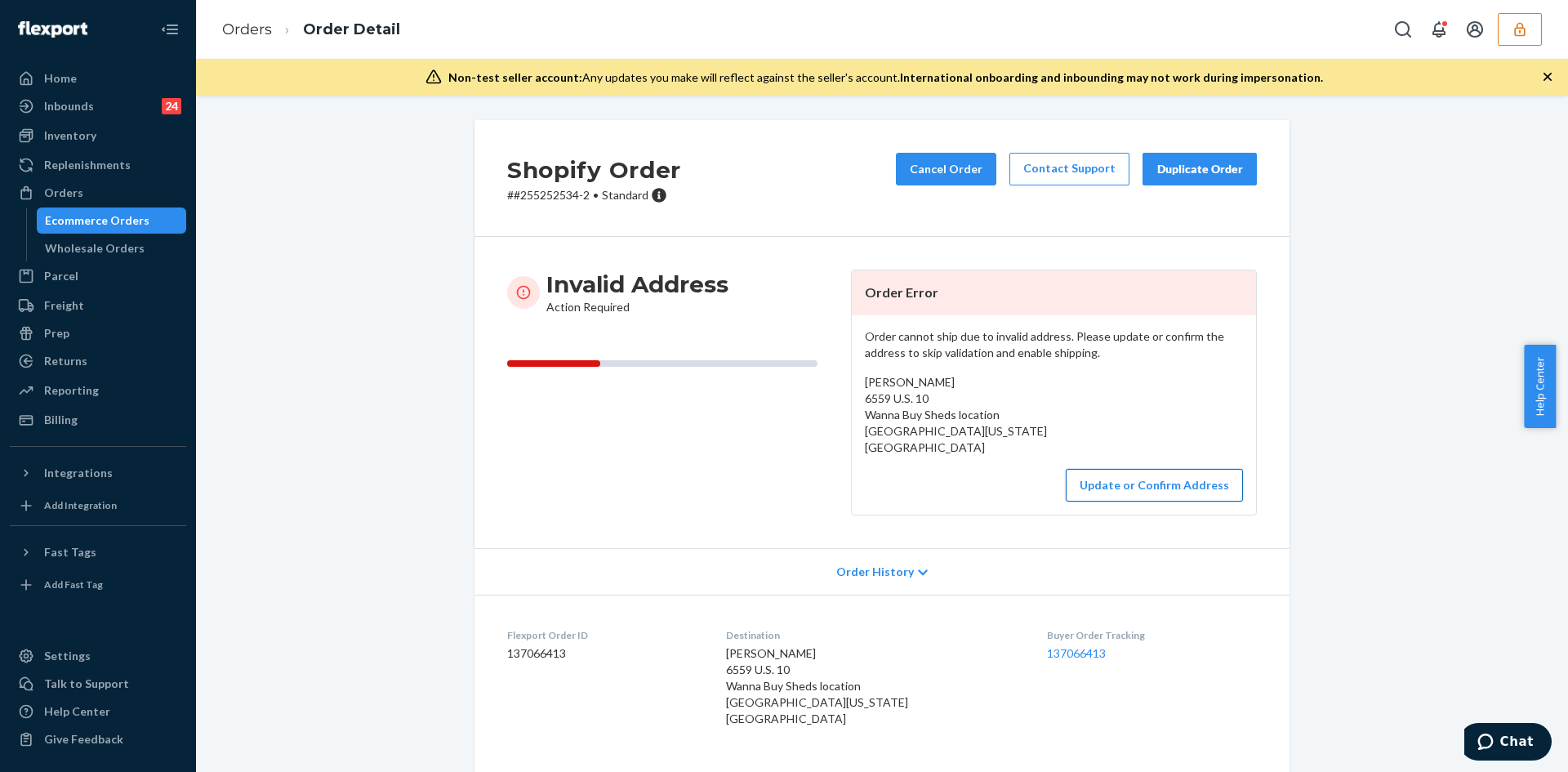
click at [1127, 494] on button "Update or Confirm Address" at bounding box center [1155, 485] width 177 height 32
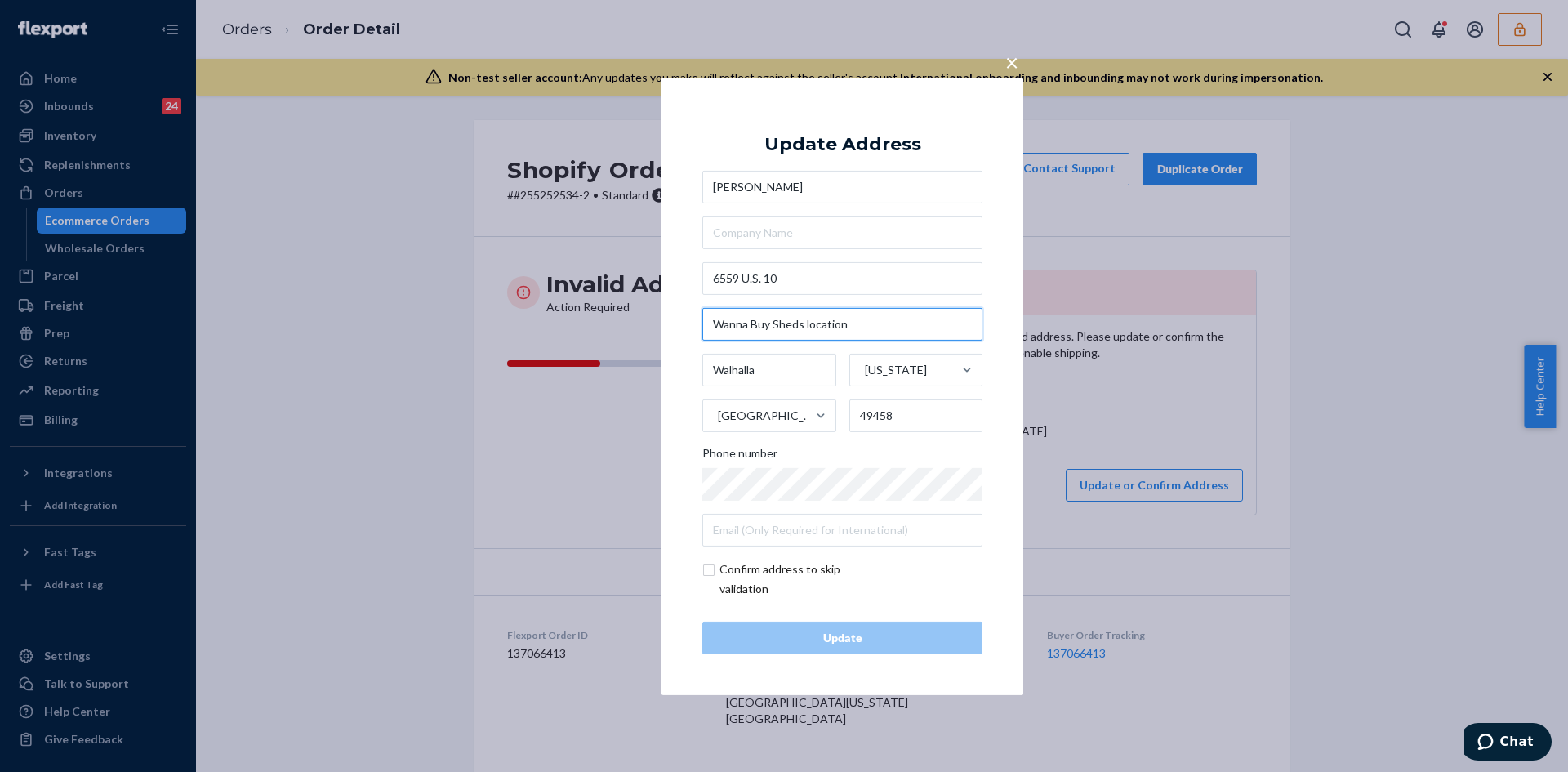
drag, startPoint x: 884, startPoint y: 315, endPoint x: 706, endPoint y: 315, distance: 178.0
click at [706, 315] on input "Wanna Buy Sheds location" at bounding box center [843, 323] width 280 height 32
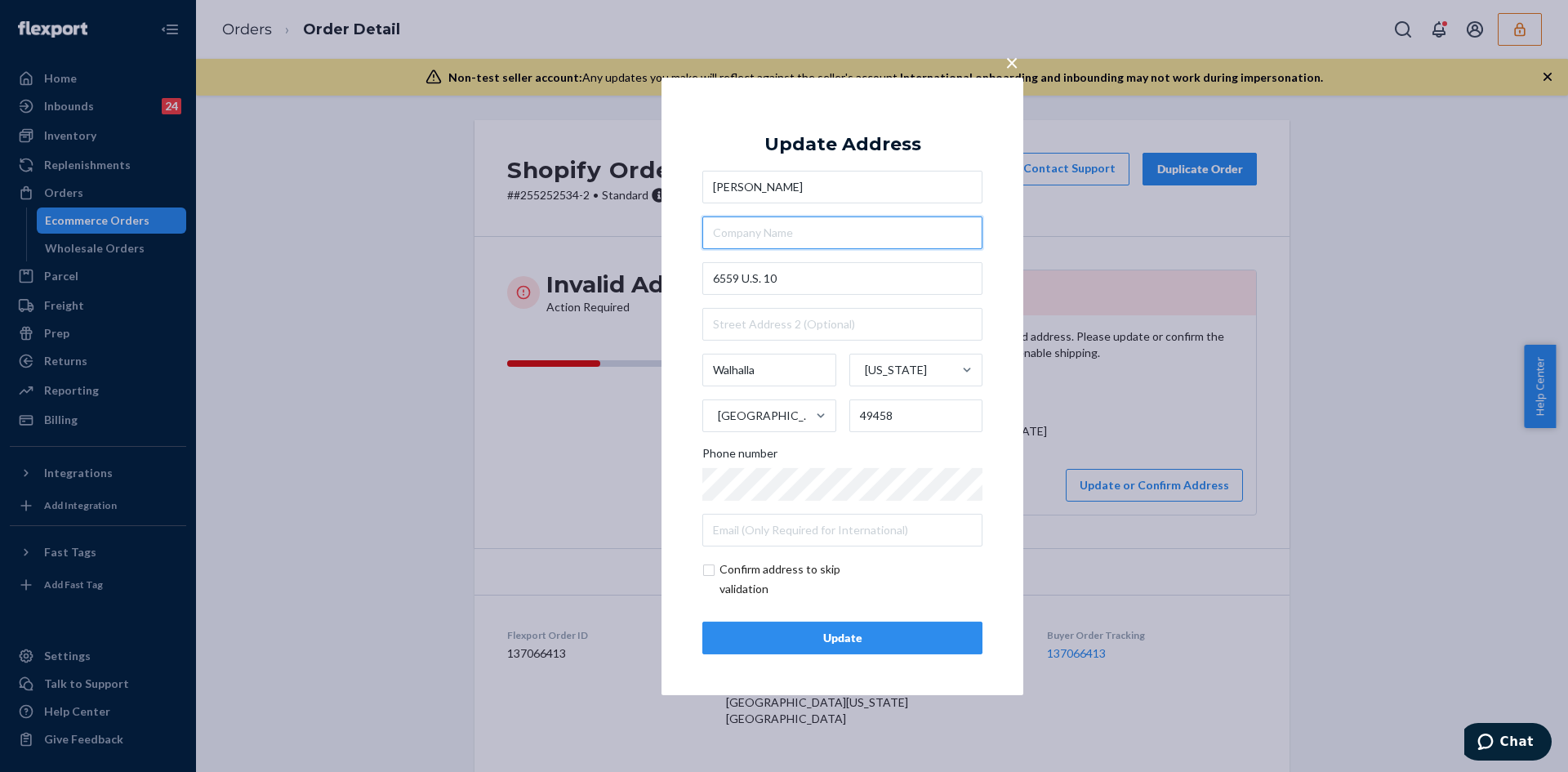
click at [777, 239] on input "text" at bounding box center [843, 232] width 280 height 32
paste input "Wanna Buy Sheds location"
type input "Wanna Buy Sheds location"
click at [745, 280] on input "6559 U.S. 10" at bounding box center [843, 278] width 280 height 32
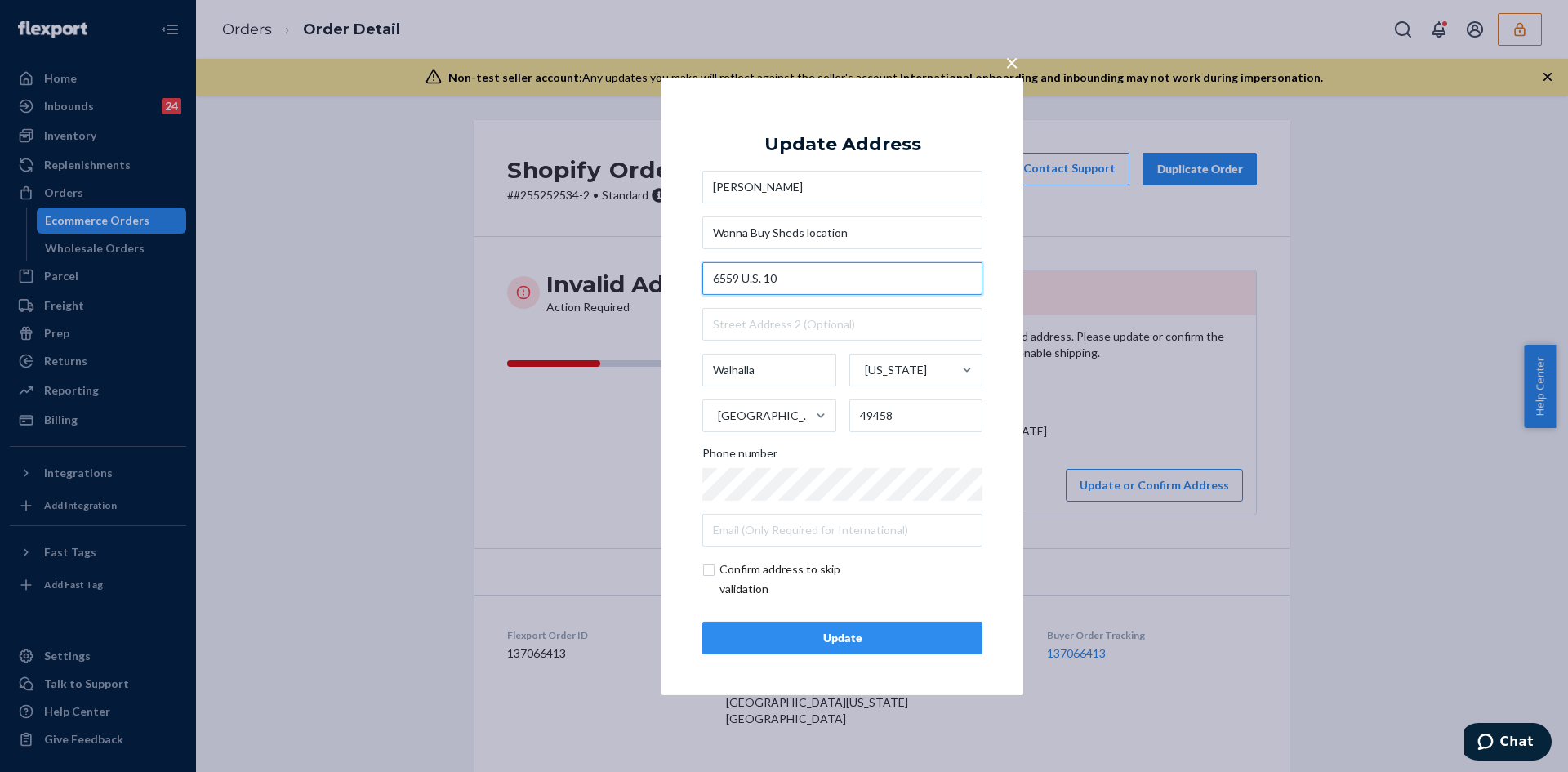
click at [745, 280] on input "6559 U.S. 10" at bounding box center [843, 278] width 280 height 32
paste input "S-10Walhalla, MI 49458"
type input "6559 US-10Walhalla, MI 49458"
type input "Michigan"
type input "6559 US-10"
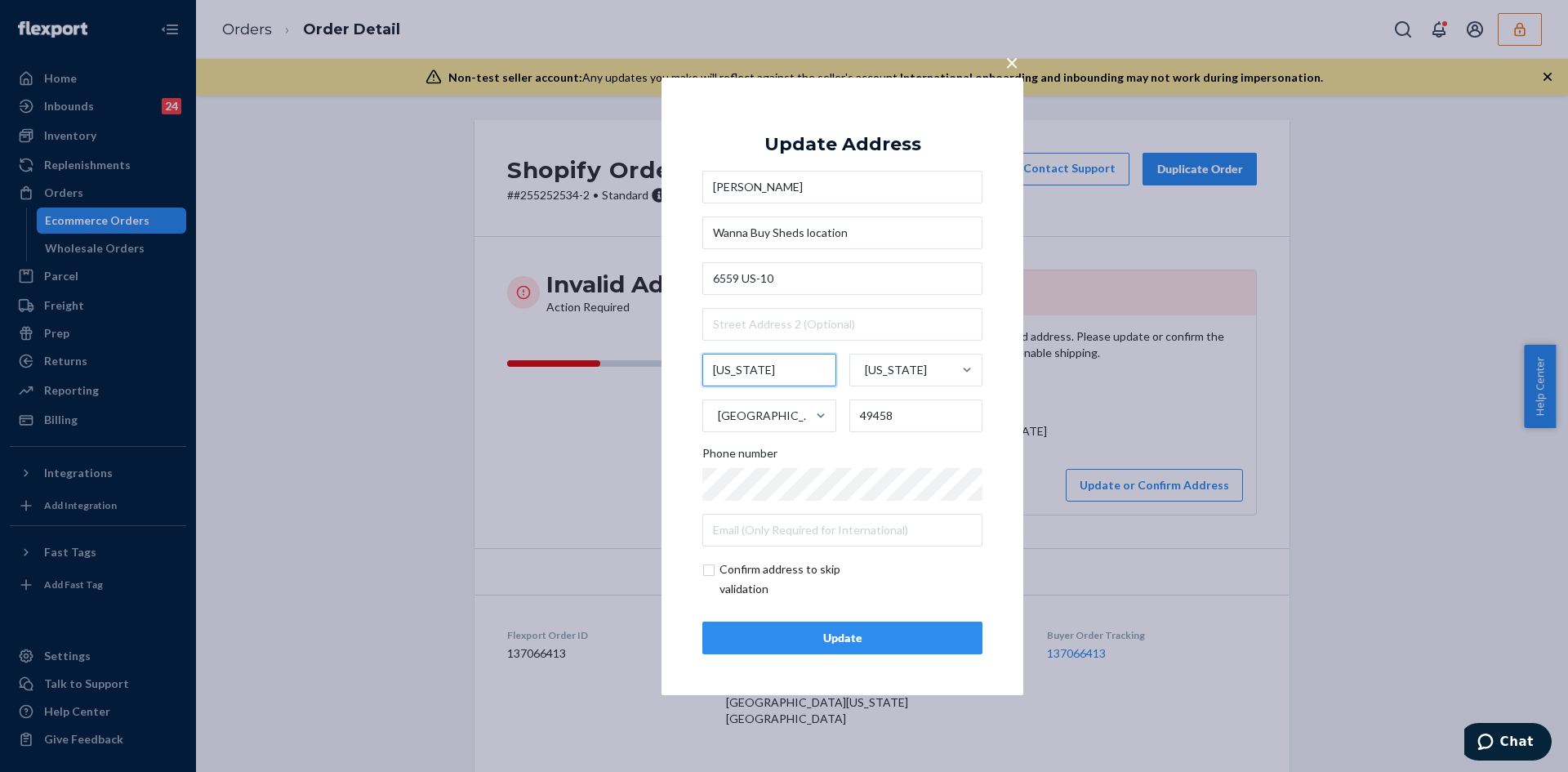
click at [766, 372] on input "Michigan" at bounding box center [769, 370] width 134 height 32
paste input "Walhalla"
type input "Walhalla"
drag, startPoint x: 868, startPoint y: 230, endPoint x: 715, endPoint y: 230, distance: 153.0
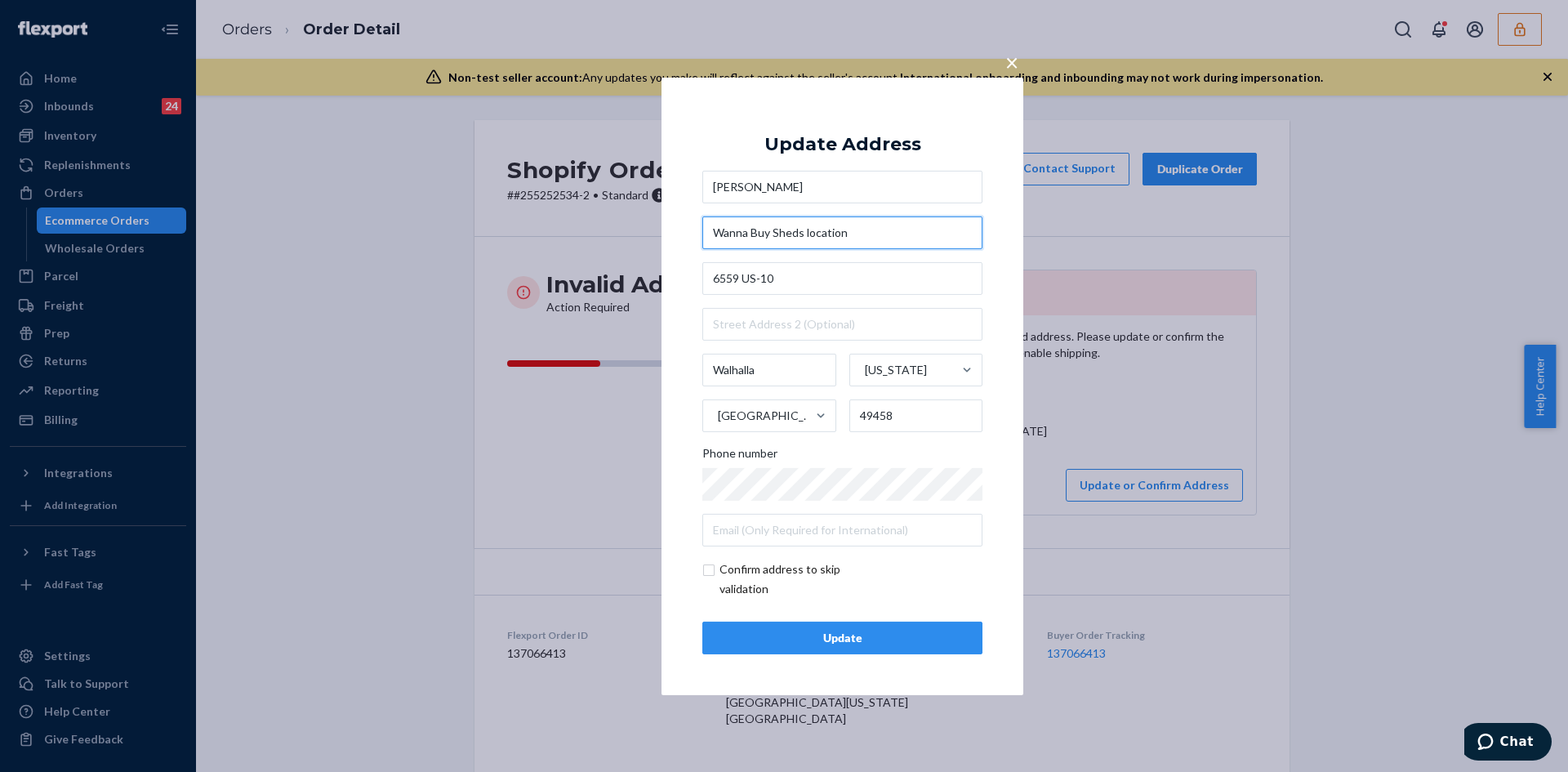
click at [715, 230] on input "Wanna Buy Sheds location" at bounding box center [843, 232] width 280 height 32
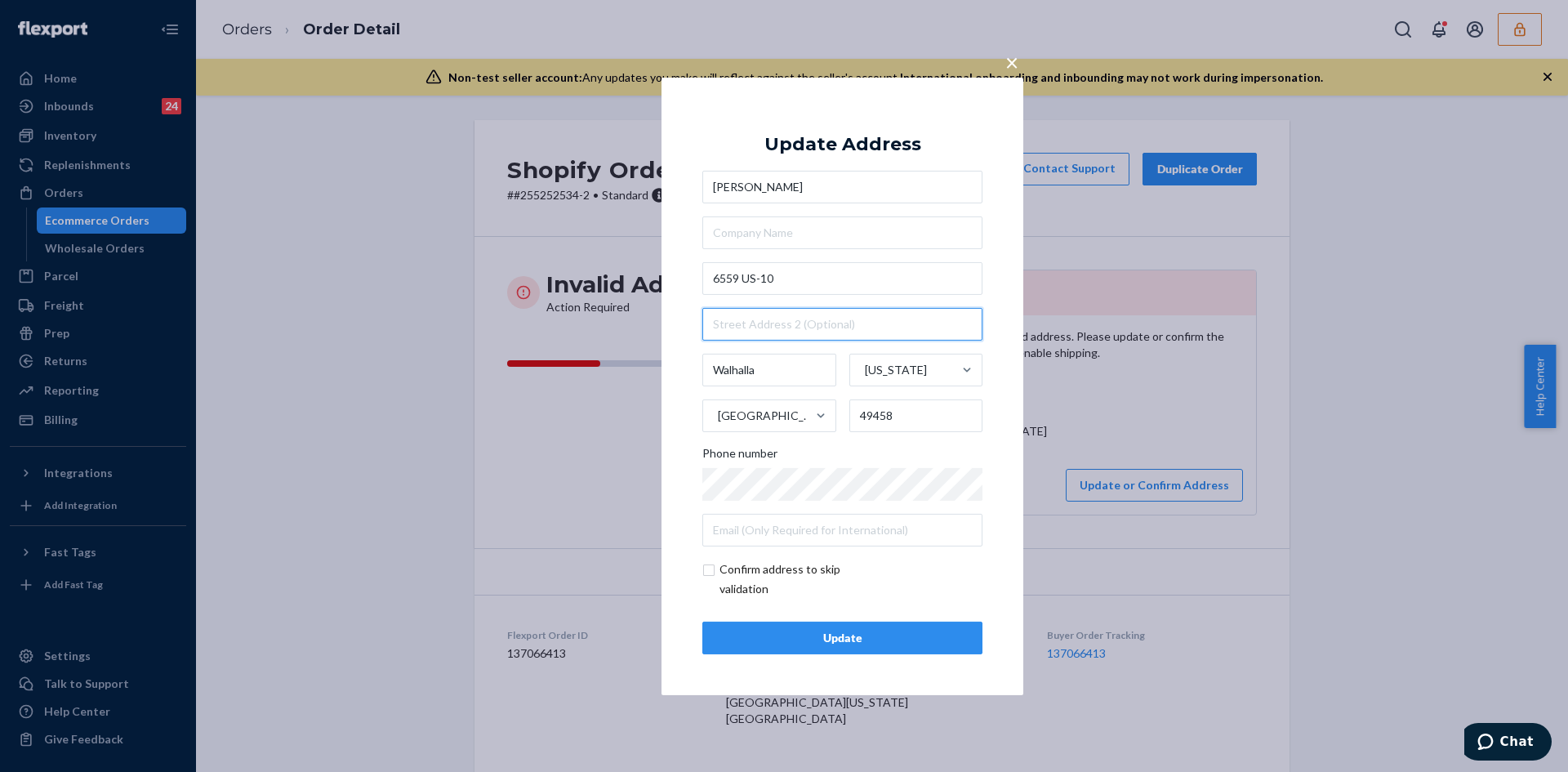
click at [741, 328] on input "text" at bounding box center [843, 323] width 280 height 32
paste input "Wanna Buy Sheds location"
type input "Wanna Buy Sheds location"
click at [708, 570] on input "checkbox" at bounding box center [797, 579] width 189 height 39
checkbox input "true"
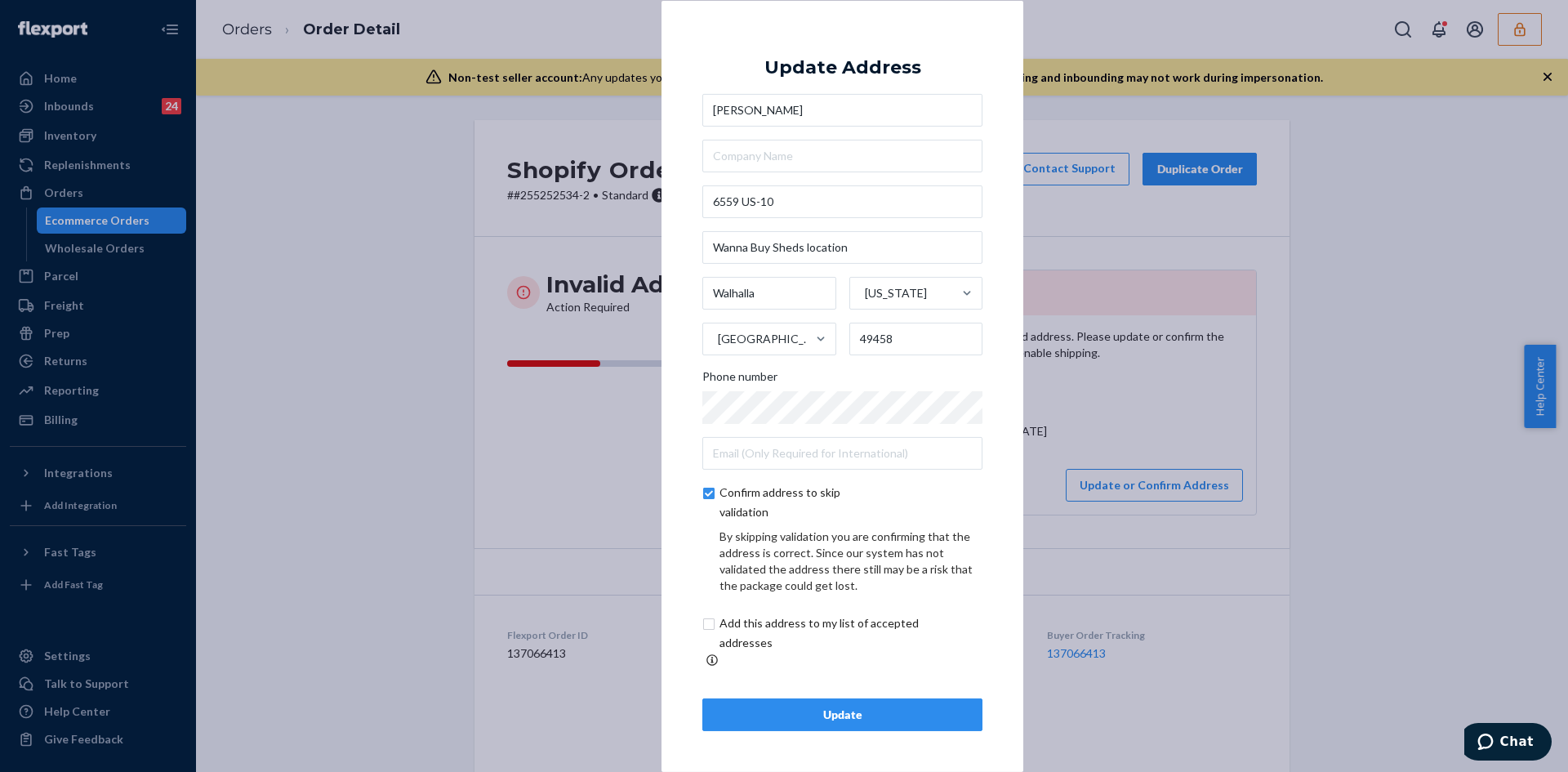
click at [871, 698] on button "Update" at bounding box center [843, 714] width 280 height 32
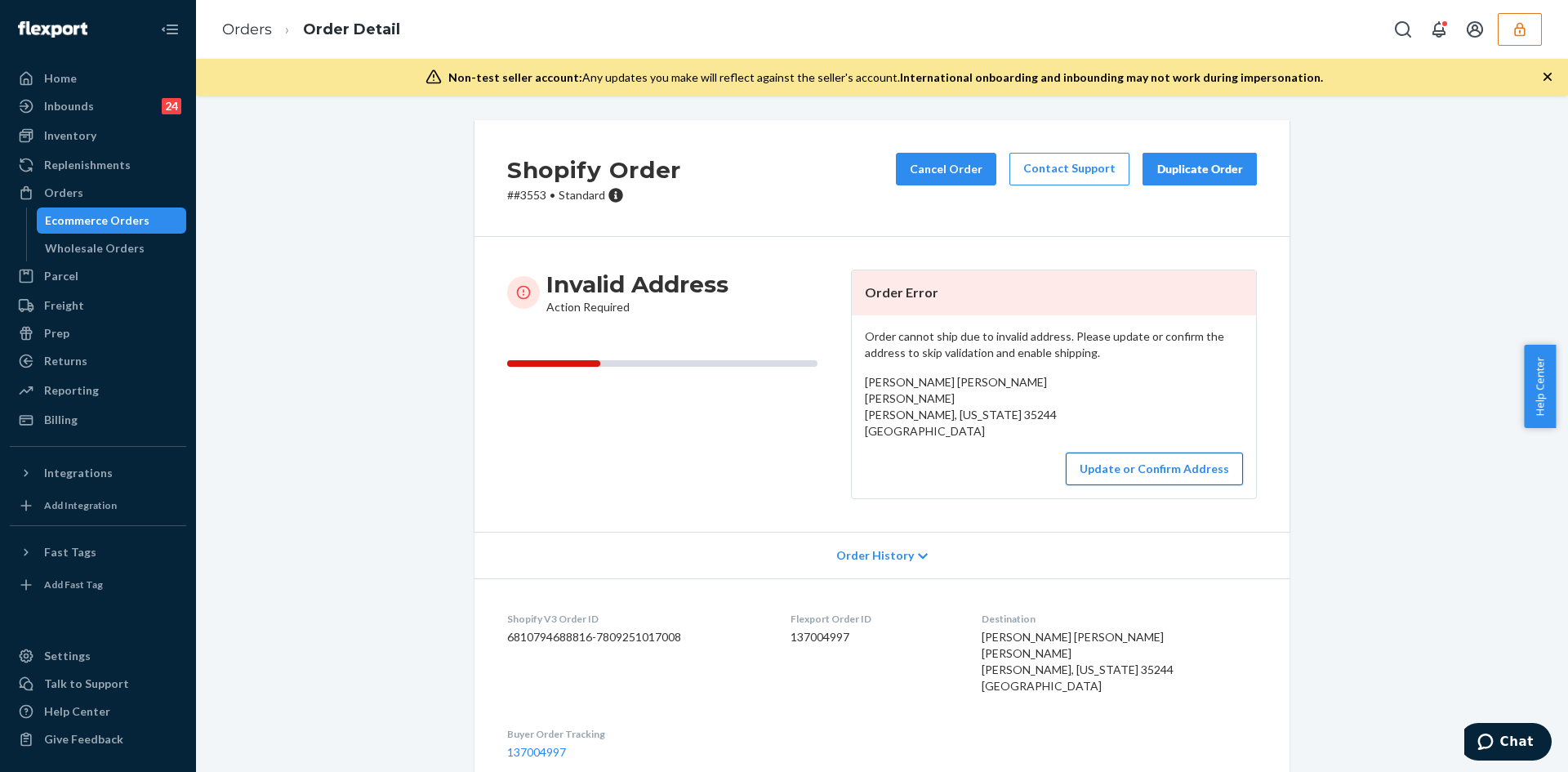
click at [1135, 477] on button "Update or Confirm Address" at bounding box center [1155, 468] width 177 height 32
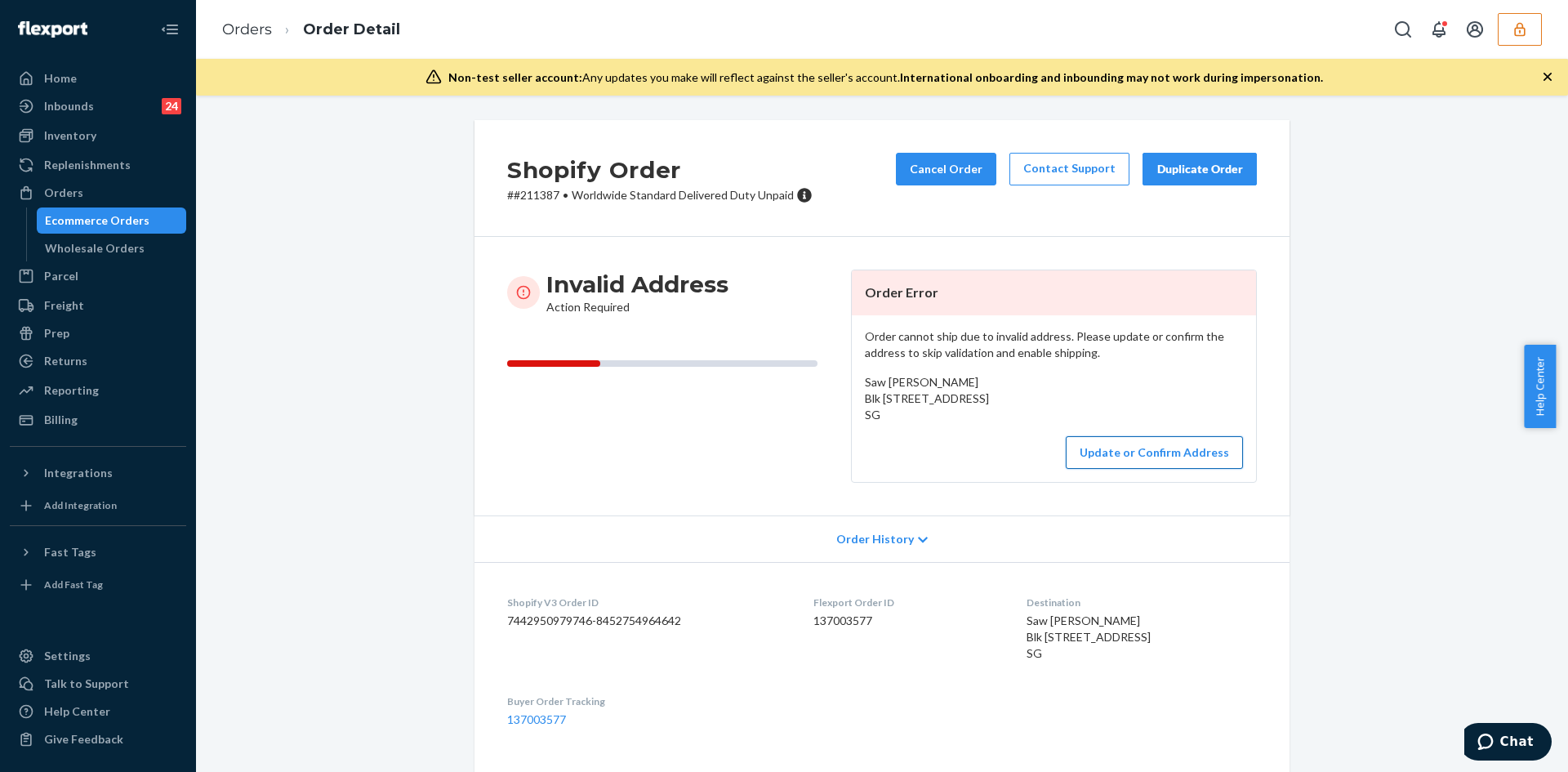
click at [1152, 469] on button "Update or Confirm Address" at bounding box center [1155, 452] width 177 height 32
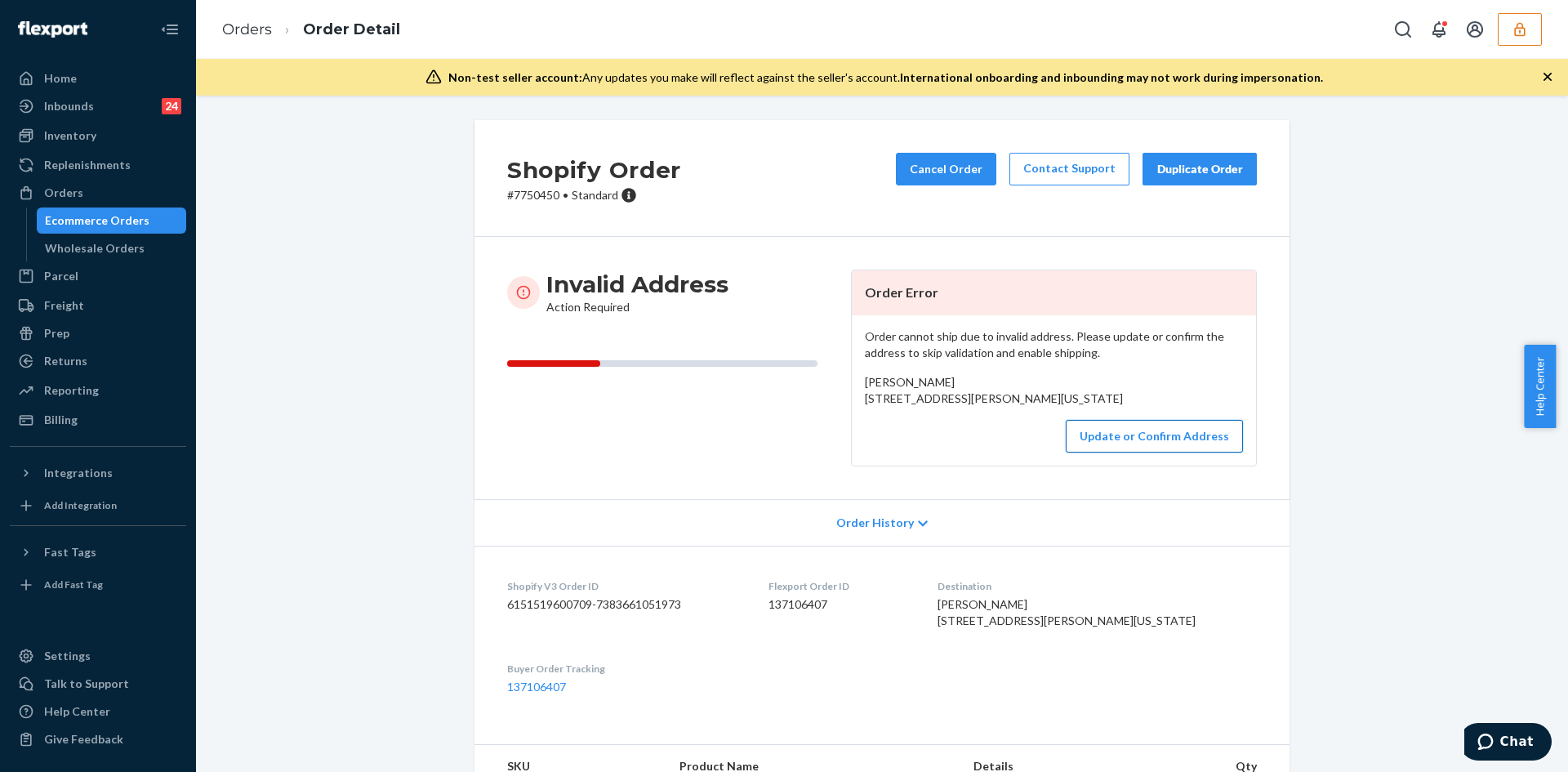
click at [1127, 452] on button "Update or Confirm Address" at bounding box center [1155, 436] width 177 height 32
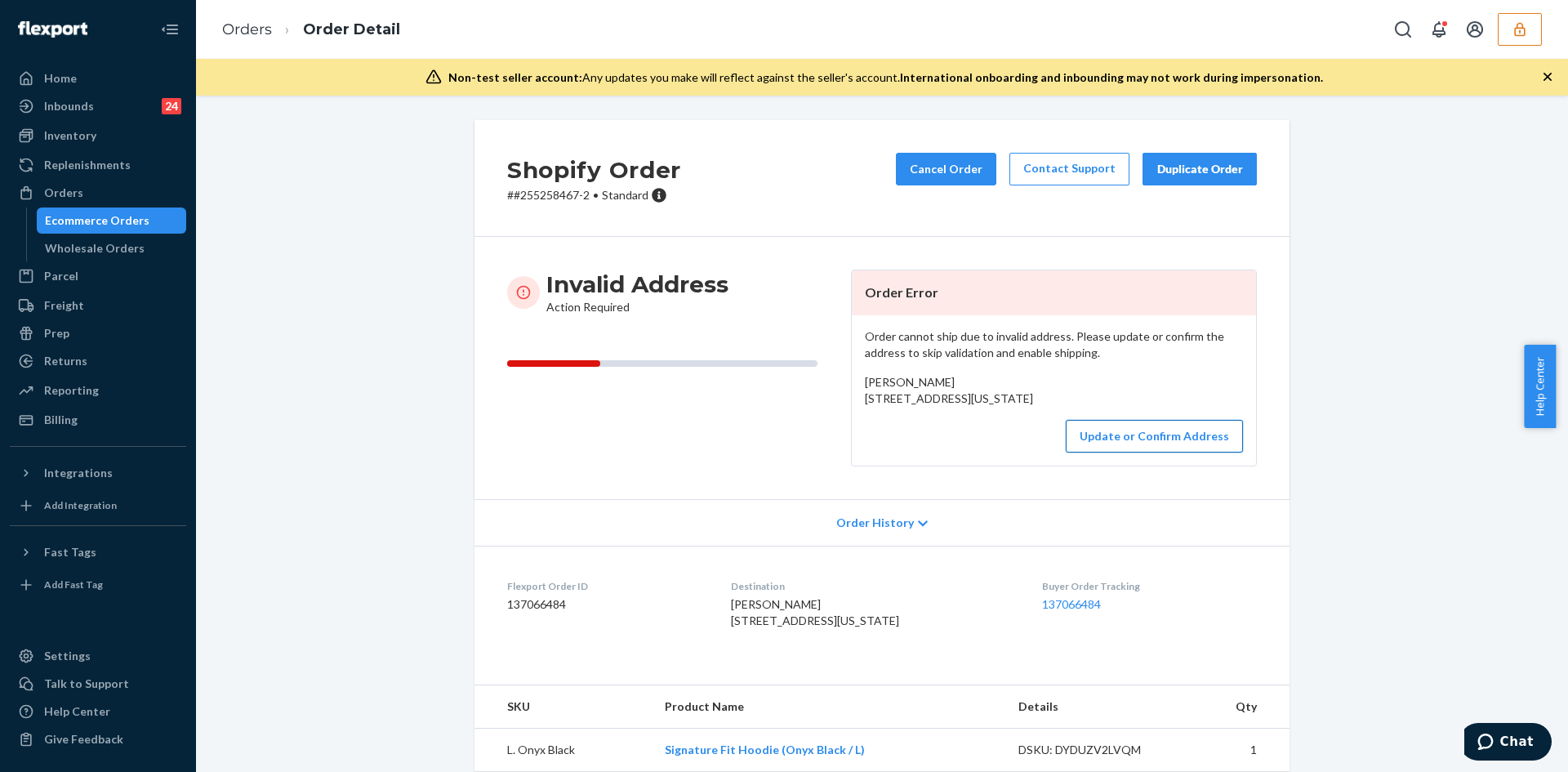
click at [1154, 452] on button "Update or Confirm Address" at bounding box center [1155, 436] width 177 height 32
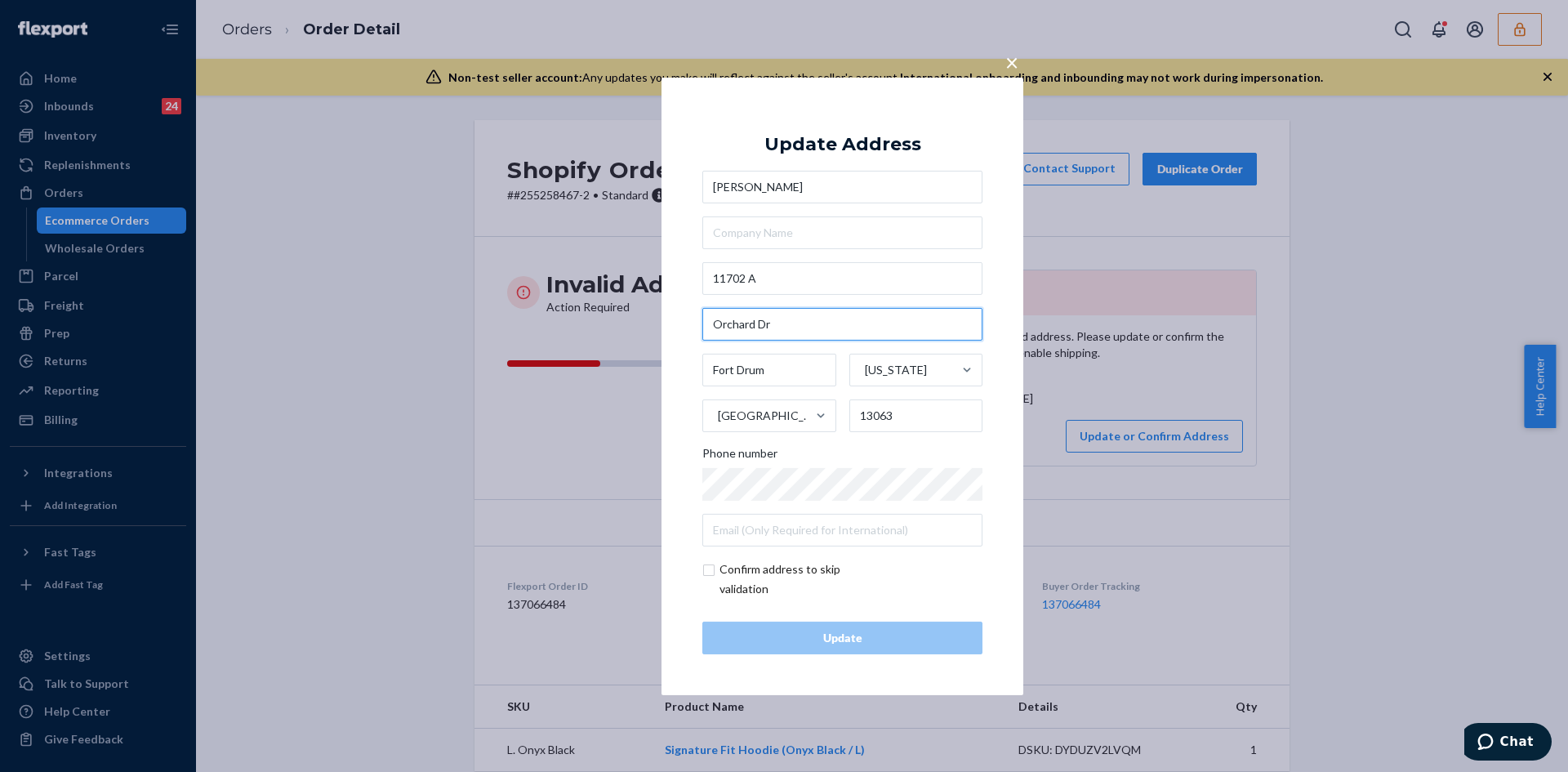
drag, startPoint x: 794, startPoint y: 324, endPoint x: 715, endPoint y: 323, distance: 79.0
click at [715, 323] on input "Orchard Dr" at bounding box center [843, 323] width 280 height 32
click at [797, 282] on input "11702 A" at bounding box center [843, 278] width 280 height 32
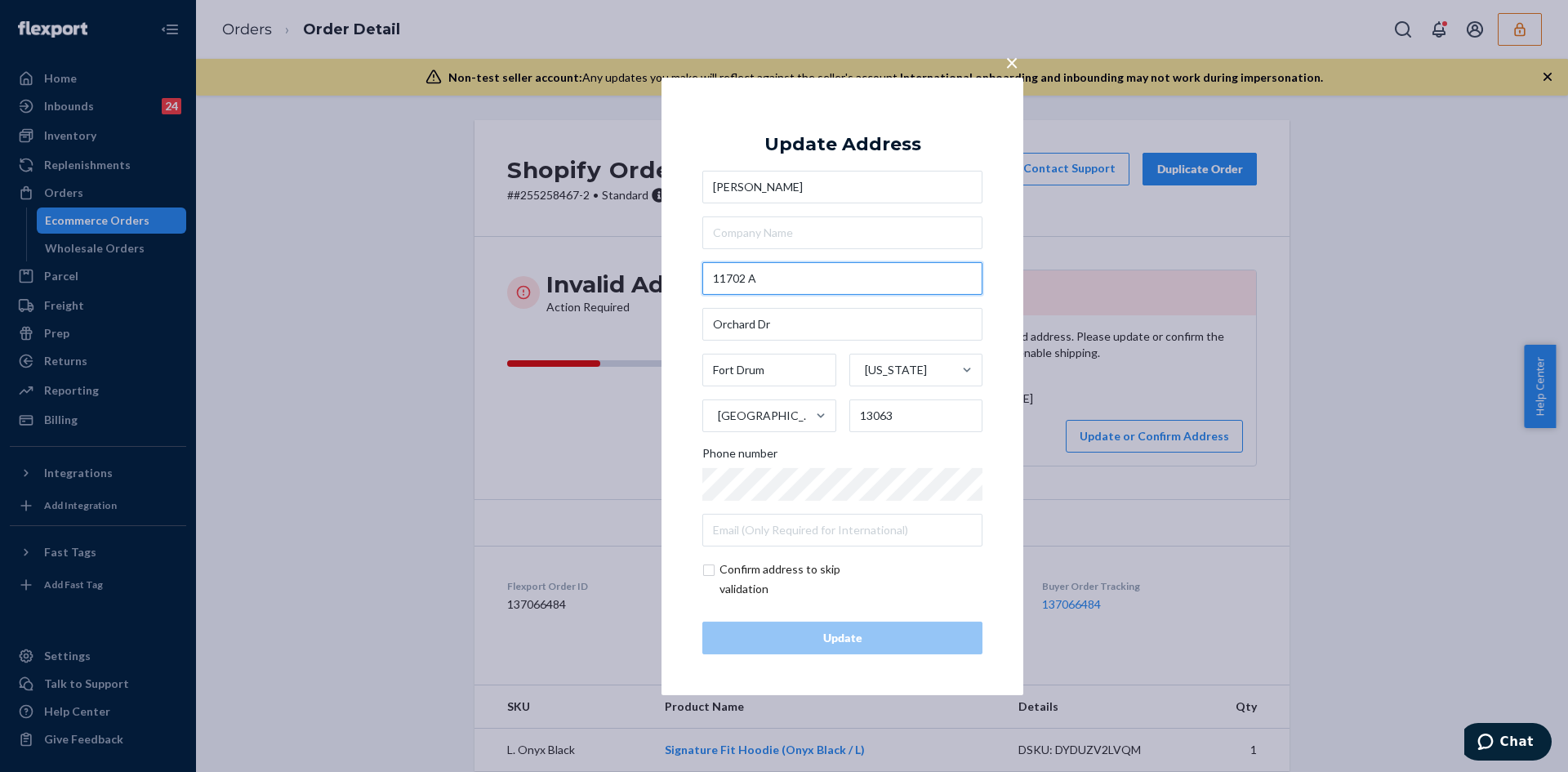
paste input "Orchard DrFort Drum, NY 13603"
type input "11702 Orchard Dr"
type input "13603"
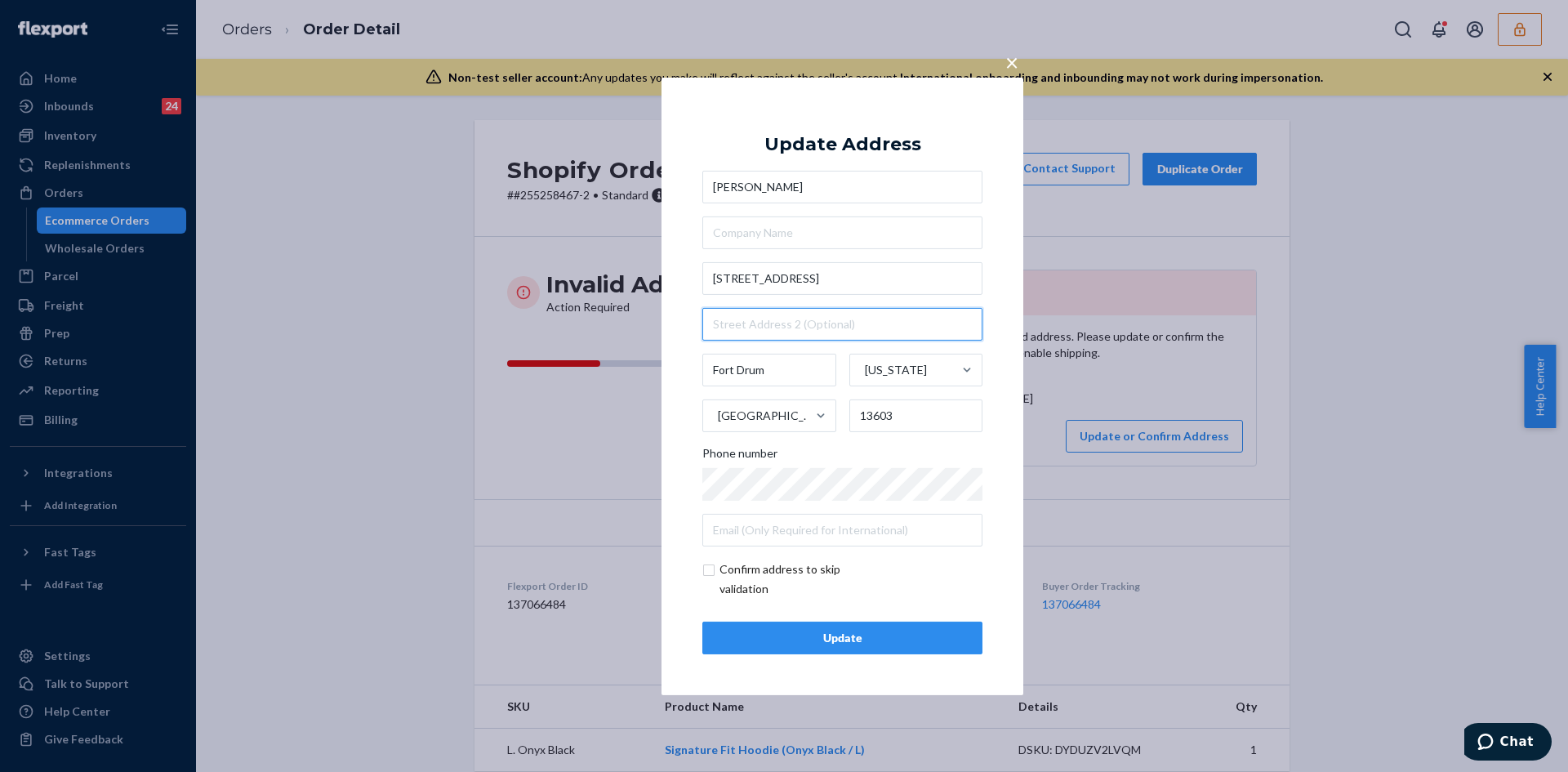
click at [753, 329] on input "text" at bounding box center [843, 323] width 280 height 32
type input "A"
click at [711, 573] on input "checkbox" at bounding box center [797, 579] width 189 height 39
checkbox input "true"
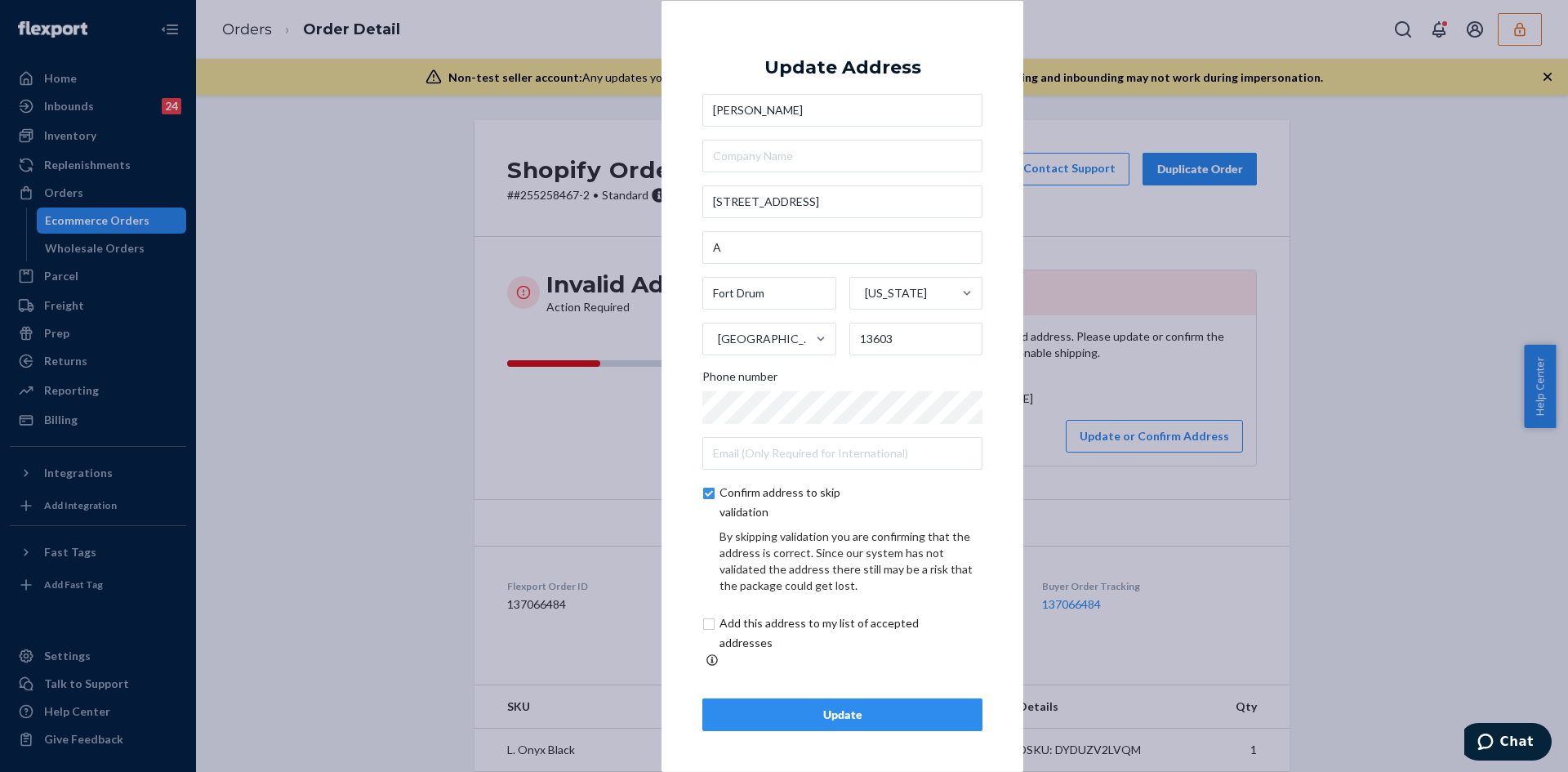
click at [831, 706] on div "Update" at bounding box center [843, 714] width 252 height 17
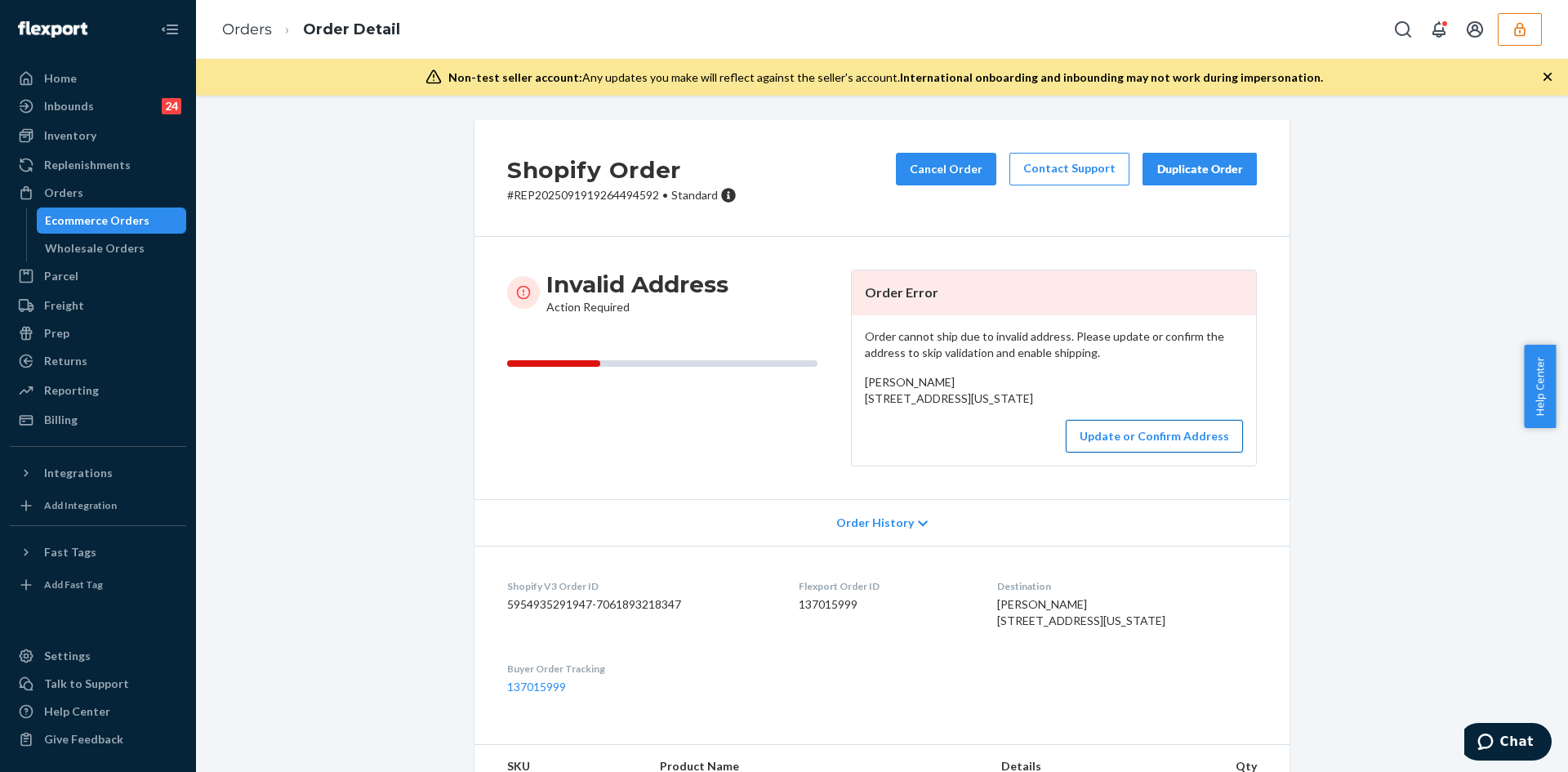
click at [1133, 452] on button "Update or Confirm Address" at bounding box center [1155, 436] width 177 height 32
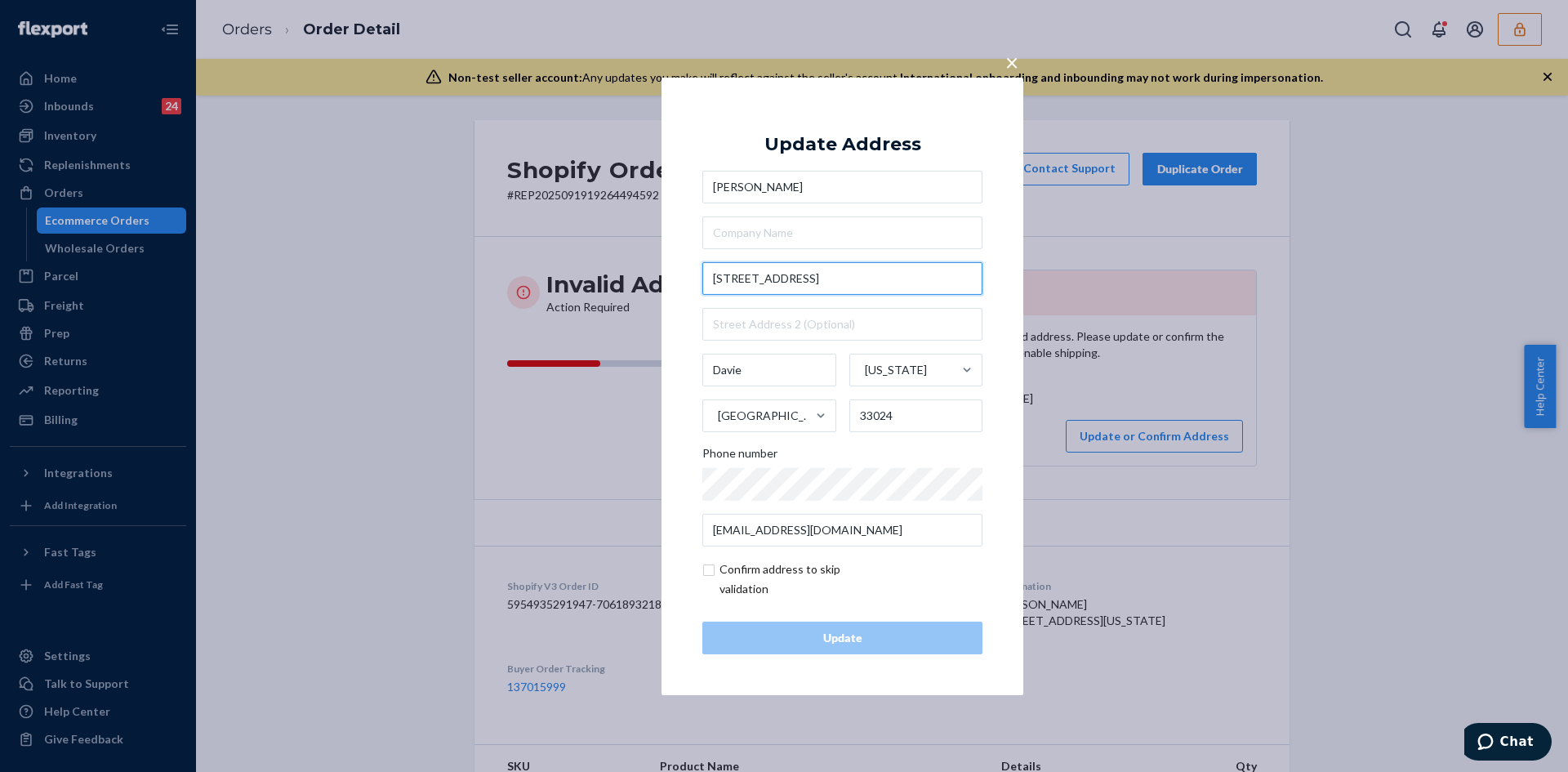
click at [793, 290] on input "4261 Nw 76th Avenue" at bounding box center [843, 278] width 280 height 32
paste input "W 76th AveHollywood, FL 33024"
type input "4261 NW 76th Ave"
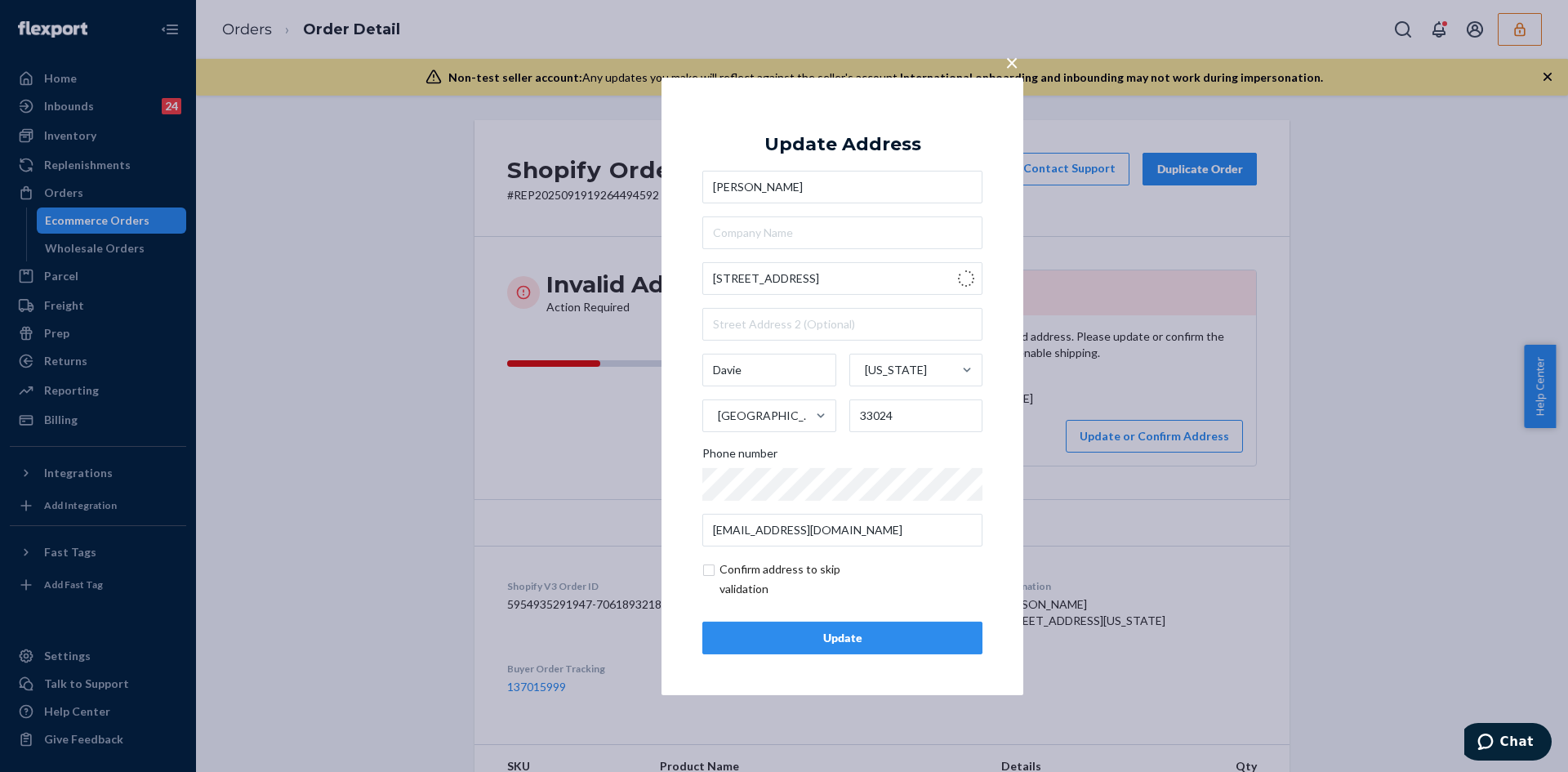
type input "Hollywood"
click at [710, 572] on input "checkbox" at bounding box center [797, 579] width 189 height 39
checkbox input "true"
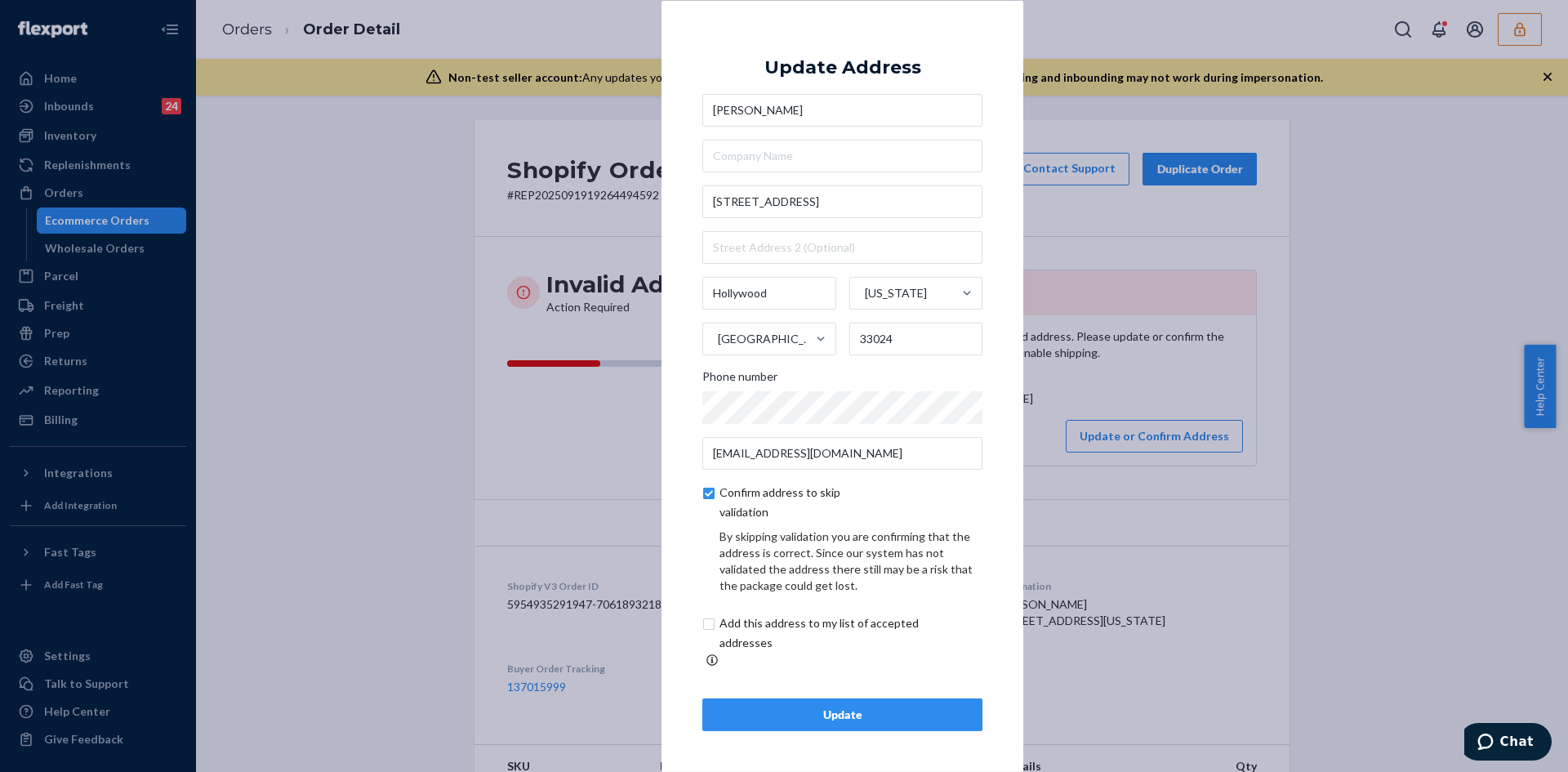
click at [807, 716] on button "Update" at bounding box center [843, 714] width 280 height 32
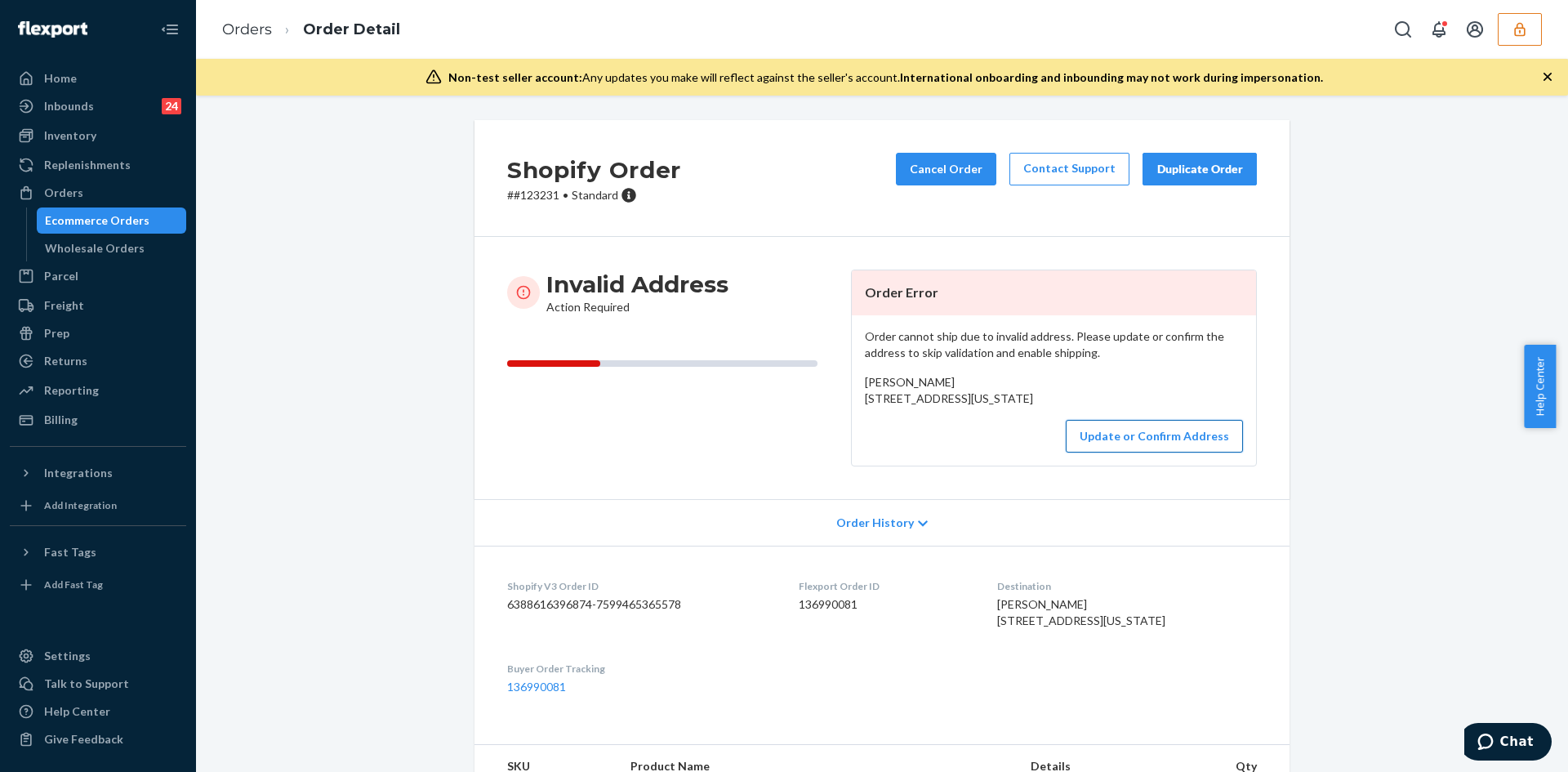
click at [1111, 452] on button "Update or Confirm Address" at bounding box center [1155, 436] width 177 height 32
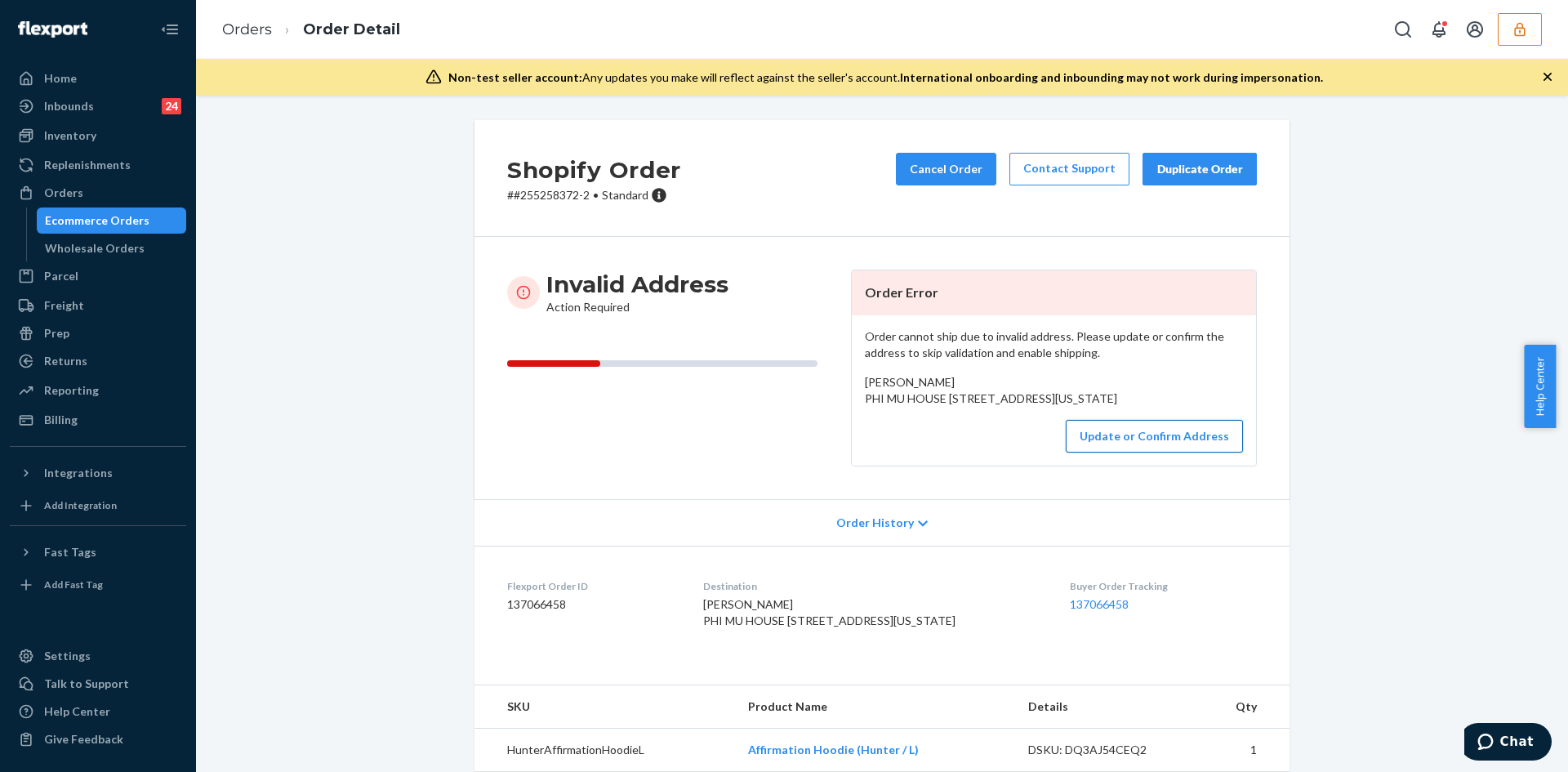
click at [1129, 452] on button "Update or Confirm Address" at bounding box center [1155, 436] width 177 height 32
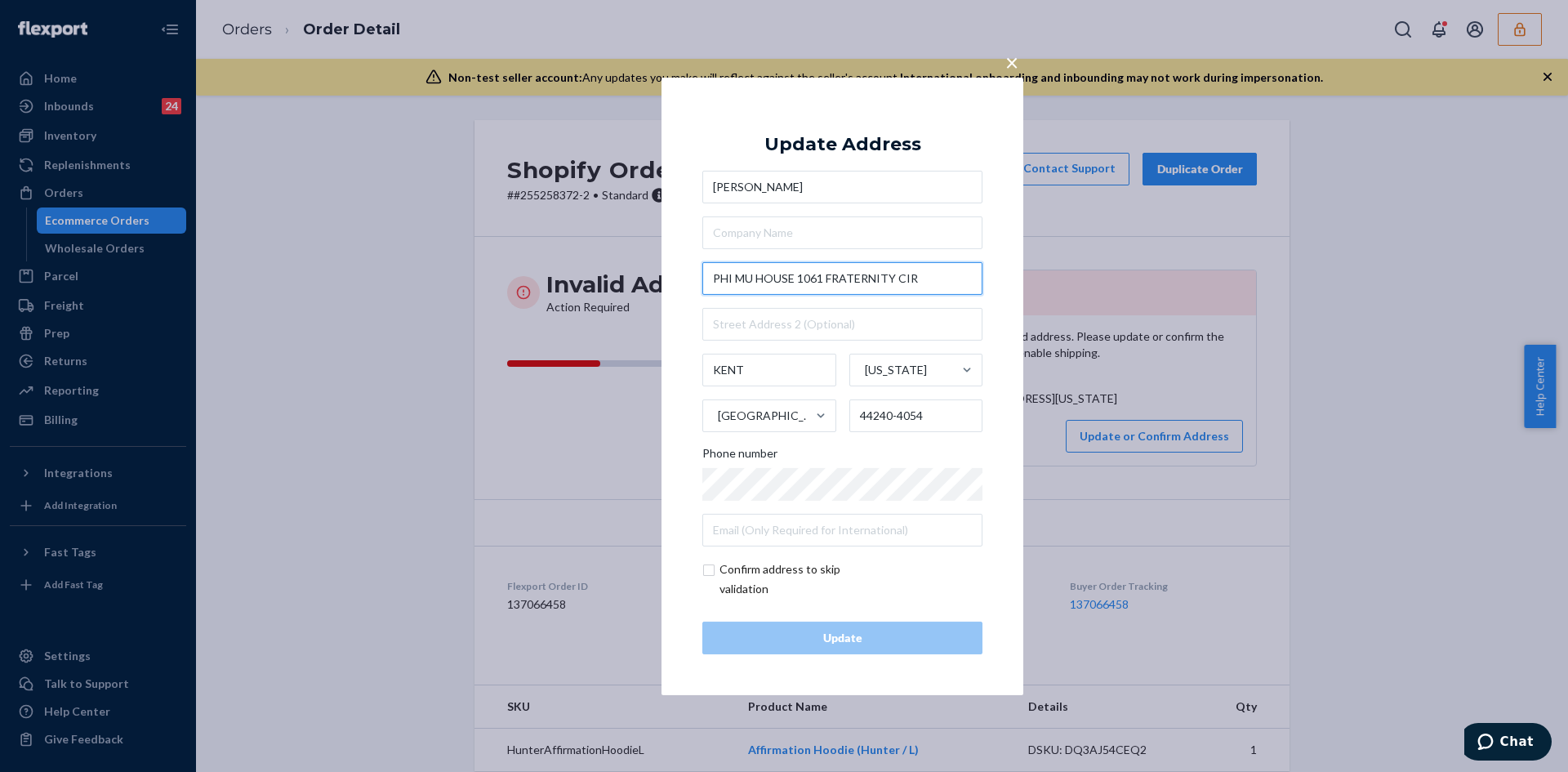
click at [765, 263] on input "PHI MU HOUSE 1061 FRATERNITY CIR" at bounding box center [843, 278] width 280 height 32
click at [770, 276] on input "PHI MU HOUSE 1061 FRATERNITY CIR" at bounding box center [843, 278] width 280 height 32
paste input "1061 Fraternity Cir, Kent, OH 44240"
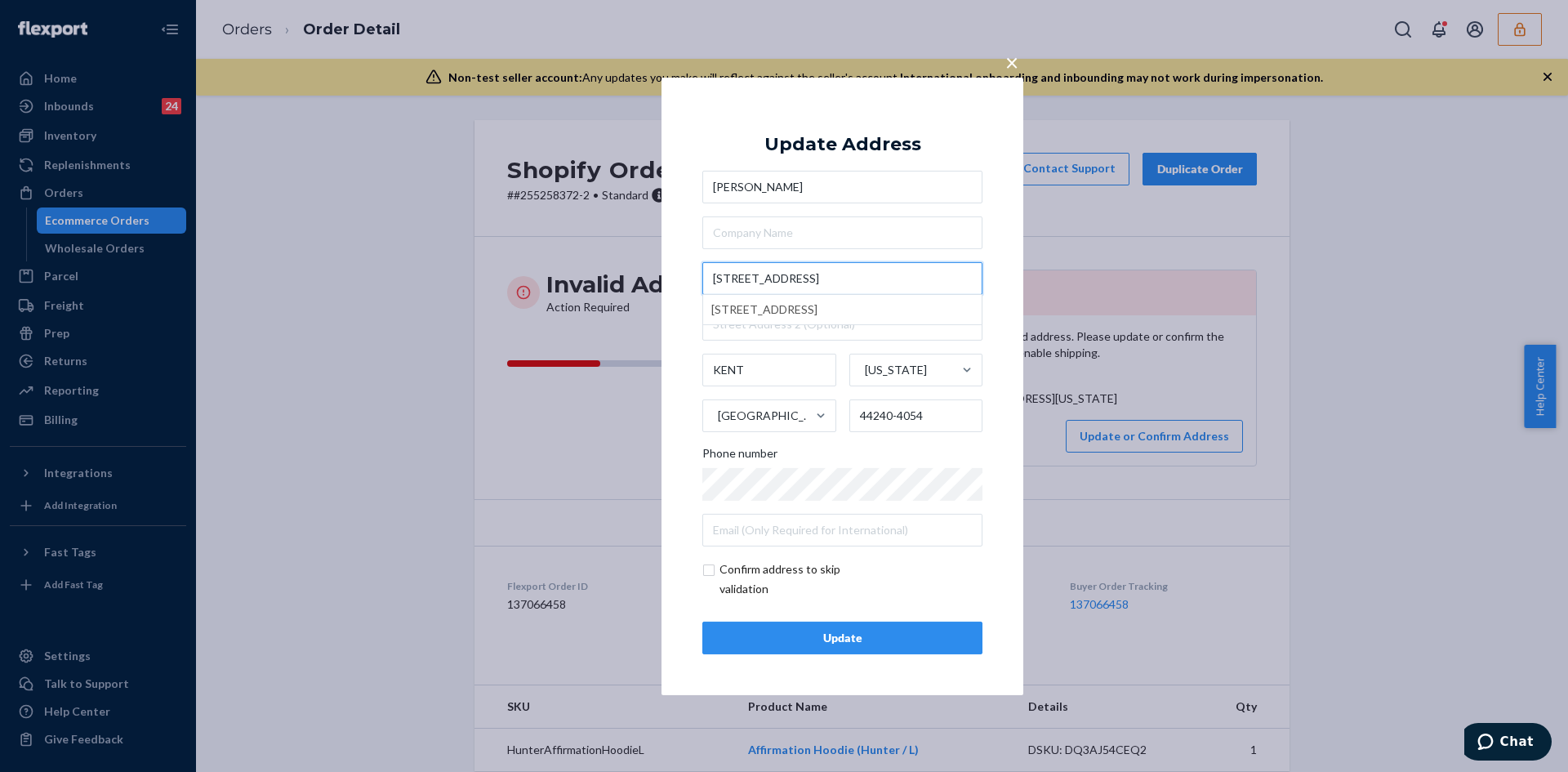
type input "1061 Fraternity Cir, Kent, OH 44240"
type input "Kent"
type input "44240"
type input "1061 Fraternity Cir"
click at [787, 323] on input "text" at bounding box center [843, 323] width 280 height 32
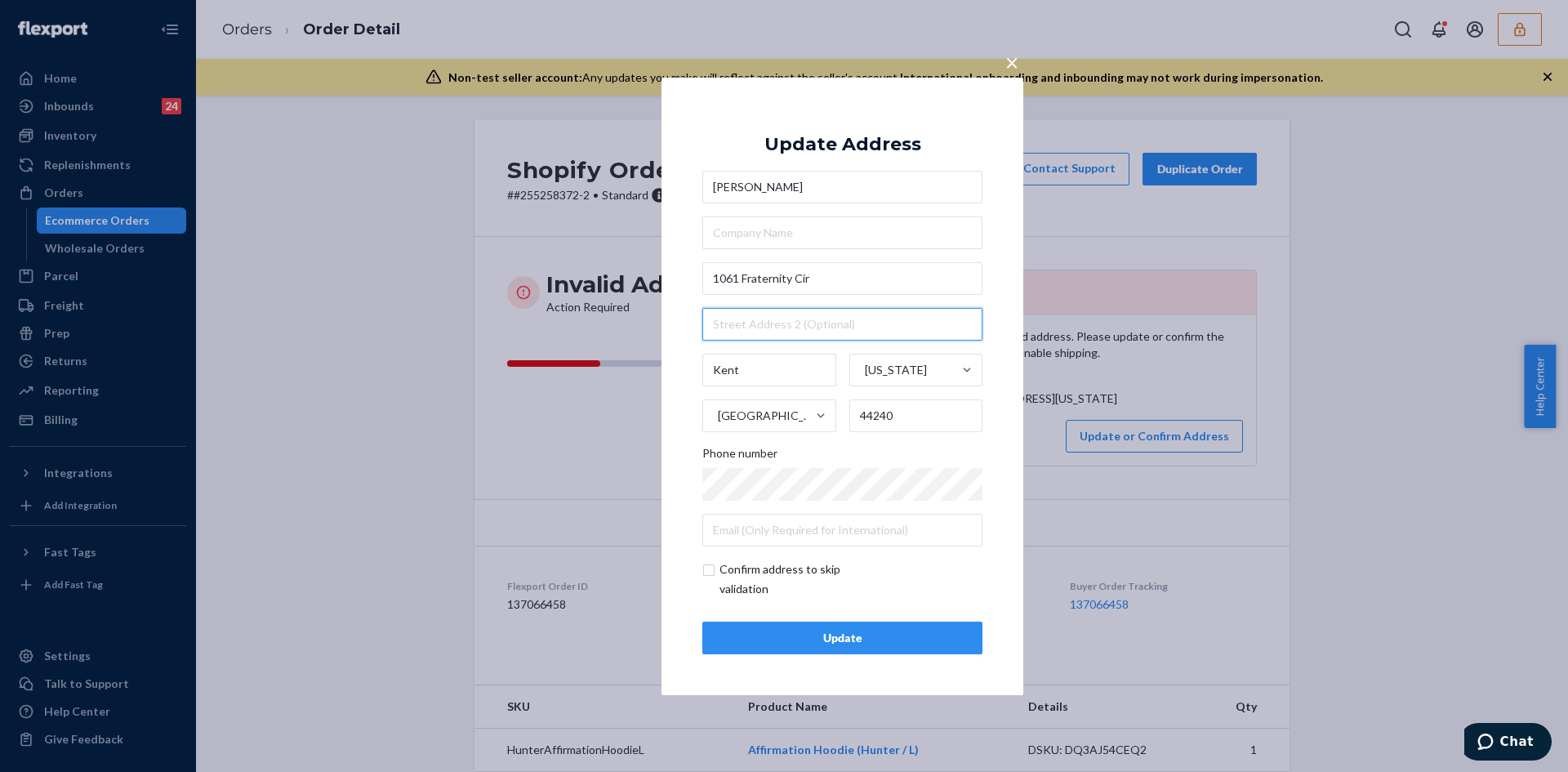
paste input "PHI MU HOUSE"
type input "PHI MU HOUSE"
click at [708, 571] on input "checkbox" at bounding box center [797, 579] width 189 height 39
checkbox input "true"
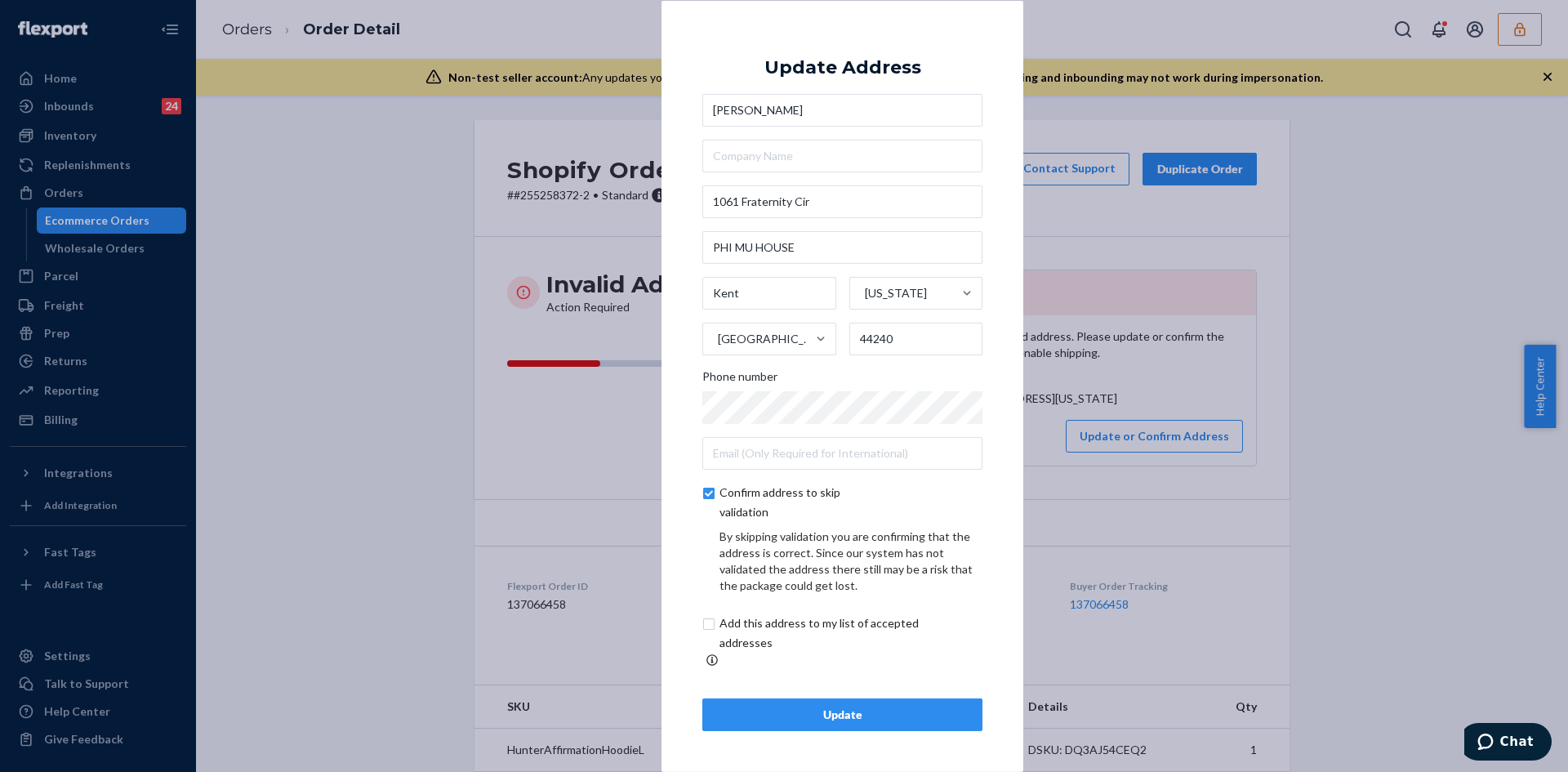
click at [878, 706] on div "Update" at bounding box center [843, 714] width 252 height 17
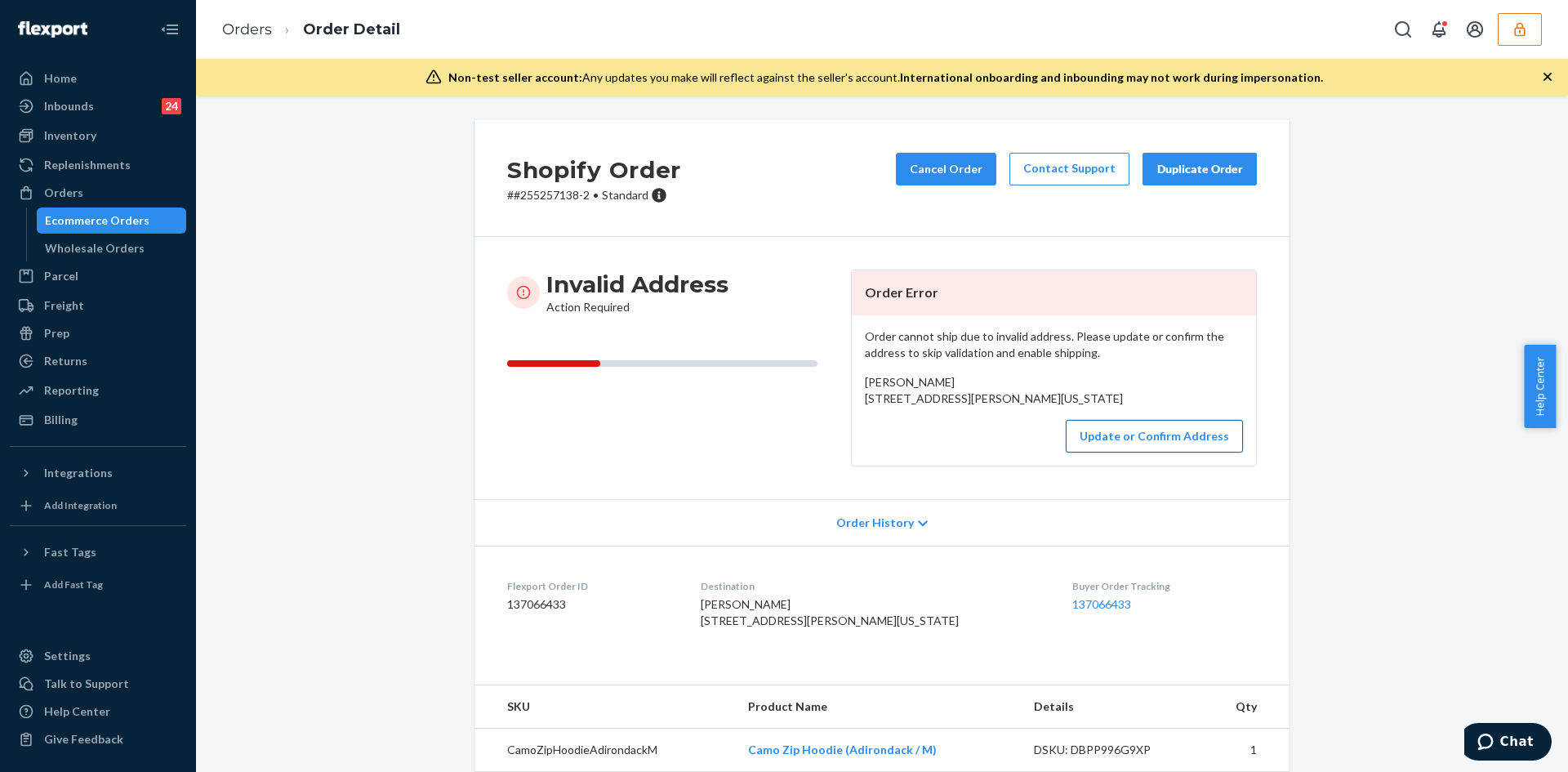
click at [1148, 452] on button "Update or Confirm Address" at bounding box center [1155, 436] width 177 height 32
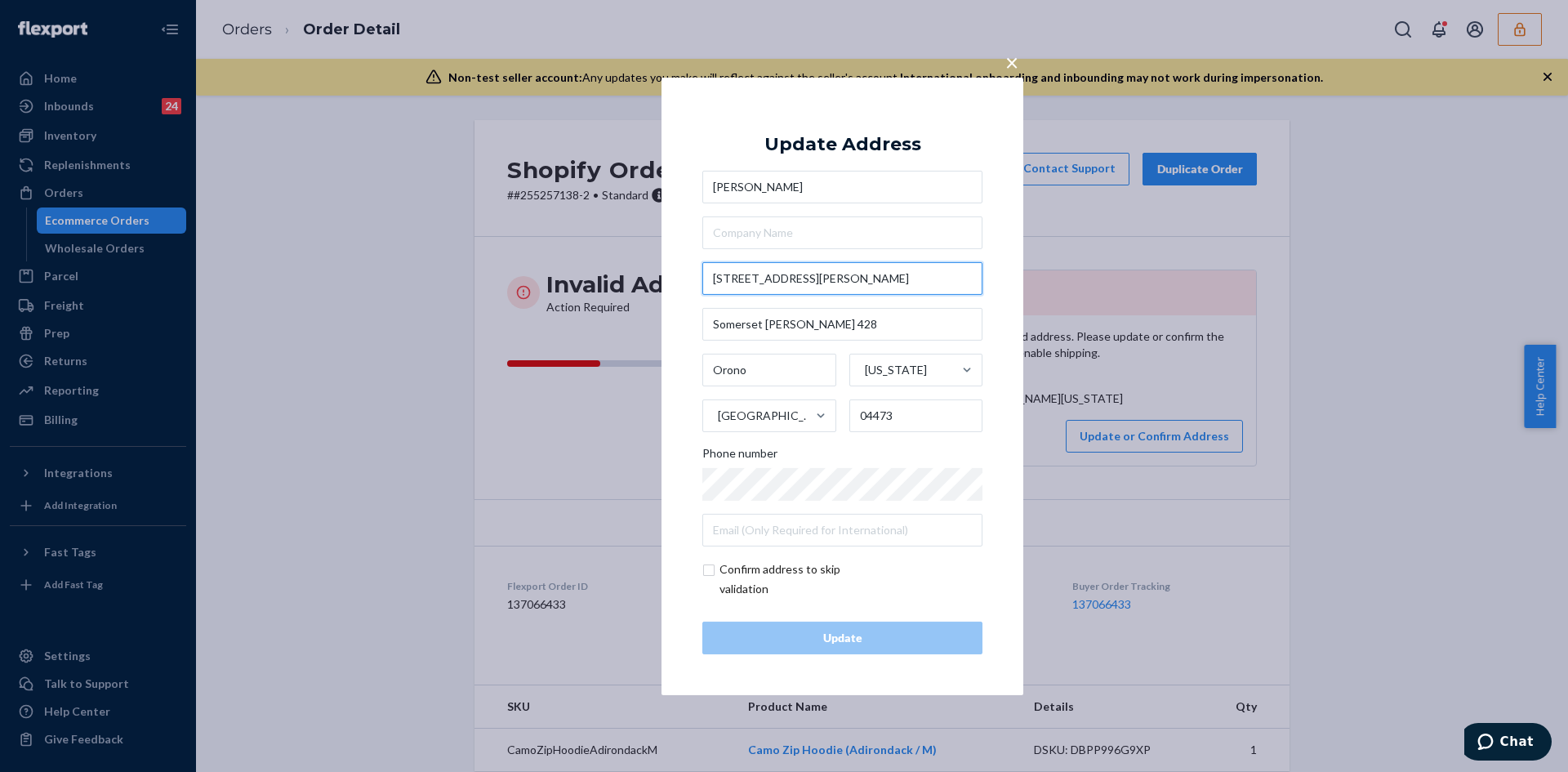
click at [737, 279] on input "[STREET_ADDRESS][PERSON_NAME]" at bounding box center [843, 278] width 280 height 32
paste input "e"
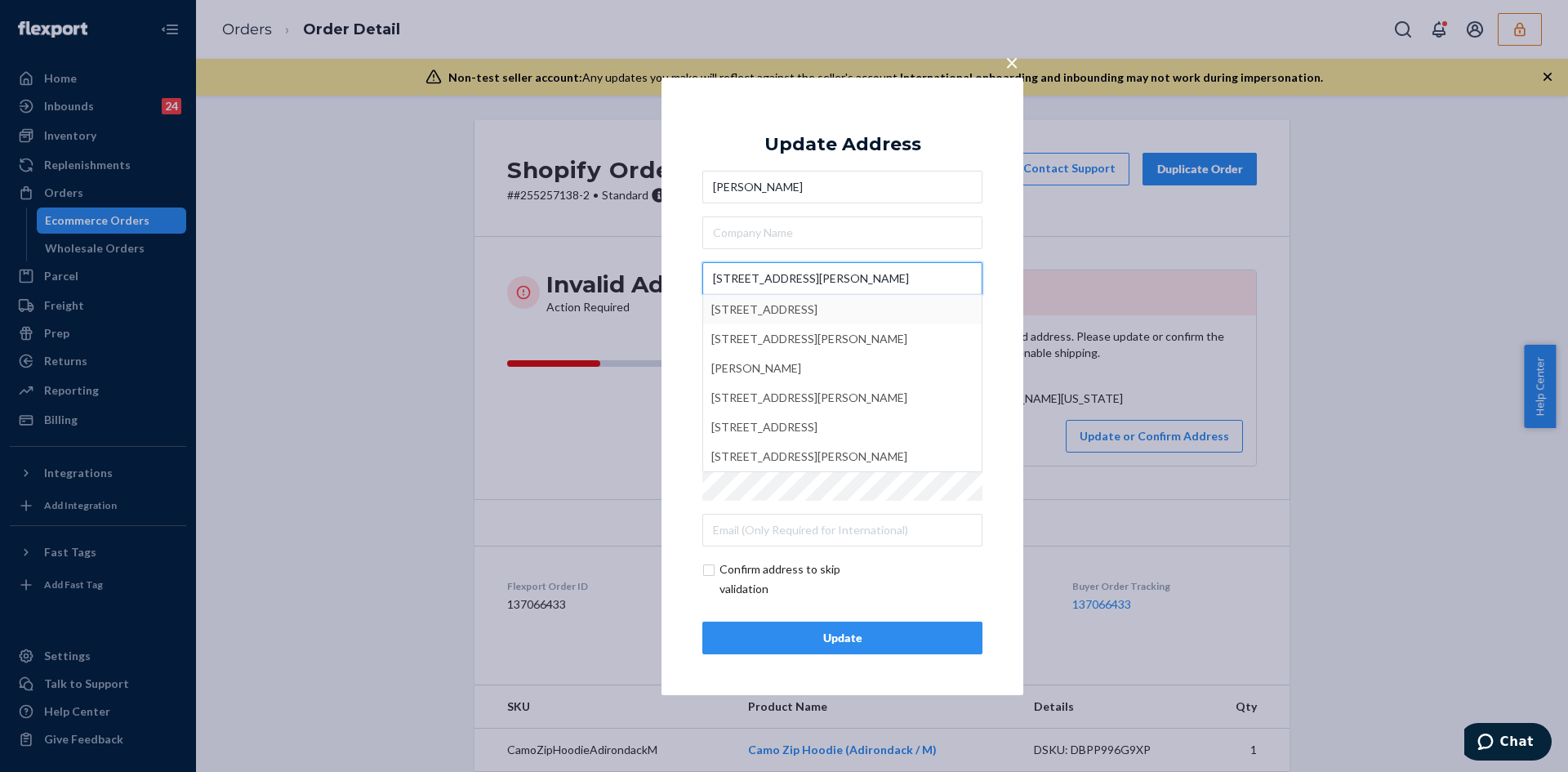
type input "[STREET_ADDRESS][PERSON_NAME]"
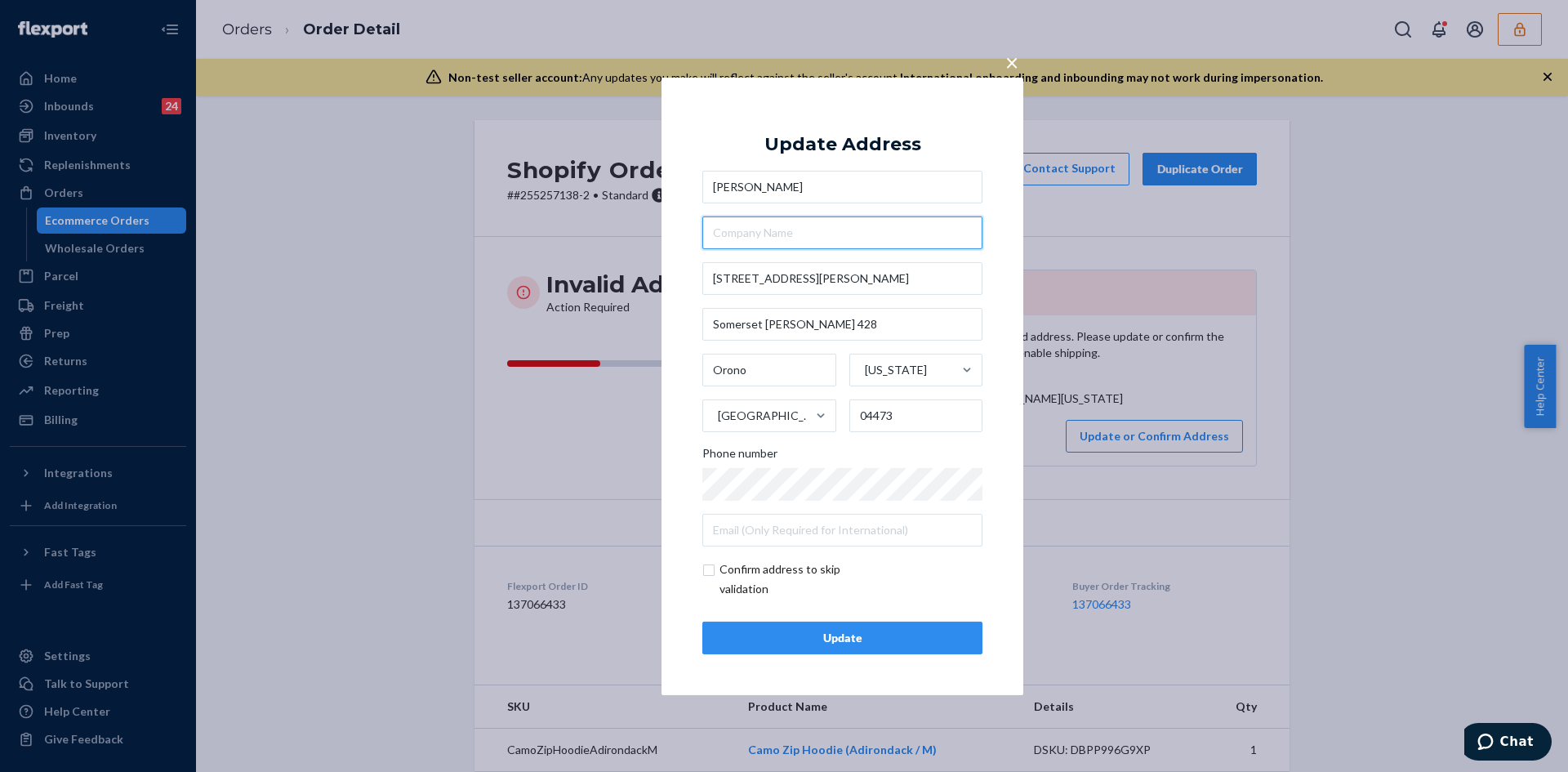
click at [867, 217] on input "text" at bounding box center [843, 232] width 280 height 32
click at [868, 415] on input "04473" at bounding box center [916, 415] width 134 height 32
click at [711, 570] on input "checkbox" at bounding box center [797, 579] width 189 height 39
checkbox input "true"
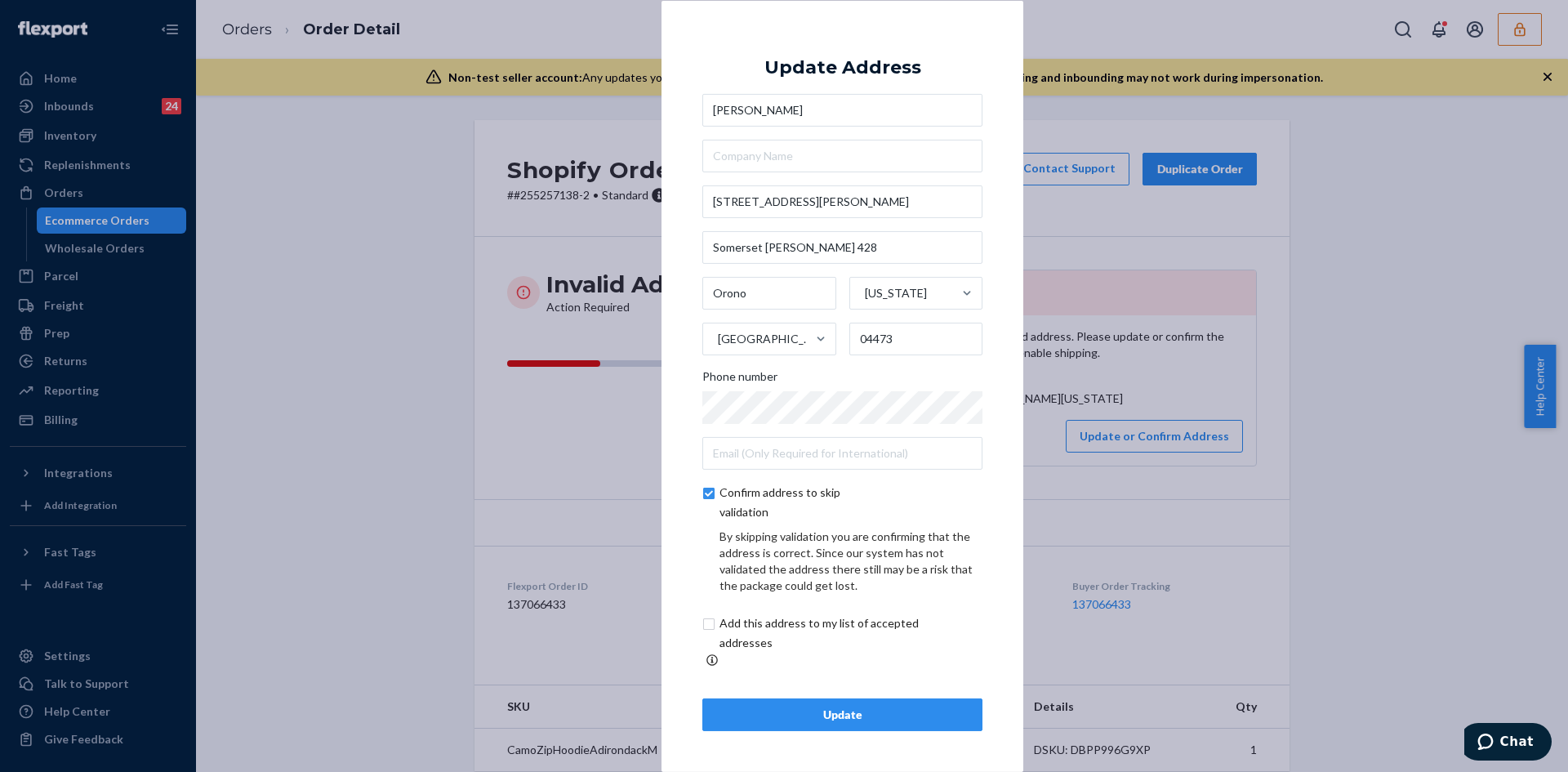
click at [839, 706] on div "Update" at bounding box center [843, 714] width 252 height 17
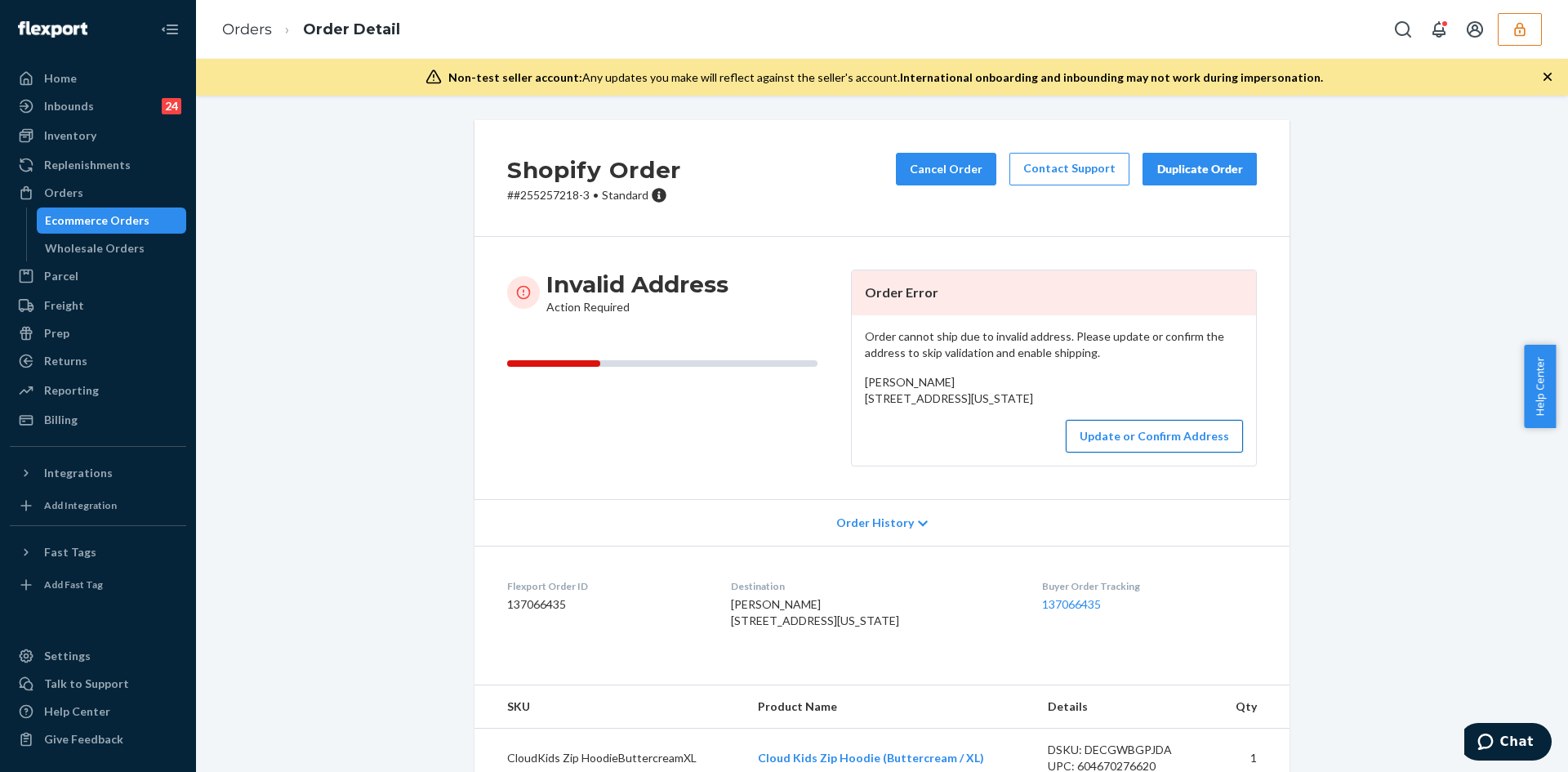
click at [1113, 452] on button "Update or Confirm Address" at bounding box center [1155, 436] width 177 height 32
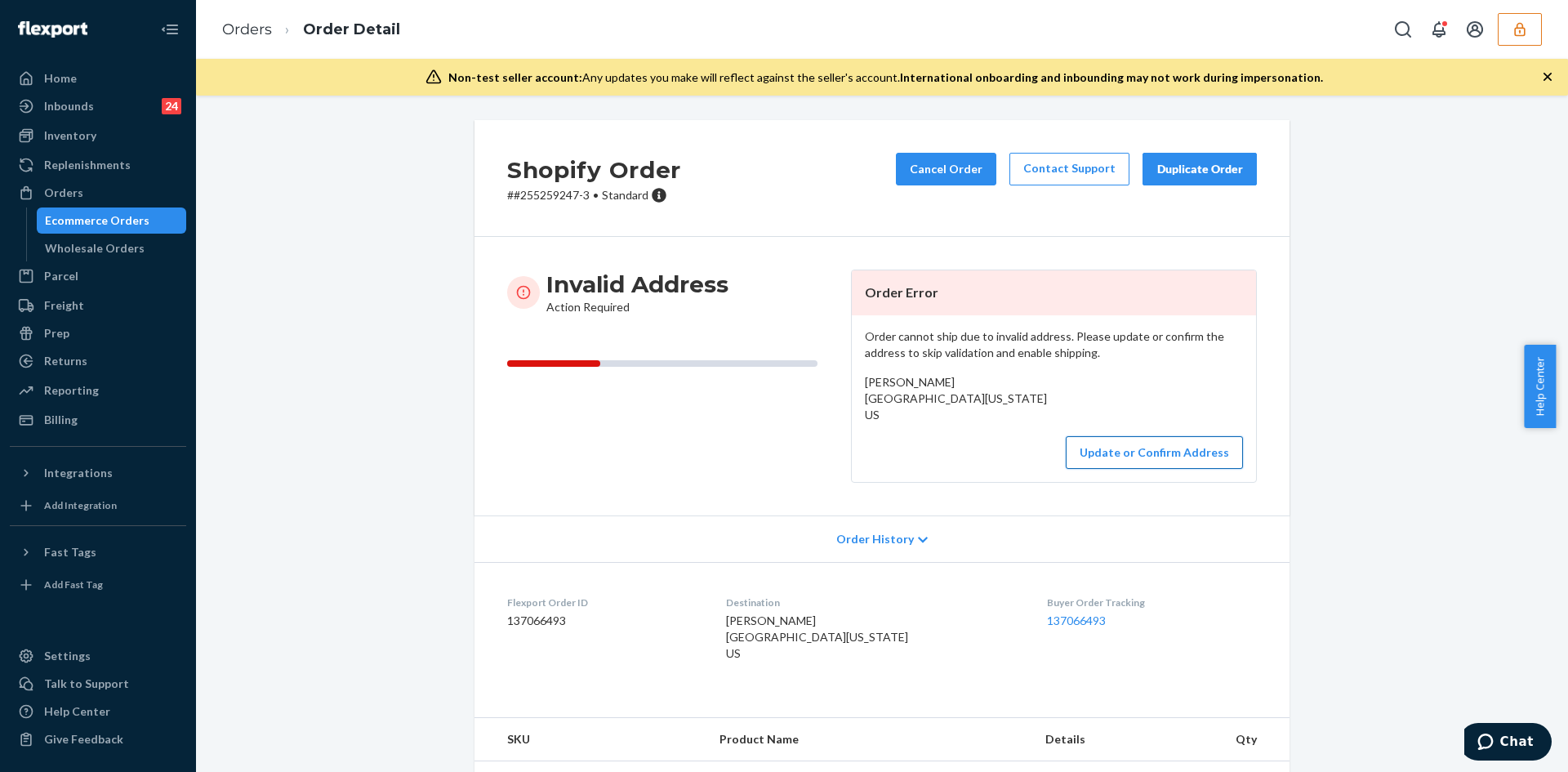
click at [1143, 464] on button "Update or Confirm Address" at bounding box center [1155, 452] width 177 height 32
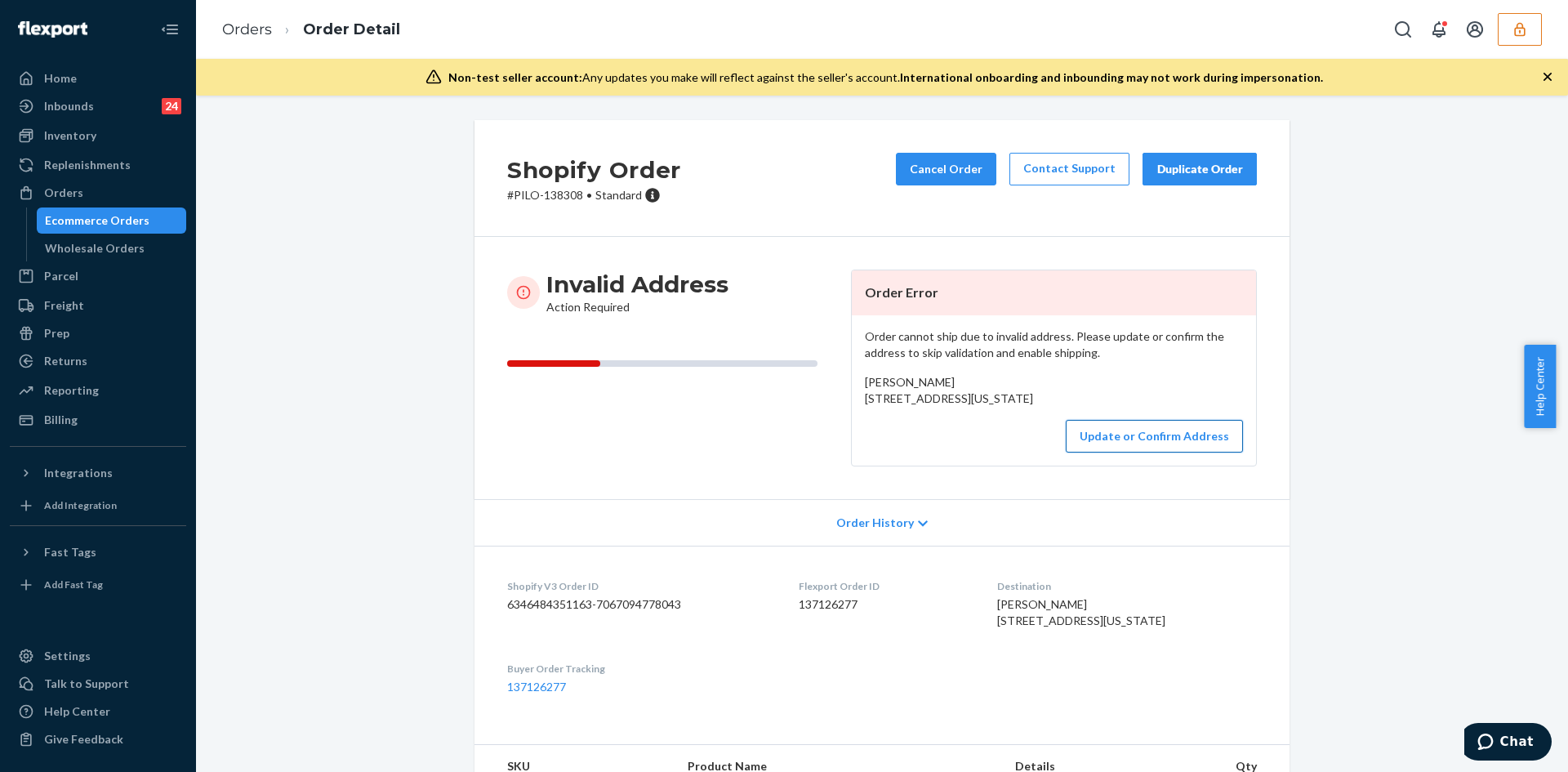
click at [1141, 452] on button "Update or Confirm Address" at bounding box center [1155, 436] width 177 height 32
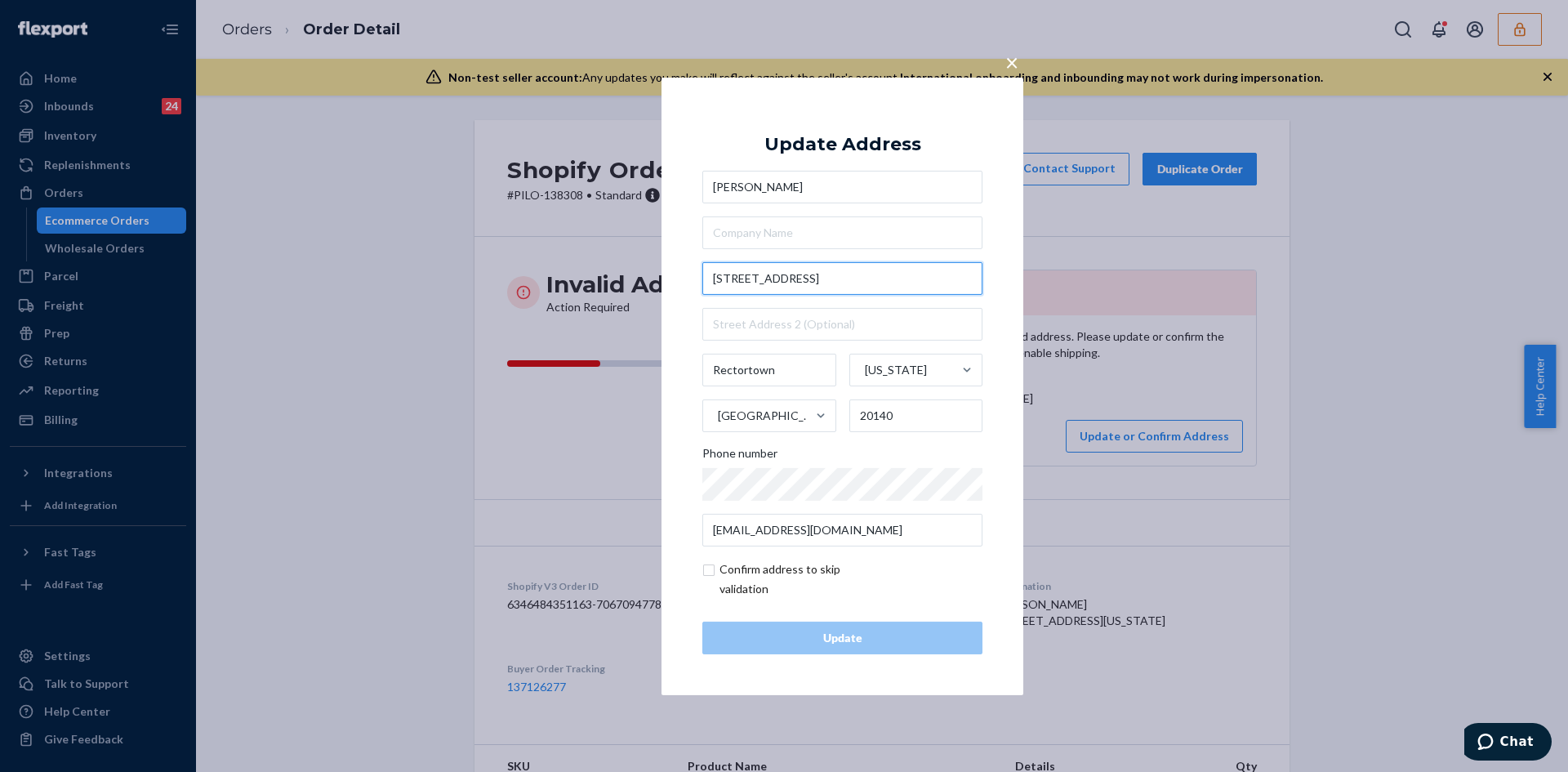
click at [807, 272] on input "2986 Rectortown Road" at bounding box center [843, 278] width 280 height 32
paste input "dMarshall, VA 20115"
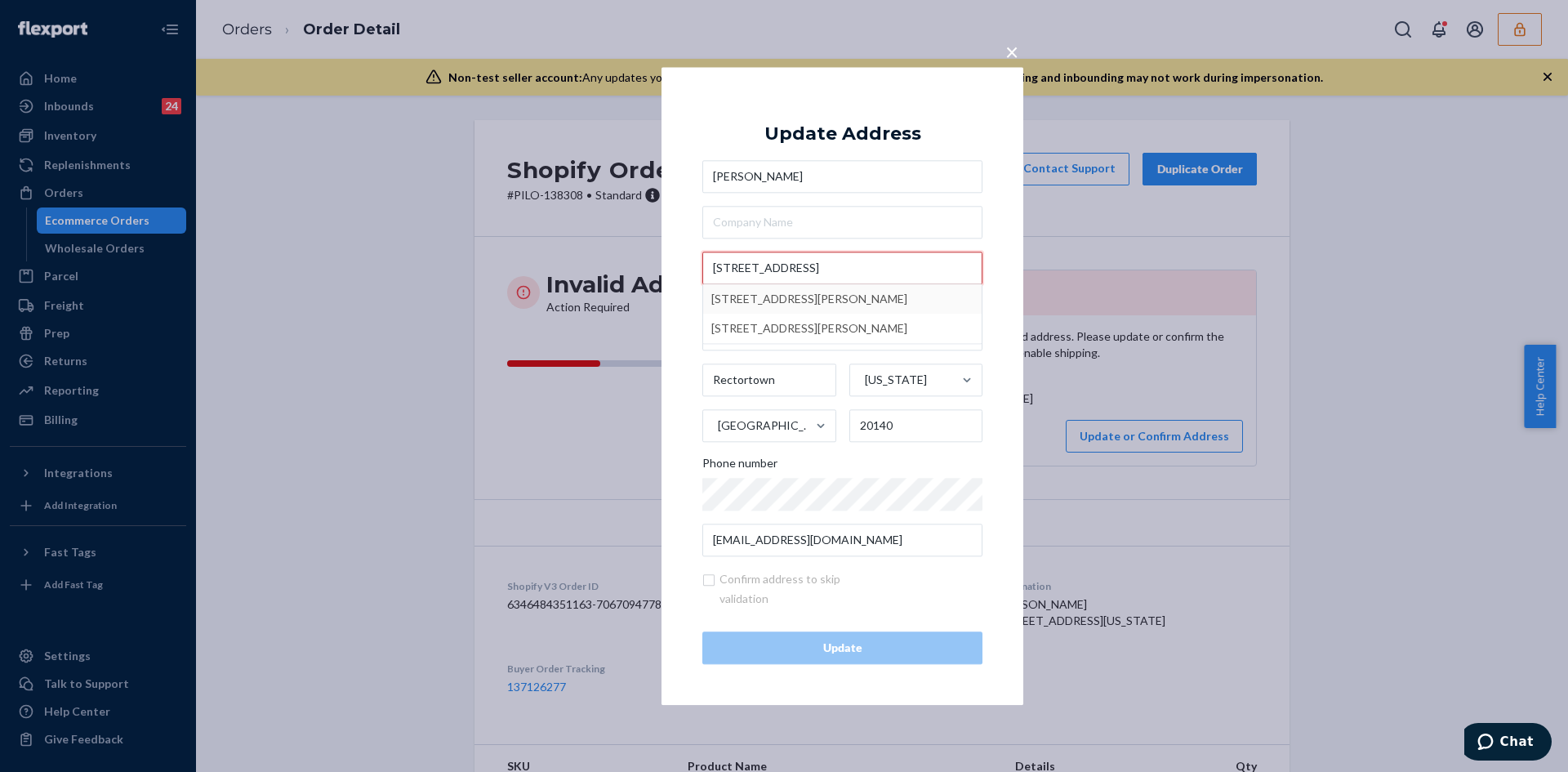
type input "2986 Rectortown RdMarshall, VA 20115"
type input "Marshall"
type input "20115"
type input "2986 Rectortown Rd"
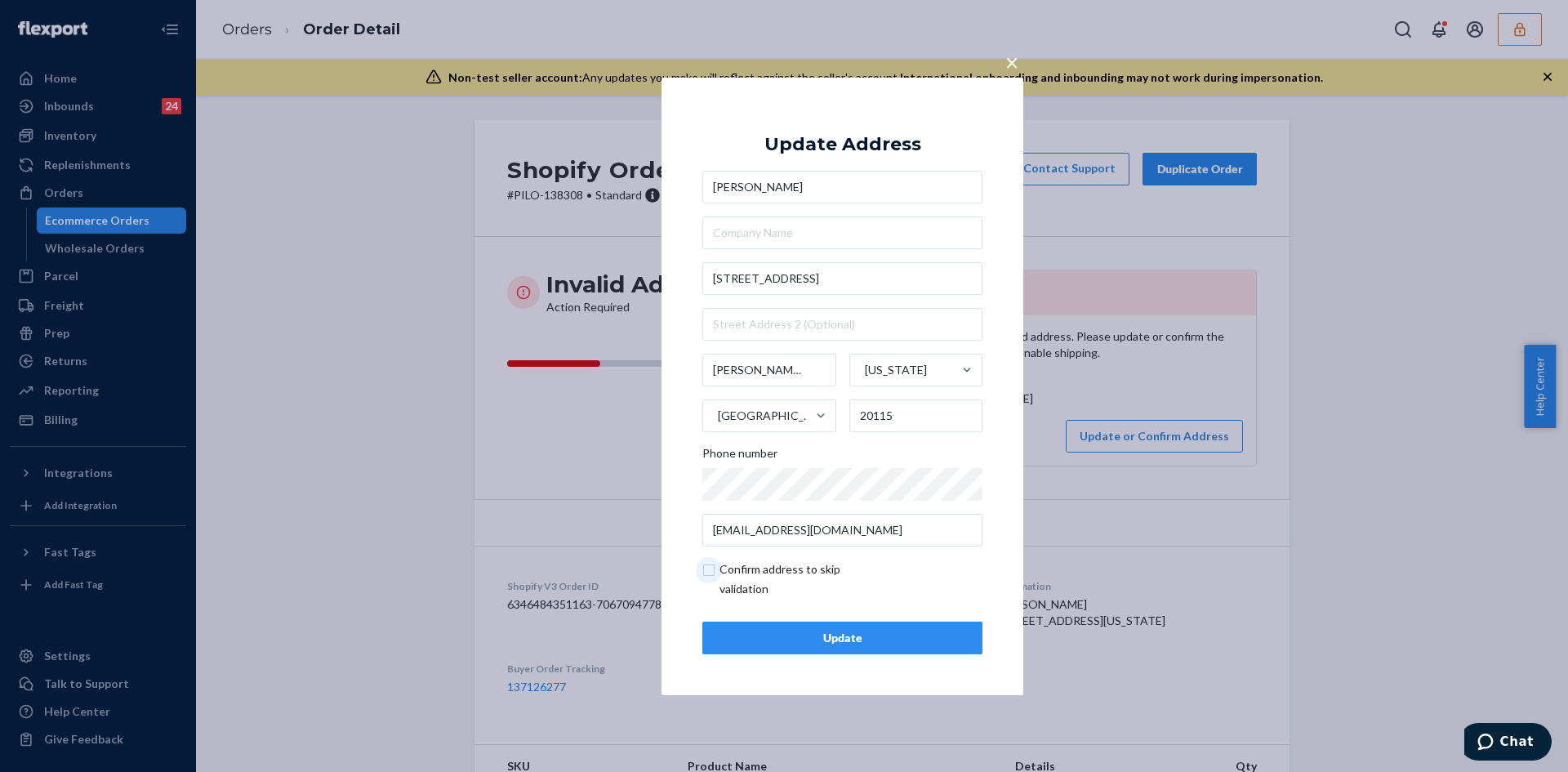
click at [715, 565] on input "checkbox" at bounding box center [797, 579] width 189 height 39
checkbox input "true"
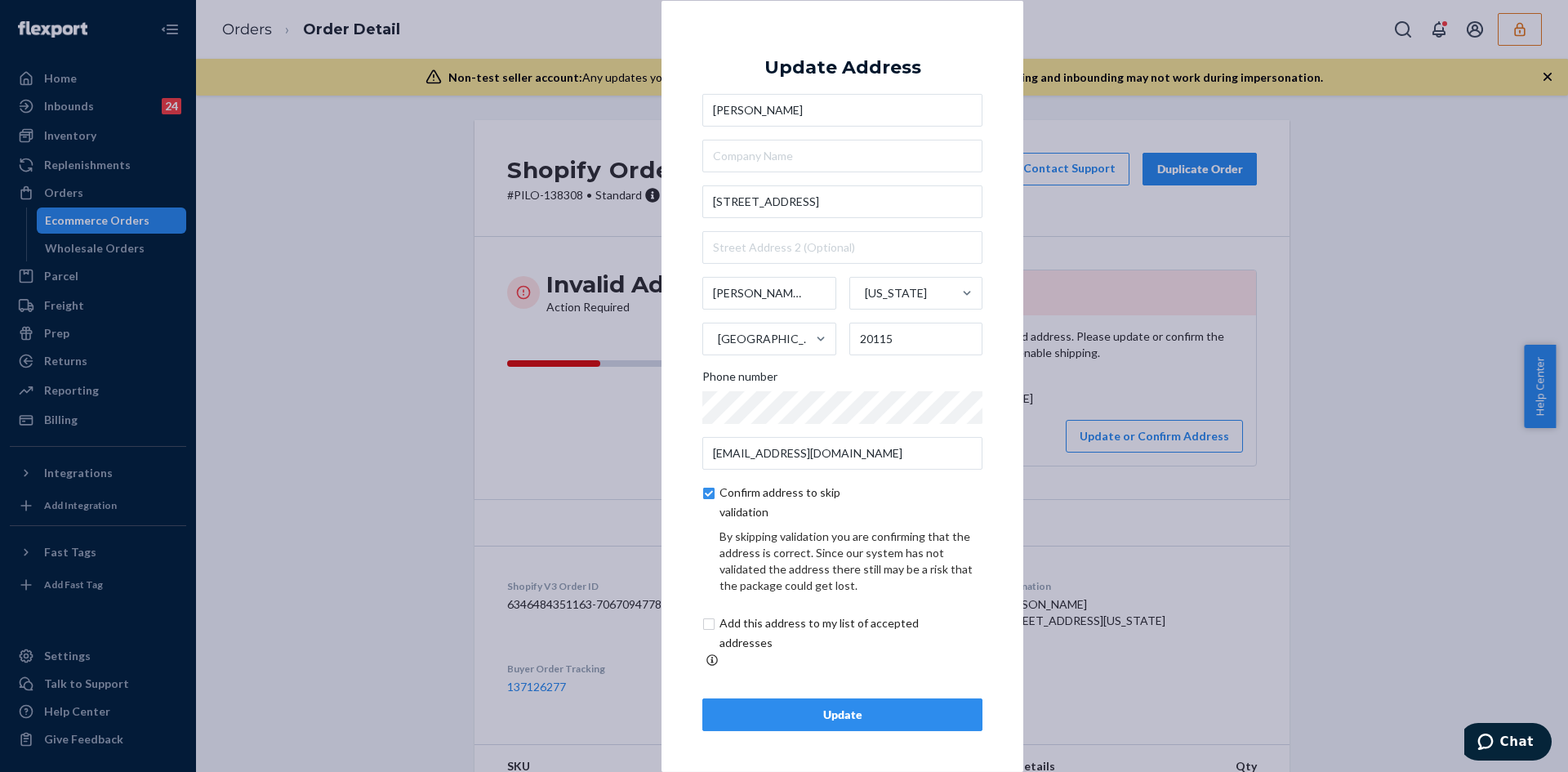
click at [853, 710] on div "Update" at bounding box center [843, 714] width 252 height 17
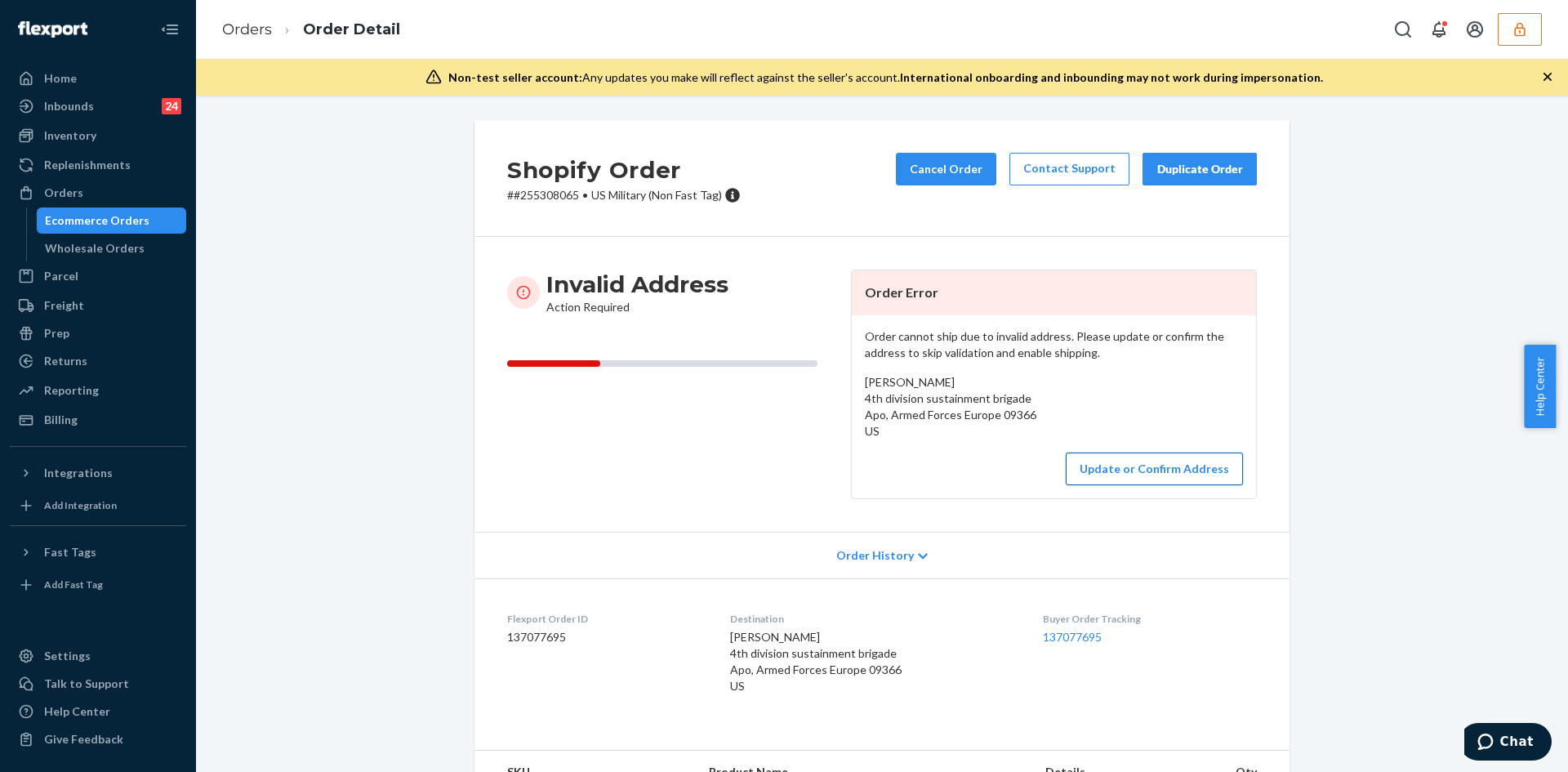
click at [1104, 478] on button "Update or Confirm Address" at bounding box center [1155, 468] width 177 height 32
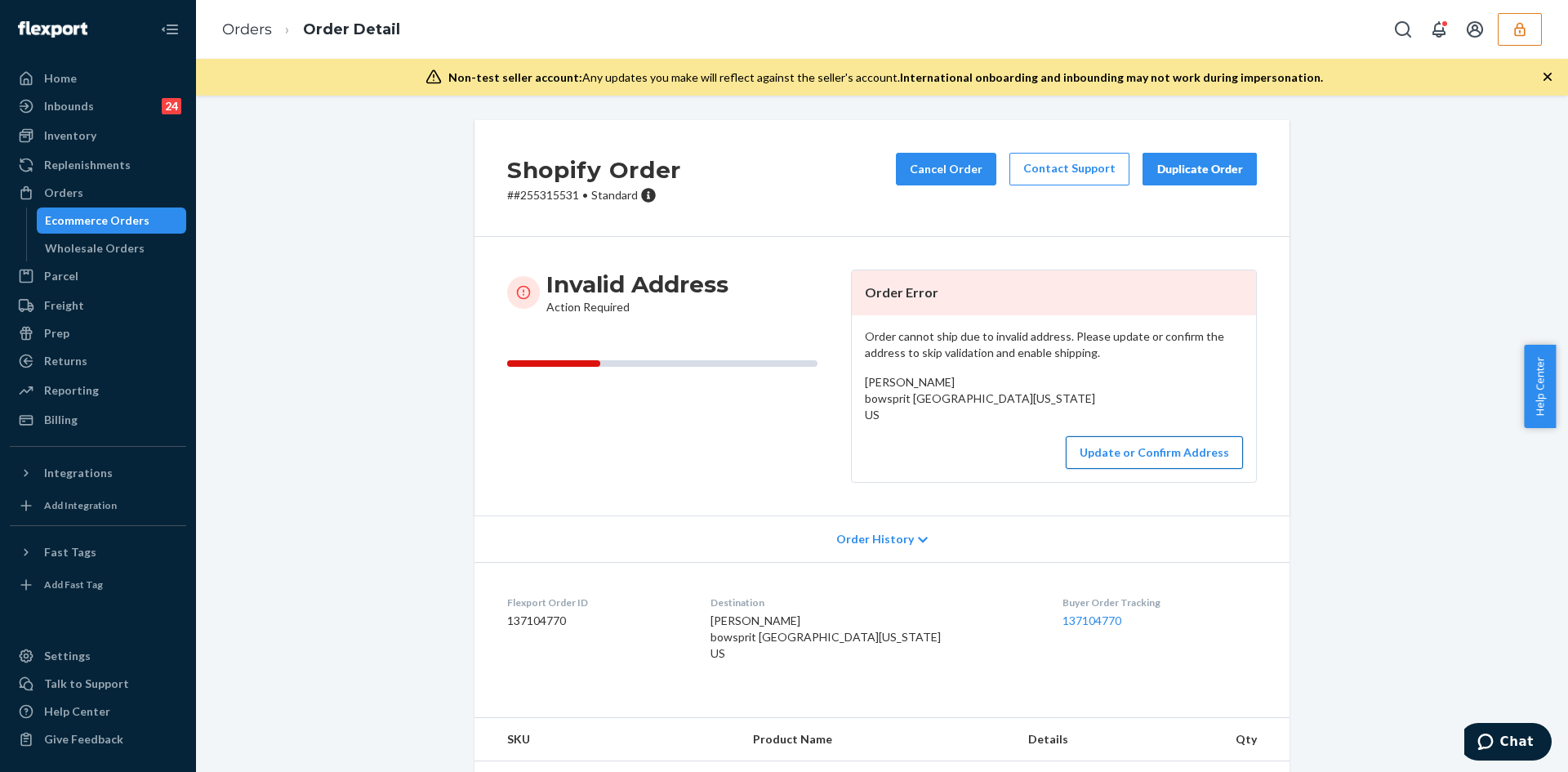
click at [1119, 466] on button "Update or Confirm Address" at bounding box center [1155, 452] width 177 height 32
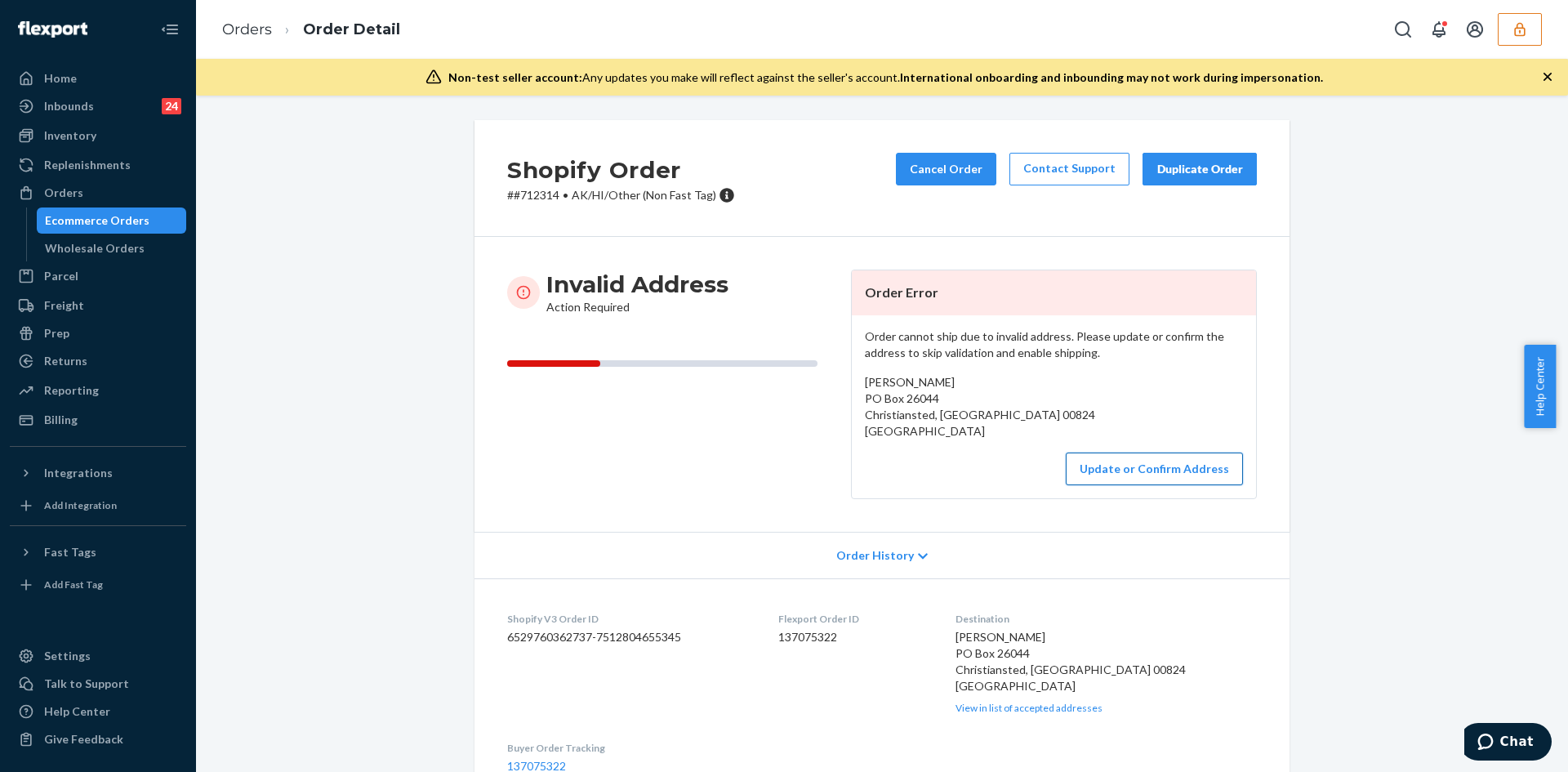
click at [1149, 466] on button "Update or Confirm Address" at bounding box center [1155, 468] width 177 height 32
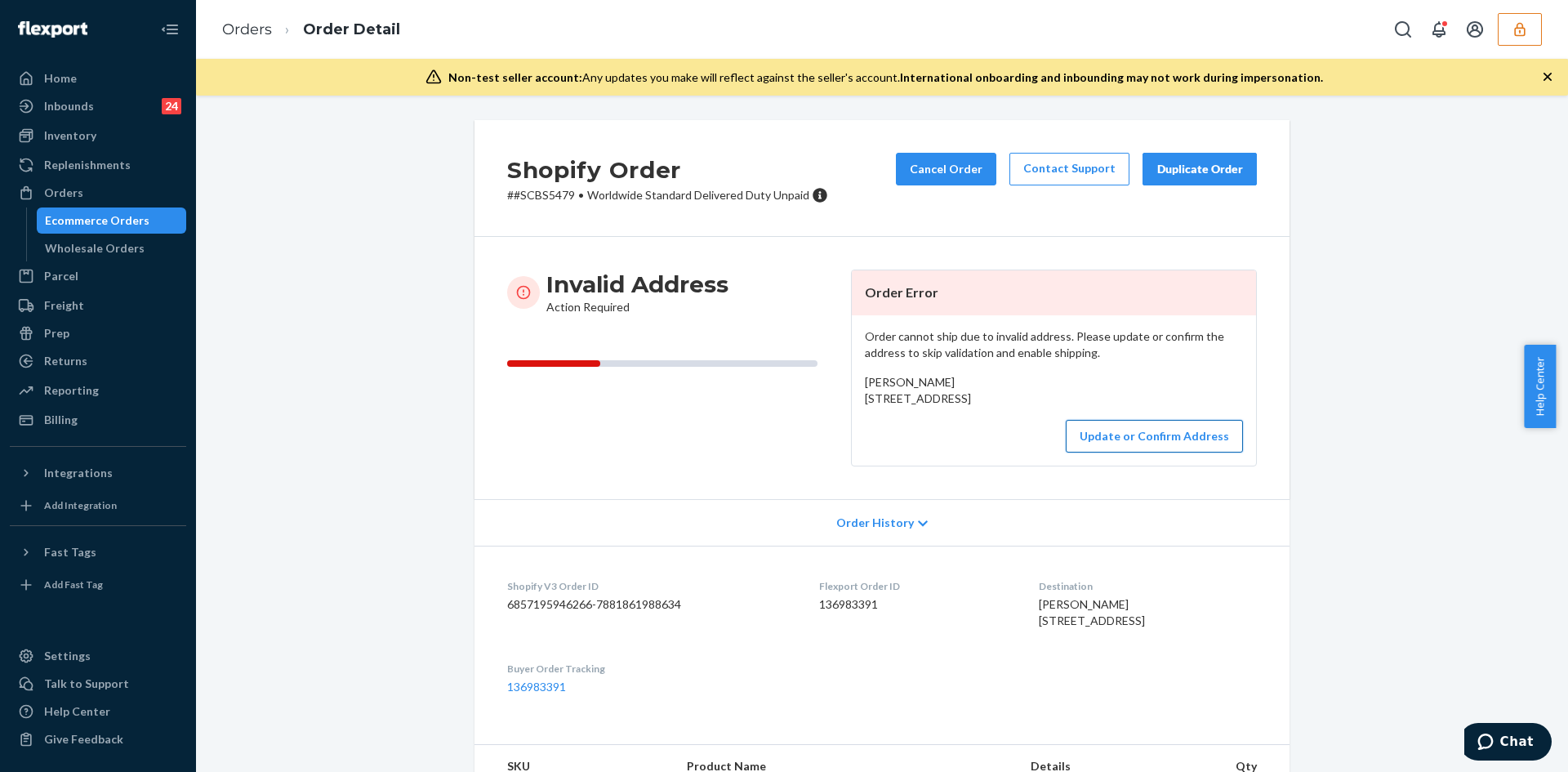
click at [1120, 452] on button "Update or Confirm Address" at bounding box center [1155, 436] width 177 height 32
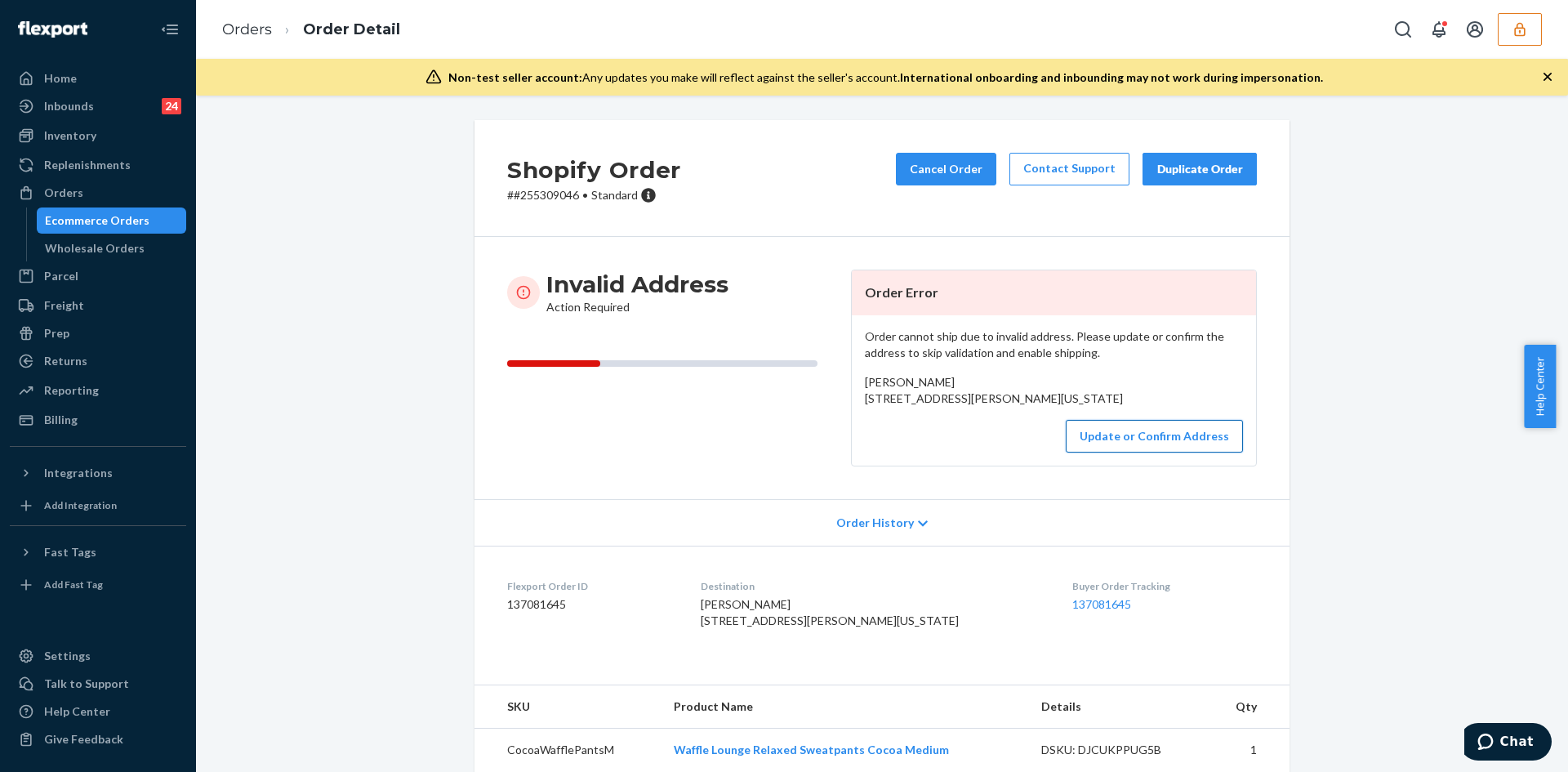
click at [1104, 452] on button "Update or Confirm Address" at bounding box center [1155, 436] width 177 height 32
click at [1116, 452] on button "Update or Confirm Address" at bounding box center [1155, 436] width 177 height 32
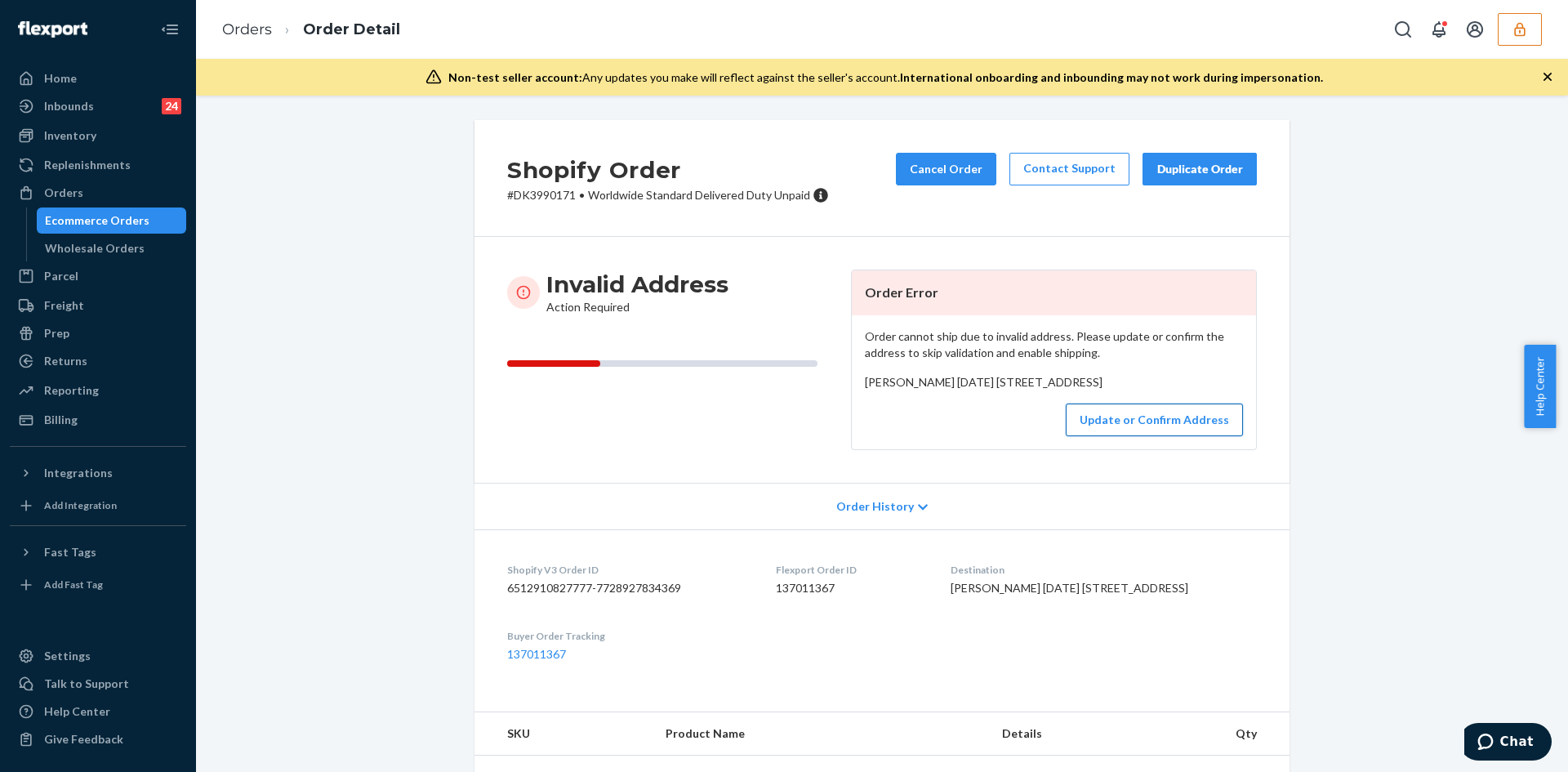
click at [1124, 436] on button "Update or Confirm Address" at bounding box center [1155, 420] width 177 height 32
